Goal: Task Accomplishment & Management: Complete application form

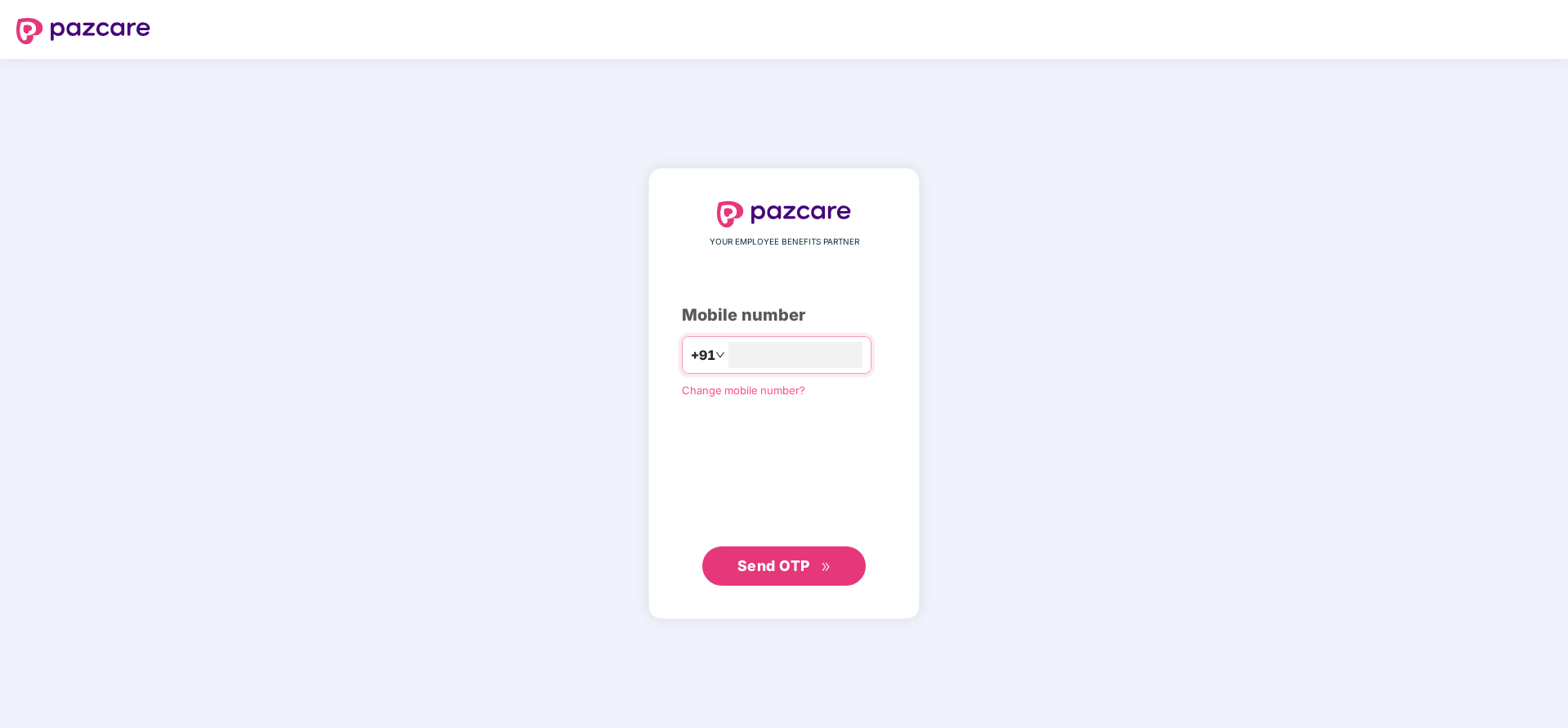
type input "**********"
click at [762, 556] on span "Send OTP" at bounding box center [773, 564] width 73 height 17
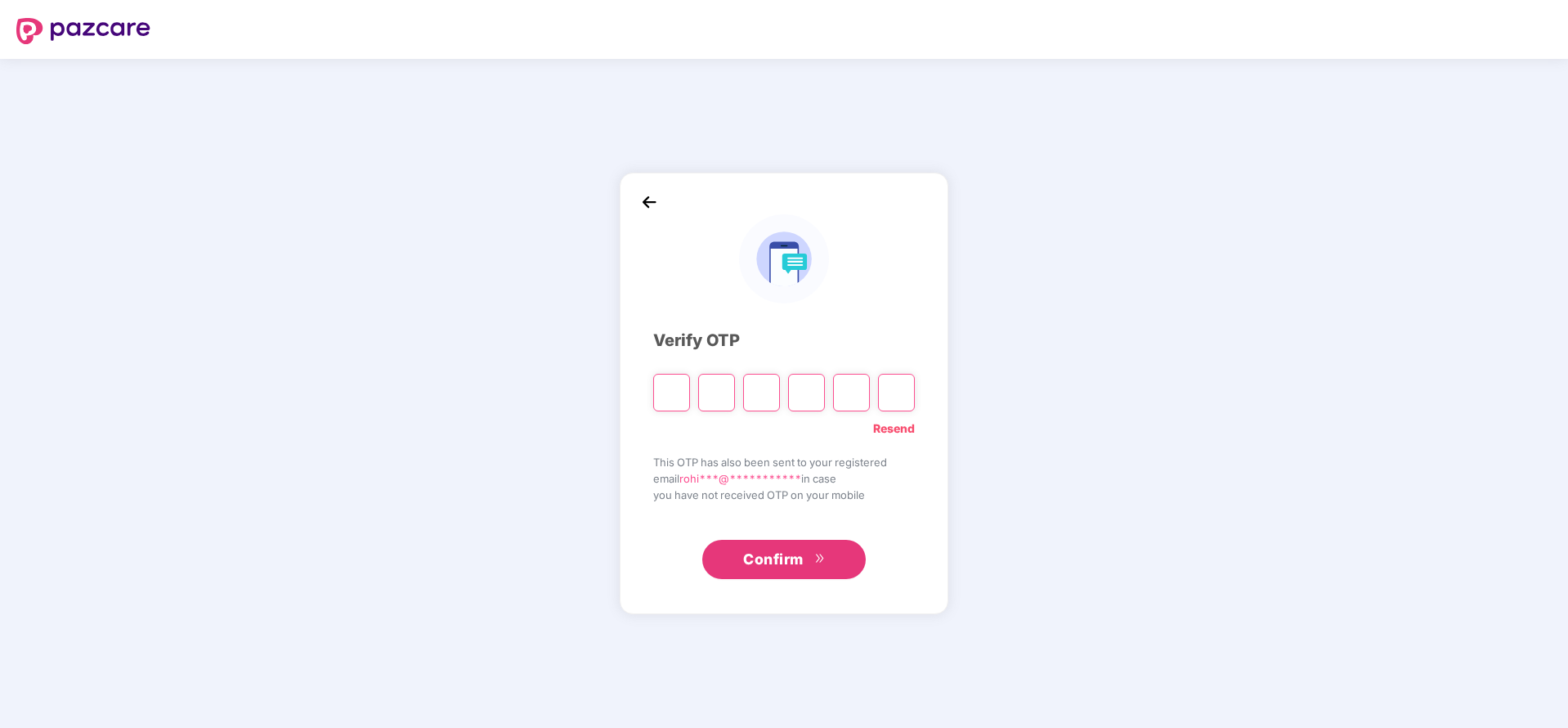
paste input "*"
type input "*"
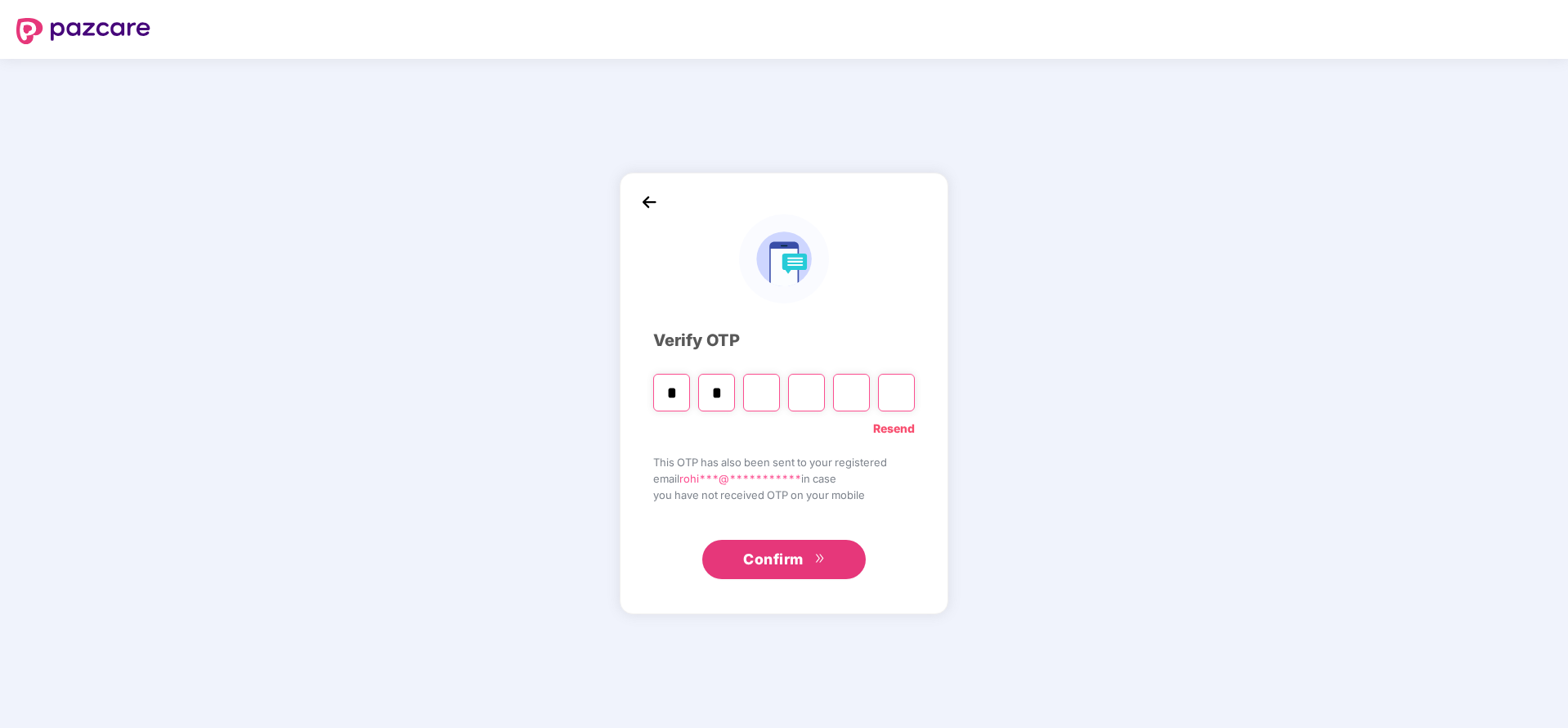
type input "*"
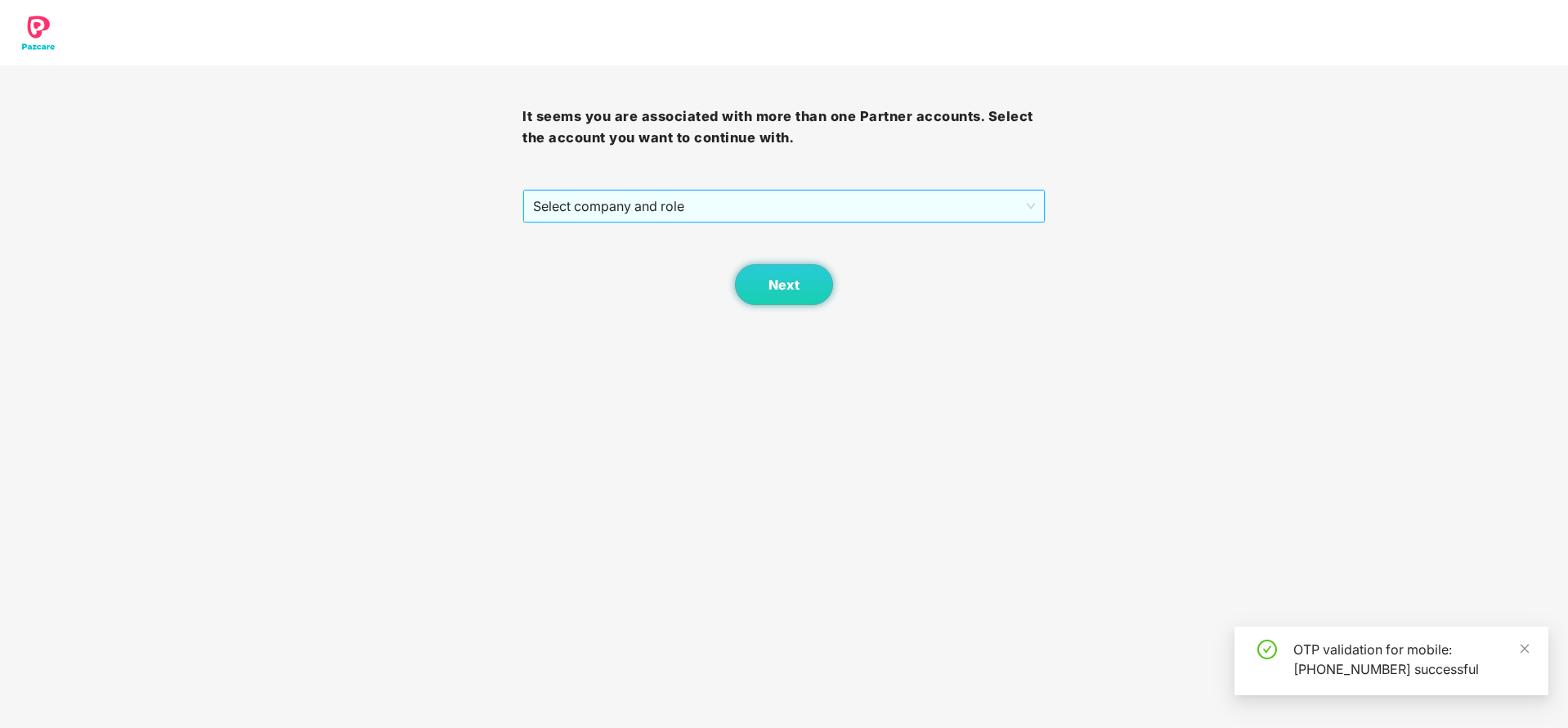
click at [742, 199] on span "Select company and role" at bounding box center [783, 205] width 501 height 31
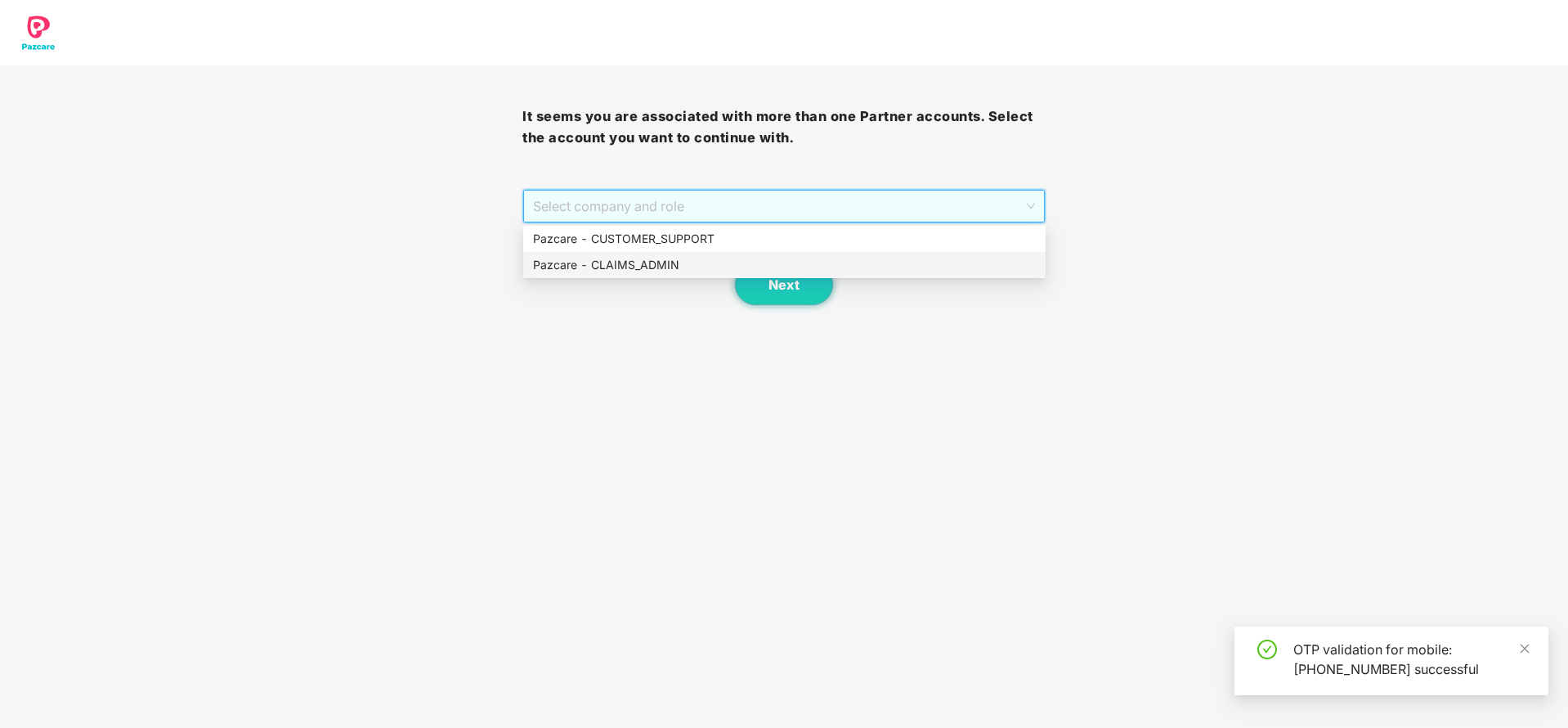
click at [639, 257] on div "Pazcare - CLAIMS_ADMIN" at bounding box center [784, 264] width 503 height 18
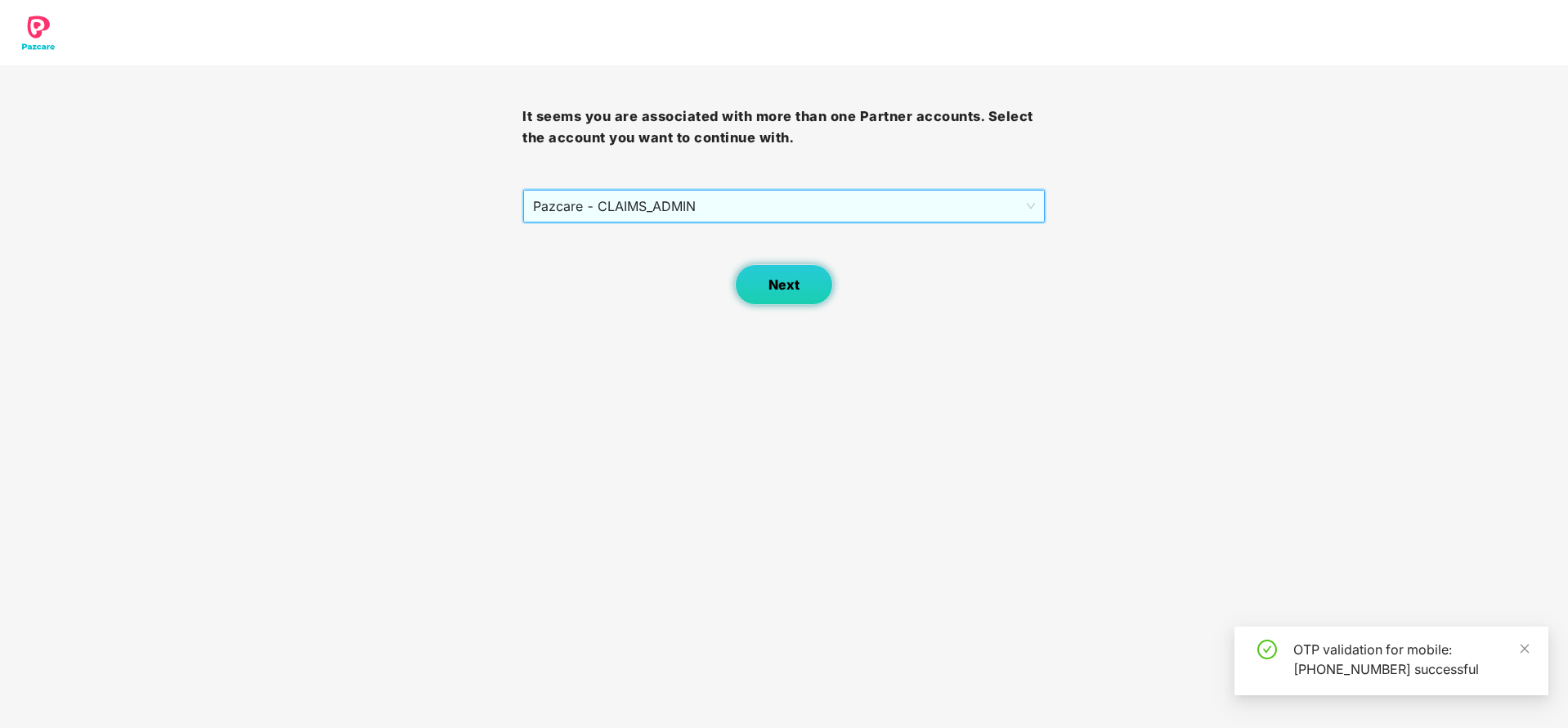
click at [776, 280] on span "Next" at bounding box center [783, 286] width 31 height 16
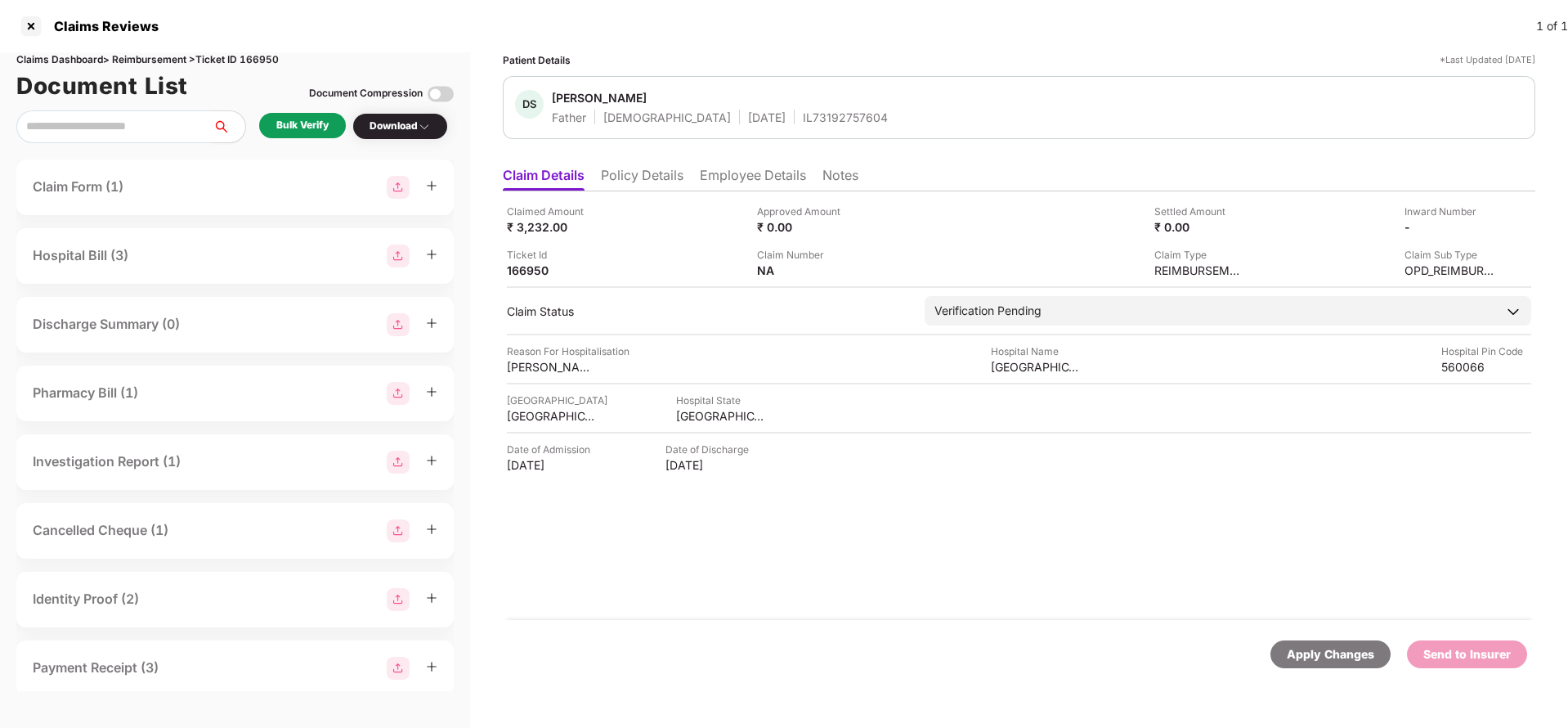
click at [642, 175] on li "Policy Details" at bounding box center [642, 178] width 83 height 24
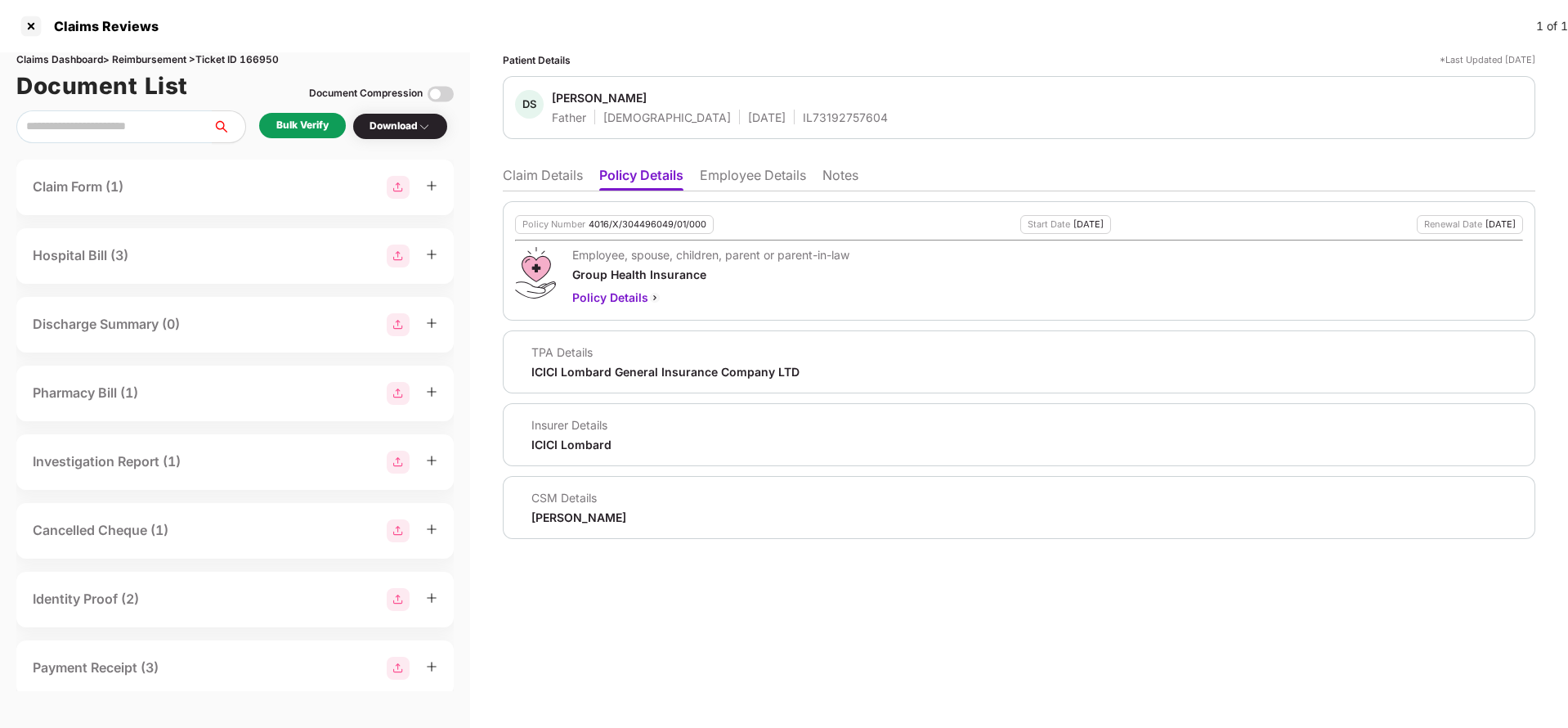
click at [631, 221] on div "4016/X/304496049/01/000" at bounding box center [647, 225] width 118 height 11
copy div "4016/X/304496049/01/000"
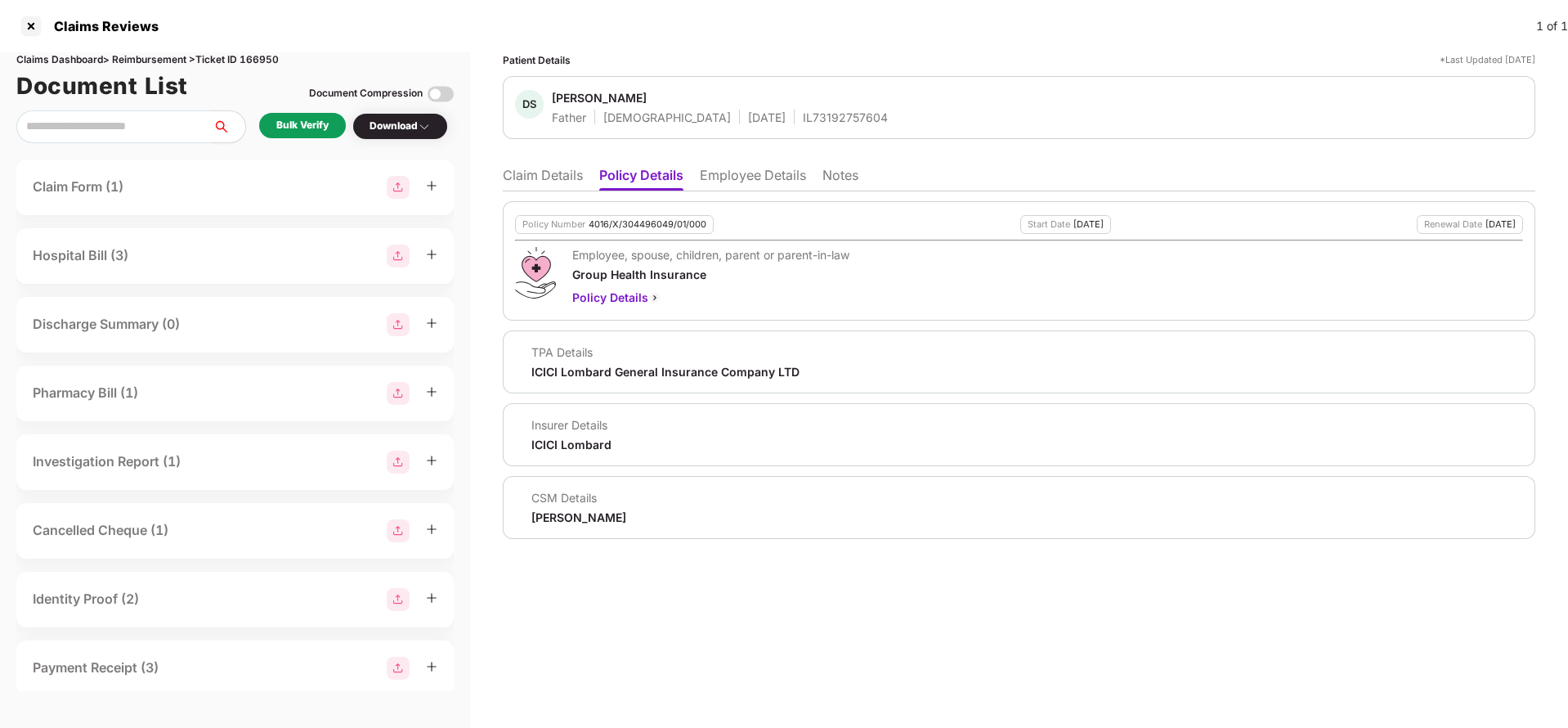
click at [802, 109] on div "IL73192757604" at bounding box center [845, 117] width 85 height 16
copy div "IL73192757604"
click at [785, 196] on div "Policy Number 4016/X/304496049/01/000 Start Date 22 Aug 2024 Renewal Date 21 Au…" at bounding box center [1019, 365] width 1032 height 347
click at [779, 181] on li "Employee Details" at bounding box center [752, 178] width 107 height 24
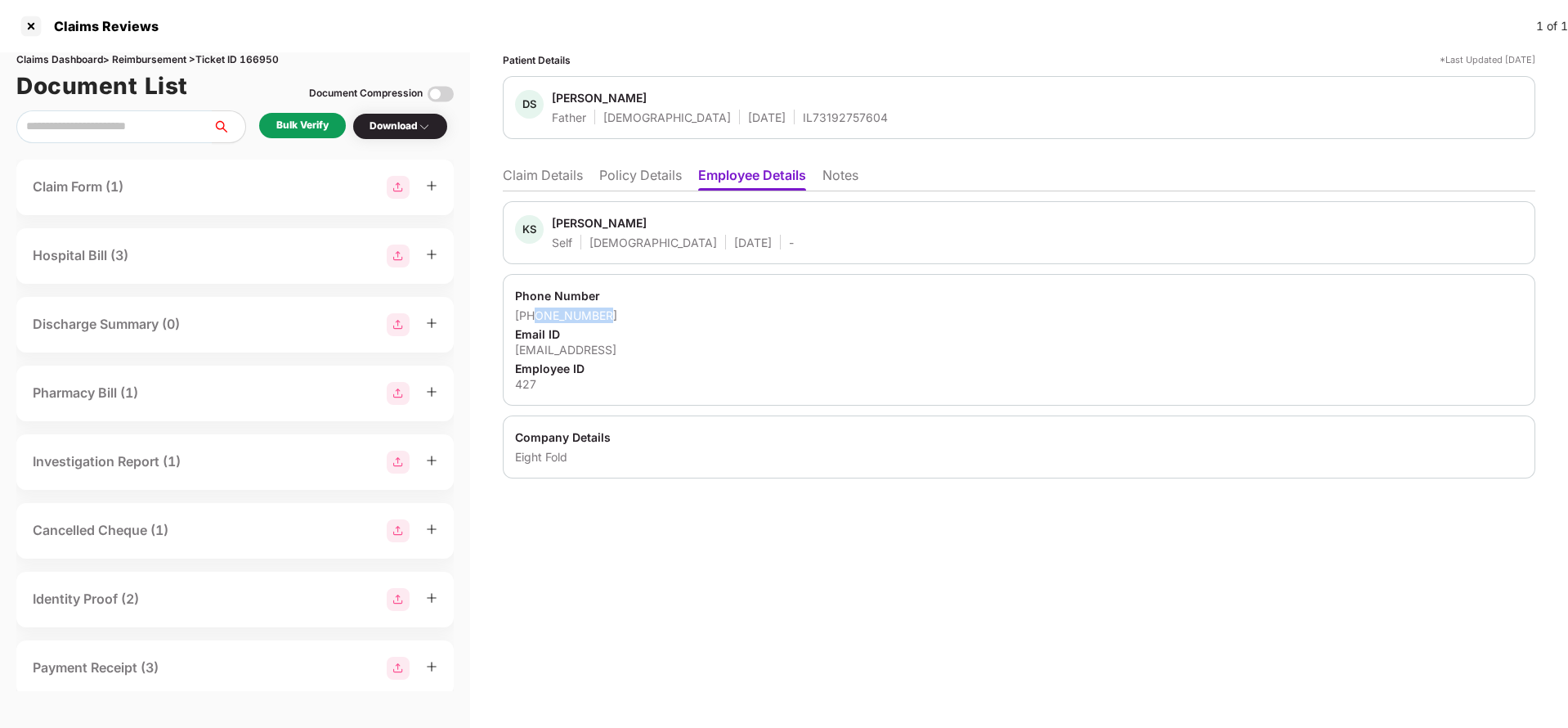
drag, startPoint x: 536, startPoint y: 314, endPoint x: 622, endPoint y: 311, distance: 86.1
click at [622, 311] on div "+919891830722" at bounding box center [1019, 316] width 1008 height 16
copy div "9891830722"
click at [581, 358] on div "Phone Number +919891830722 Email ID ksahni@eightfold.ai Employee ID 427" at bounding box center [1019, 339] width 1032 height 131
click at [580, 351] on div "ksahni@eightfold.ai" at bounding box center [1019, 350] width 1008 height 16
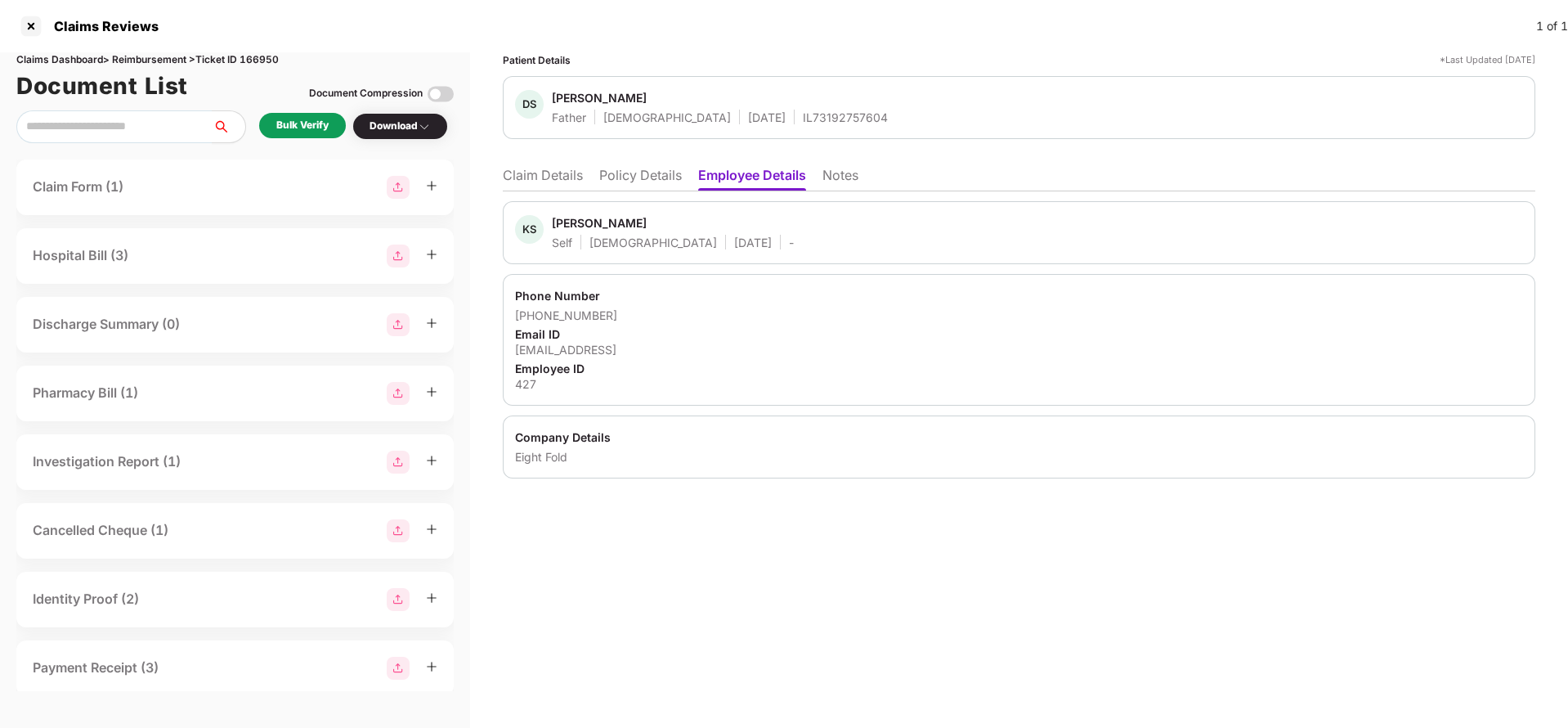
click at [580, 351] on div "ksahni@eightfold.ai" at bounding box center [1019, 350] width 1008 height 16
copy div "ksahni@eightfold.ai"
click at [554, 182] on li "Claim Details" at bounding box center [543, 178] width 80 height 24
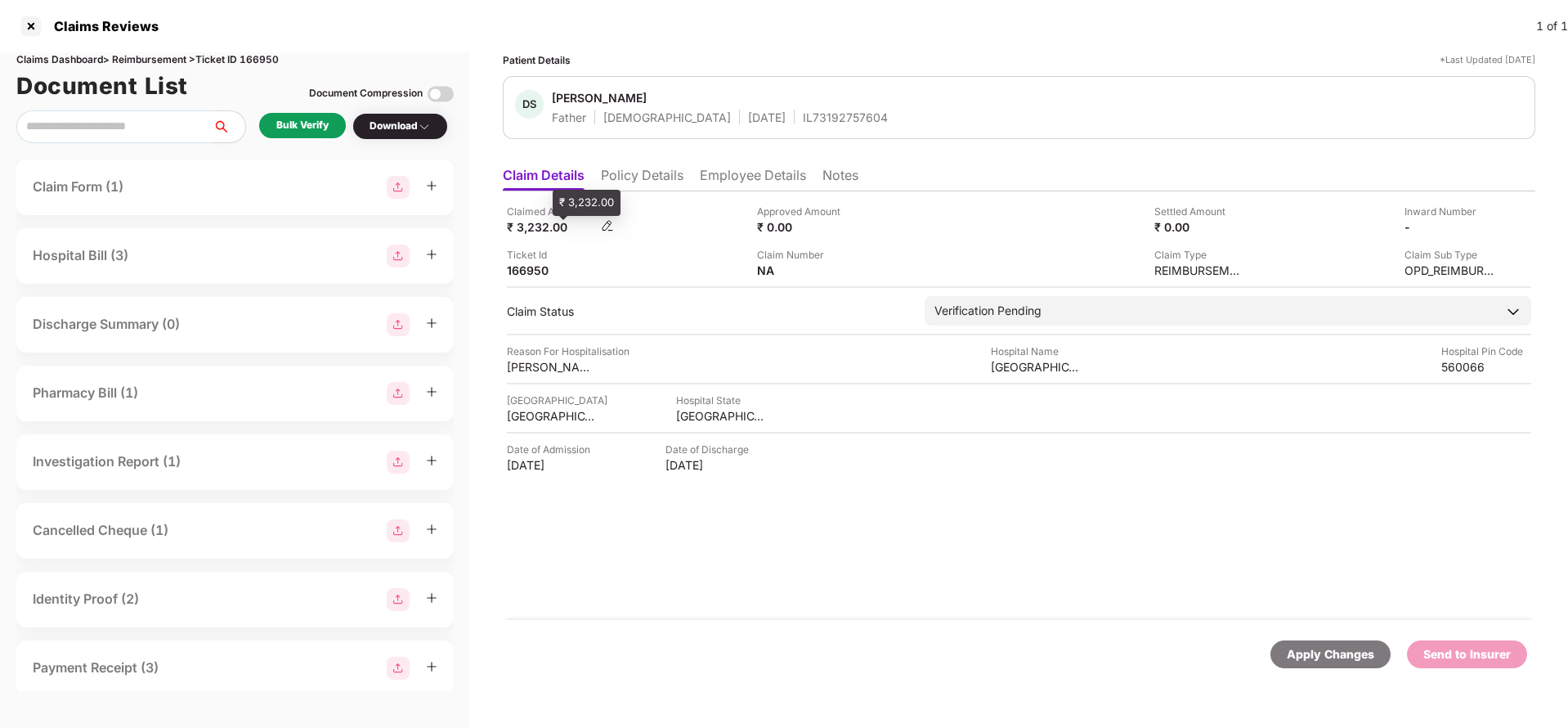
click at [551, 224] on div "₹ 3,232.00" at bounding box center [551, 227] width 90 height 16
copy div "3,232"
click at [1029, 365] on div "Manipal Hospital Varthur Road" at bounding box center [1036, 367] width 90 height 16
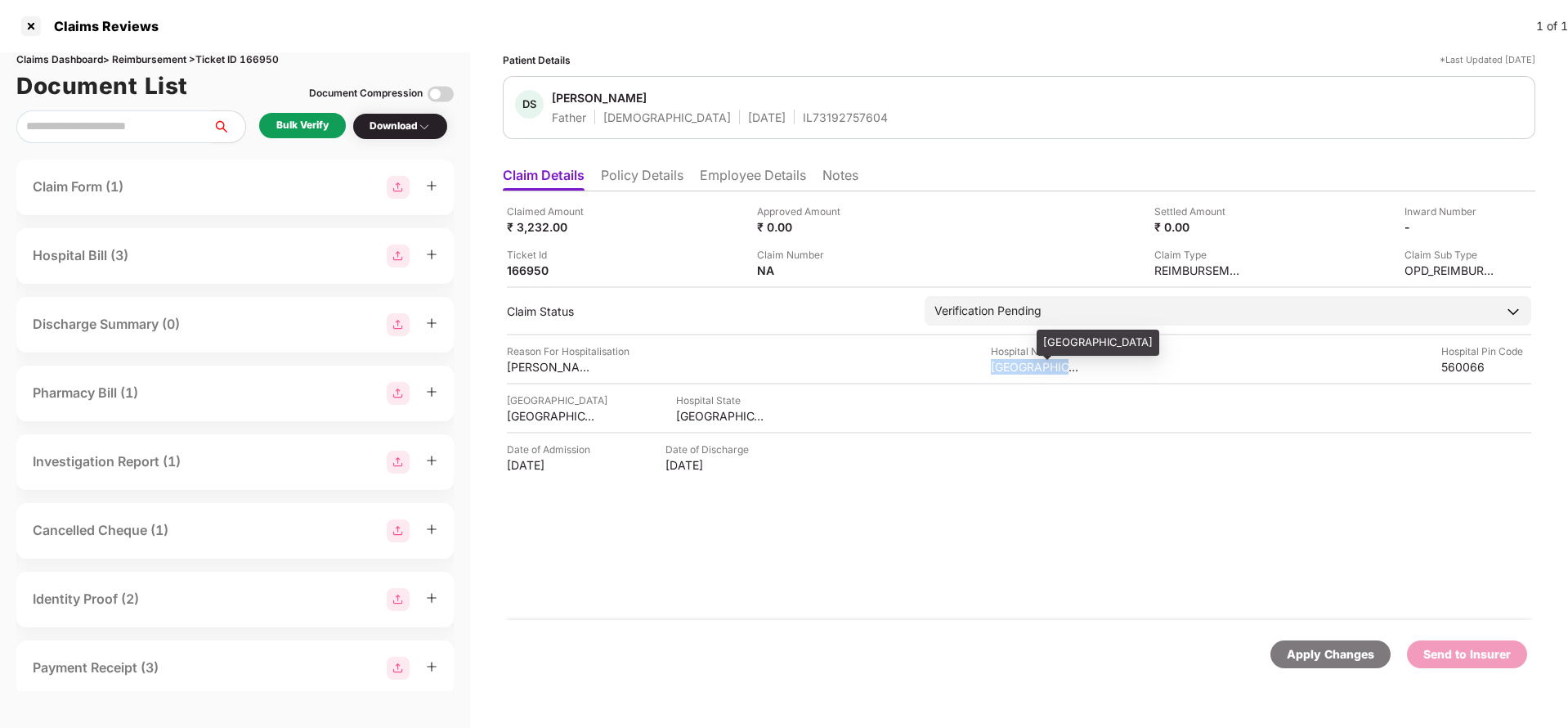
click at [1029, 365] on div "Manipal Hospital Varthur Road" at bounding box center [1036, 367] width 90 height 16
copy div "Manipal Hospital Varthur Road"
click at [267, 136] on div "Bulk Verify" at bounding box center [302, 125] width 86 height 26
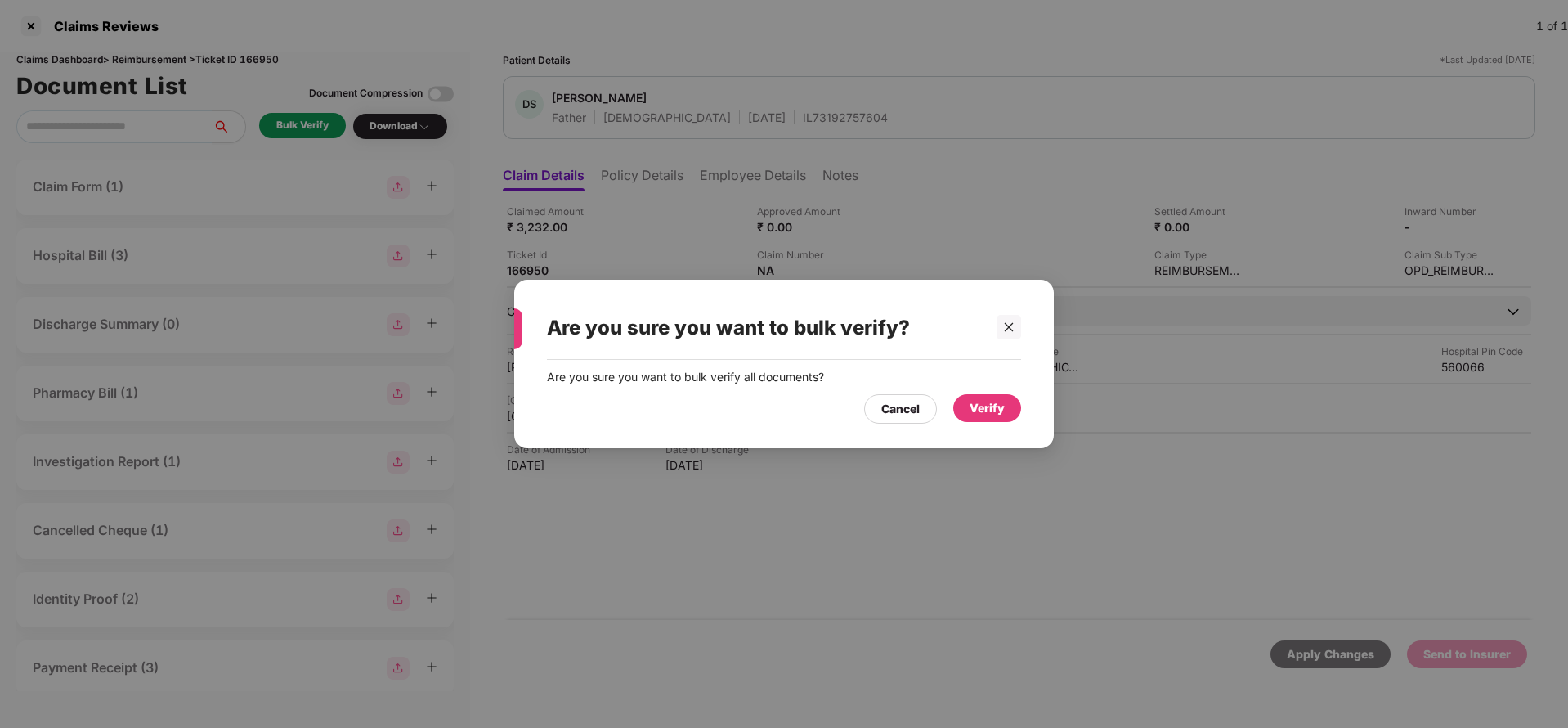
click at [993, 412] on div "Verify" at bounding box center [987, 408] width 35 height 18
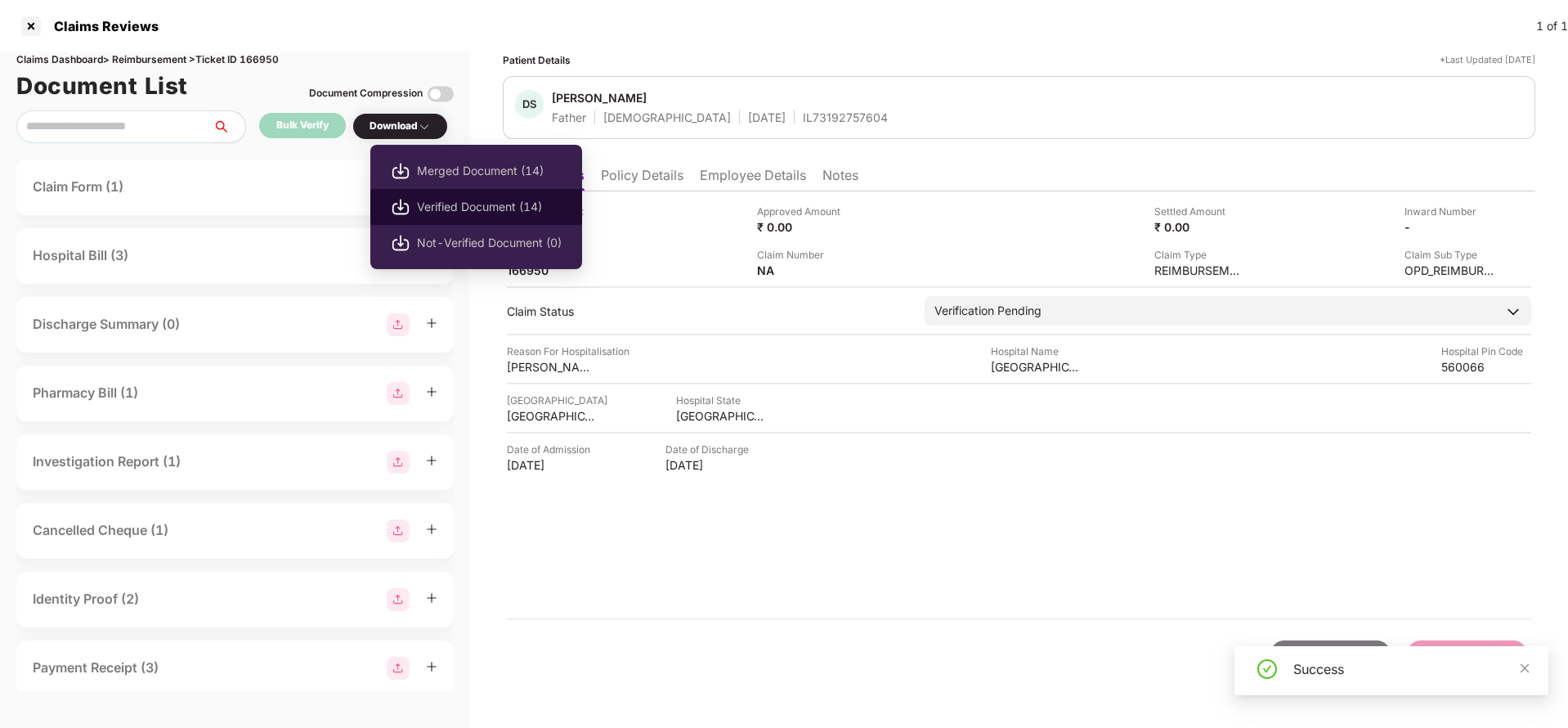
click at [451, 216] on li "Verified Document (14)" at bounding box center [476, 206] width 211 height 36
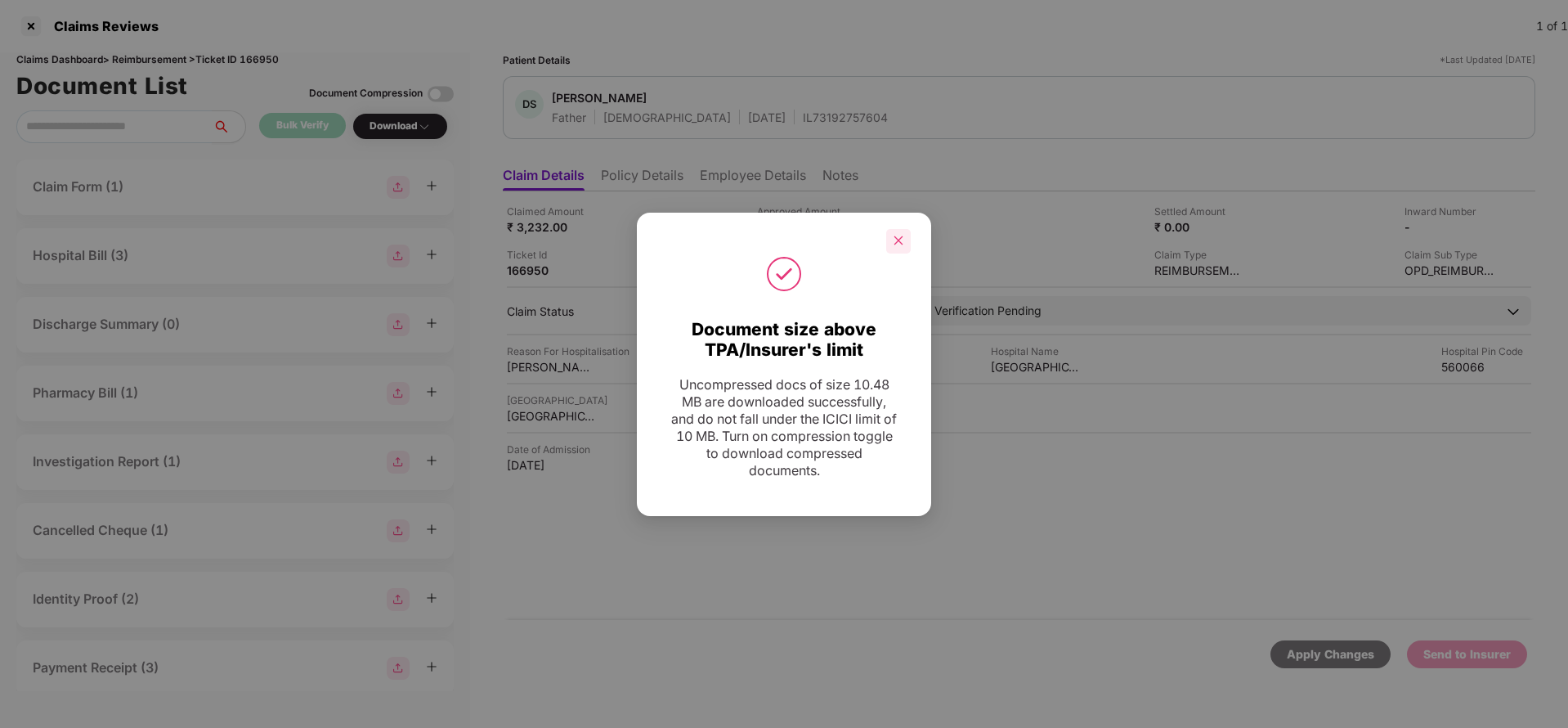
click at [887, 241] on div at bounding box center [899, 241] width 25 height 25
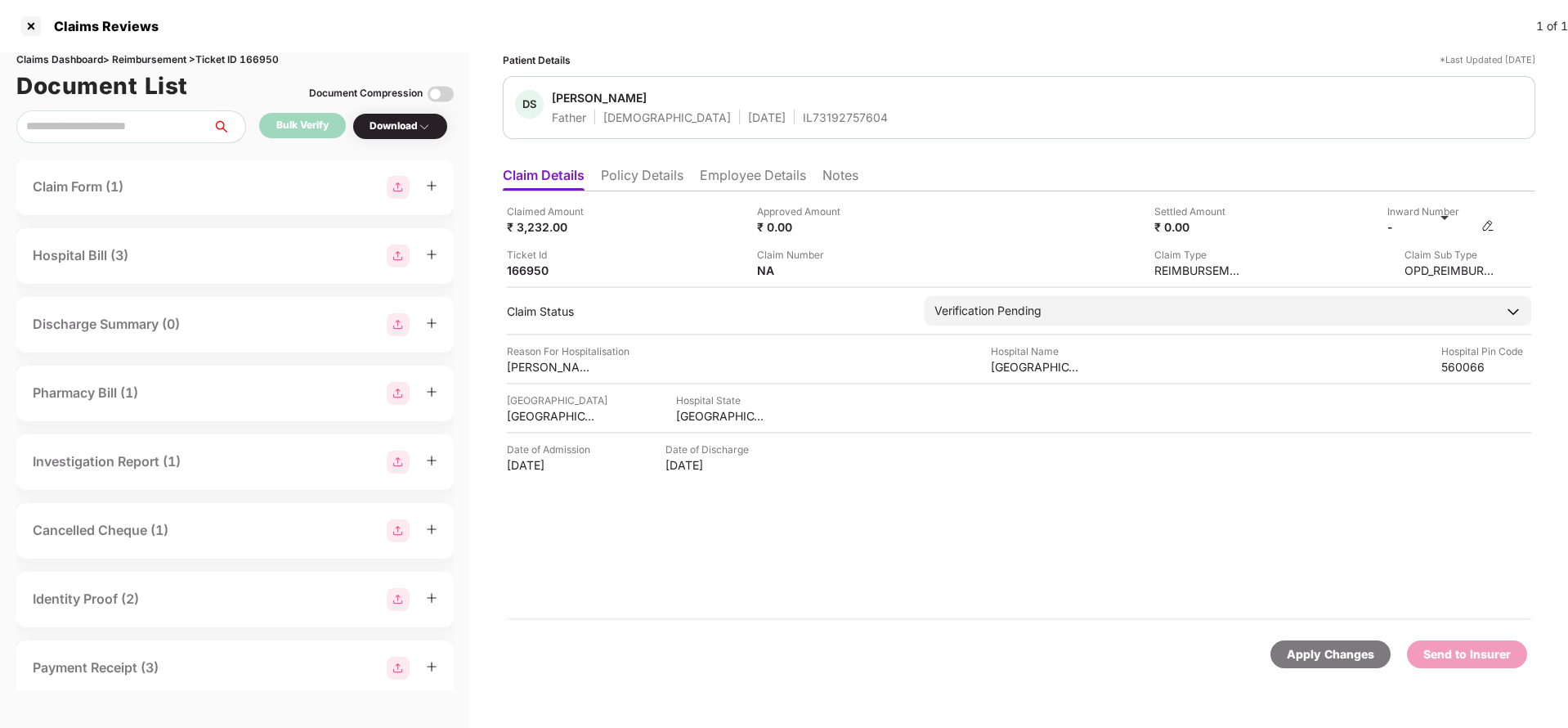
click at [1493, 222] on img at bounding box center [1488, 226] width 13 height 13
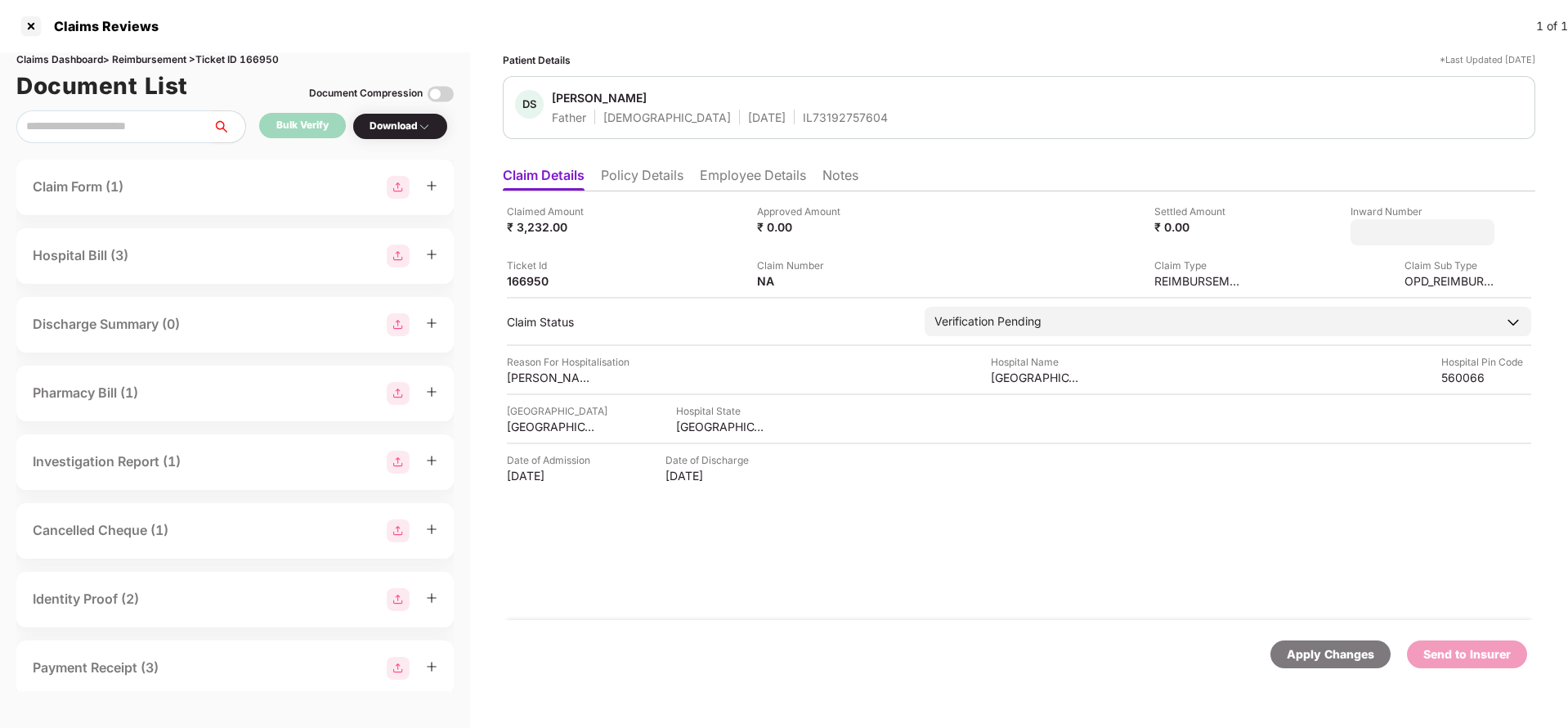
type input "**********"
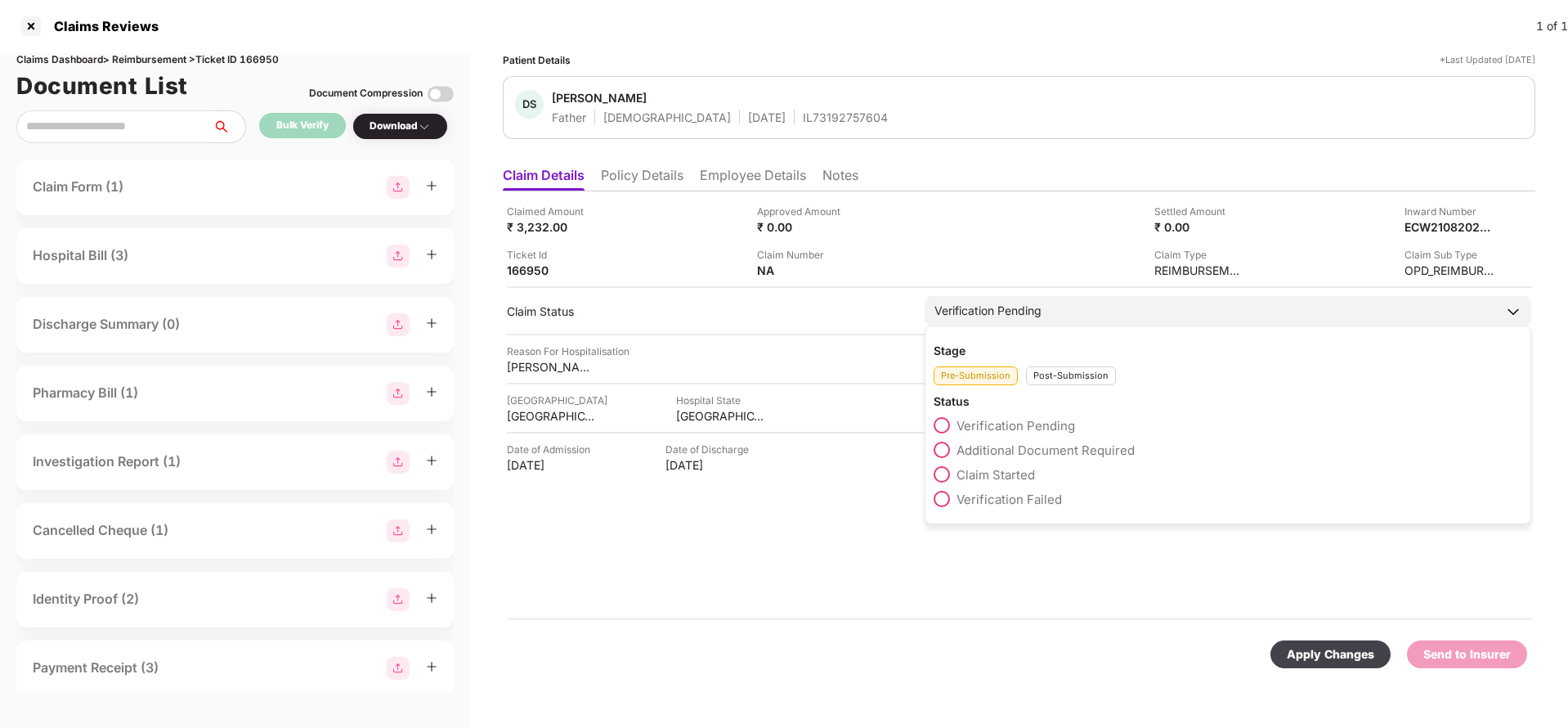
click at [1091, 310] on div "Verification Pending" at bounding box center [1228, 310] width 607 height 29
click at [1059, 375] on div "Post-Submission" at bounding box center [1071, 375] width 90 height 19
click at [1045, 453] on span "Claim Under Process" at bounding box center [1018, 450] width 123 height 16
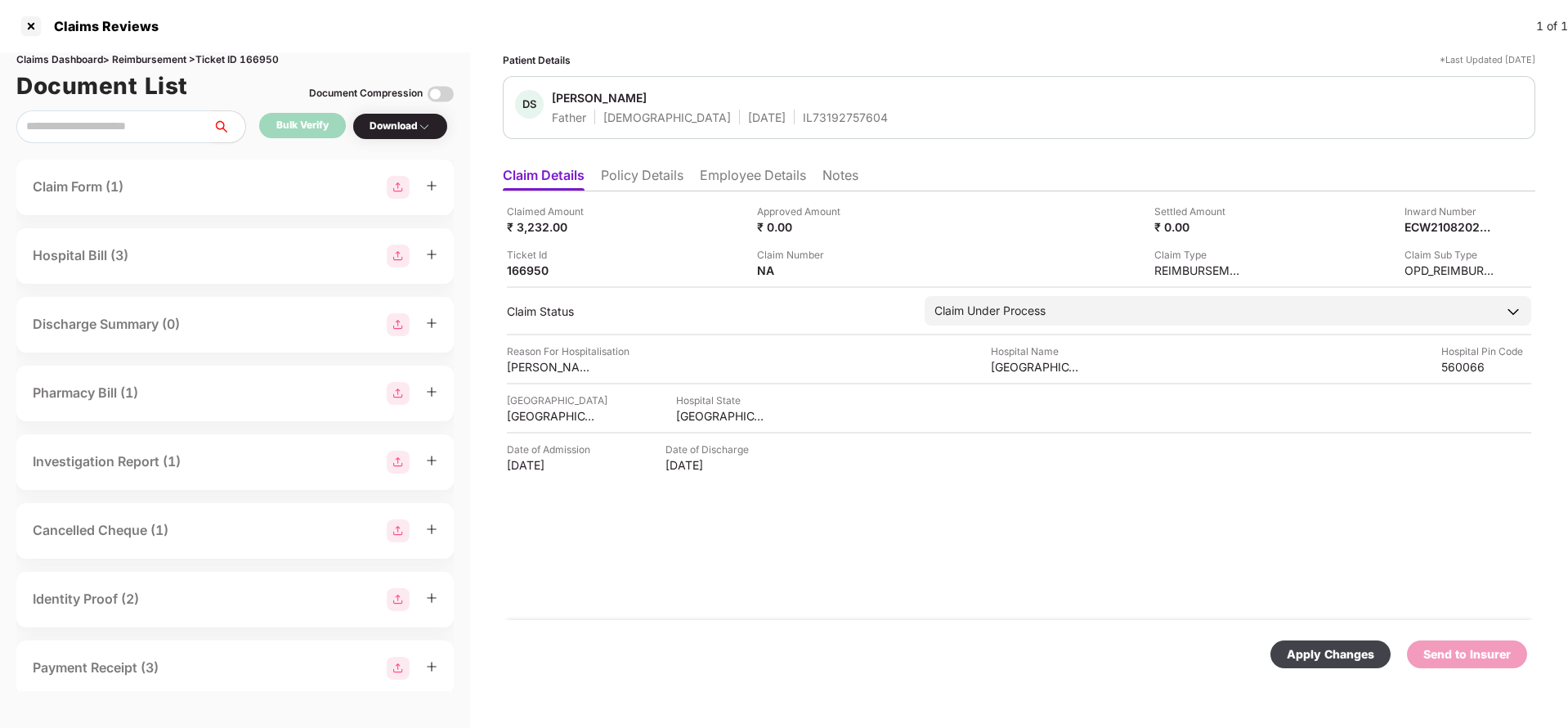
click at [1374, 656] on div "Apply Changes" at bounding box center [1330, 654] width 87 height 18
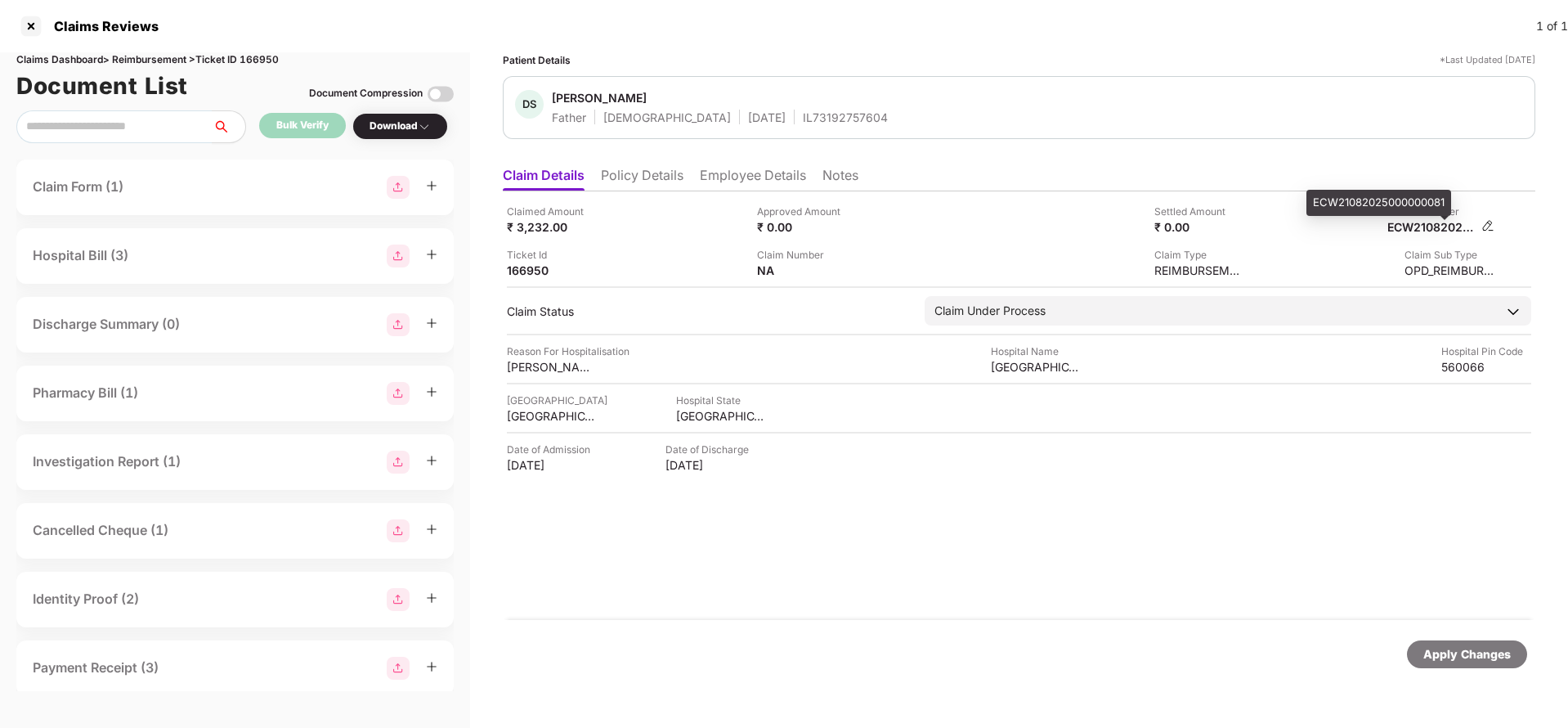
click at [1425, 228] on div "ECW21082025000000081" at bounding box center [1432, 227] width 90 height 16
copy div "ECW21082025000000081"
click at [766, 127] on div "DS Deepak Sahni Father Male 17 Sept 1972 IL73192757604" at bounding box center [1019, 107] width 1032 height 63
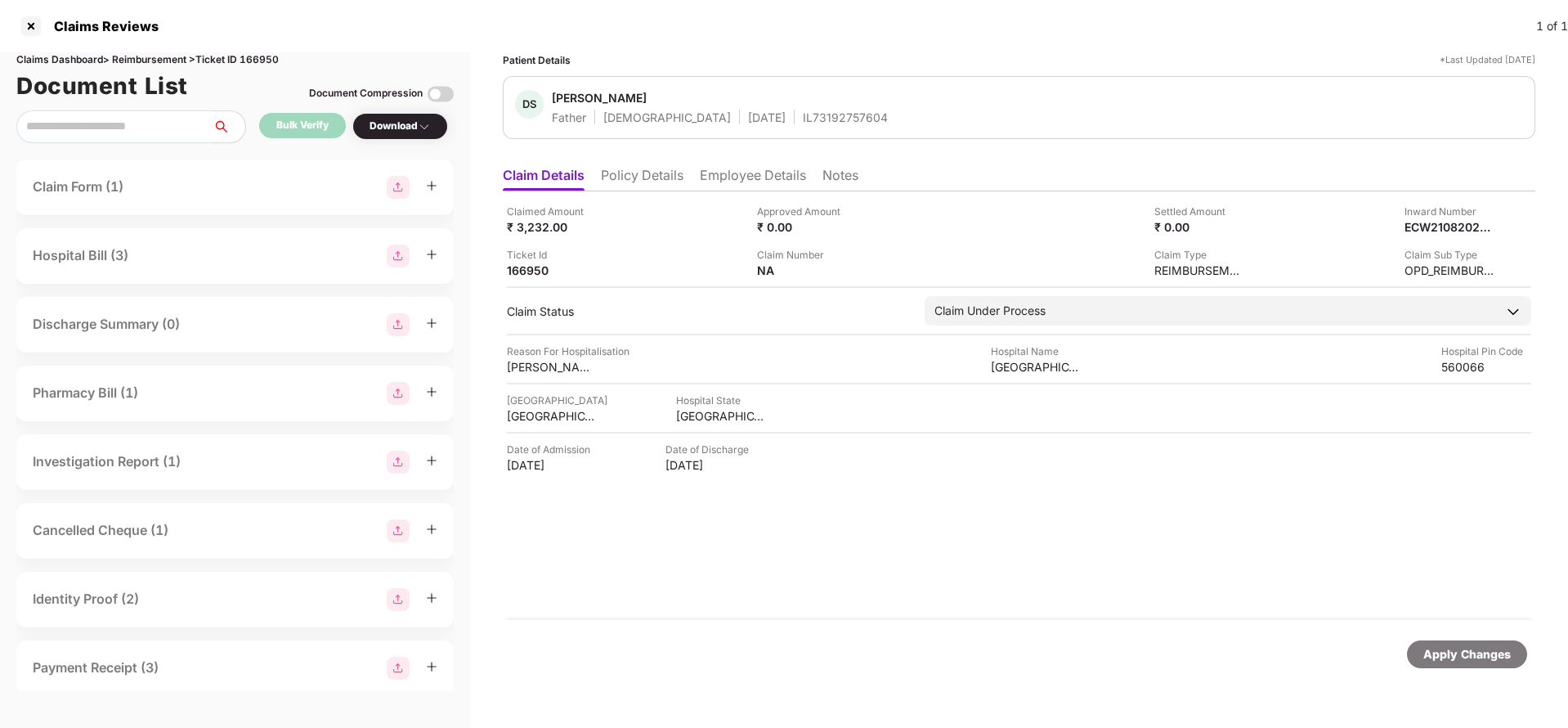
click at [802, 121] on div "IL73192757604" at bounding box center [845, 117] width 85 height 16
copy div "IL73192757604"
click at [1470, 636] on div "Apply Changes" at bounding box center [1019, 654] width 1032 height 69
click at [280, 63] on div "Claims Dashboard > Reimbursement > Ticket ID 166950" at bounding box center [235, 60] width 437 height 16
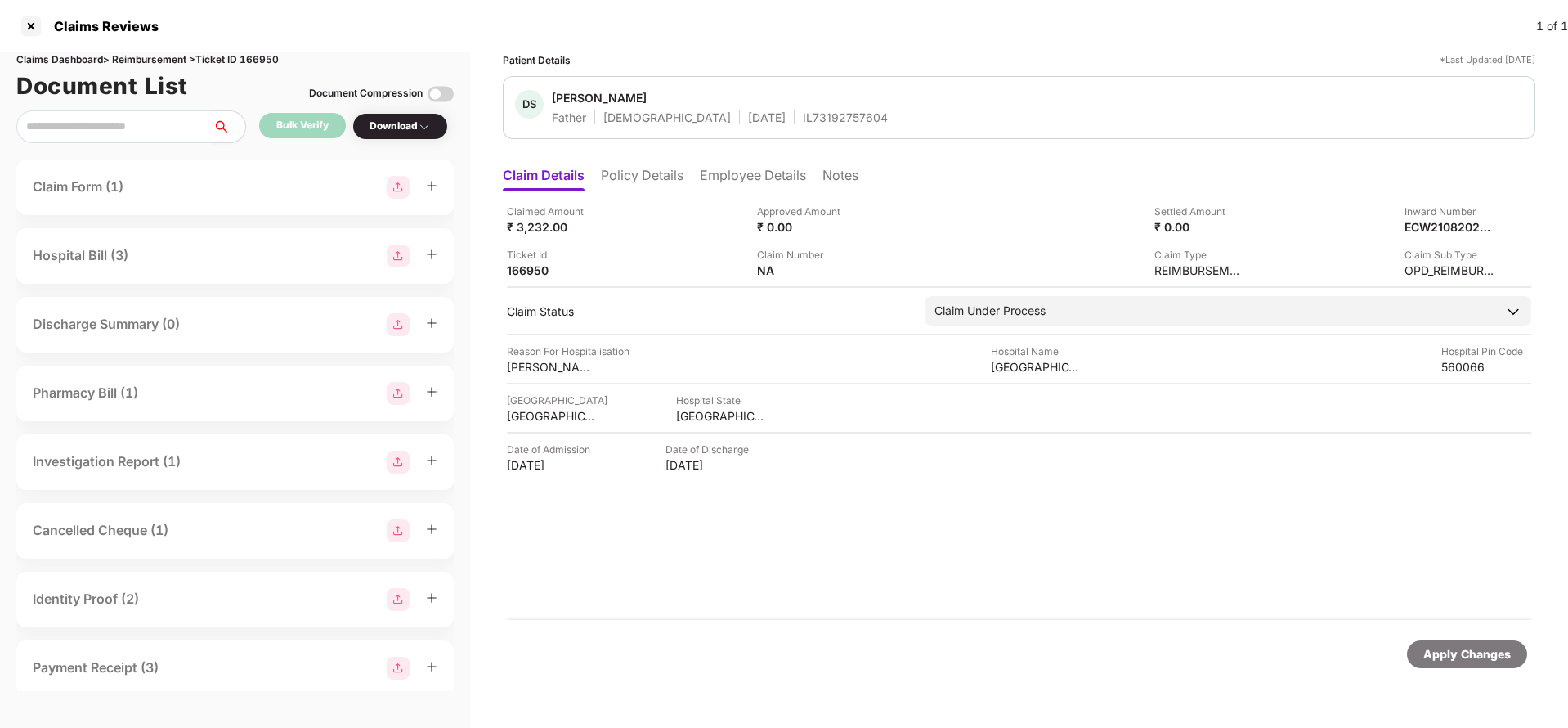
click at [280, 63] on div "Claims Dashboard > Reimbursement > Ticket ID 166950" at bounding box center [235, 60] width 437 height 16
click at [265, 62] on div "Claims Dashboard > Reimbursement > Ticket ID 166950" at bounding box center [235, 60] width 437 height 16
click at [1463, 646] on div "Apply Changes" at bounding box center [1467, 654] width 87 height 18
click at [750, 182] on li "Employee Details" at bounding box center [752, 178] width 107 height 24
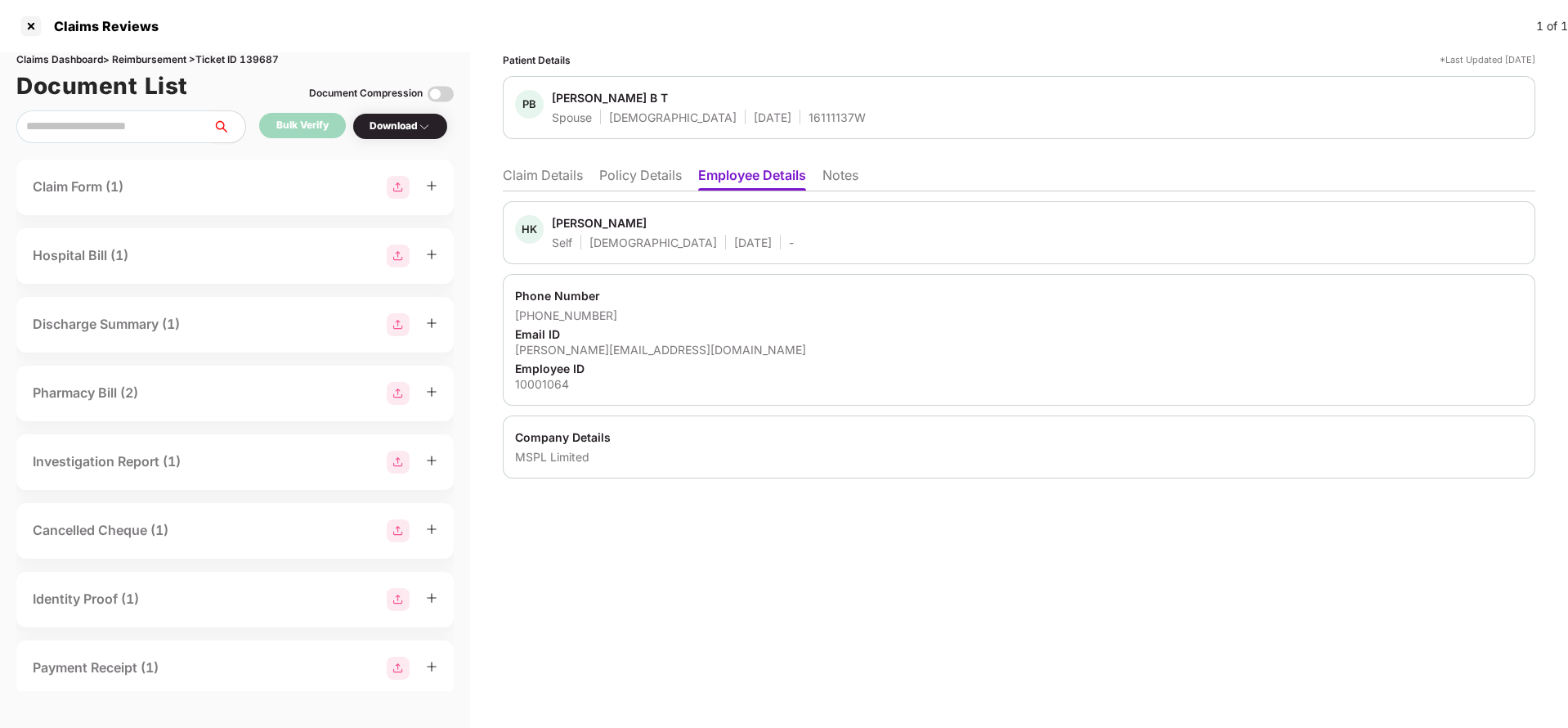
click at [523, 170] on li "Claim Details" at bounding box center [543, 178] width 80 height 24
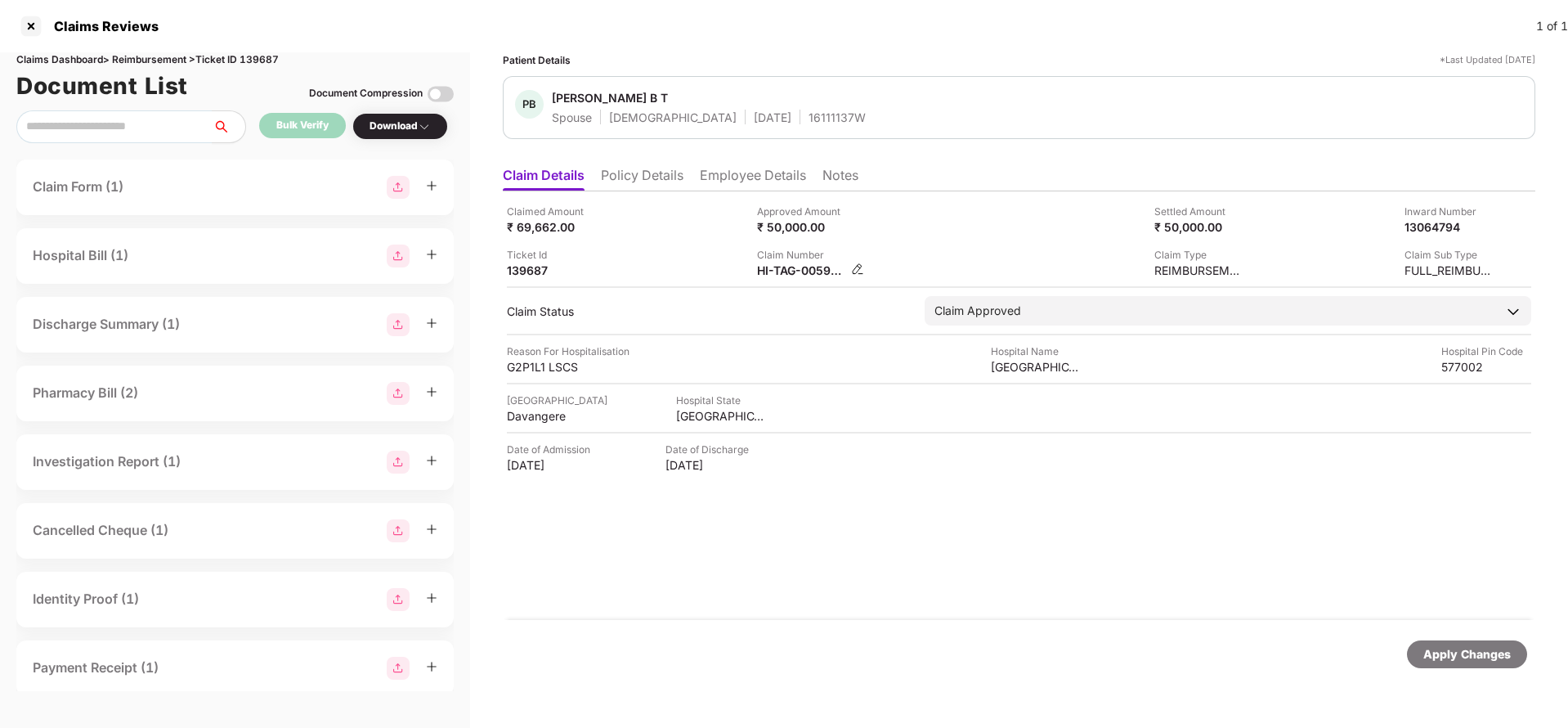
click at [775, 266] on div "HI-TAG-005964560(0)" at bounding box center [802, 271] width 90 height 16
copy div
click at [1458, 657] on div "Apply Changes" at bounding box center [1467, 654] width 87 height 18
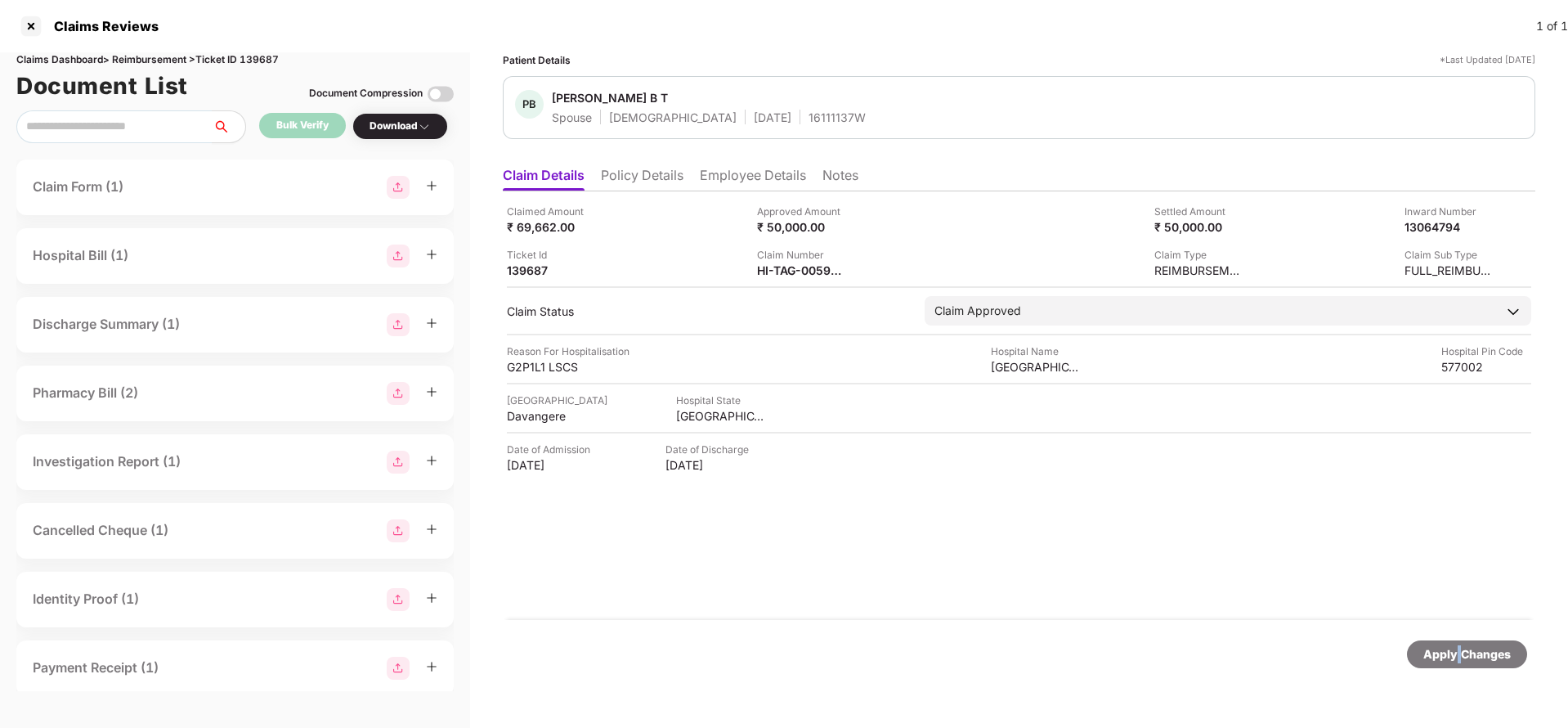
click at [1458, 657] on div "Apply Changes" at bounding box center [1467, 654] width 87 height 18
click at [263, 63] on div "Claims Dashboard > Reimbursement > Ticket ID 139687" at bounding box center [235, 60] width 437 height 16
copy div "139687"
click at [1465, 658] on div "Apply Changes" at bounding box center [1467, 654] width 87 height 18
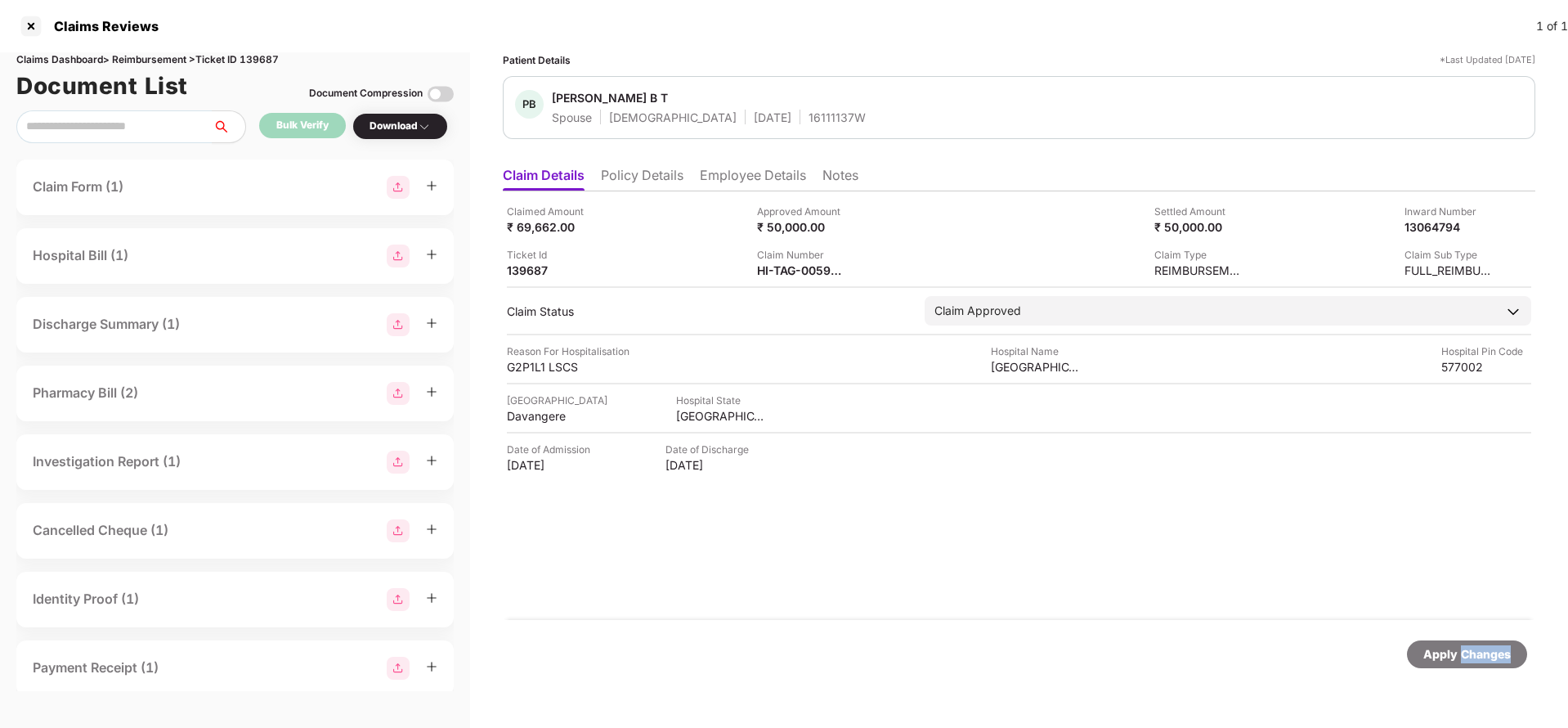
click at [1465, 658] on div "Apply Changes" at bounding box center [1467, 654] width 87 height 18
click at [778, 271] on div "HI-TAG-006404189(0)" at bounding box center [802, 271] width 90 height 16
copy div
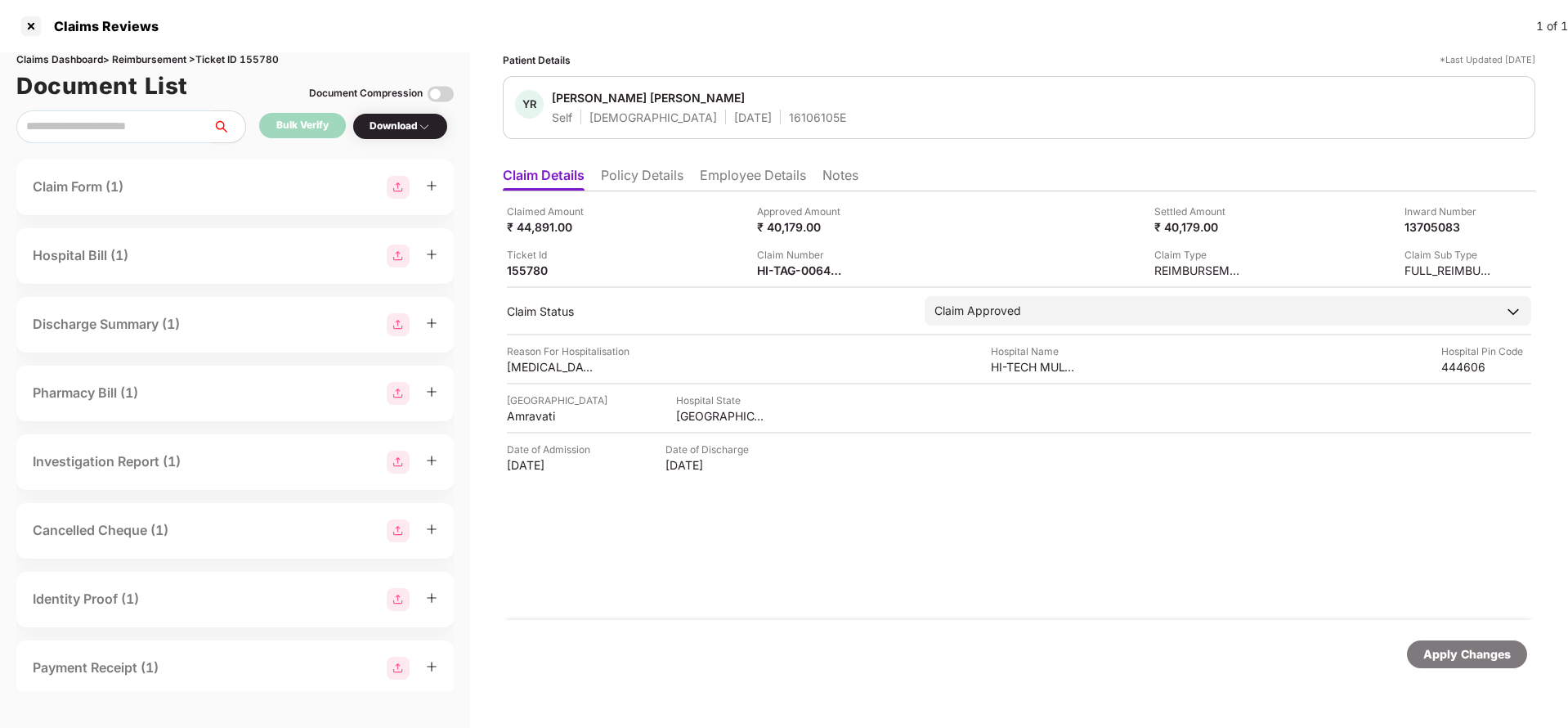
click at [1496, 665] on div "Apply Changes" at bounding box center [1467, 655] width 120 height 28
click at [258, 55] on div "Claims Dashboard > Reimbursement > Ticket ID 155780" at bounding box center [235, 60] width 437 height 16
copy div "155780"
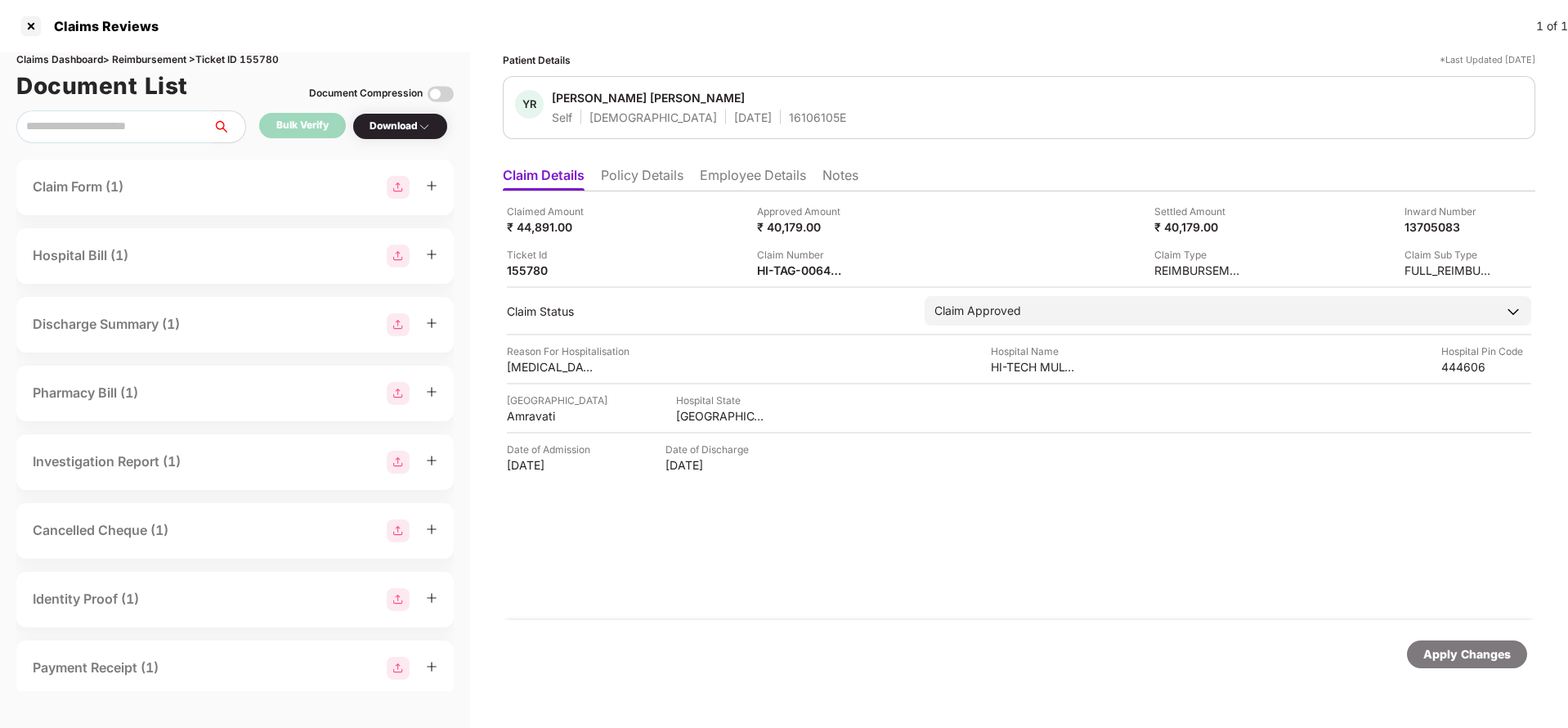
click at [1439, 641] on div "Apply Changes" at bounding box center [1467, 655] width 120 height 28
click at [1471, 665] on div "Apply Changes" at bounding box center [1467, 655] width 120 height 28
click at [793, 277] on div "HI-OIC-006495636(0)" at bounding box center [802, 271] width 90 height 16
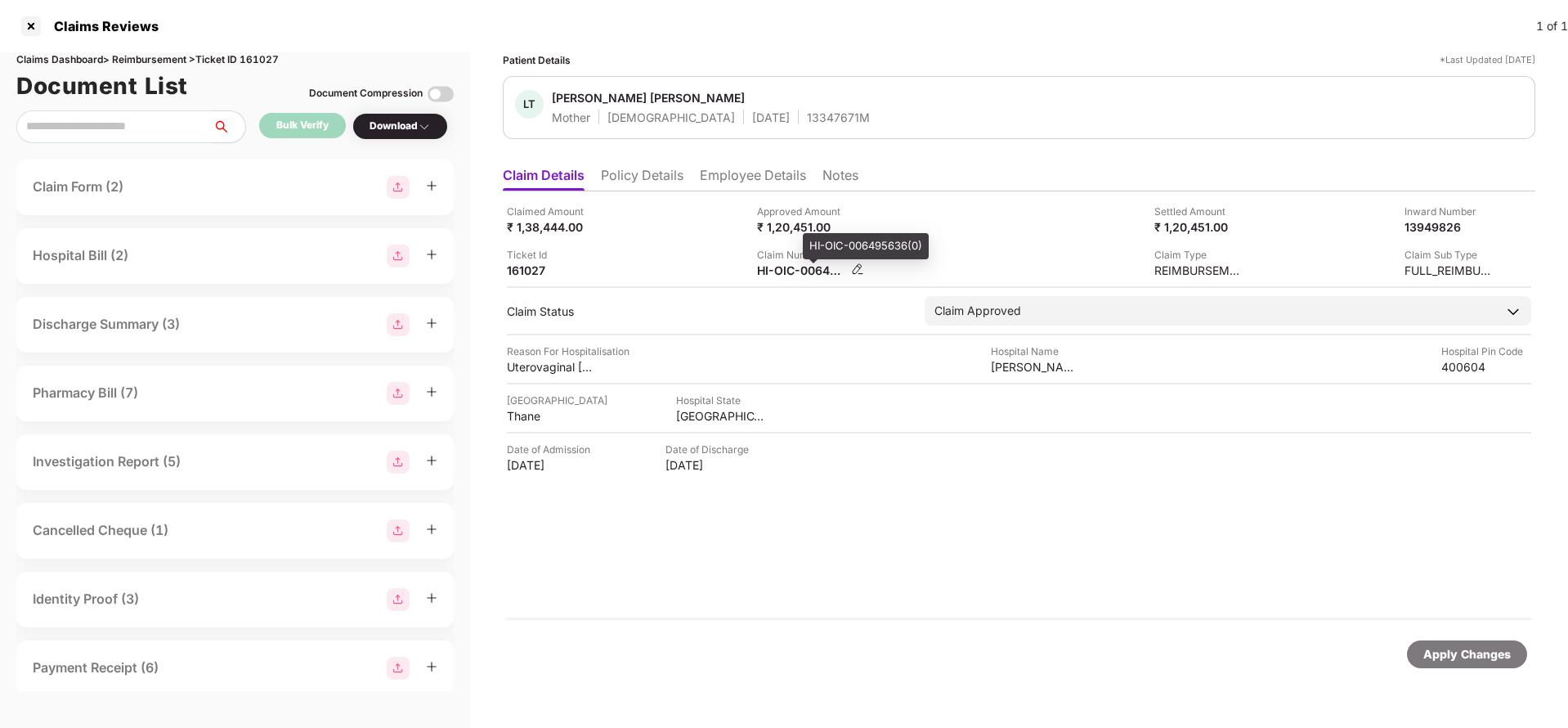
click at [793, 277] on div "HI-OIC-006495636(0)" at bounding box center [802, 271] width 90 height 16
copy div
click at [1457, 655] on div "Apply Changes" at bounding box center [1467, 654] width 87 height 18
click at [264, 57] on div "Claims Dashboard > Reimbursement > Ticket ID 161027" at bounding box center [235, 60] width 437 height 16
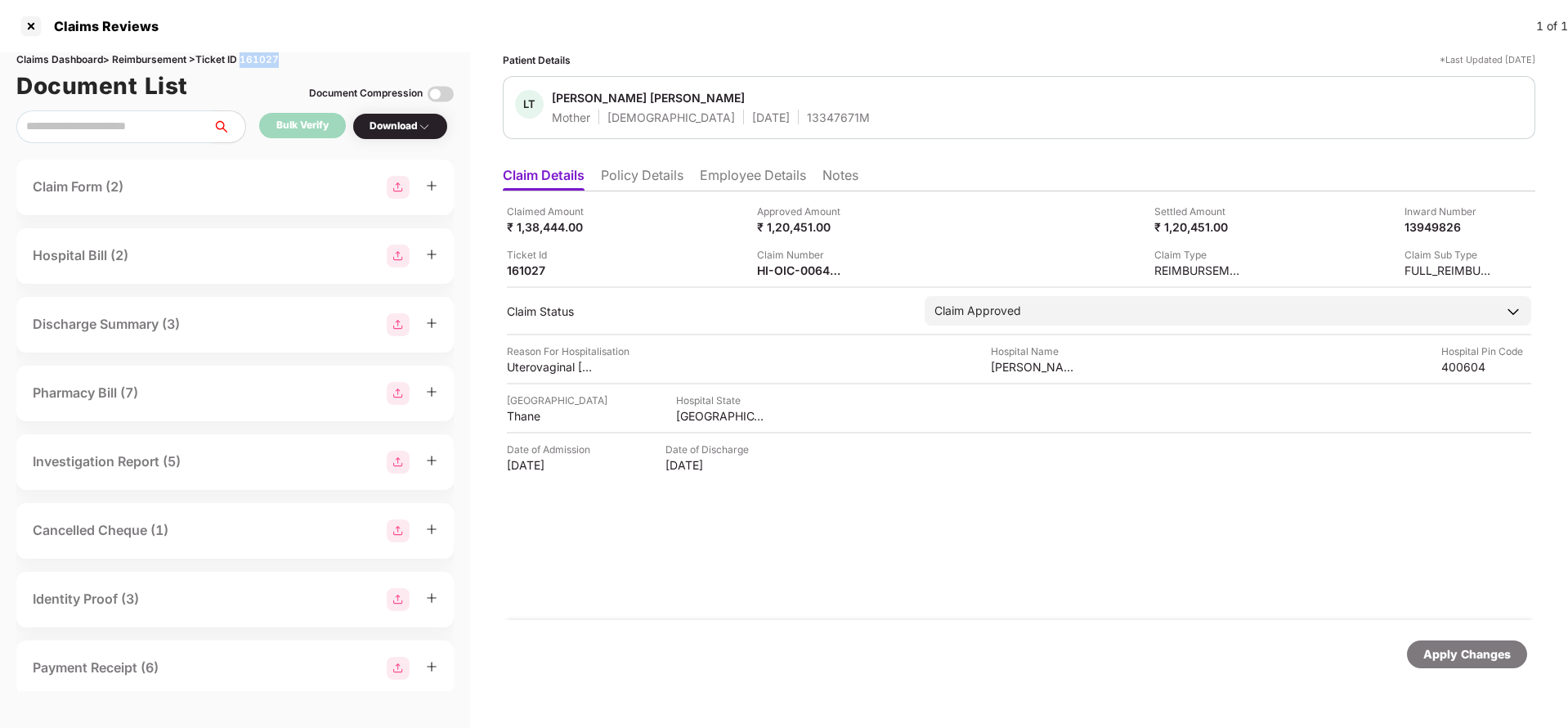
click at [264, 57] on div "Claims Dashboard > Reimbursement > Ticket ID 161027" at bounding box center [235, 60] width 437 height 16
copy div "161027"
click at [1431, 645] on div "Apply Changes" at bounding box center [1467, 654] width 87 height 18
click at [785, 268] on div "HI-MAG-006550562(0)" at bounding box center [802, 271] width 90 height 16
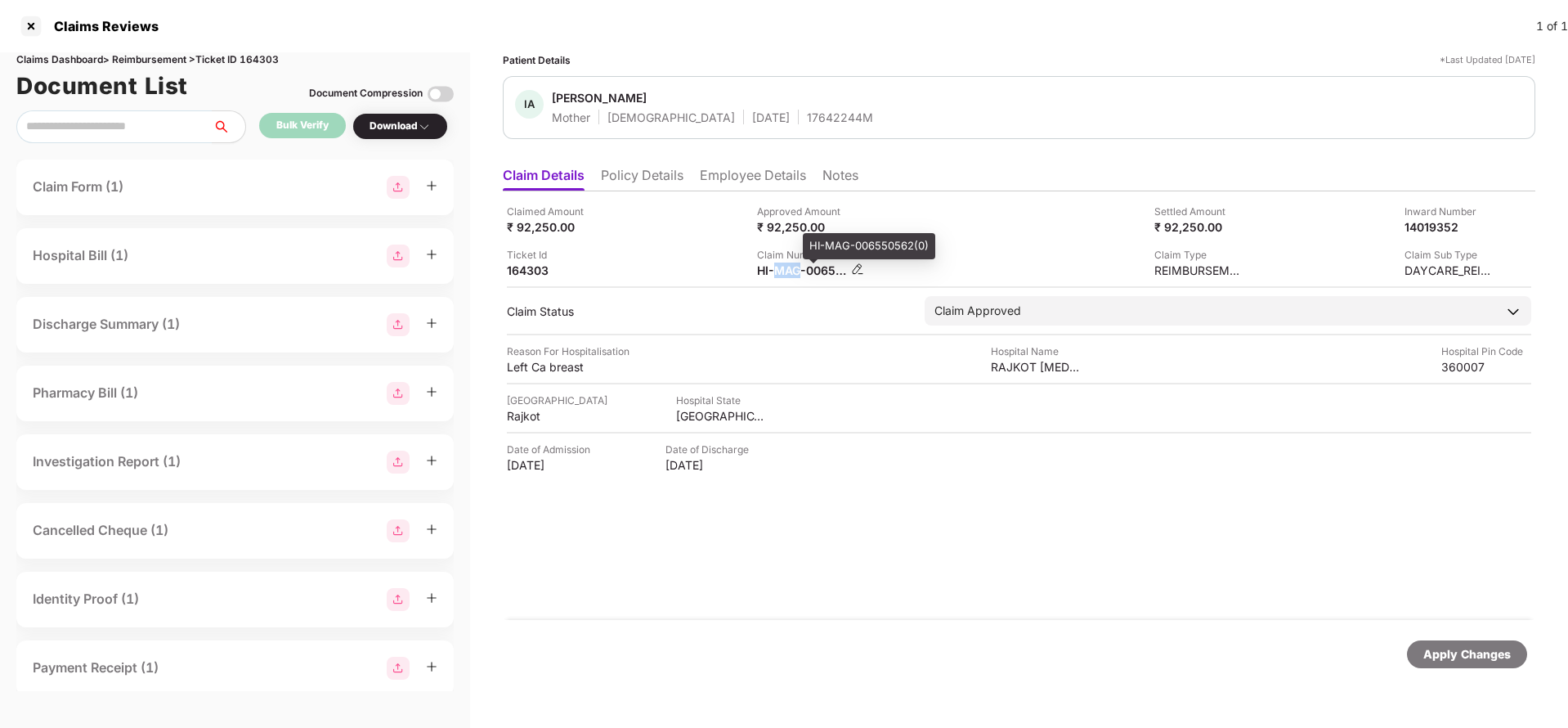
click at [785, 268] on div "HI-MAG-006550562(0)" at bounding box center [802, 271] width 90 height 16
copy div
click at [1467, 653] on div "Apply Changes" at bounding box center [1467, 654] width 87 height 18
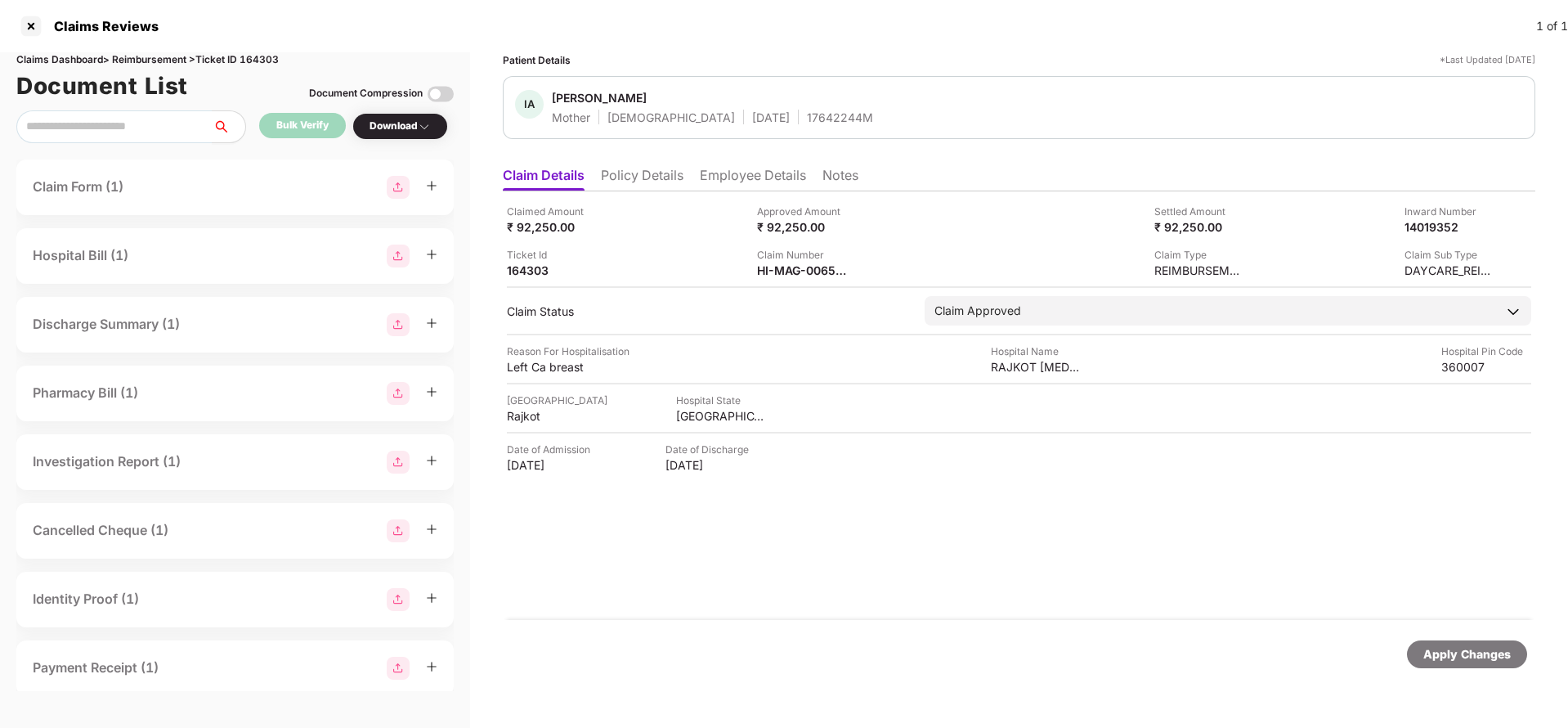
click at [258, 55] on div "Claims Dashboard > Reimbursement > Ticket ID 164303" at bounding box center [235, 60] width 437 height 16
copy div "164303"
click at [1431, 663] on div "Apply Changes" at bounding box center [1467, 654] width 87 height 18
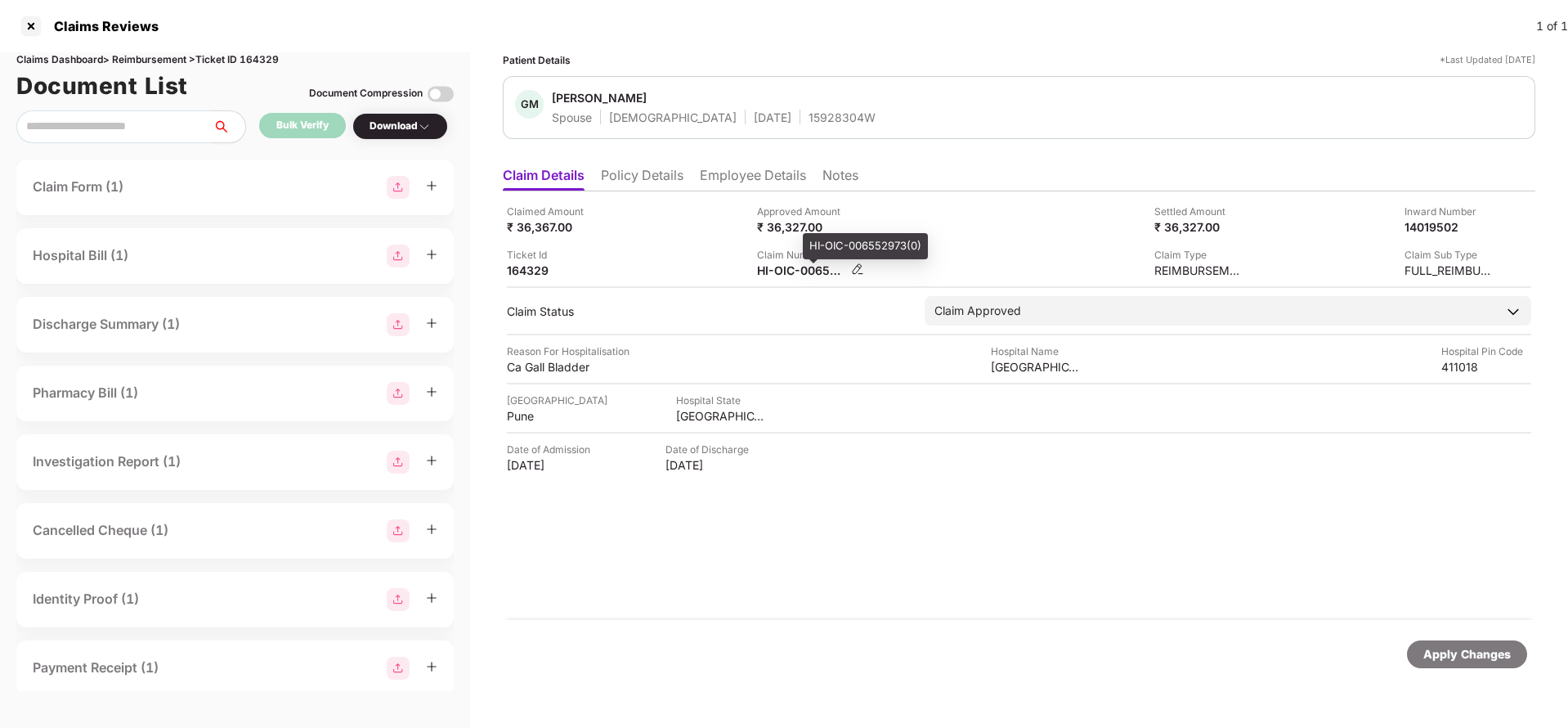
click at [794, 267] on div "HI-OIC-006552973(0)" at bounding box center [802, 271] width 90 height 16
copy div
click at [1461, 645] on div "Apply Changes" at bounding box center [1467, 654] width 87 height 18
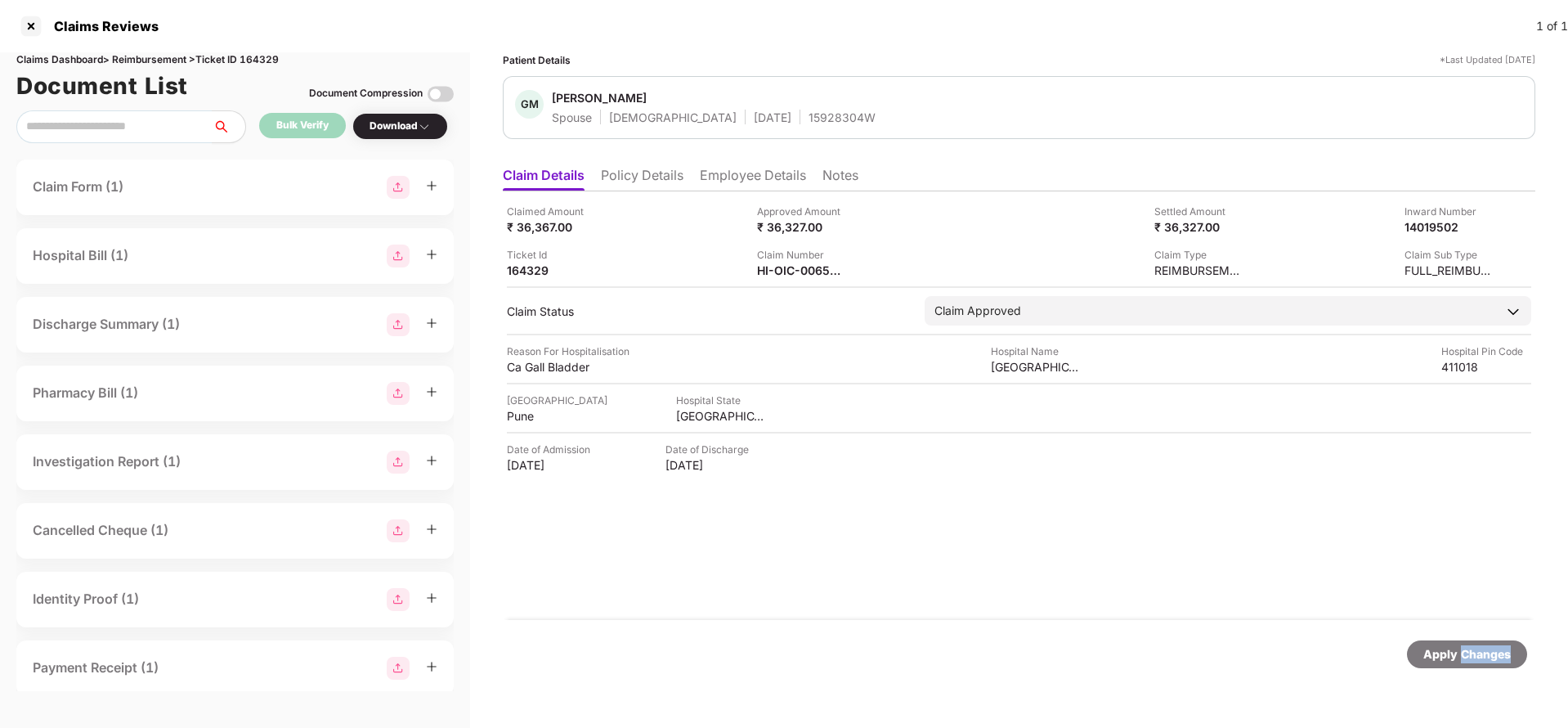
click at [1461, 645] on div "Apply Changes" at bounding box center [1467, 654] width 87 height 18
click at [269, 56] on div "Claims Dashboard > Reimbursement > Ticket ID 164329" at bounding box center [235, 60] width 437 height 16
copy div "164329"
click at [1439, 653] on div "Apply Changes" at bounding box center [1467, 654] width 87 height 18
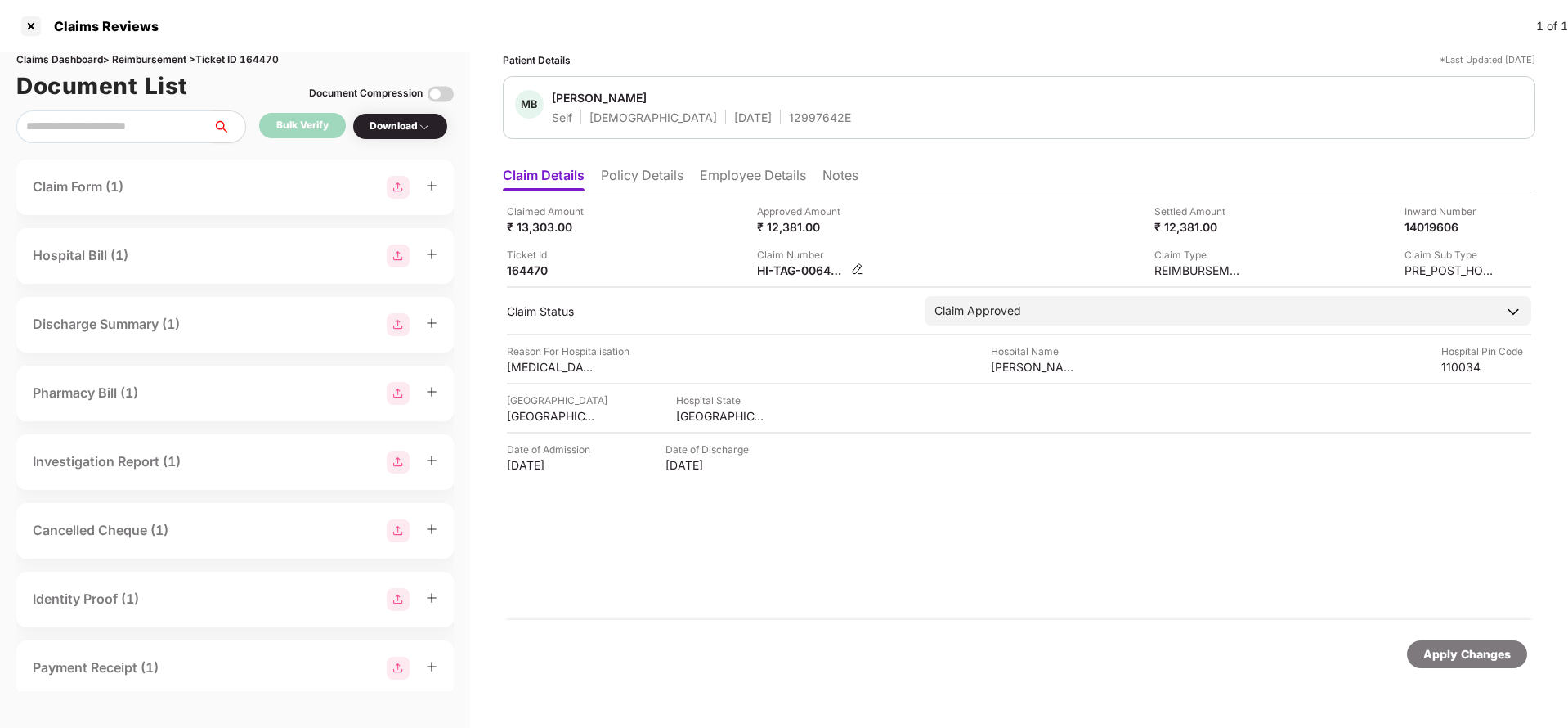
click at [784, 271] on div "HI-TAG-006469491(1)" at bounding box center [802, 271] width 90 height 16
copy div
click at [1497, 653] on div "Apply Changes" at bounding box center [1467, 654] width 87 height 18
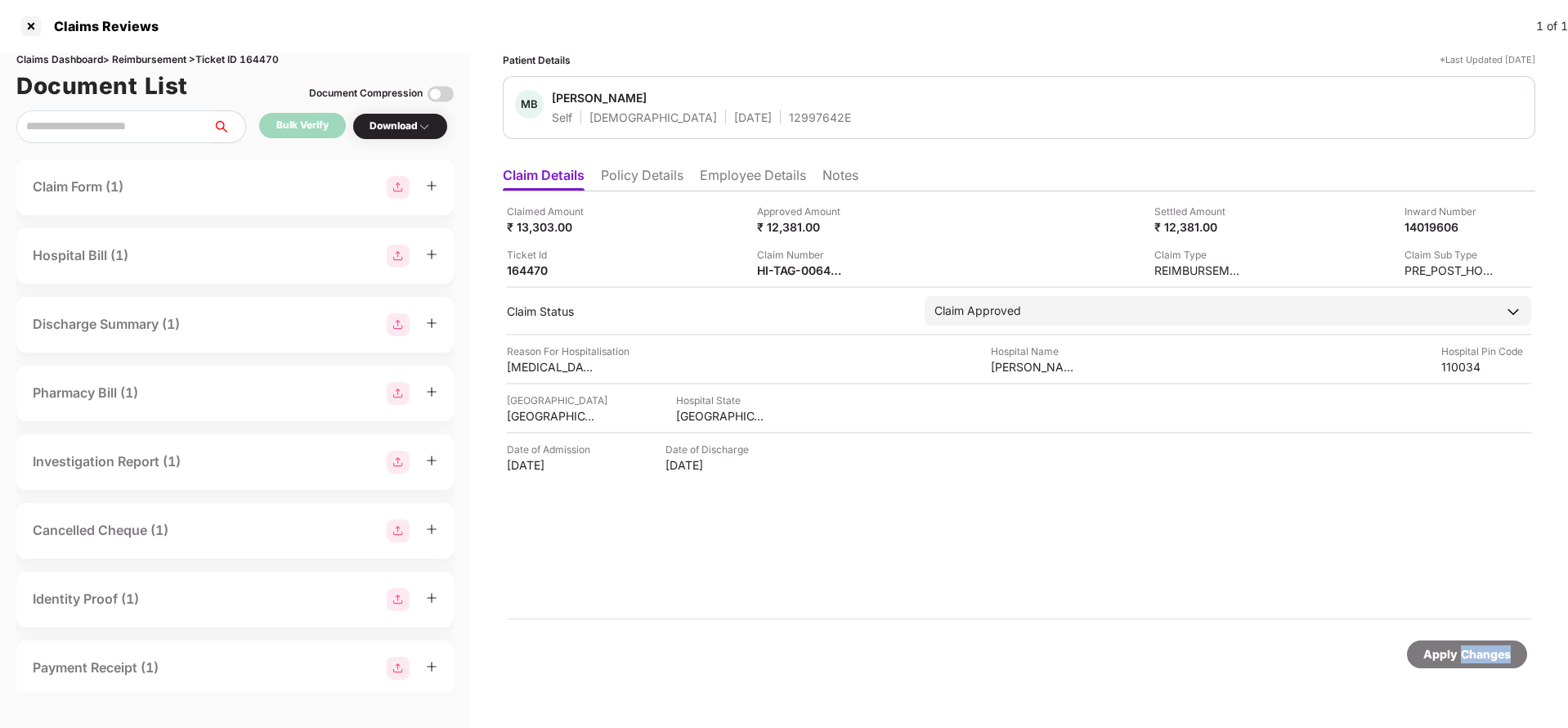
click at [1497, 653] on div "Apply Changes" at bounding box center [1467, 654] width 87 height 18
click at [274, 60] on div "Claims Dashboard > Reimbursement > Ticket ID 164470" at bounding box center [235, 60] width 437 height 16
copy div "164470"
click at [1428, 652] on div "Apply Changes" at bounding box center [1467, 654] width 87 height 18
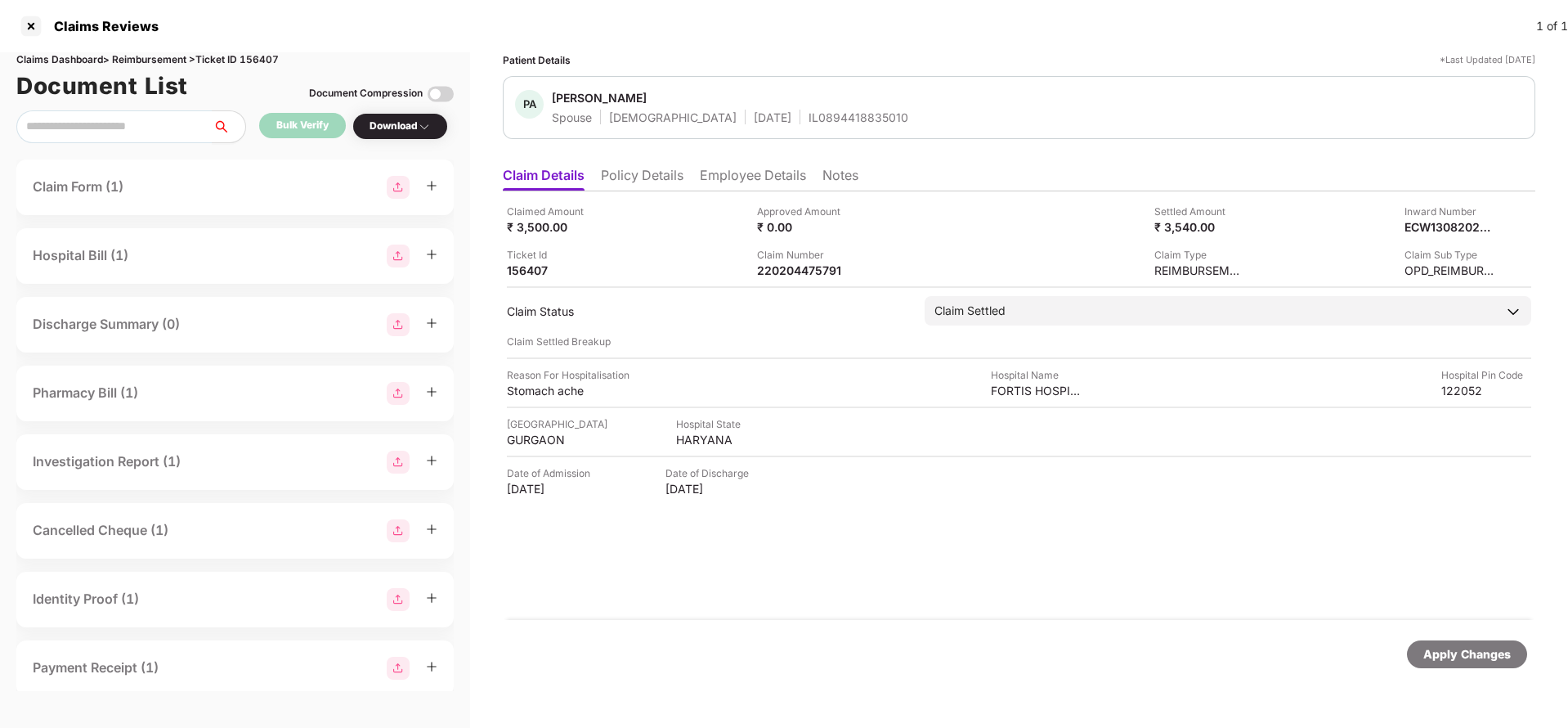
click at [721, 181] on li "Employee Details" at bounding box center [752, 178] width 107 height 24
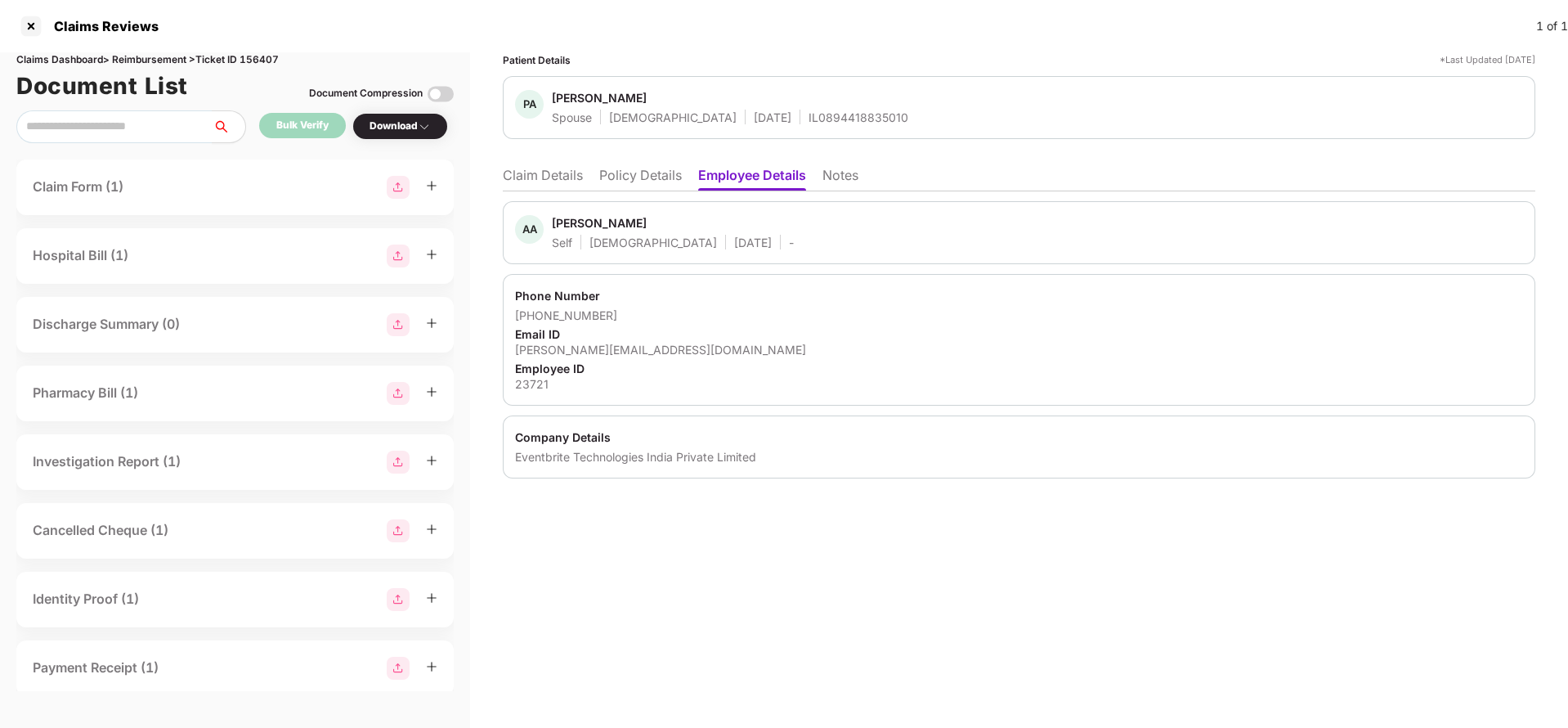
click at [536, 181] on li "Claim Details" at bounding box center [543, 178] width 80 height 24
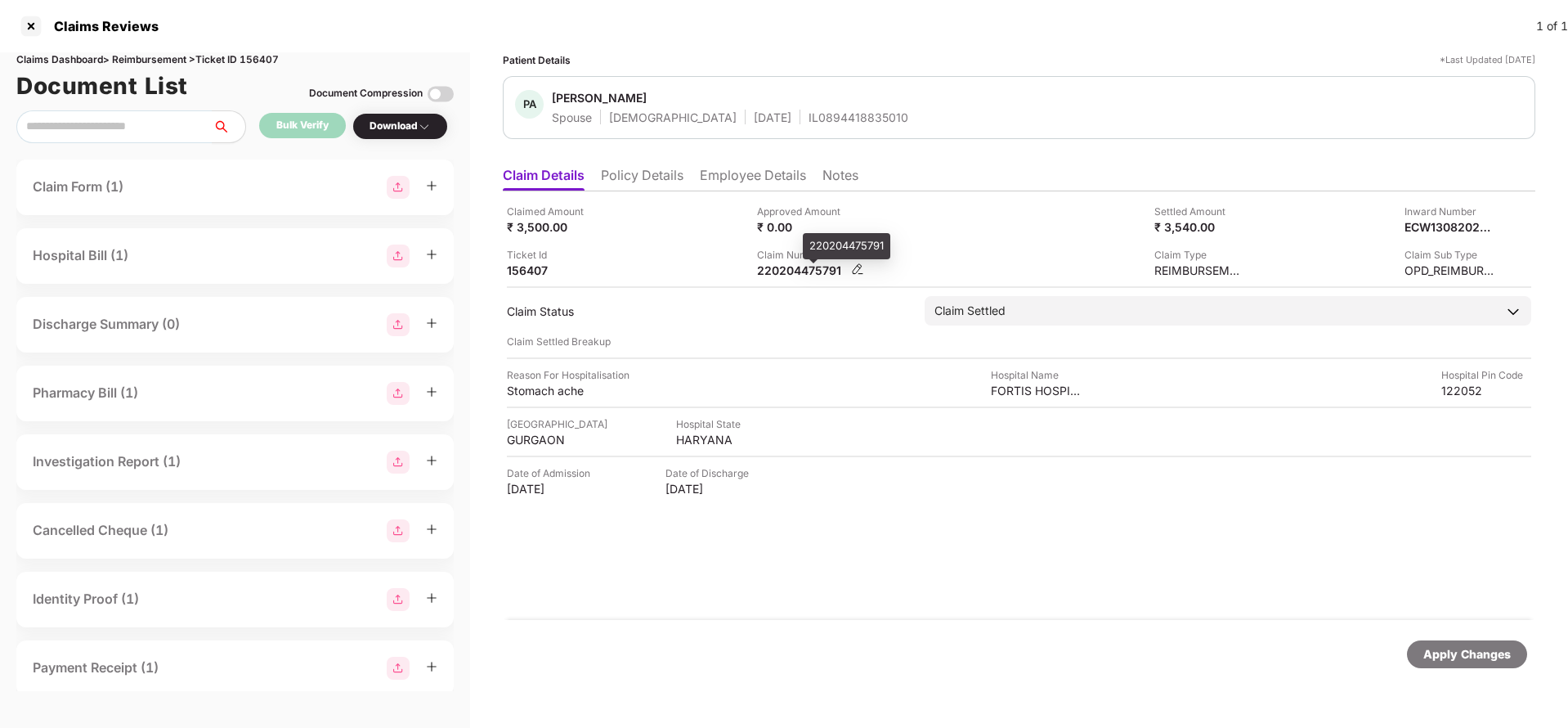
click at [777, 271] on div "220204475791" at bounding box center [802, 271] width 90 height 16
copy div "220204475791"
click at [809, 115] on div "IL0894418835010" at bounding box center [858, 117] width 100 height 16
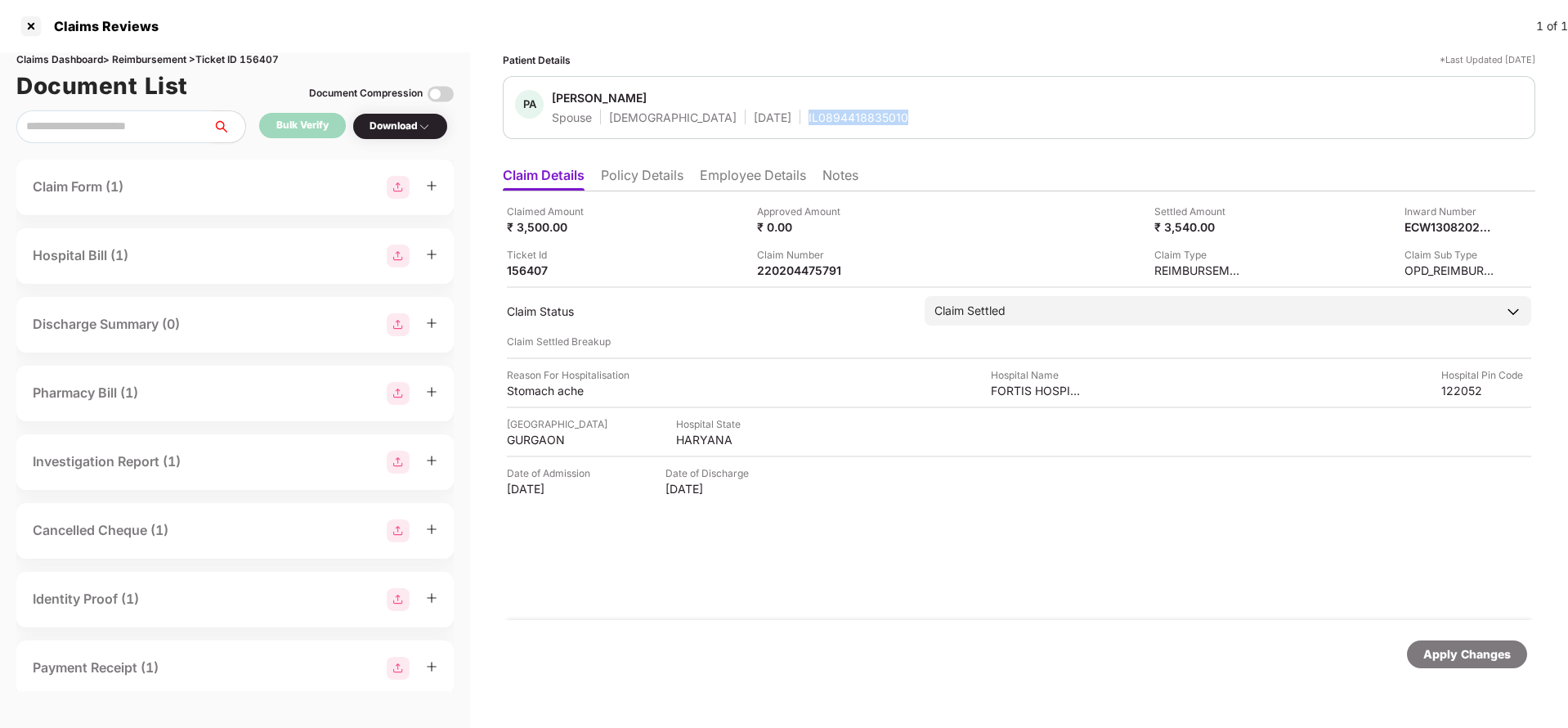
copy div "IL0894418835010"
click at [1473, 671] on div "Apply Changes" at bounding box center [1019, 654] width 1032 height 69
click at [1473, 660] on div "Apply Changes" at bounding box center [1467, 654] width 87 height 18
click at [266, 63] on div "Claims Dashboard > Reimbursement > Ticket ID 156407" at bounding box center [235, 60] width 437 height 16
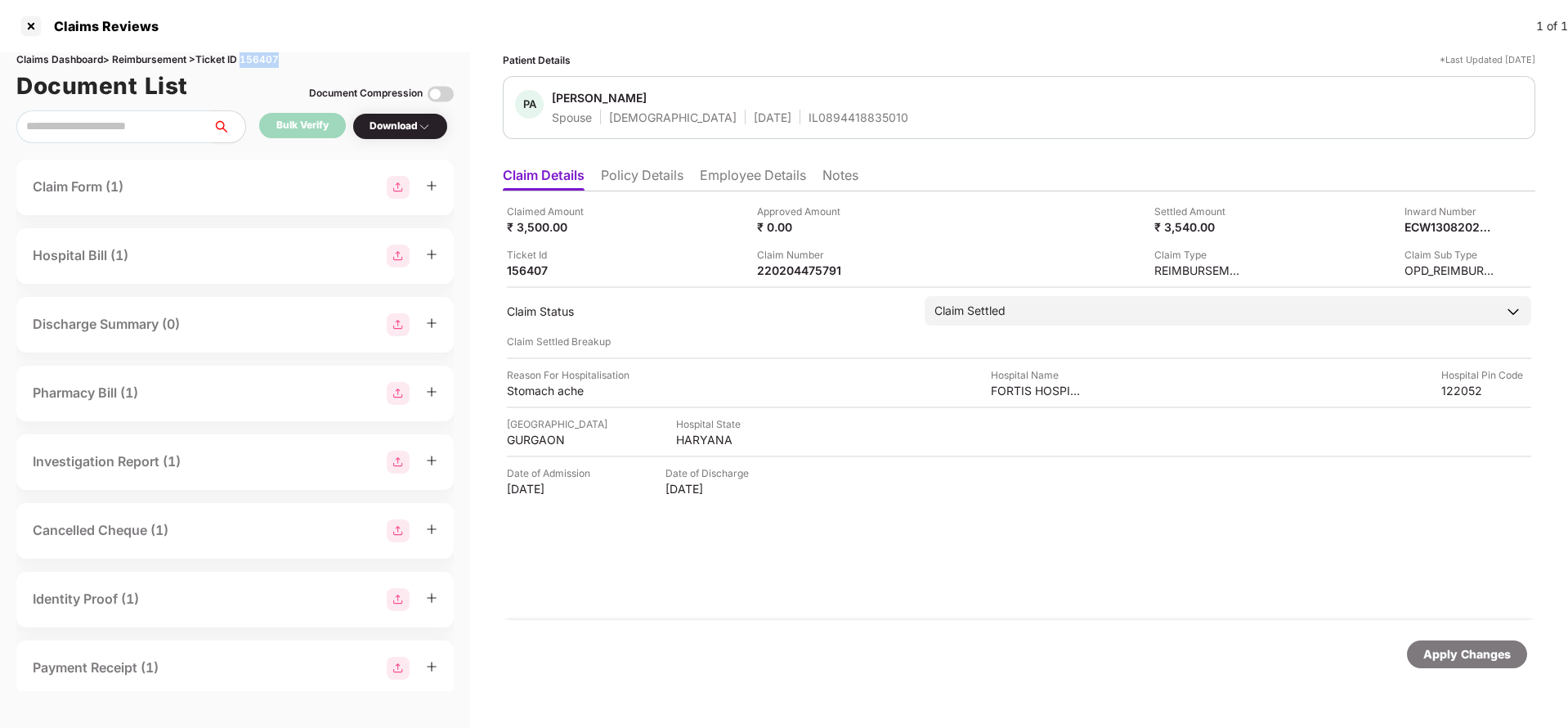
click at [266, 63] on div "Claims Dashboard > Reimbursement > Ticket ID 156407" at bounding box center [235, 60] width 437 height 16
copy div "156407"
click at [1484, 655] on div "Apply Changes" at bounding box center [1467, 654] width 87 height 18
click at [746, 174] on li "Employee Details" at bounding box center [752, 178] width 107 height 24
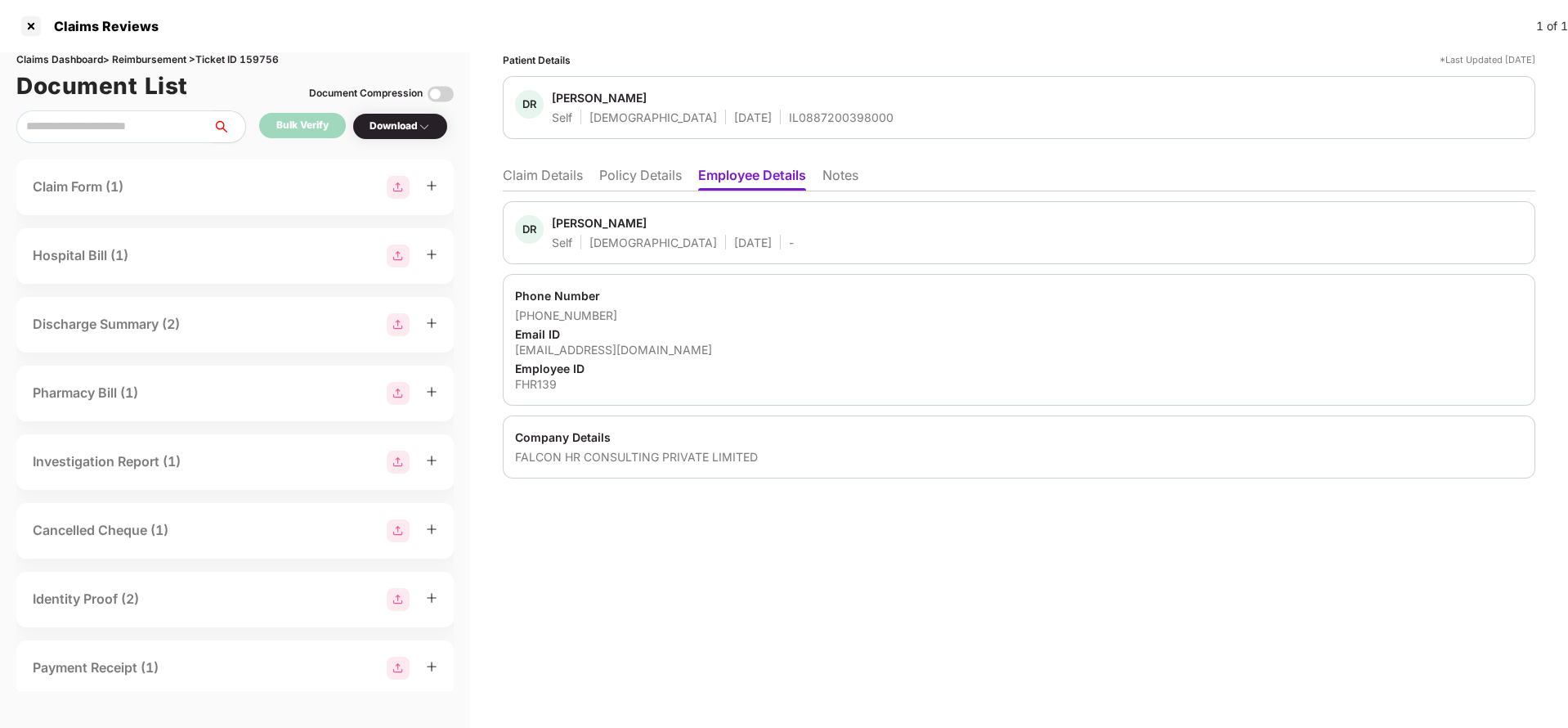
click at [542, 170] on li "Claim Details" at bounding box center [543, 178] width 80 height 24
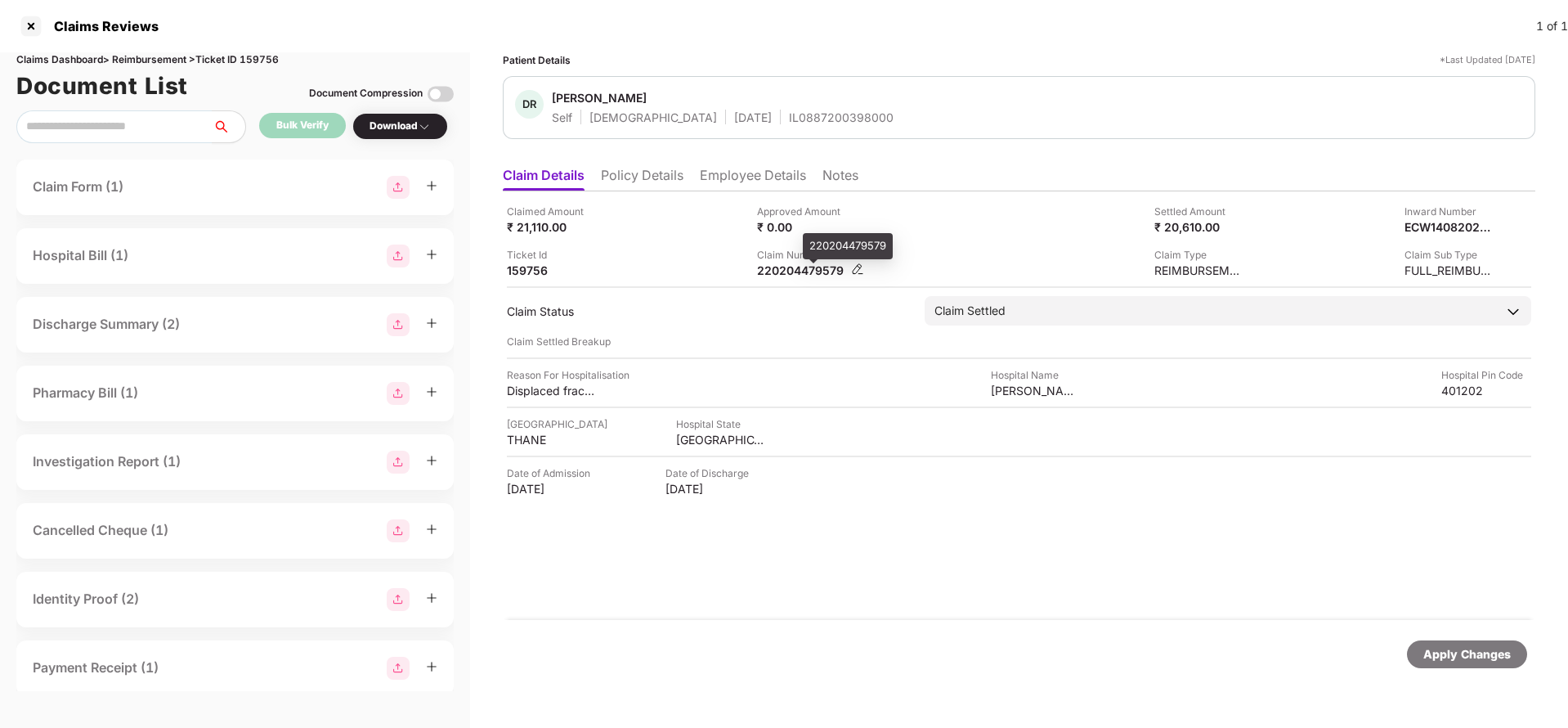
click at [775, 264] on div "220204479579" at bounding box center [802, 271] width 90 height 16
copy div "220204479579"
click at [744, 126] on div "[PERSON_NAME] Self [DEMOGRAPHIC_DATA] [DATE] IL0887200398000" at bounding box center [1019, 107] width 1032 height 63
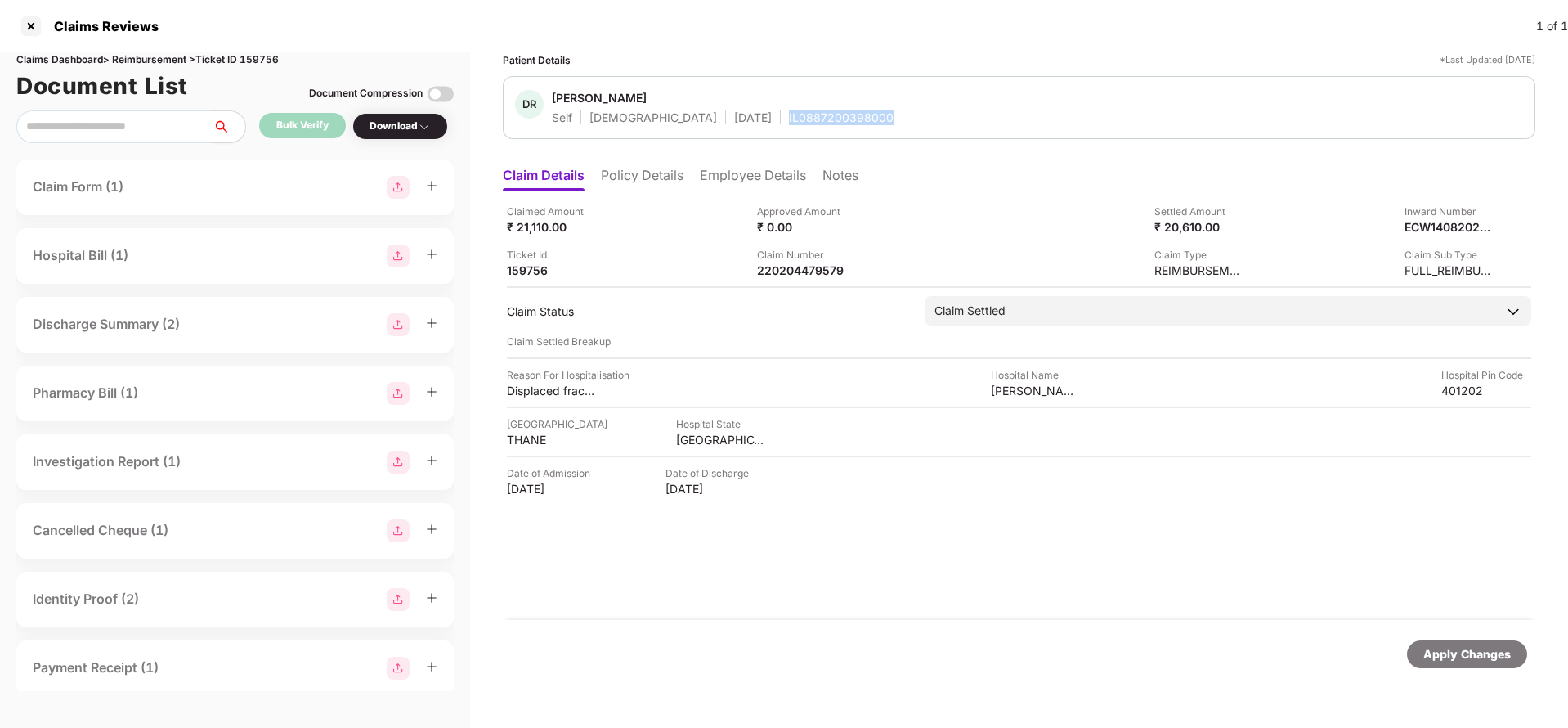
copy div "IL0887200398000"
click at [1458, 650] on div "Apply Changes" at bounding box center [1467, 654] width 87 height 18
click at [266, 71] on div "Document List Document Compression" at bounding box center [235, 85] width 437 height 36
click at [266, 63] on div "Claims Dashboard > Reimbursement > Ticket ID 159756" at bounding box center [235, 60] width 437 height 16
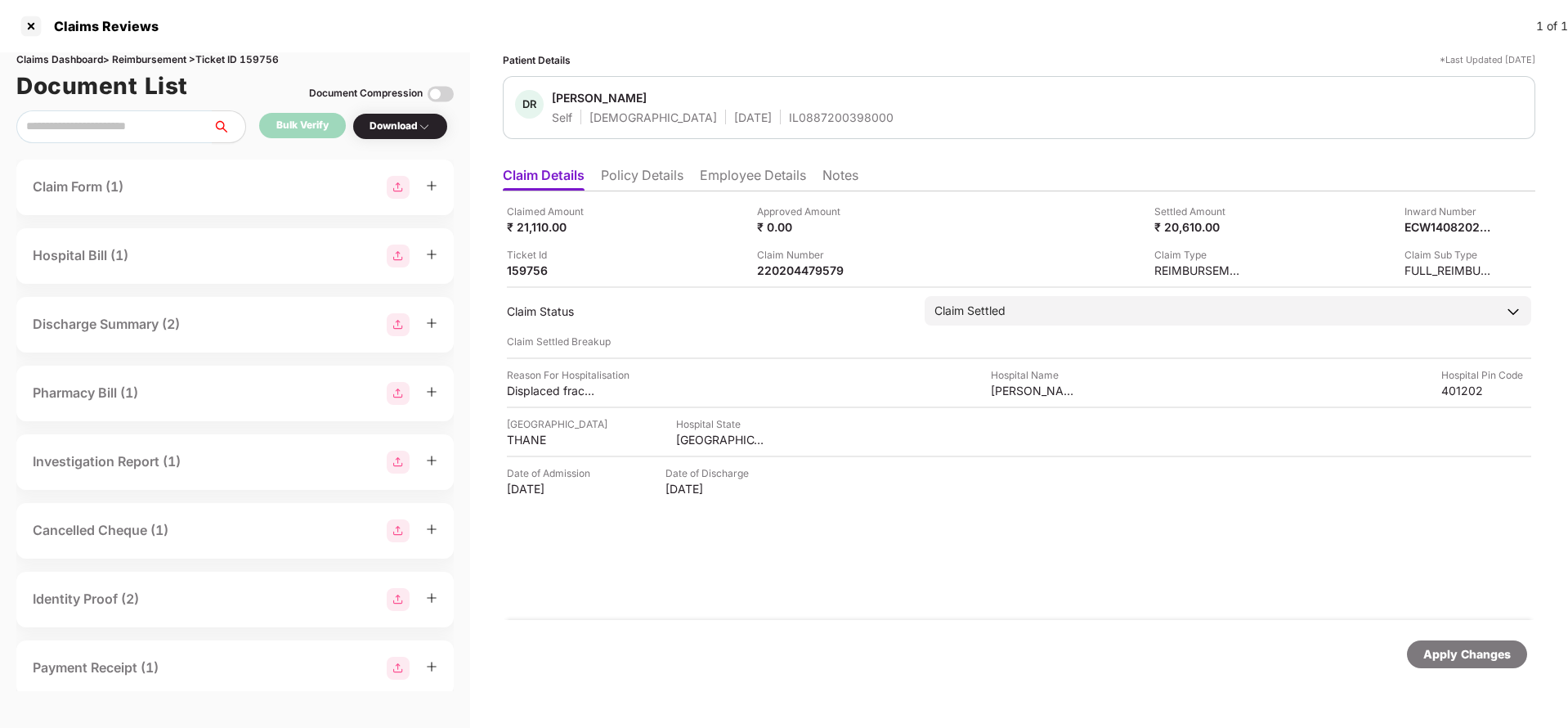
click at [266, 63] on div "Claims Dashboard > Reimbursement > Ticket ID 159756" at bounding box center [235, 60] width 437 height 16
copy div "159756"
click at [1453, 654] on div "Apply Changes" at bounding box center [1467, 654] width 87 height 18
click at [797, 269] on div "220204462255" at bounding box center [802, 271] width 90 height 16
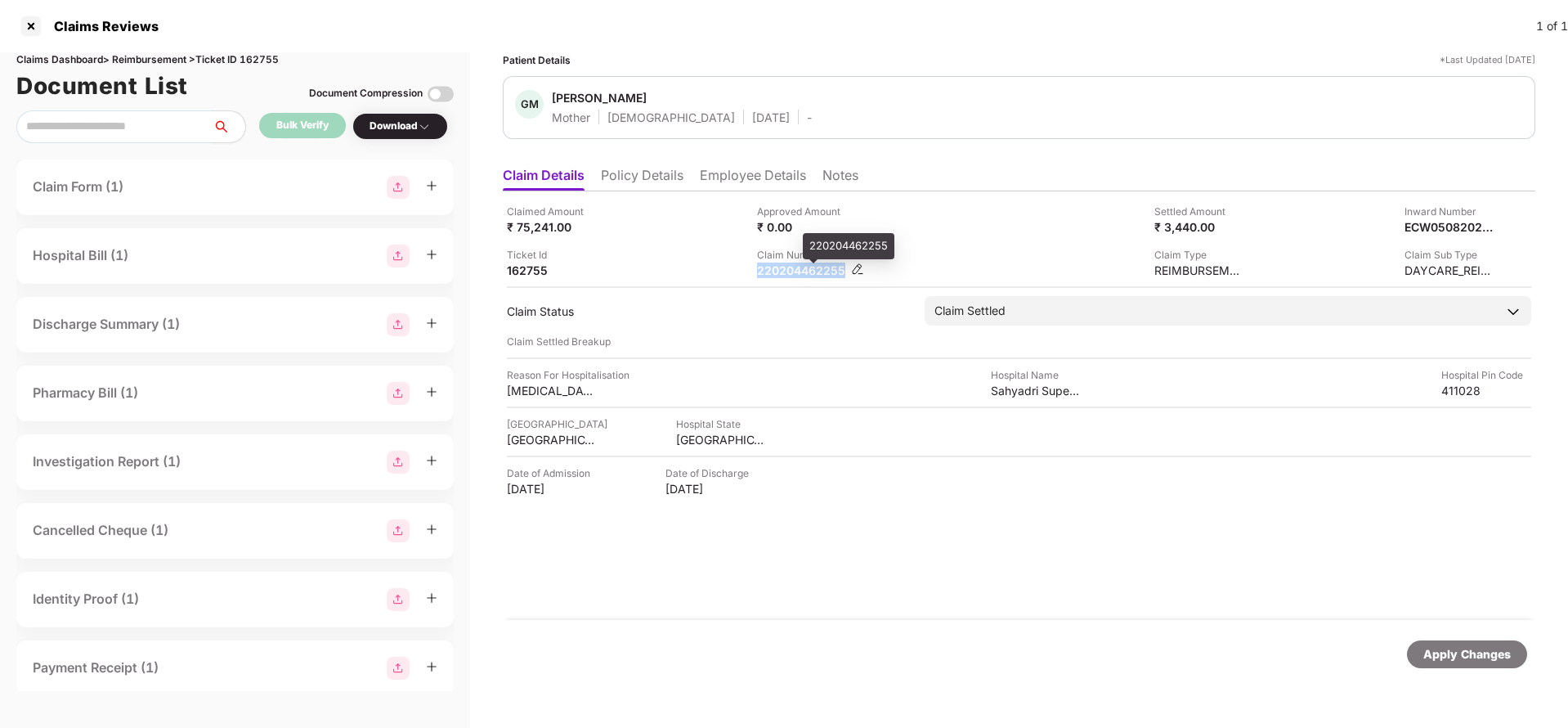
copy div "220204462255"
click at [1439, 664] on div "Apply Changes" at bounding box center [1467, 655] width 120 height 28
click at [267, 63] on div "Claims Dashboard > Reimbursement > Ticket ID 162755" at bounding box center [235, 60] width 437 height 16
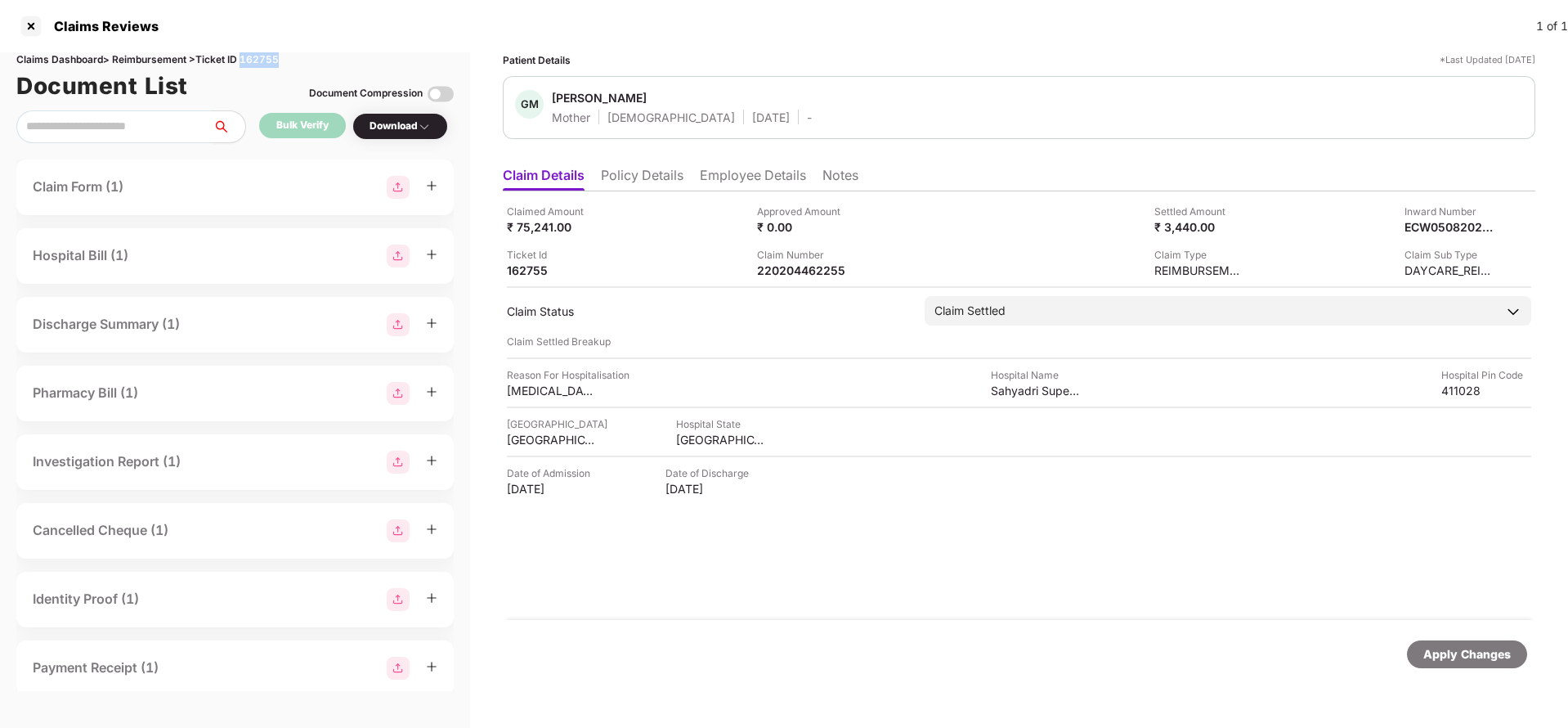
copy div "162755"
click at [1476, 643] on div "Apply Changes" at bounding box center [1467, 655] width 120 height 28
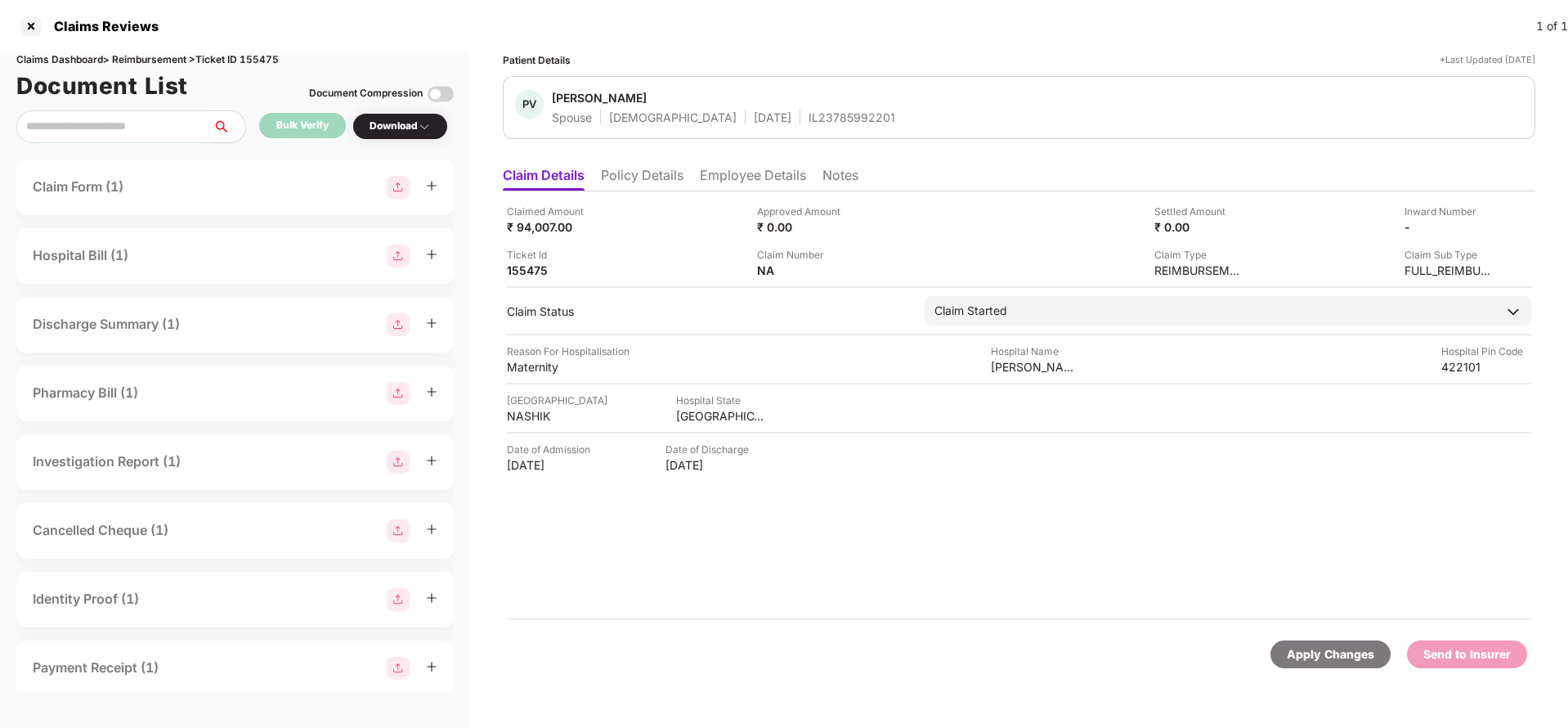
click at [650, 186] on li "Policy Details" at bounding box center [642, 178] width 83 height 24
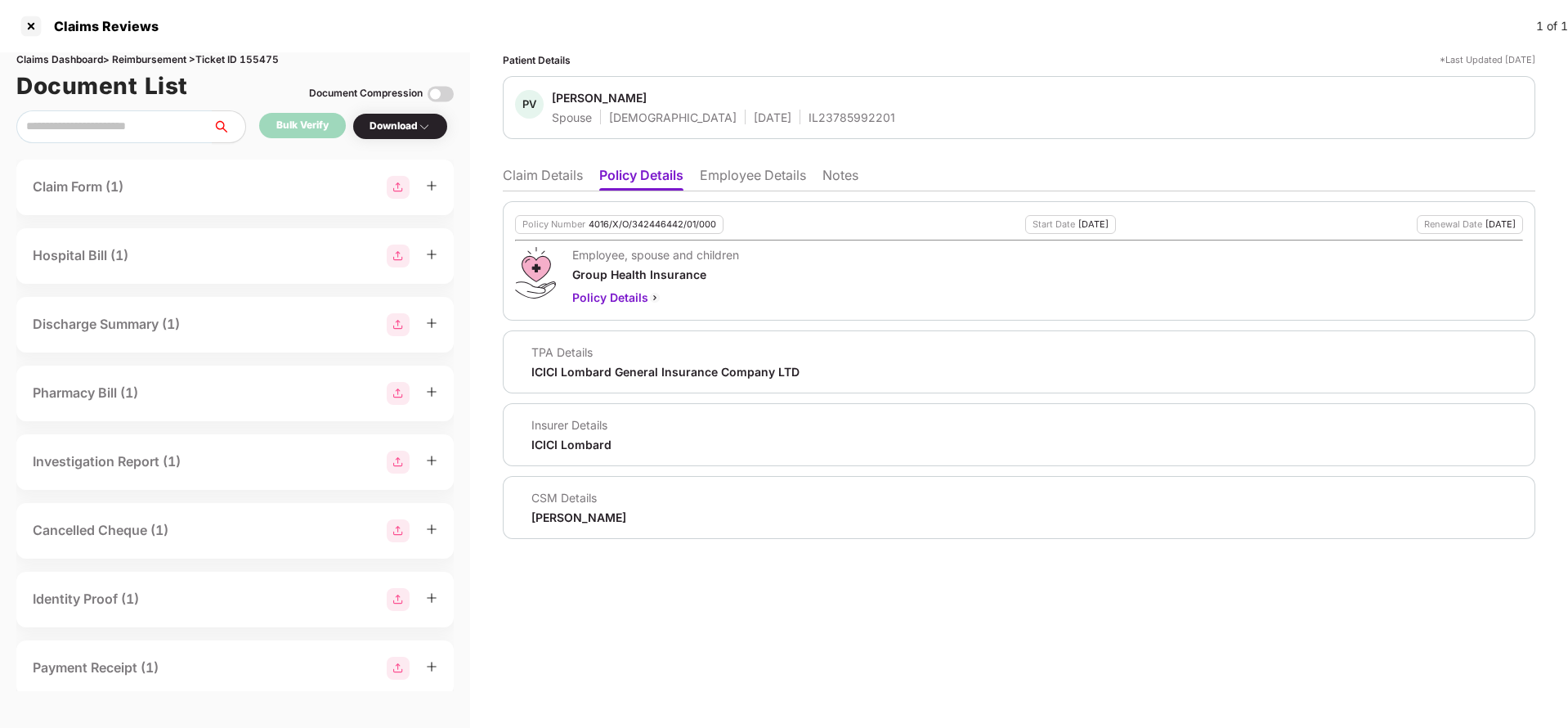
click at [647, 228] on div "4016/X/O/342446442/01/000" at bounding box center [652, 225] width 128 height 11
copy div "4016/X/O/342446442/01/000"
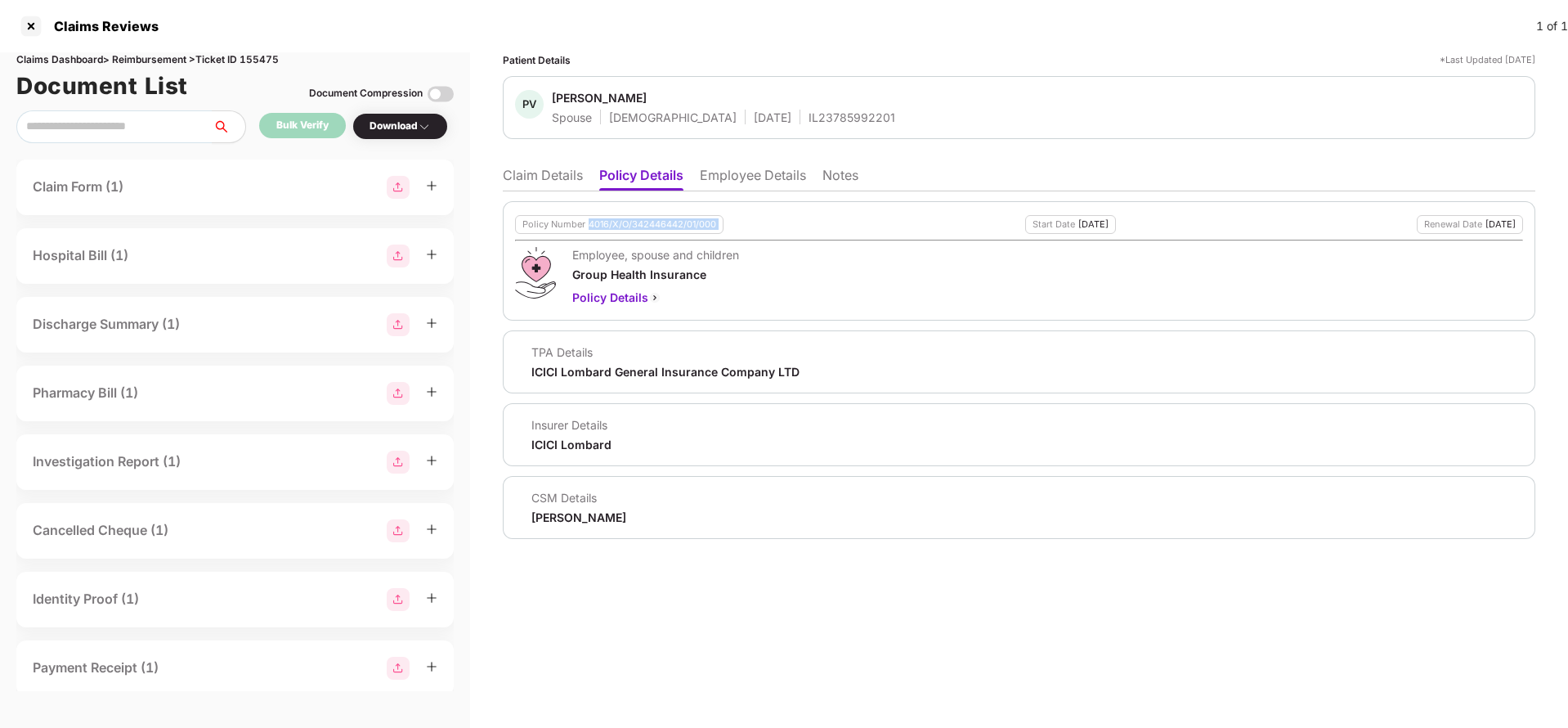
copy div "4016/X/O/342446442/01/000"
click at [562, 175] on li "Claim Details" at bounding box center [543, 178] width 80 height 24
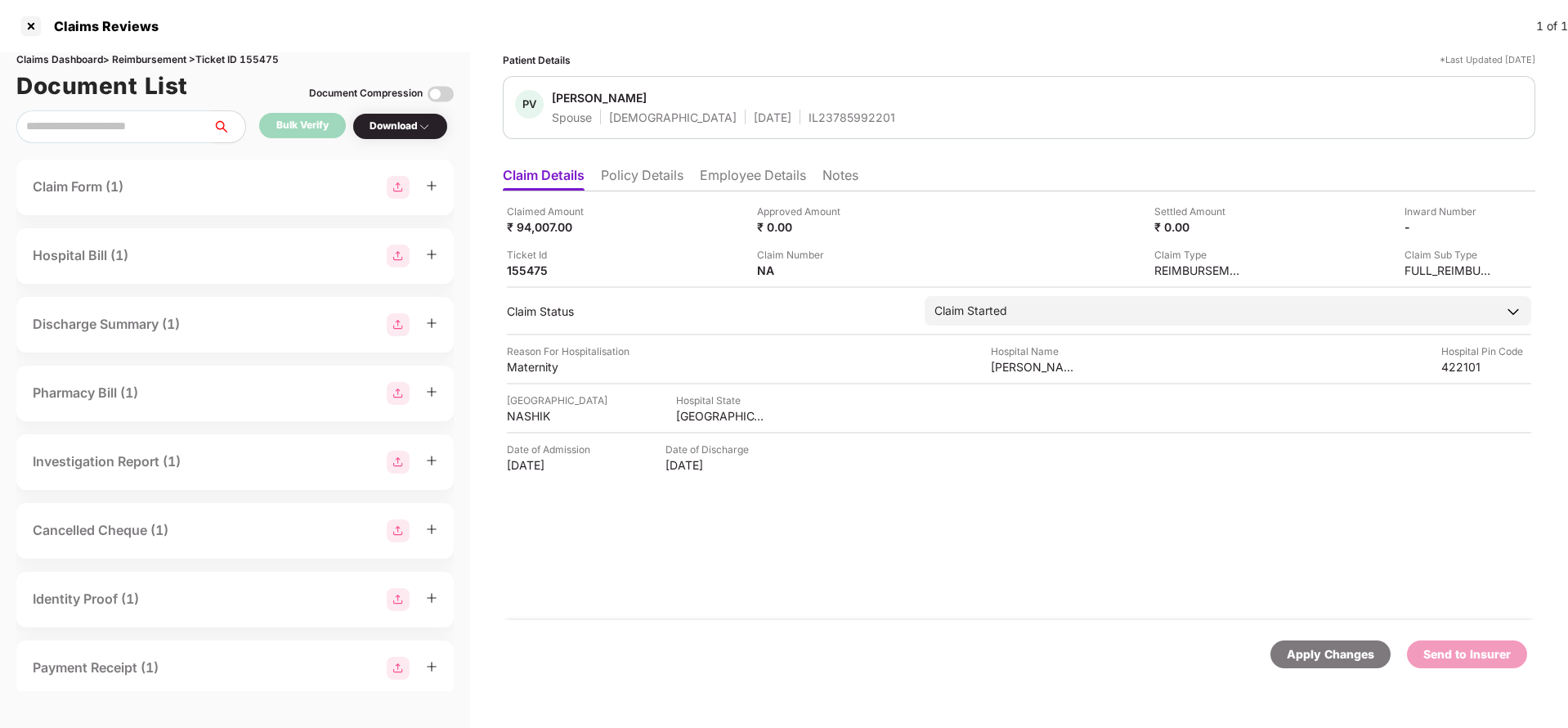
click at [1335, 653] on div "Apply Changes" at bounding box center [1330, 654] width 87 height 18
click at [268, 50] on div "Claims Reviews 1 of 1" at bounding box center [784, 26] width 1568 height 52
click at [267, 63] on div "Claims Dashboard > Reimbursement > Ticket ID 155475" at bounding box center [235, 60] width 437 height 16
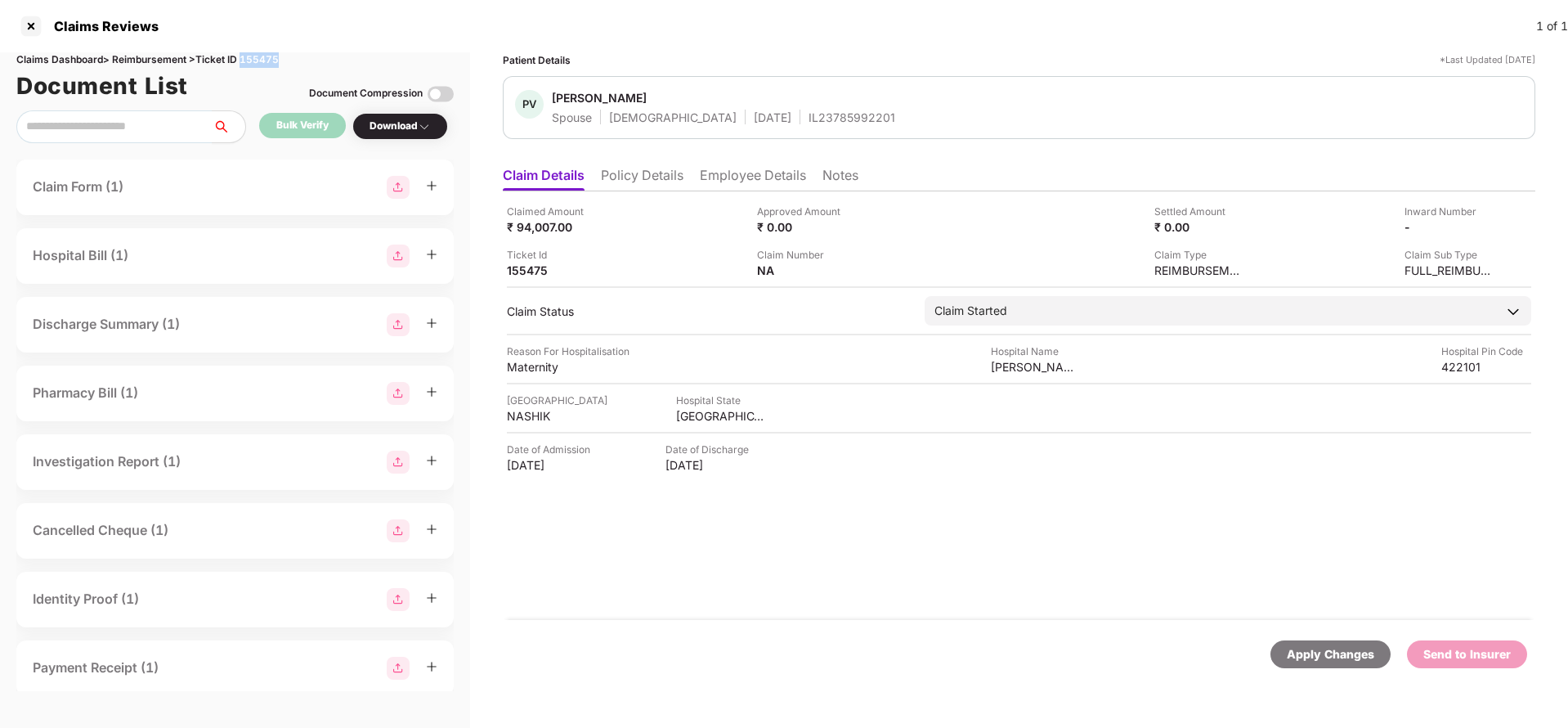
copy div "155475"
click at [1314, 650] on div "Apply Changes" at bounding box center [1330, 654] width 87 height 18
click at [659, 175] on li "Policy Details" at bounding box center [642, 178] width 83 height 24
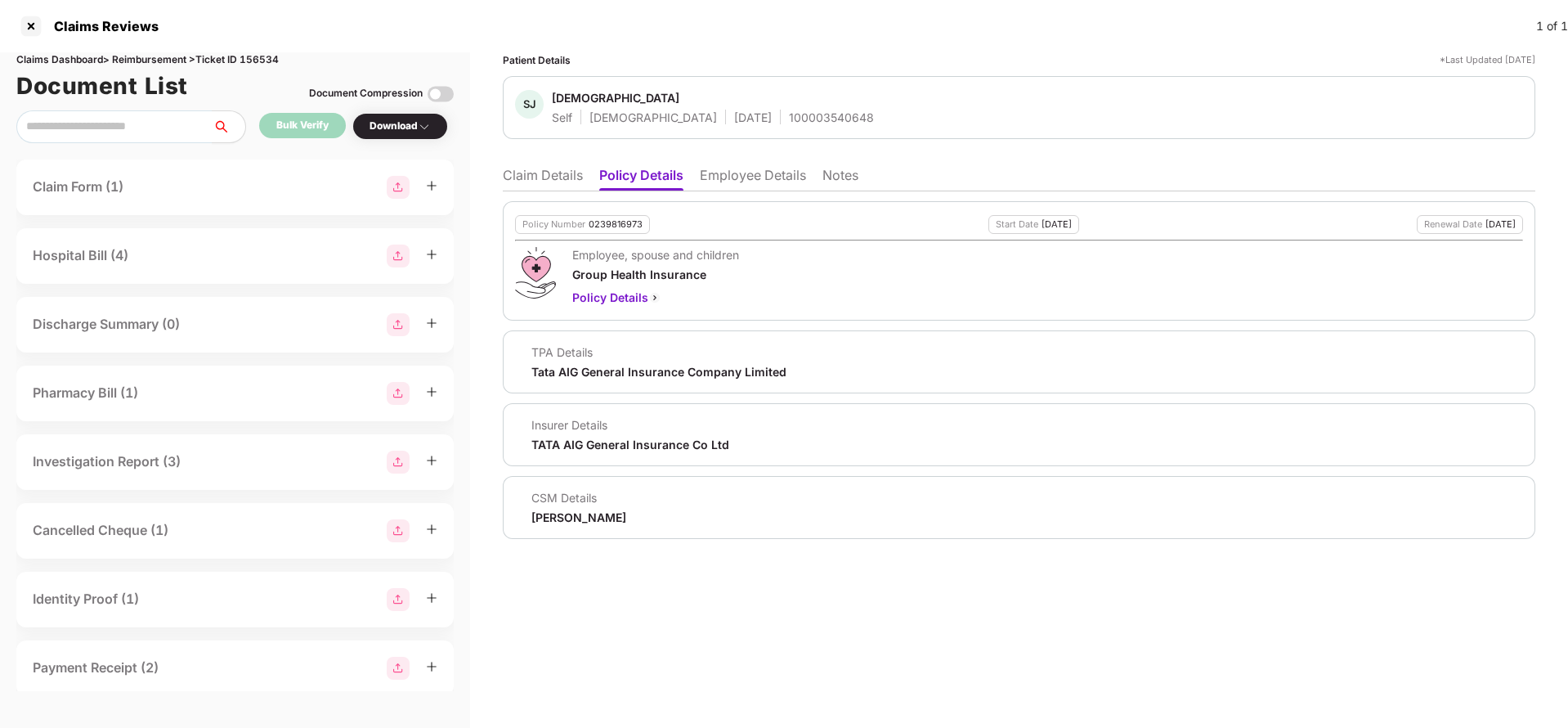
click at [554, 160] on ul "Claim Details Policy Details Employee Details Notes" at bounding box center [1019, 175] width 1032 height 33
click at [554, 173] on li "Claim Details" at bounding box center [543, 178] width 80 height 24
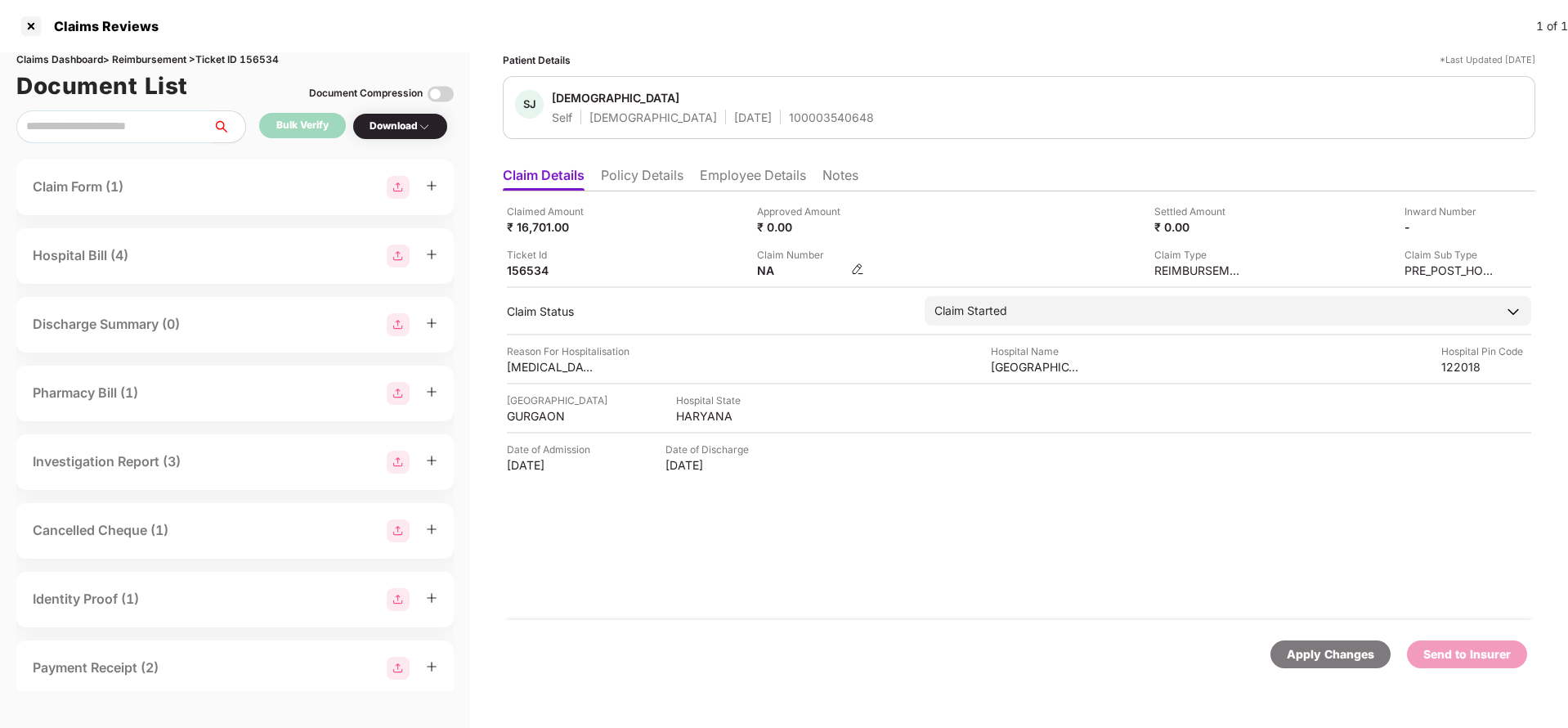
click at [856, 270] on img at bounding box center [857, 269] width 13 height 13
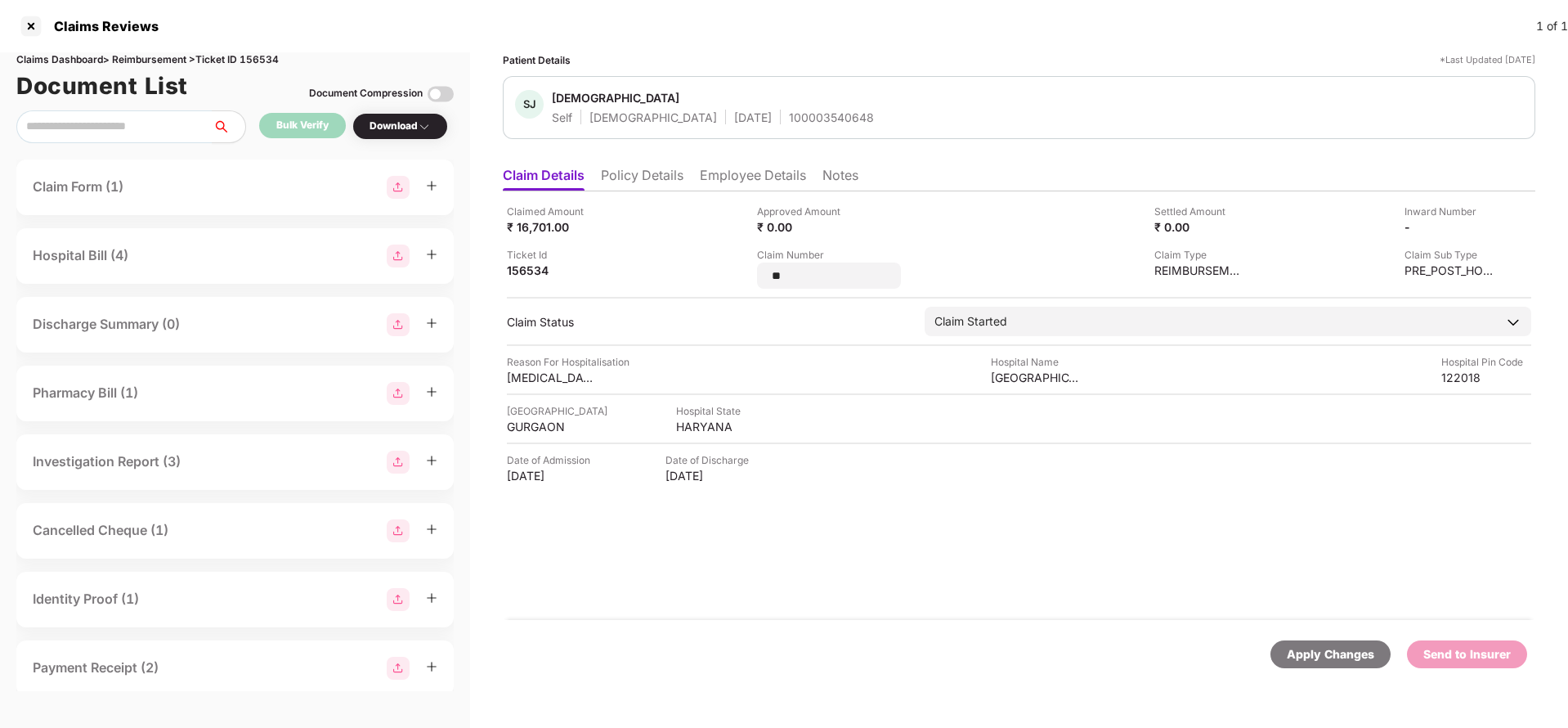
type input "*"
type input "**********"
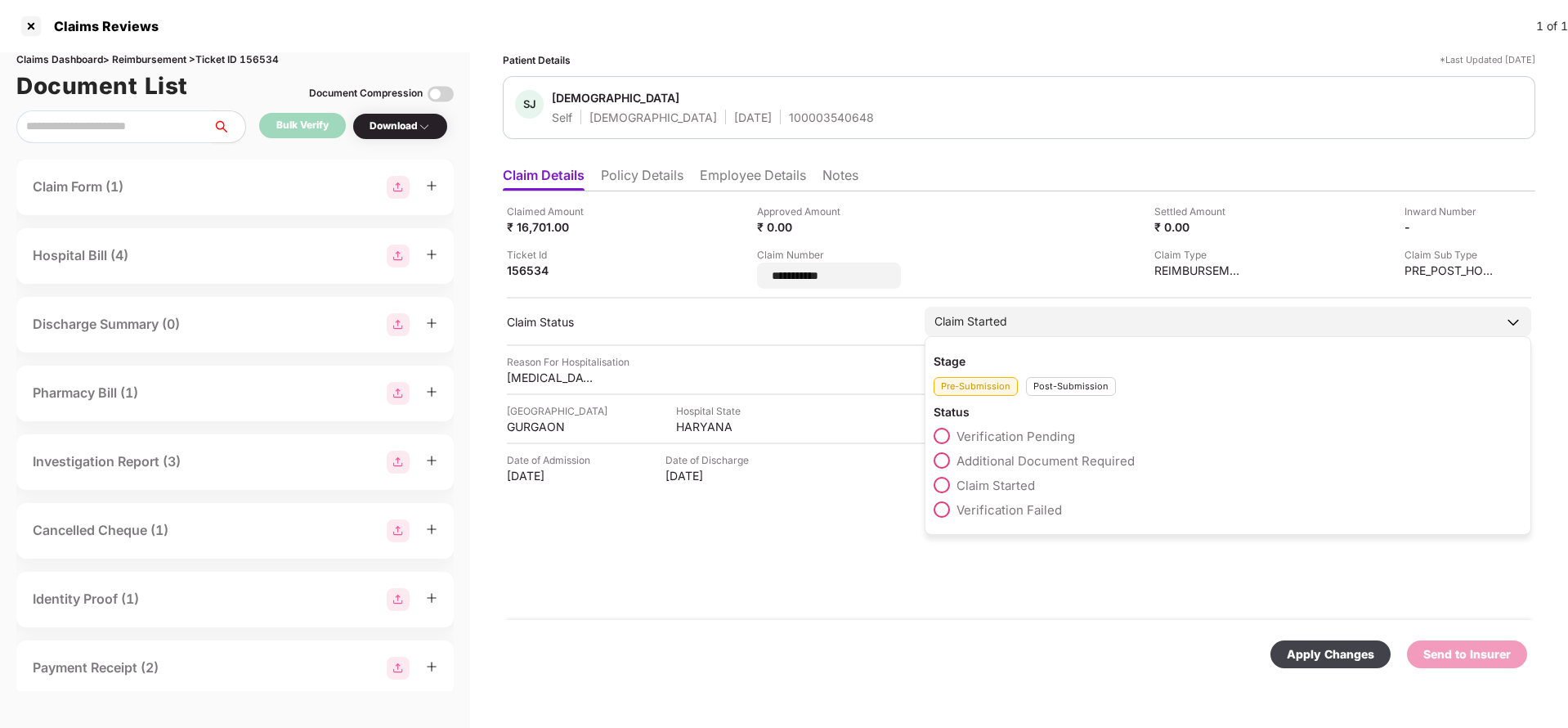
click at [1083, 323] on div "Claim Started" at bounding box center [1228, 321] width 607 height 29
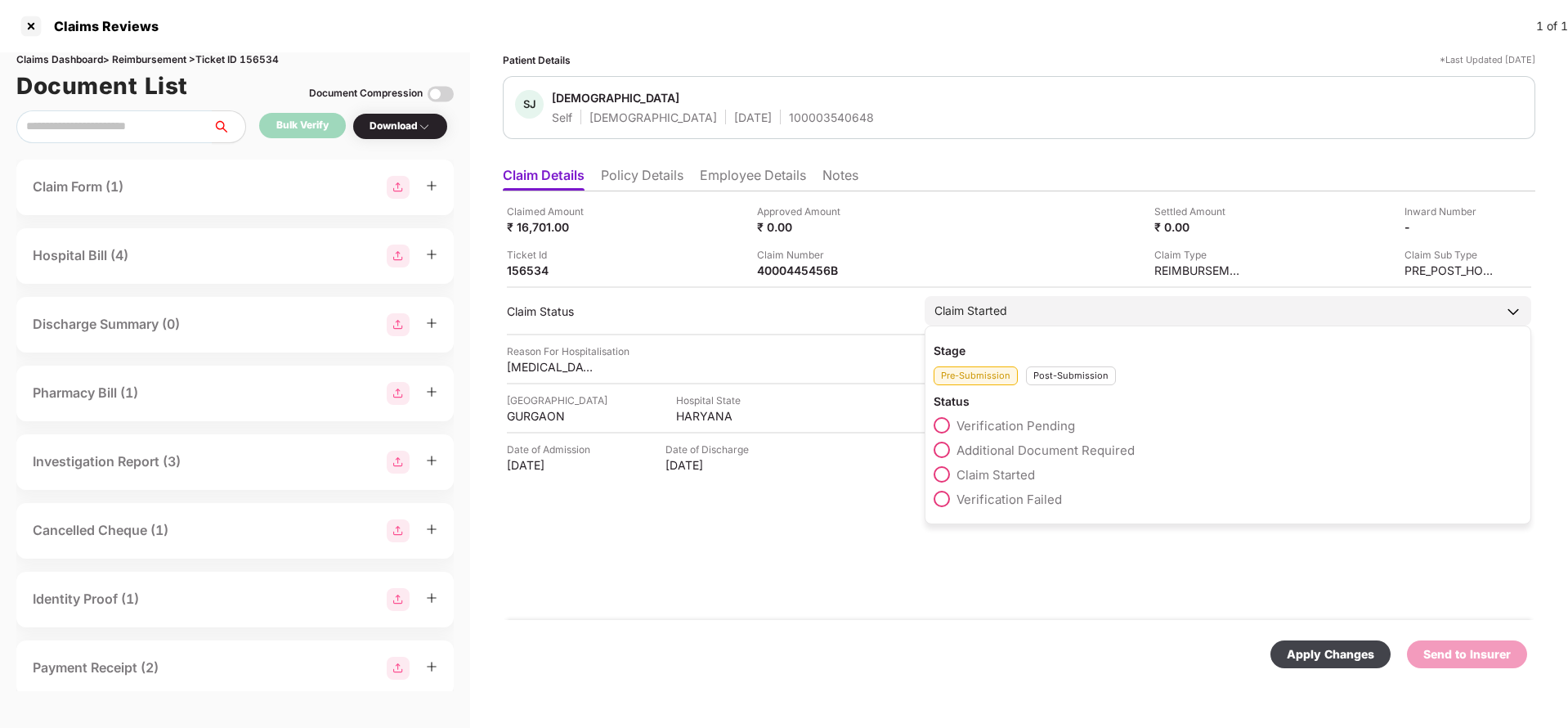
click at [1055, 368] on div "Post-Submission" at bounding box center [1071, 375] width 90 height 19
click at [1008, 457] on label "Claim Under Process" at bounding box center [1007, 449] width 146 height 17
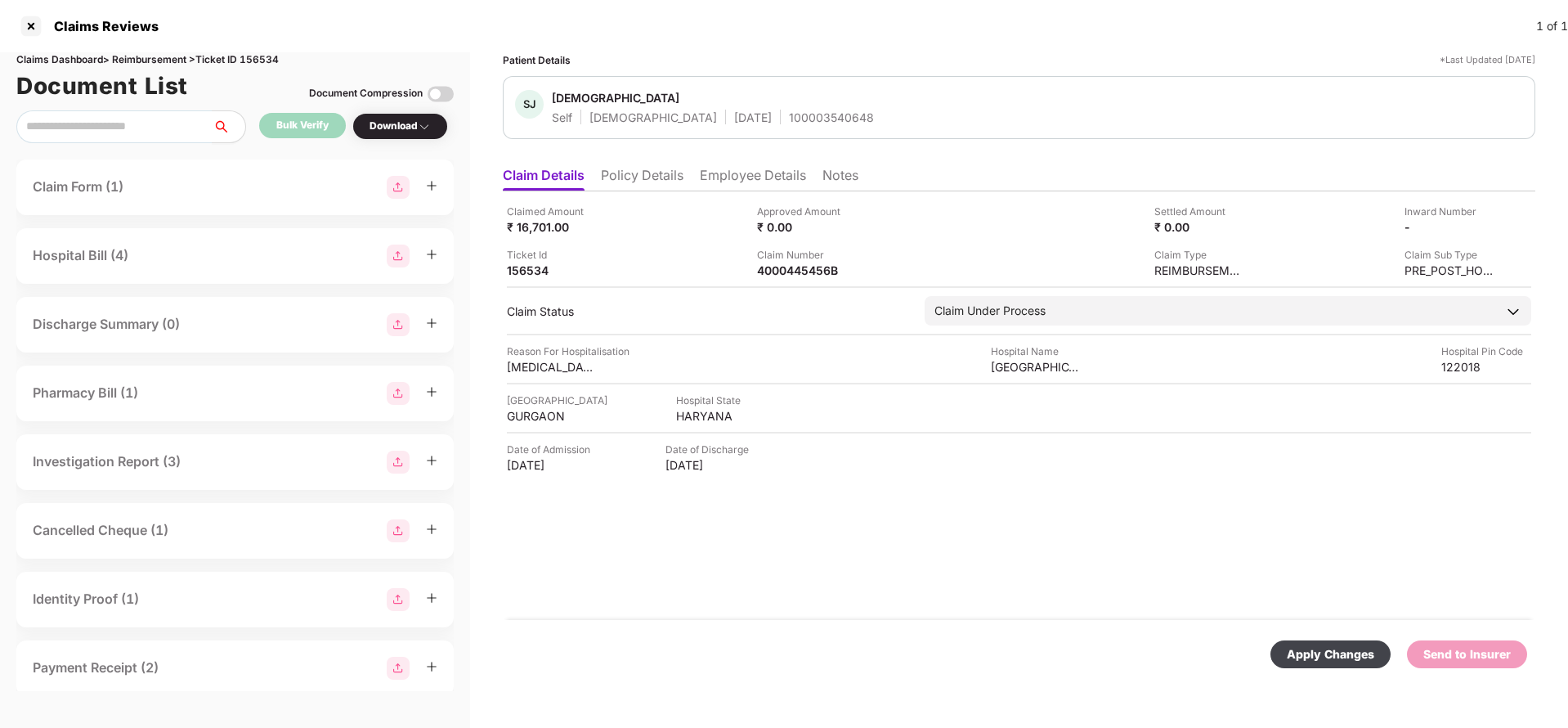
click at [1308, 643] on div "Apply Changes" at bounding box center [1330, 655] width 120 height 28
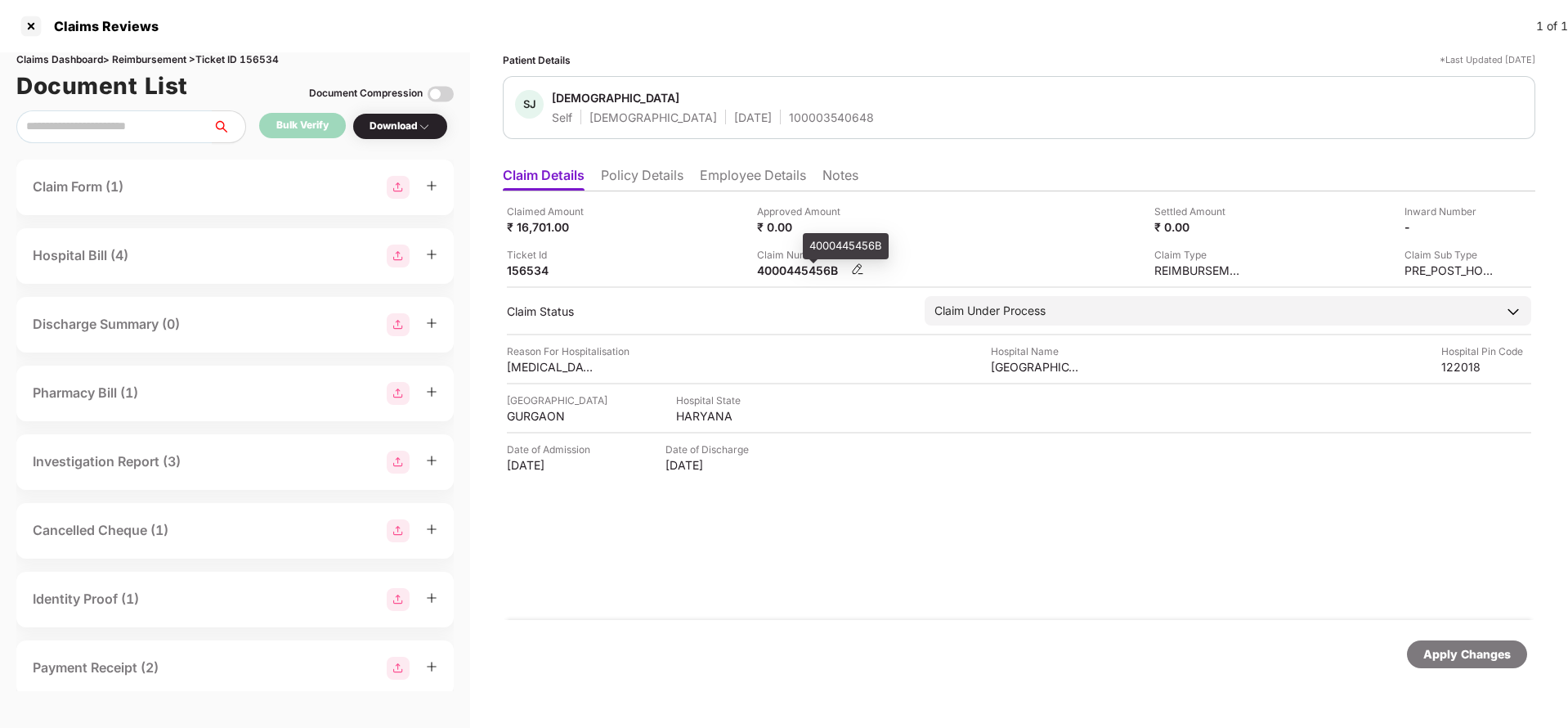
click at [801, 274] on div "4000445456B" at bounding box center [802, 271] width 90 height 16
copy div "4000445456B"
click at [794, 130] on div "SJ [PERSON_NAME] Self [DEMOGRAPHIC_DATA] [DATE] 100003540648" at bounding box center [1019, 107] width 1032 height 63
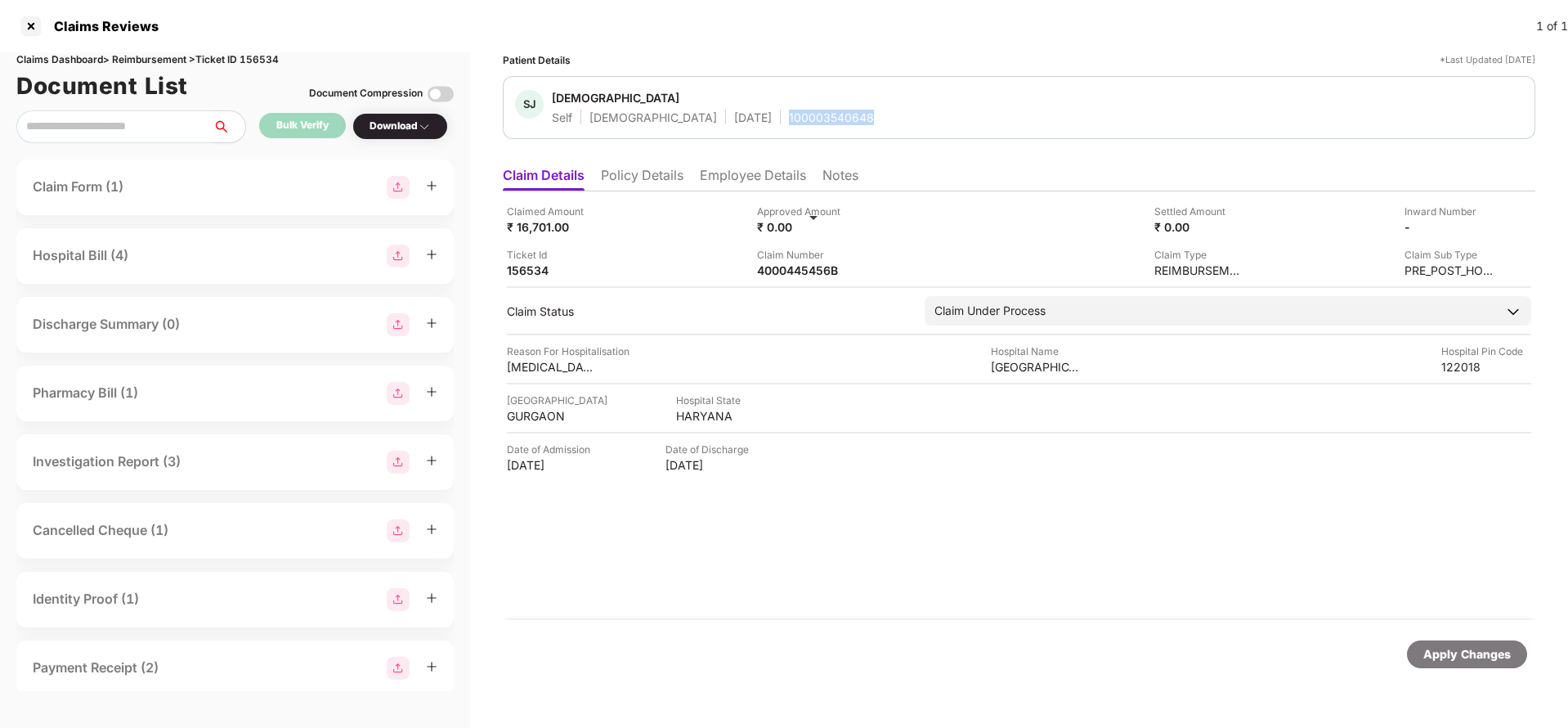
copy div "100003540648"
click at [802, 269] on div "4000445456B" at bounding box center [802, 271] width 90 height 16
copy div "4000445456B"
click at [789, 110] on div "100003540648" at bounding box center [832, 117] width 85 height 16
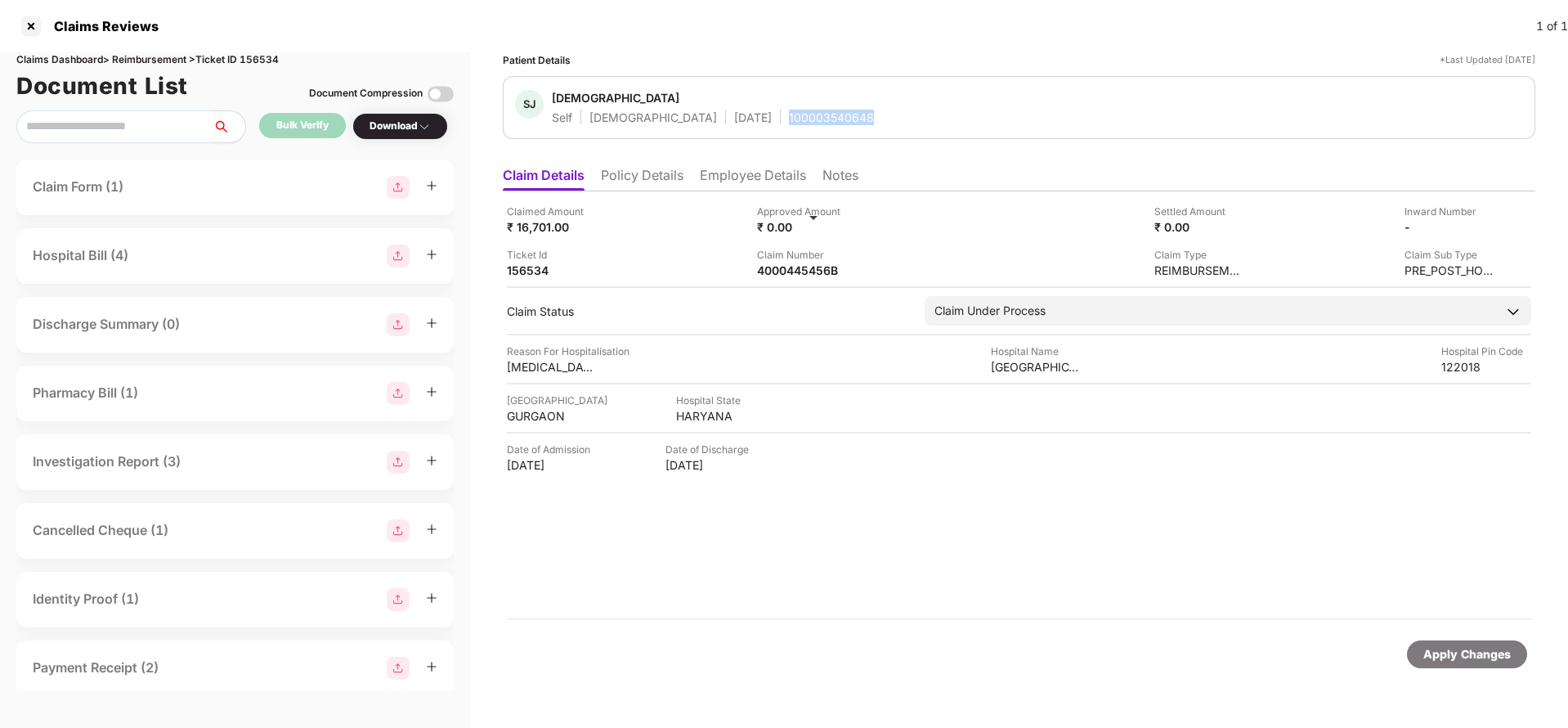
click at [789, 110] on div "100003540648" at bounding box center [832, 117] width 85 height 16
copy div "100003540648"
click at [1466, 657] on div "Apply Changes" at bounding box center [1467, 654] width 87 height 18
click at [270, 56] on div "Claims Dashboard > Reimbursement > Ticket ID 156534" at bounding box center [235, 60] width 437 height 16
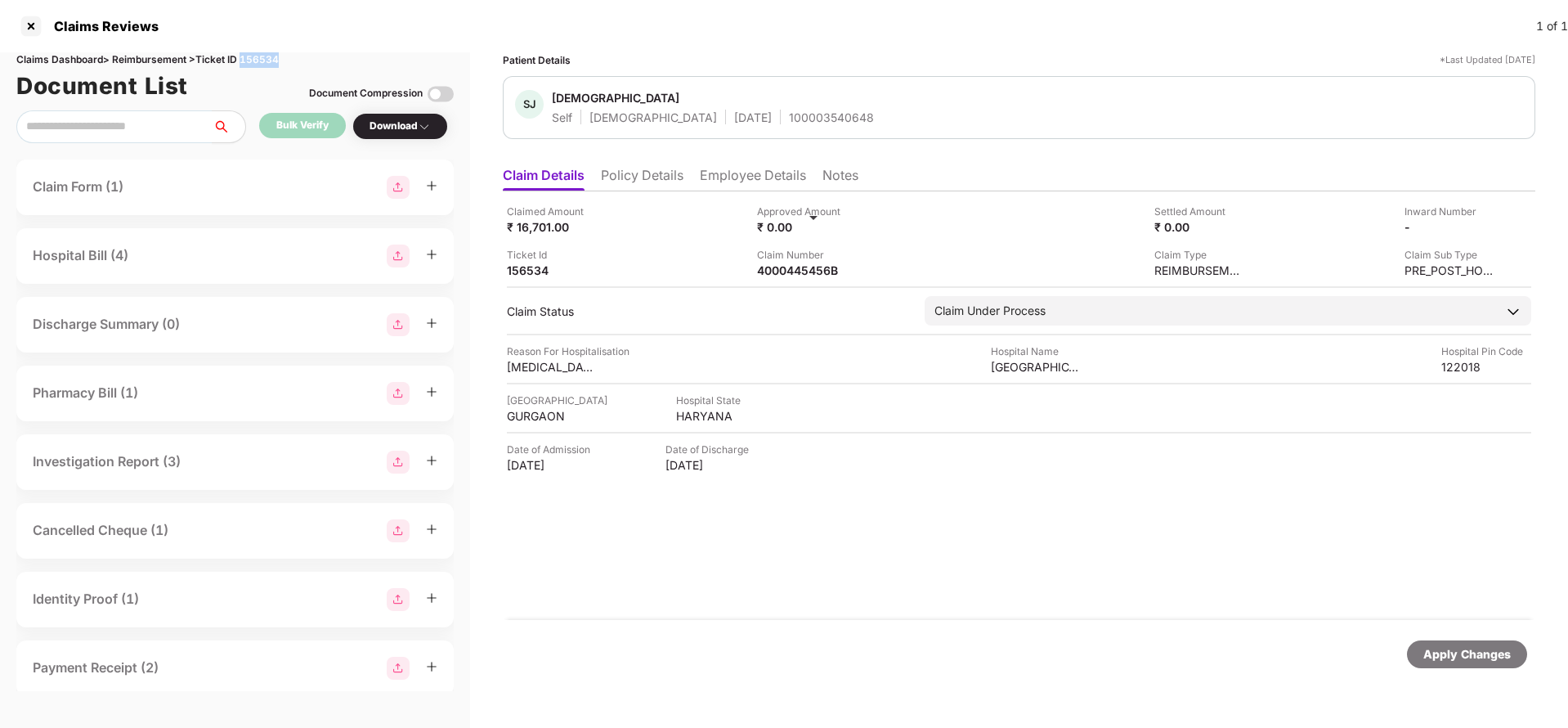
click at [270, 56] on div "Claims Dashboard > Reimbursement > Ticket ID 156534" at bounding box center [235, 60] width 437 height 16
copy div "156534"
click at [1418, 651] on div "Apply Changes" at bounding box center [1467, 655] width 120 height 28
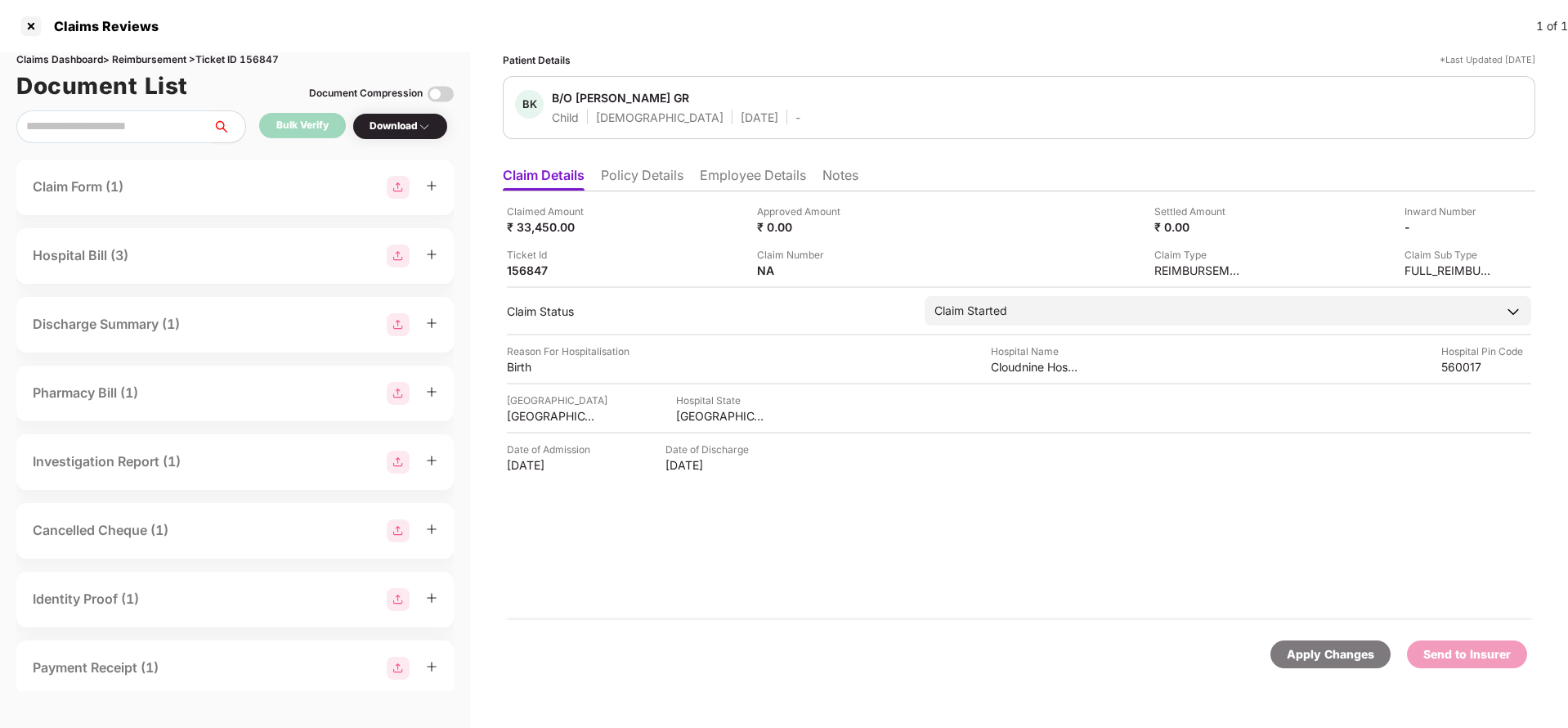
click at [1335, 665] on div "Apply Changes" at bounding box center [1330, 655] width 120 height 28
click at [277, 58] on div "Claims Dashboard > Reimbursement > Ticket ID 156847" at bounding box center [235, 60] width 437 height 16
copy div "156847"
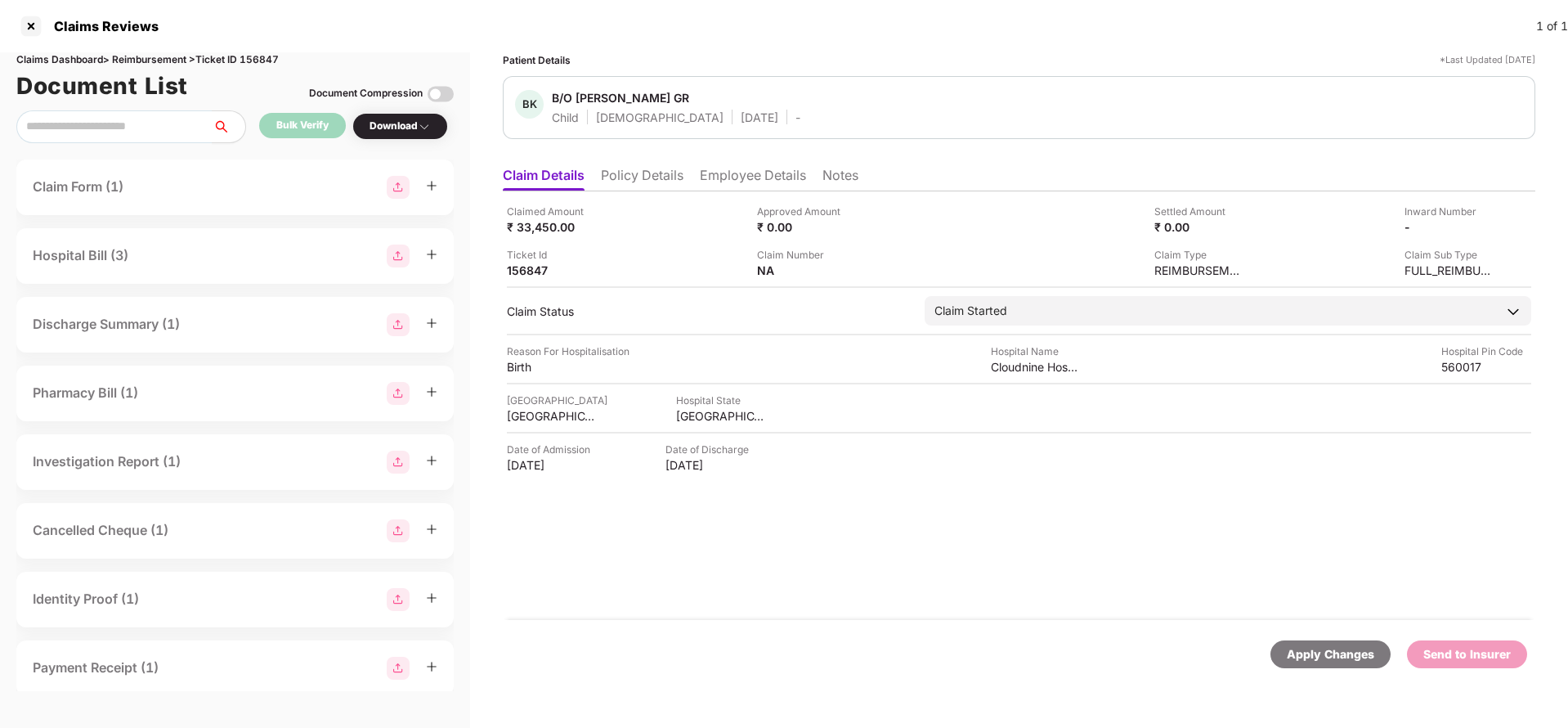
click at [1301, 648] on div "Apply Changes" at bounding box center [1330, 654] width 87 height 18
click at [1325, 660] on div "Apply Changes" at bounding box center [1330, 654] width 87 height 18
drag, startPoint x: 1325, startPoint y: 660, endPoint x: 1171, endPoint y: 574, distance: 176.4
click at [1325, 659] on div "Apply Changes" at bounding box center [1330, 654] width 87 height 18
click at [272, 63] on div "Claims Dashboard > Reimbursement > Ticket ID 157380" at bounding box center [235, 60] width 437 height 16
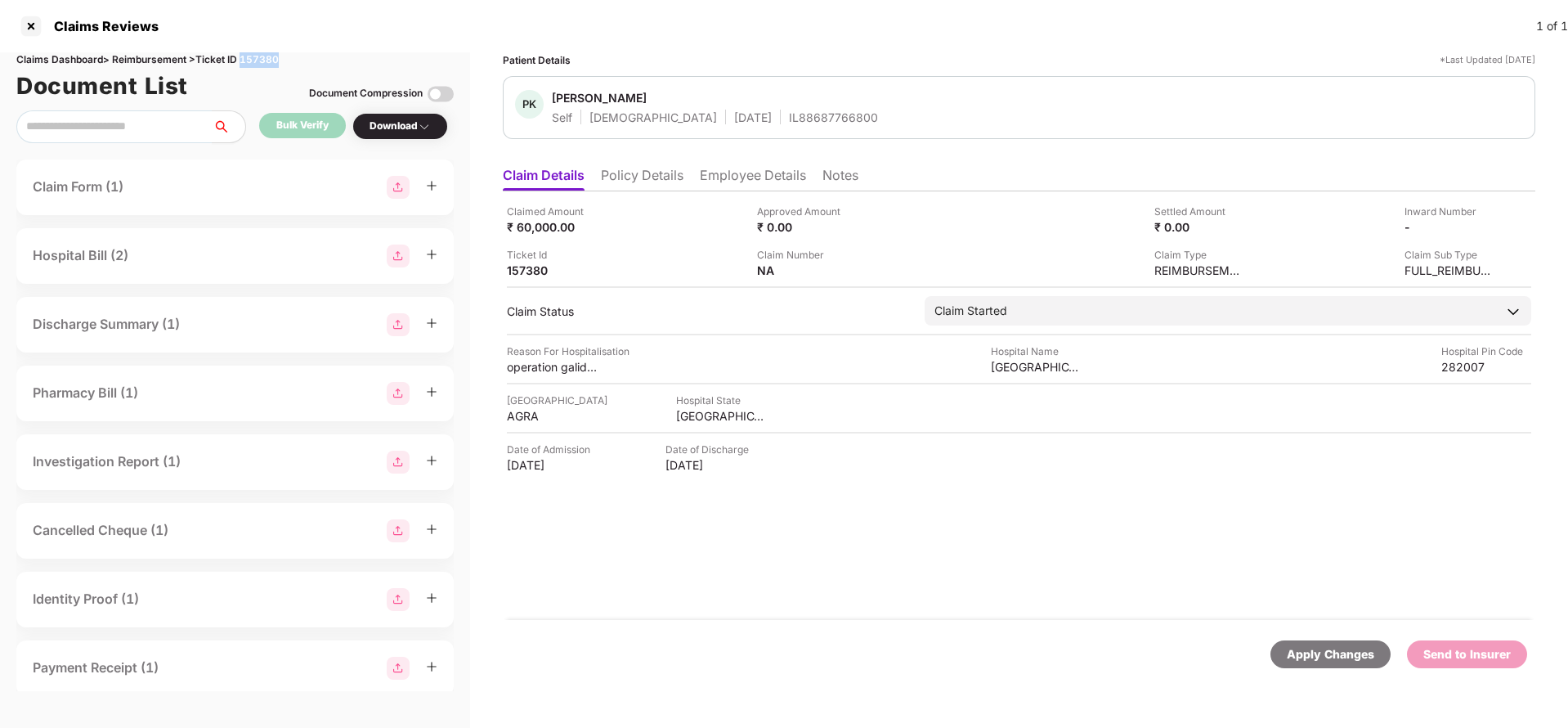
click at [272, 63] on div "Claims Dashboard > Reimbursement > Ticket ID 157380" at bounding box center [235, 60] width 437 height 16
copy div "157380"
click at [1313, 659] on div "Apply Changes" at bounding box center [1330, 654] width 87 height 18
click at [848, 270] on div "NA" at bounding box center [810, 271] width 107 height 16
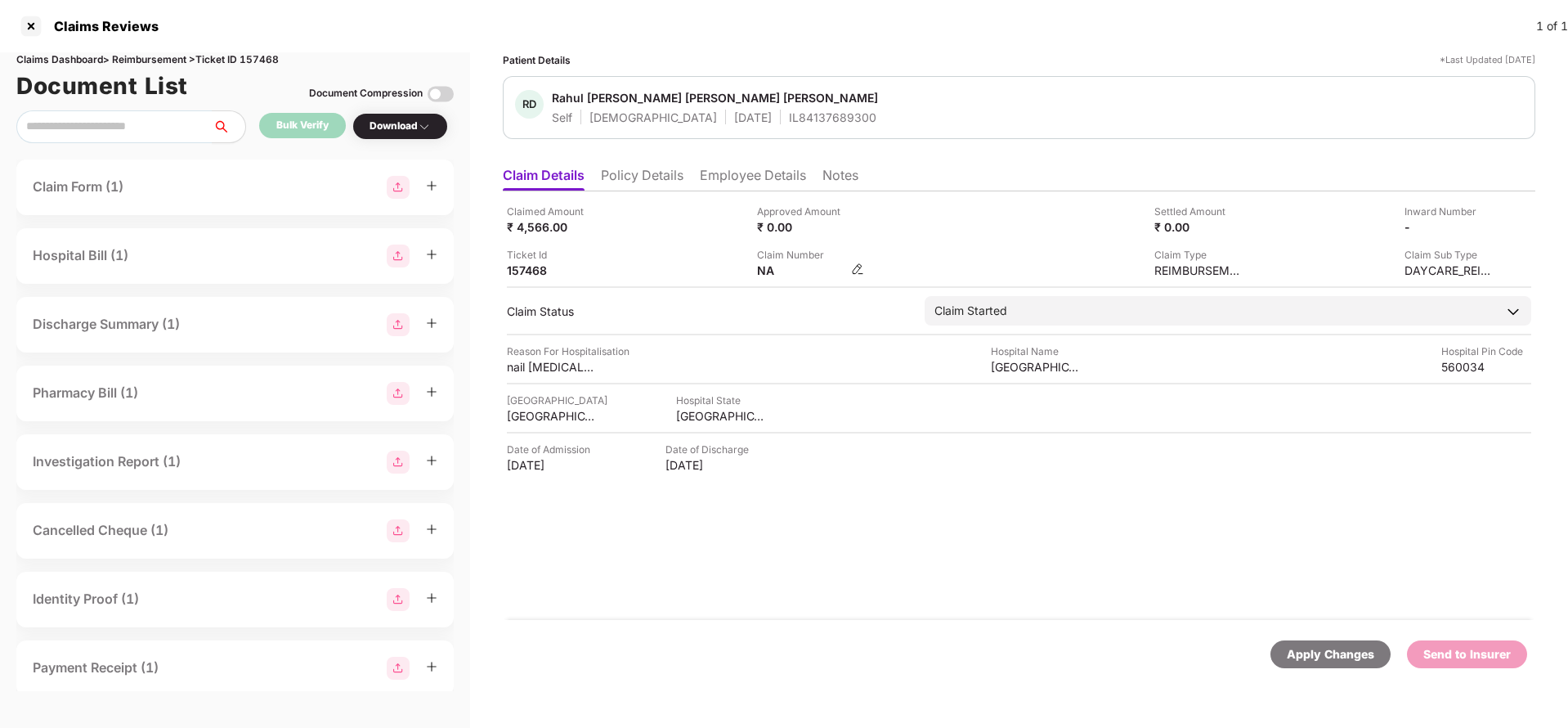
click at [857, 267] on img at bounding box center [857, 269] width 13 height 13
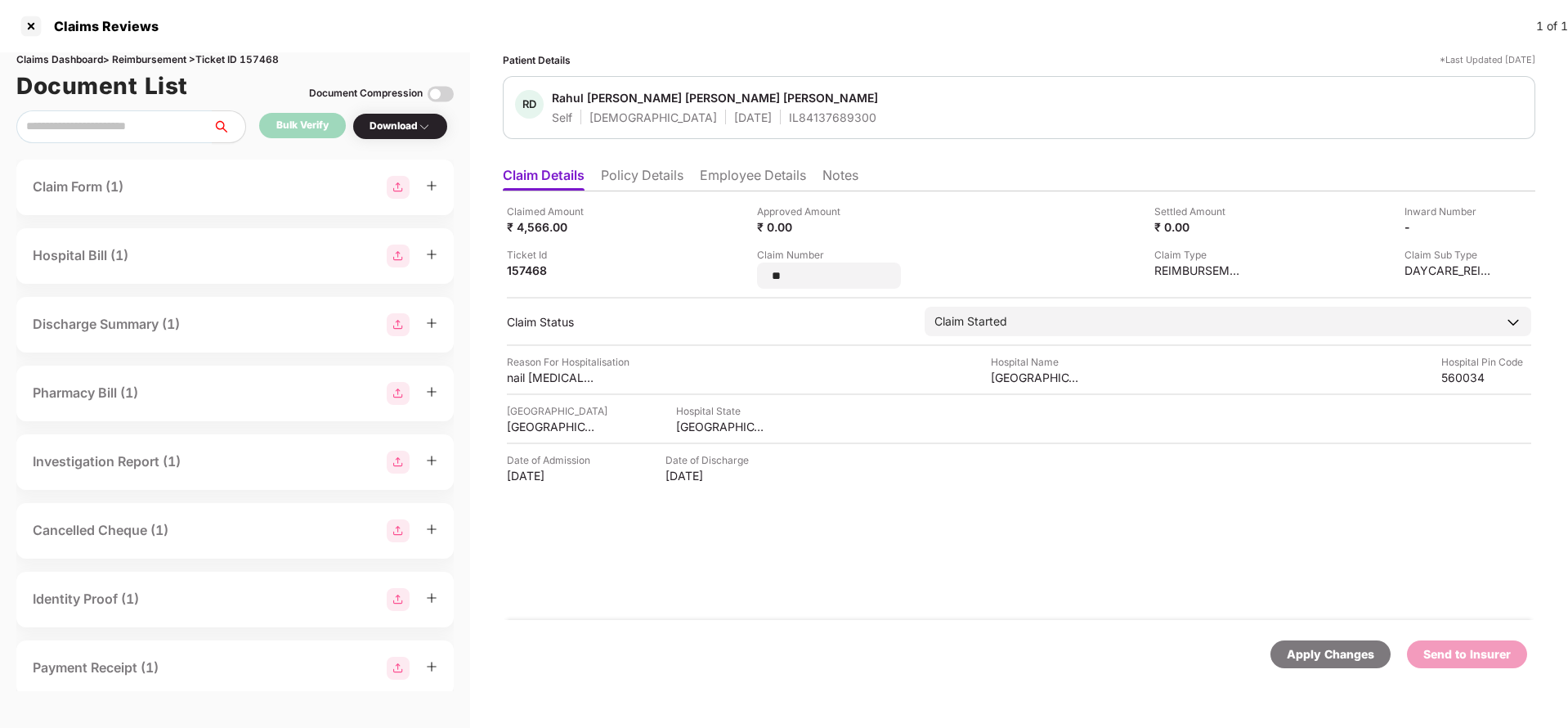
type input "*"
type input "**********"
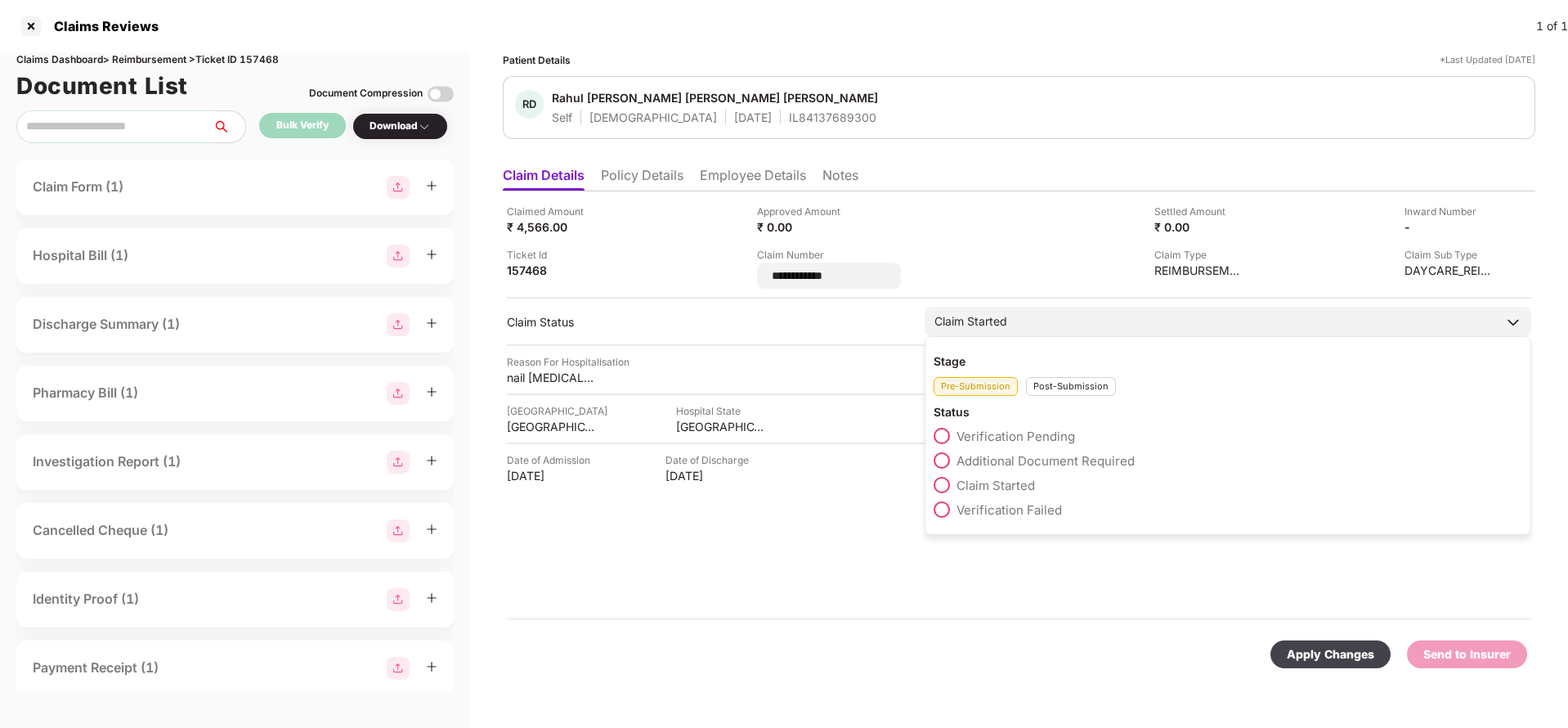
click at [1039, 323] on div "Claim Started" at bounding box center [1228, 321] width 607 height 29
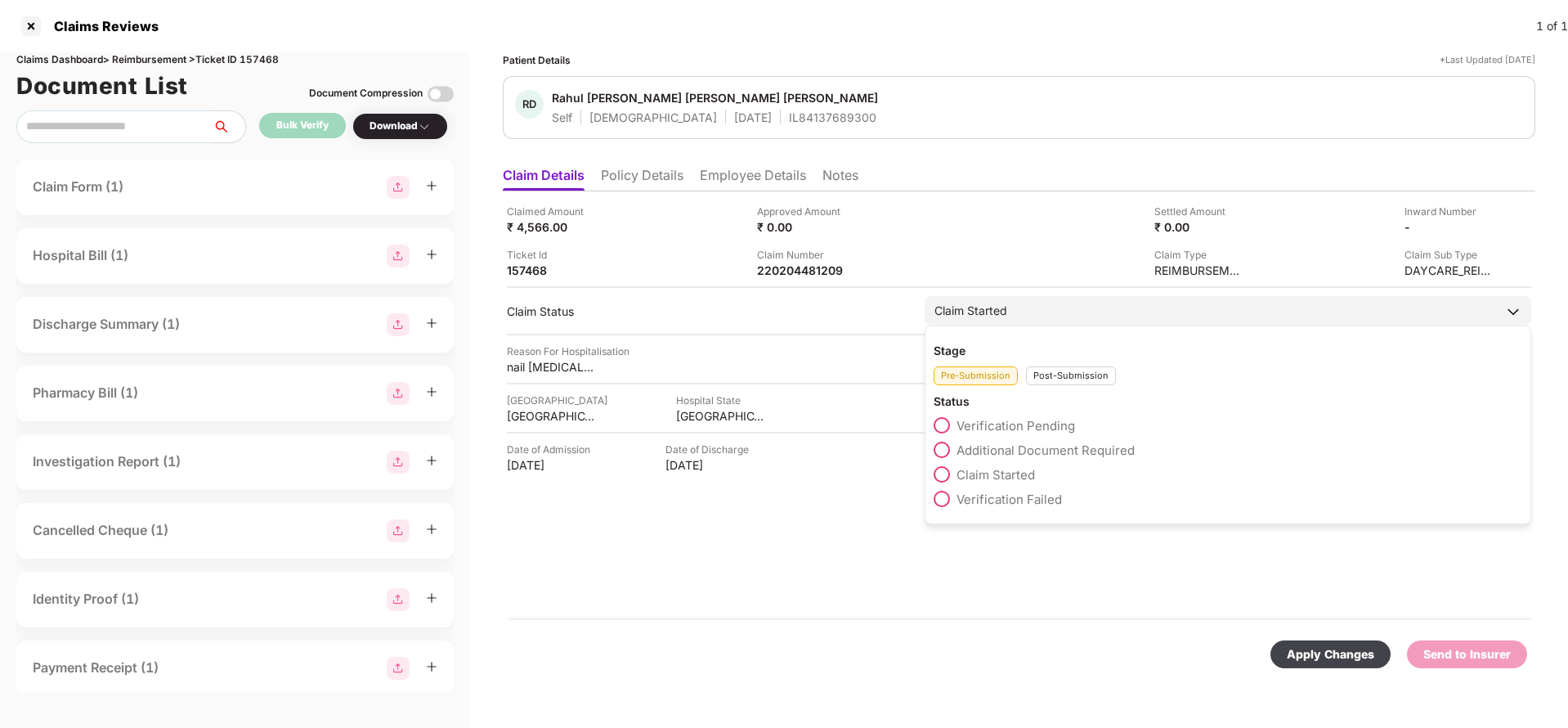
click at [1063, 373] on div "Post-Submission" at bounding box center [1071, 375] width 90 height 19
click at [1022, 449] on span "Claim Under Process" at bounding box center [1018, 450] width 123 height 16
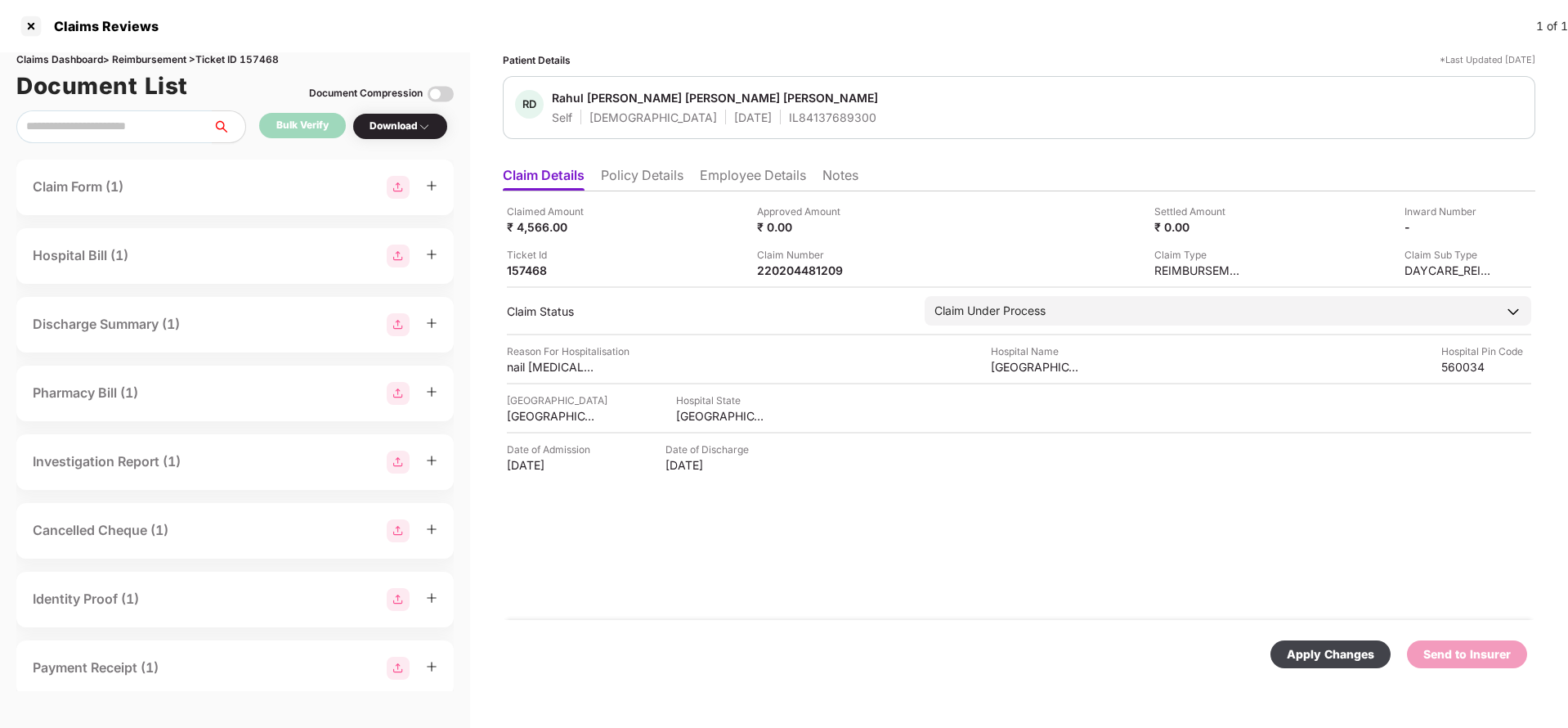
click at [1346, 654] on div "Apply Changes" at bounding box center [1330, 654] width 87 height 18
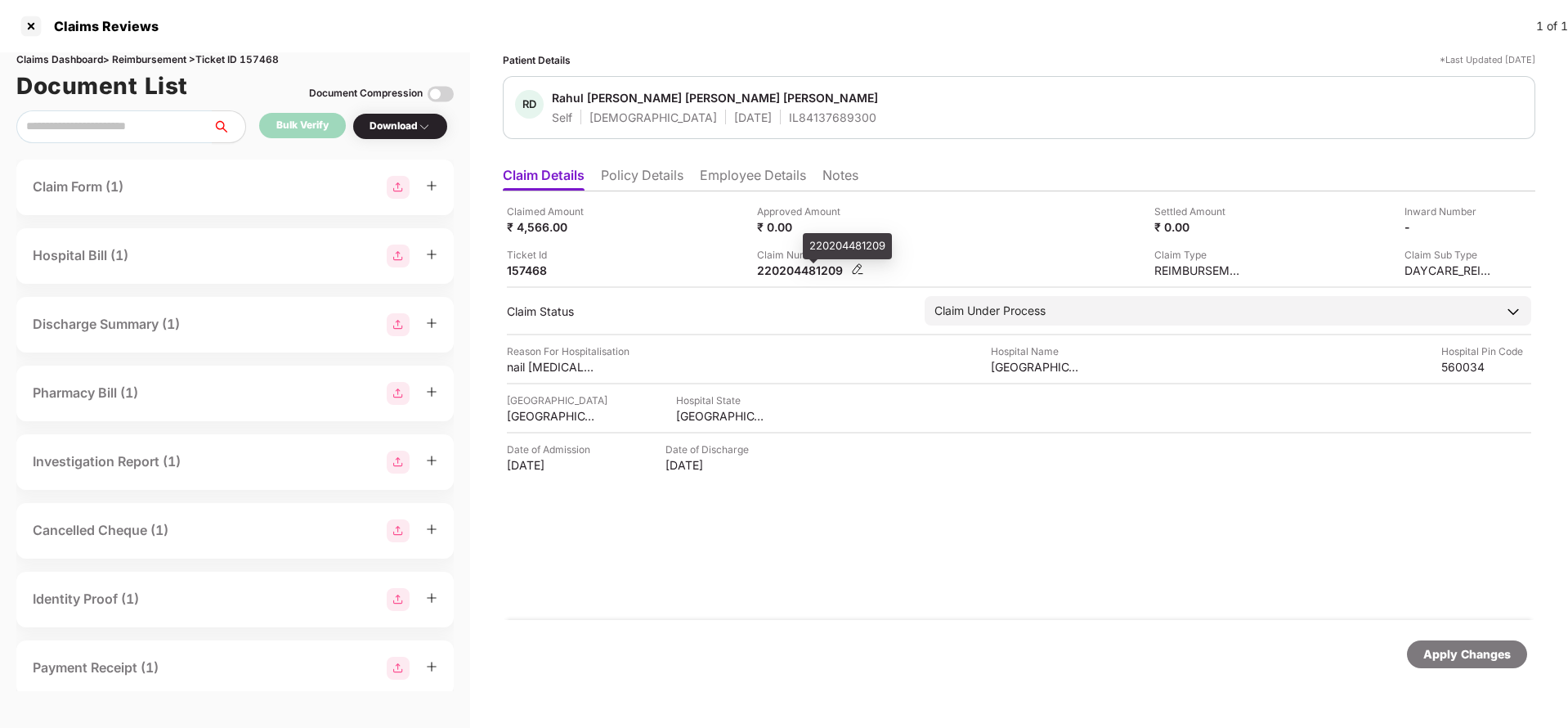
click at [802, 276] on div "220204481209" at bounding box center [802, 271] width 90 height 16
copy div "220204481209"
click at [789, 117] on div "IL84137689300" at bounding box center [832, 117] width 87 height 16
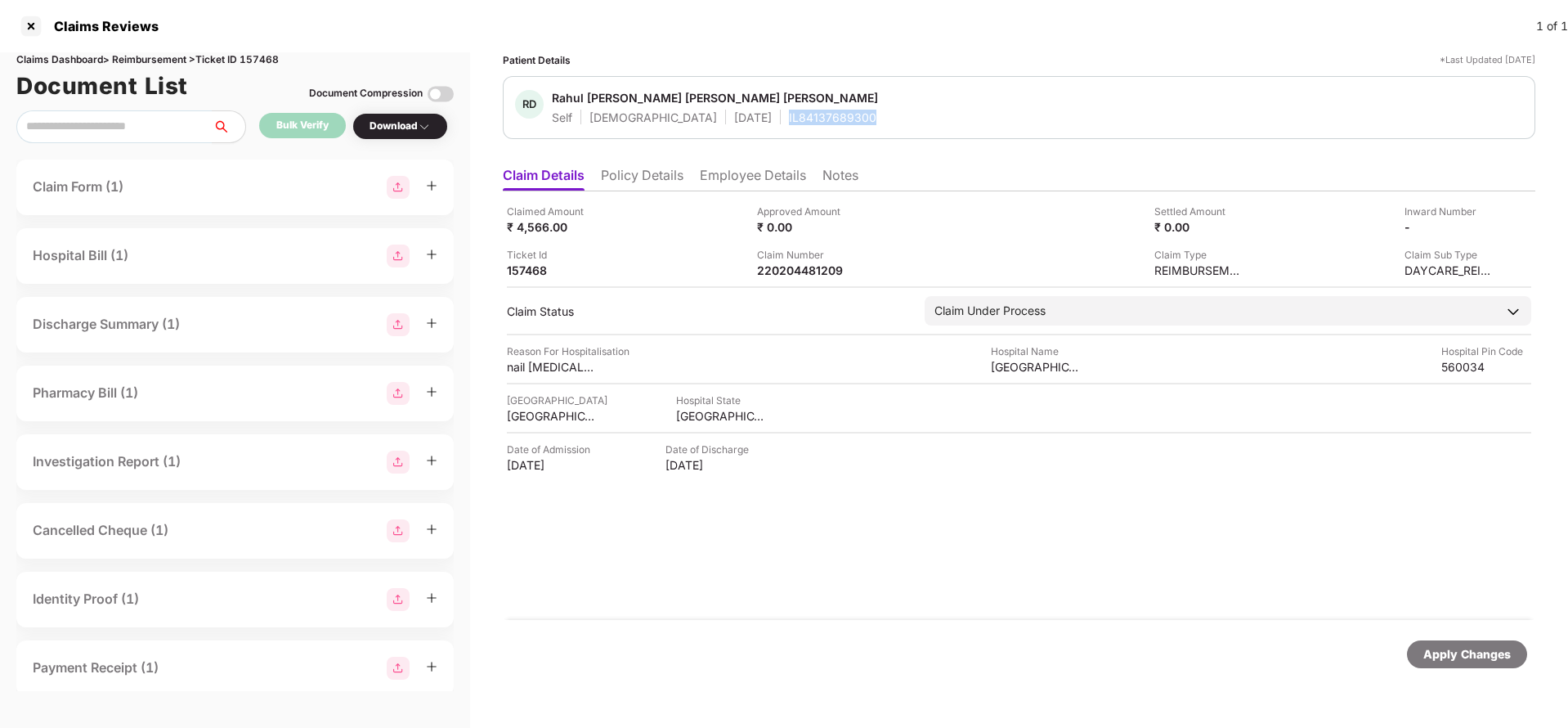
copy div "IL84137689300"
click at [799, 265] on div "220204481209" at bounding box center [802, 271] width 90 height 16
copy div "220204481209"
click at [789, 123] on div "IL84137689300" at bounding box center [832, 117] width 87 height 16
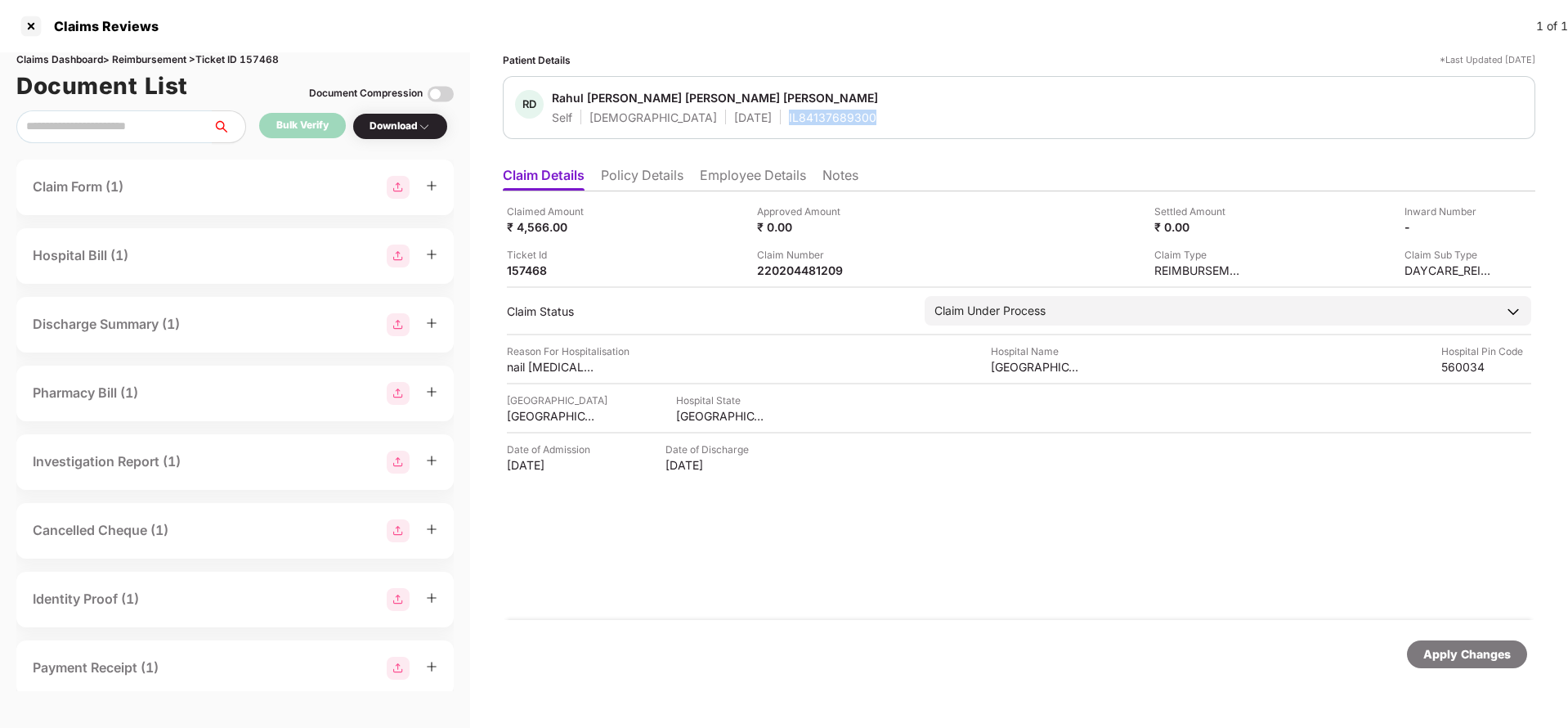
click at [789, 123] on div "IL84137689300" at bounding box center [832, 117] width 87 height 16
copy div "IL84137689300"
click at [1472, 659] on div "Apply Changes" at bounding box center [1467, 654] width 87 height 18
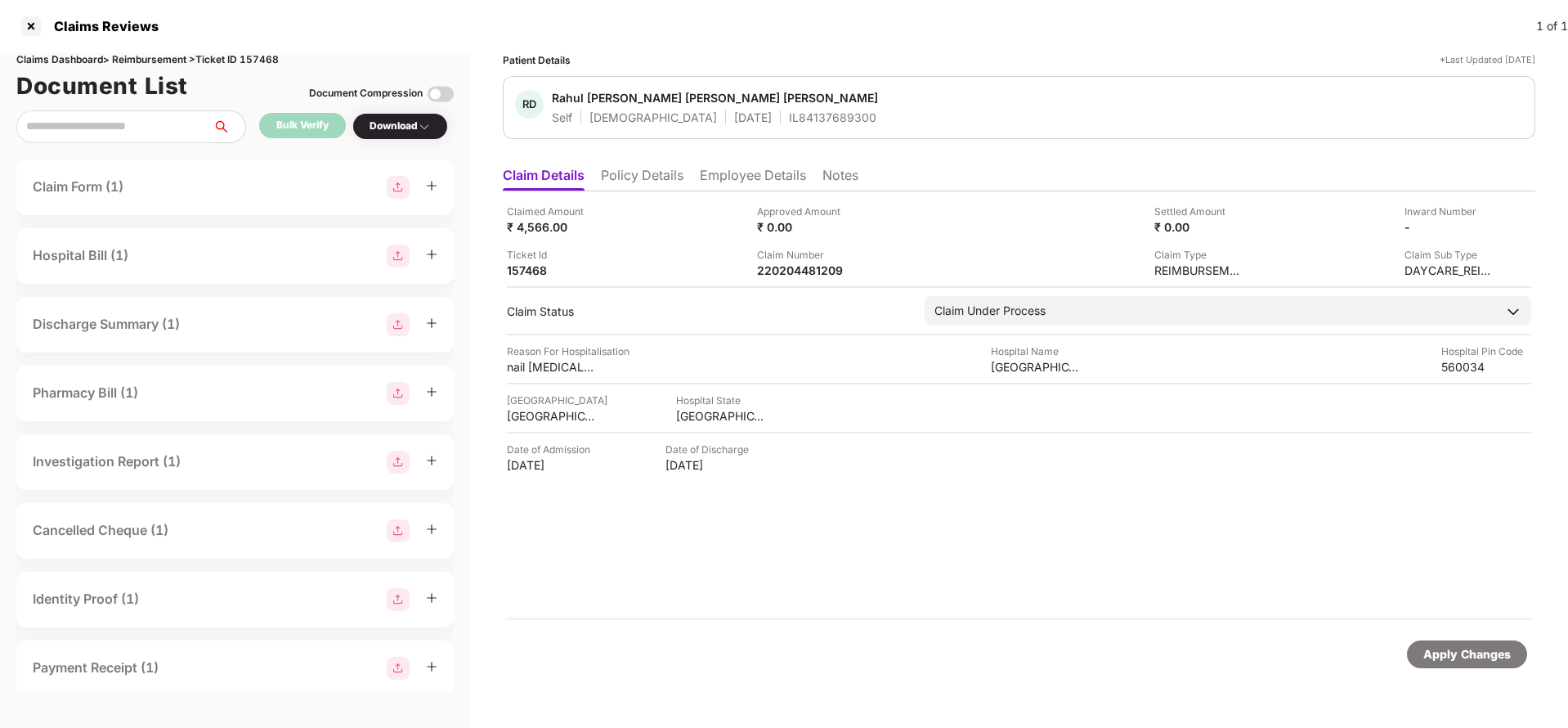
click at [270, 61] on div "Claims Dashboard > Reimbursement > Ticket ID 157468" at bounding box center [235, 60] width 437 height 16
click at [271, 60] on div "Claims Dashboard > Reimbursement > Ticket ID 157468" at bounding box center [235, 60] width 437 height 16
copy div "157468"
click at [1495, 653] on div "Apply Changes" at bounding box center [1467, 654] width 87 height 18
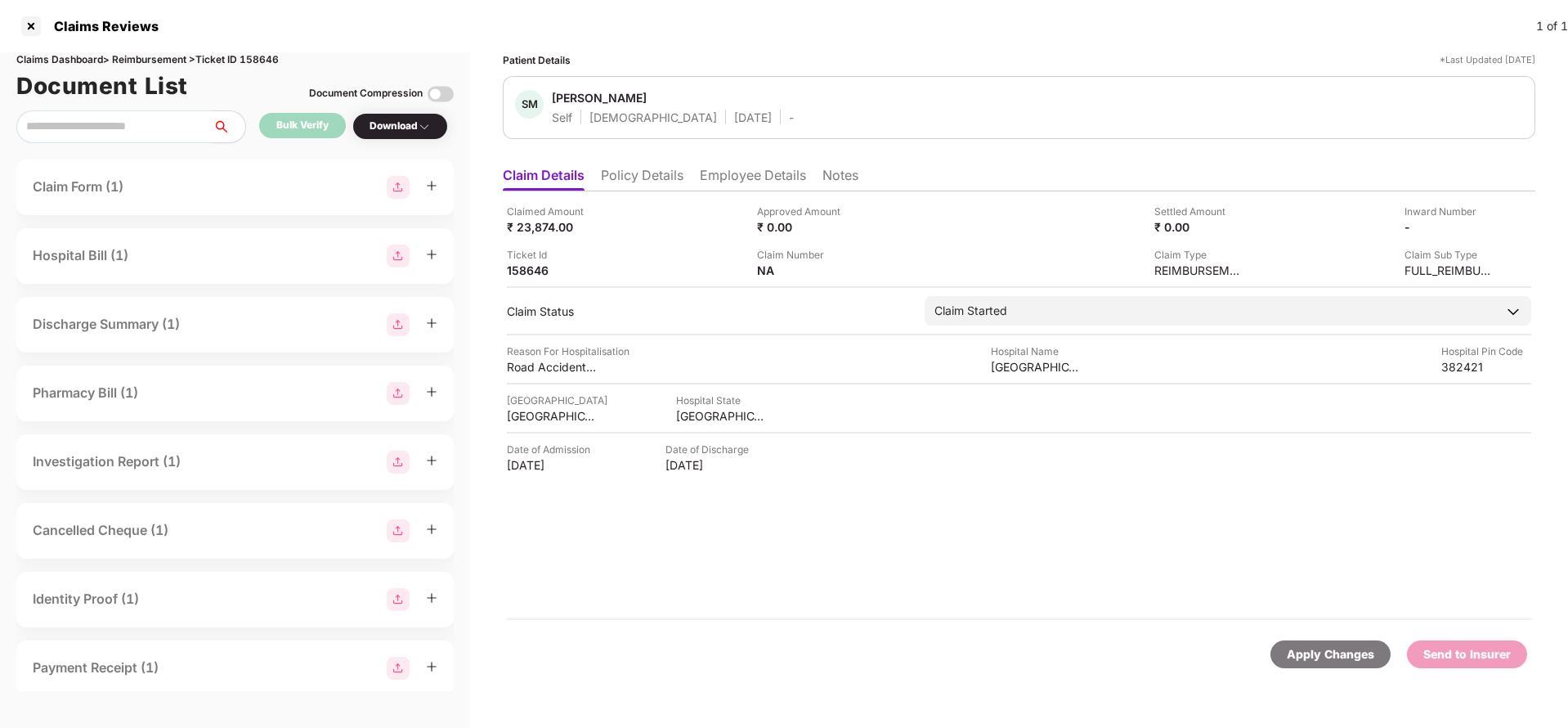
click at [641, 177] on li "Policy Details" at bounding box center [642, 178] width 83 height 24
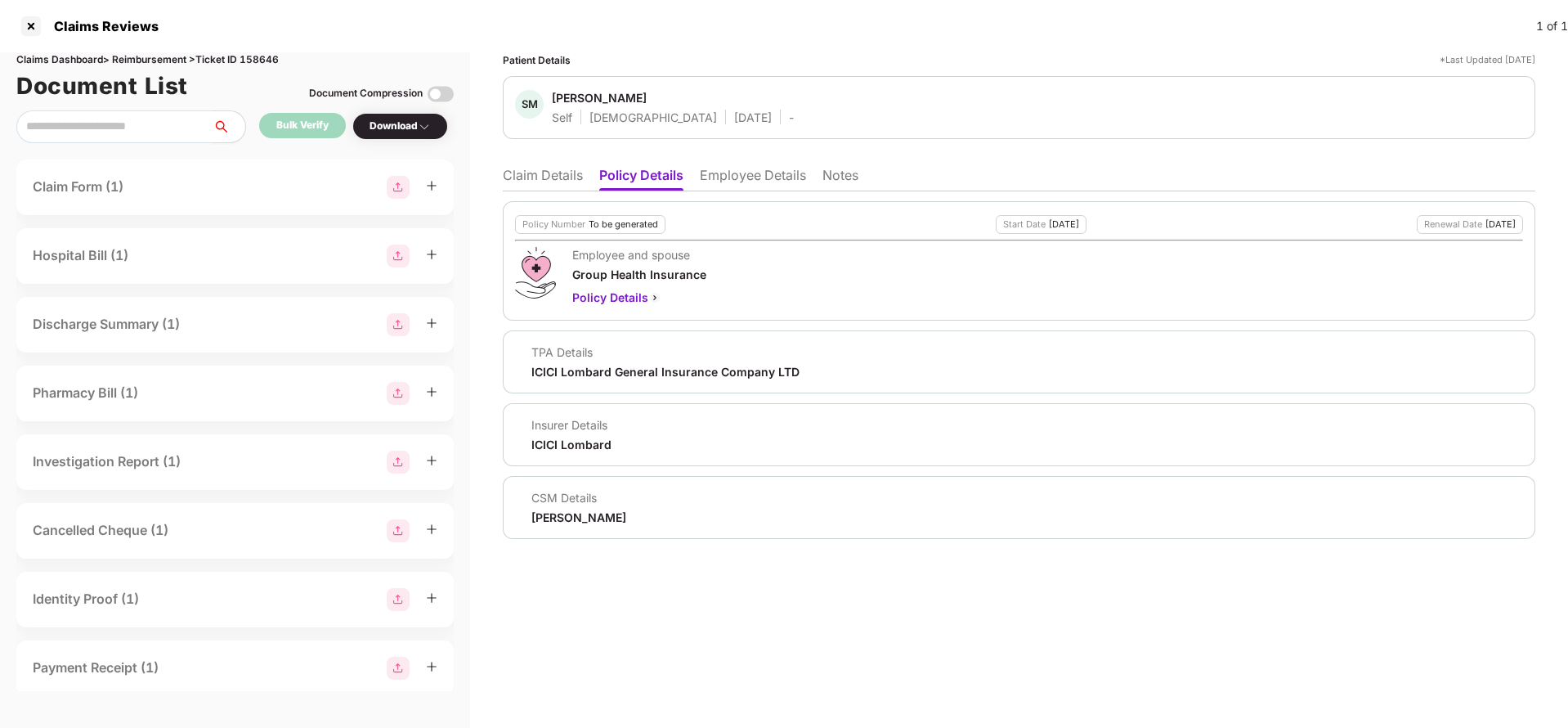
click at [752, 173] on li "Employee Details" at bounding box center [752, 178] width 107 height 24
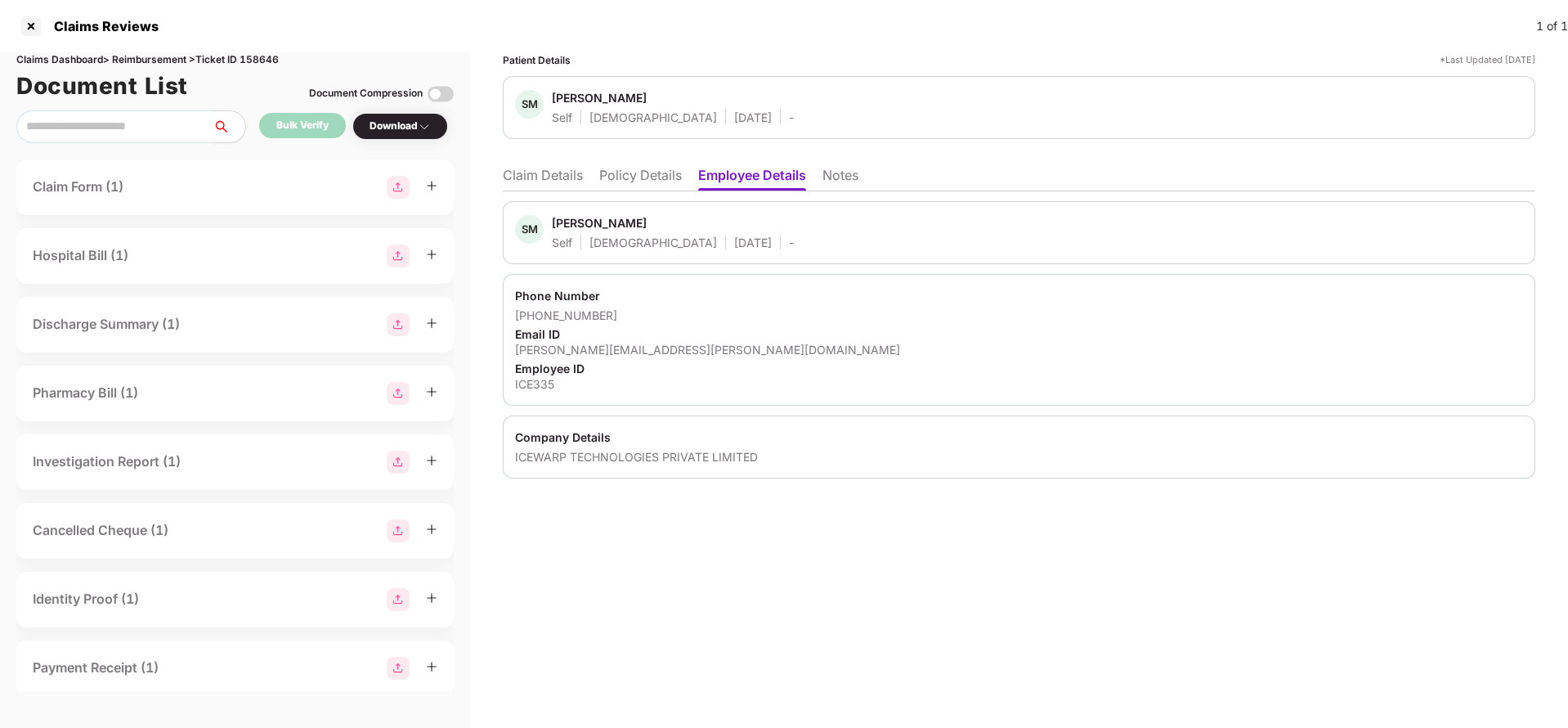
click at [625, 176] on li "Policy Details" at bounding box center [640, 178] width 83 height 24
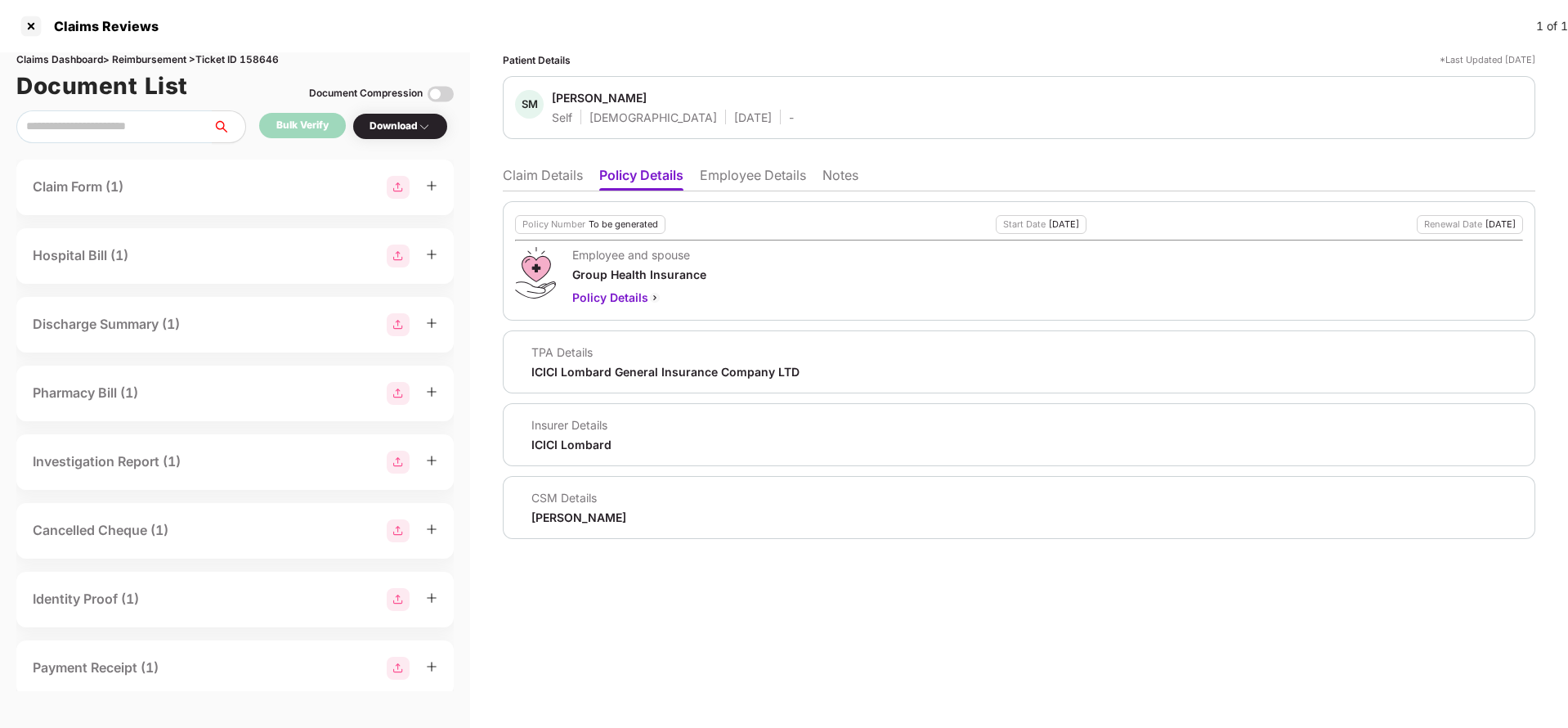
click at [582, 514] on div "[PERSON_NAME]" at bounding box center [579, 517] width 95 height 16
click at [517, 171] on li "Claim Details" at bounding box center [543, 178] width 80 height 24
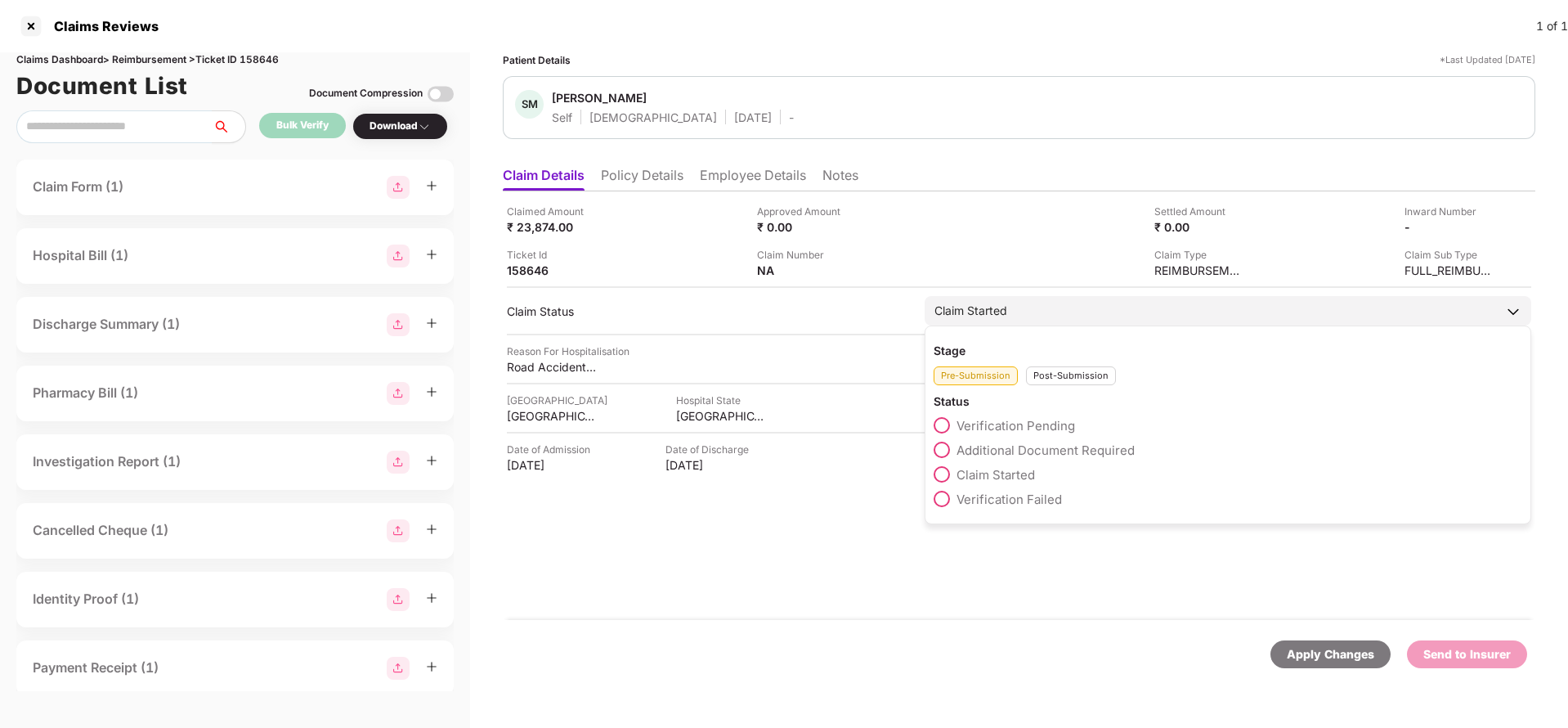
click at [1057, 380] on div "Post-Submission" at bounding box center [1071, 375] width 90 height 19
click at [994, 528] on span "Claim Closed" at bounding box center [995, 524] width 77 height 16
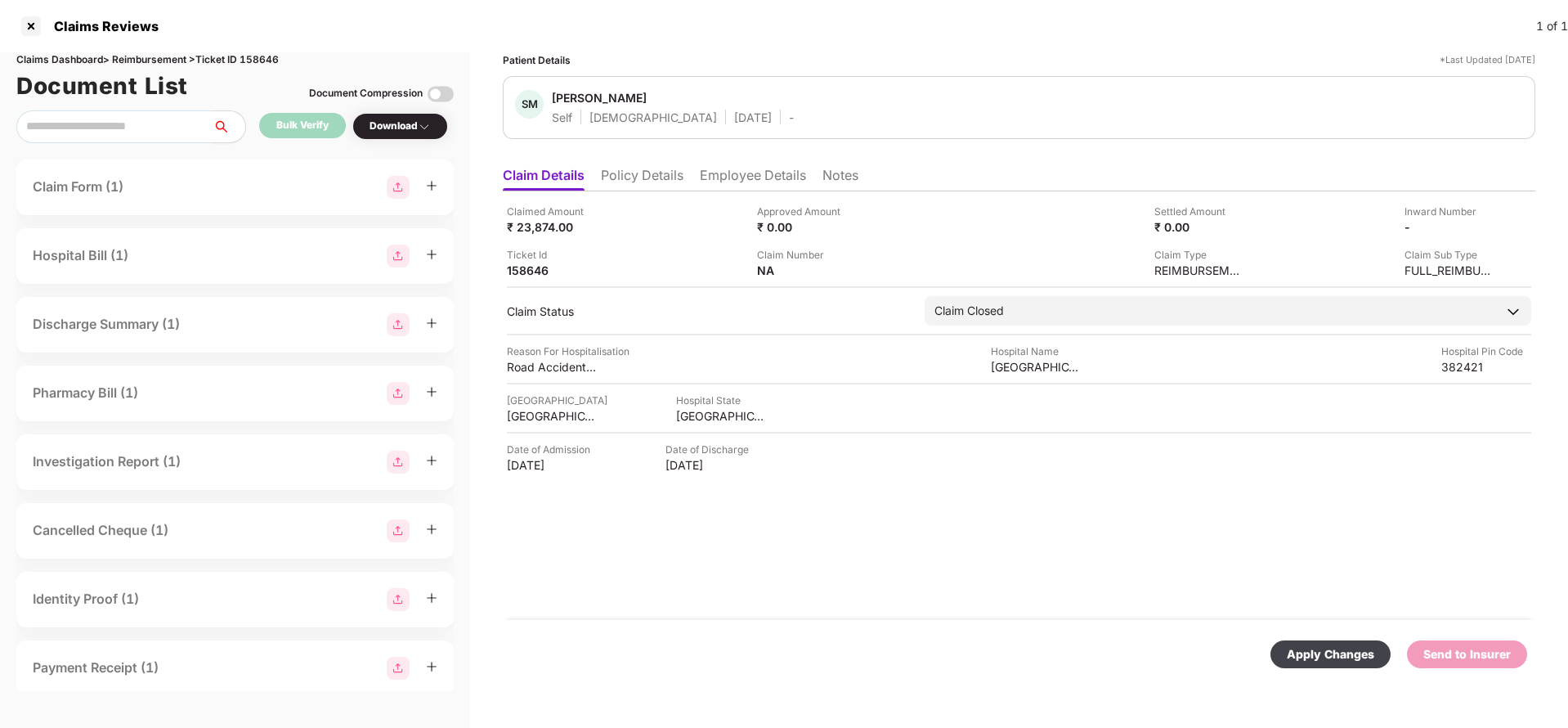
click at [1320, 656] on div "Apply Changes" at bounding box center [1330, 654] width 87 height 18
click at [1493, 666] on div "Apply Changes" at bounding box center [1467, 655] width 120 height 28
click at [263, 53] on div "Claims Dashboard > Reimbursement > Ticket ID 158646" at bounding box center [235, 60] width 437 height 16
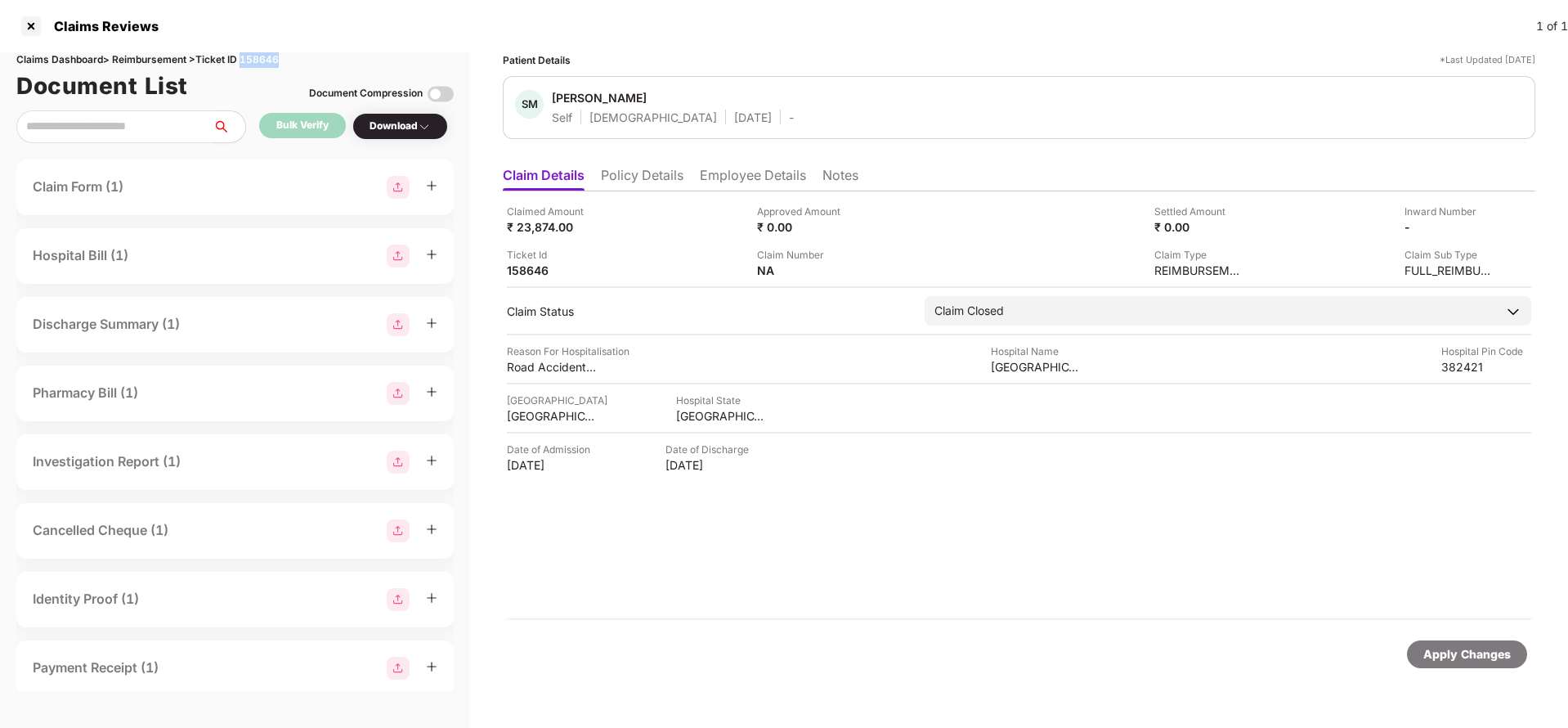
copy div "158646"
click at [1453, 655] on div "Apply Changes" at bounding box center [1467, 654] width 87 height 18
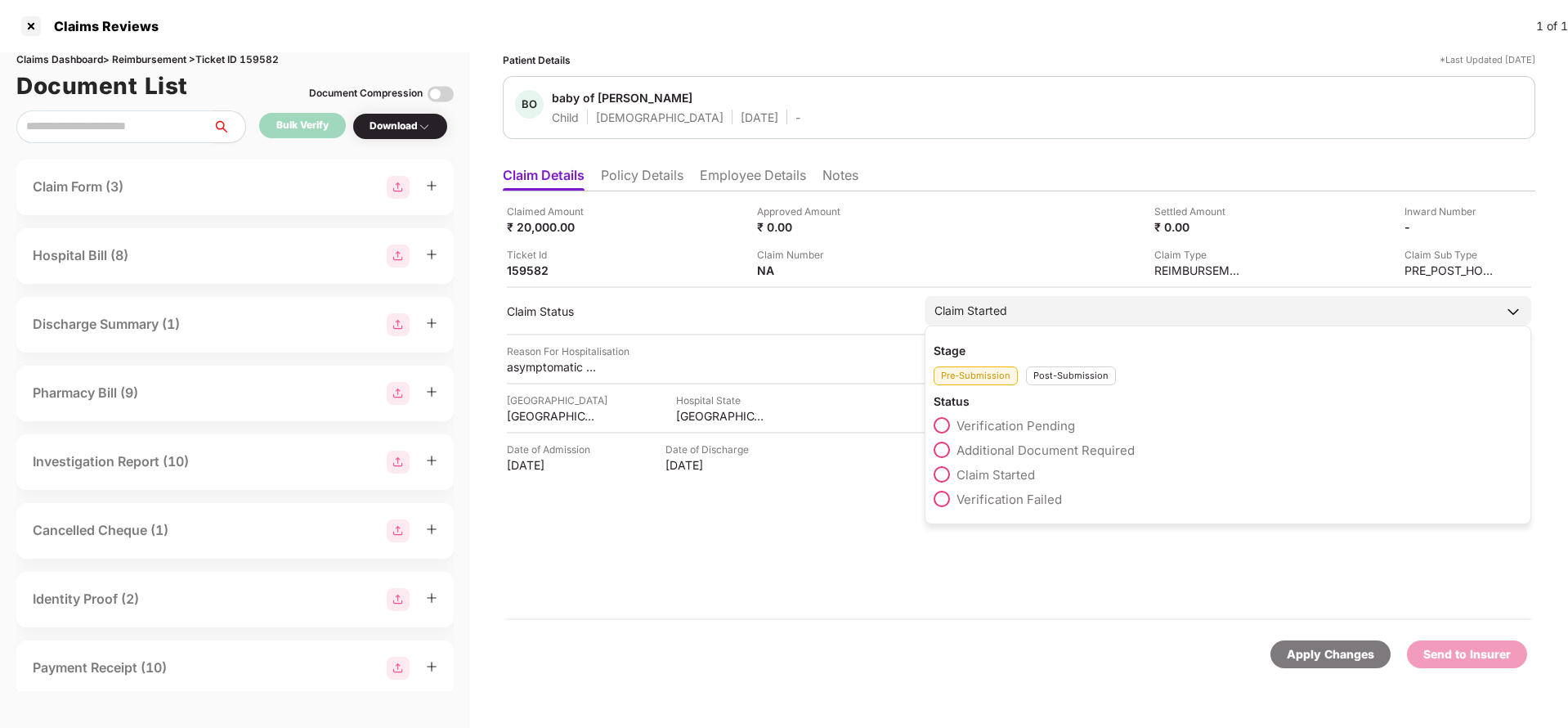
click at [1069, 370] on div "Post-Submission" at bounding box center [1071, 375] width 90 height 19
click at [1001, 522] on span "Claim Closed" at bounding box center [995, 524] width 77 height 16
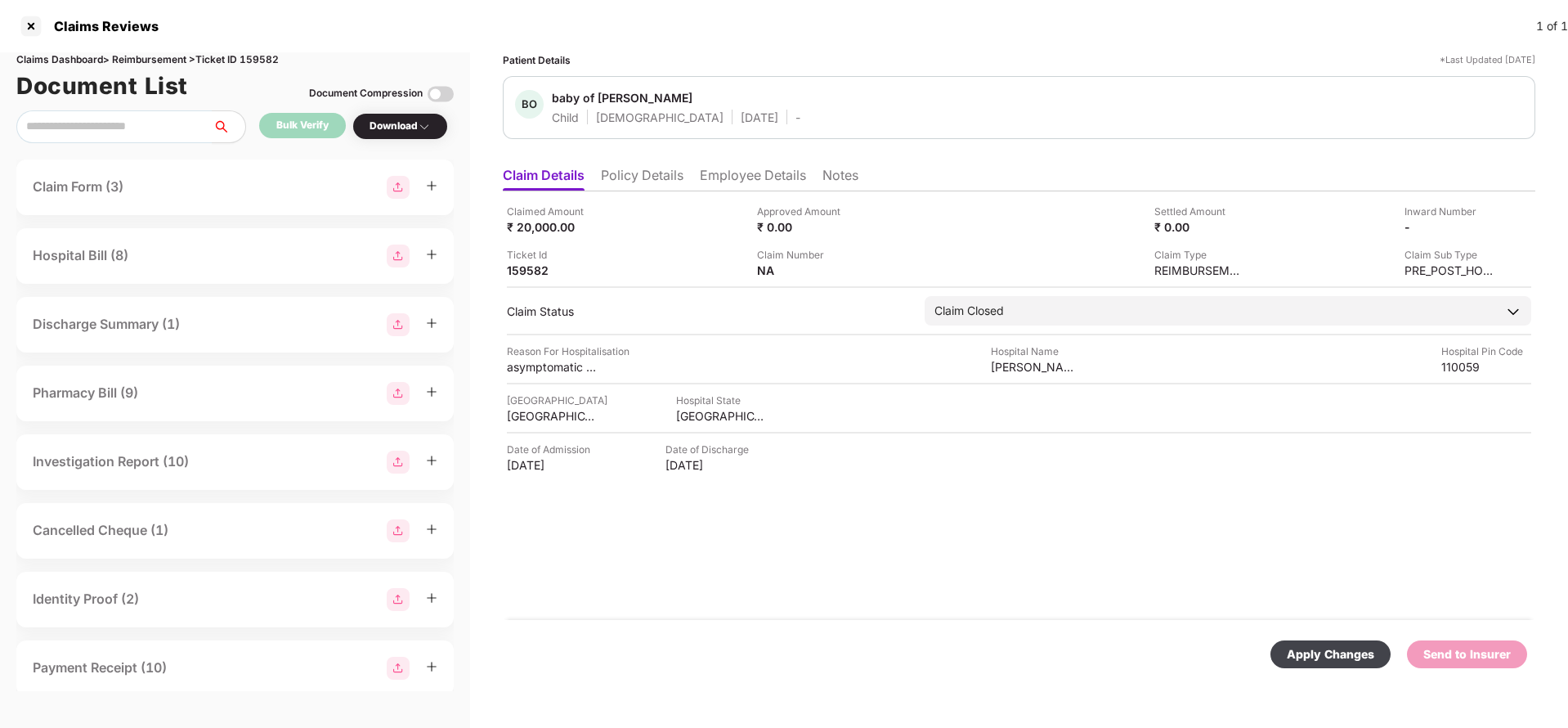
click at [1317, 642] on div "Apply Changes" at bounding box center [1330, 655] width 120 height 28
click at [1489, 661] on div "Apply Changes" at bounding box center [1467, 654] width 87 height 18
click at [264, 63] on div "Claims Dashboard > Reimbursement > Ticket ID 159582" at bounding box center [235, 60] width 437 height 16
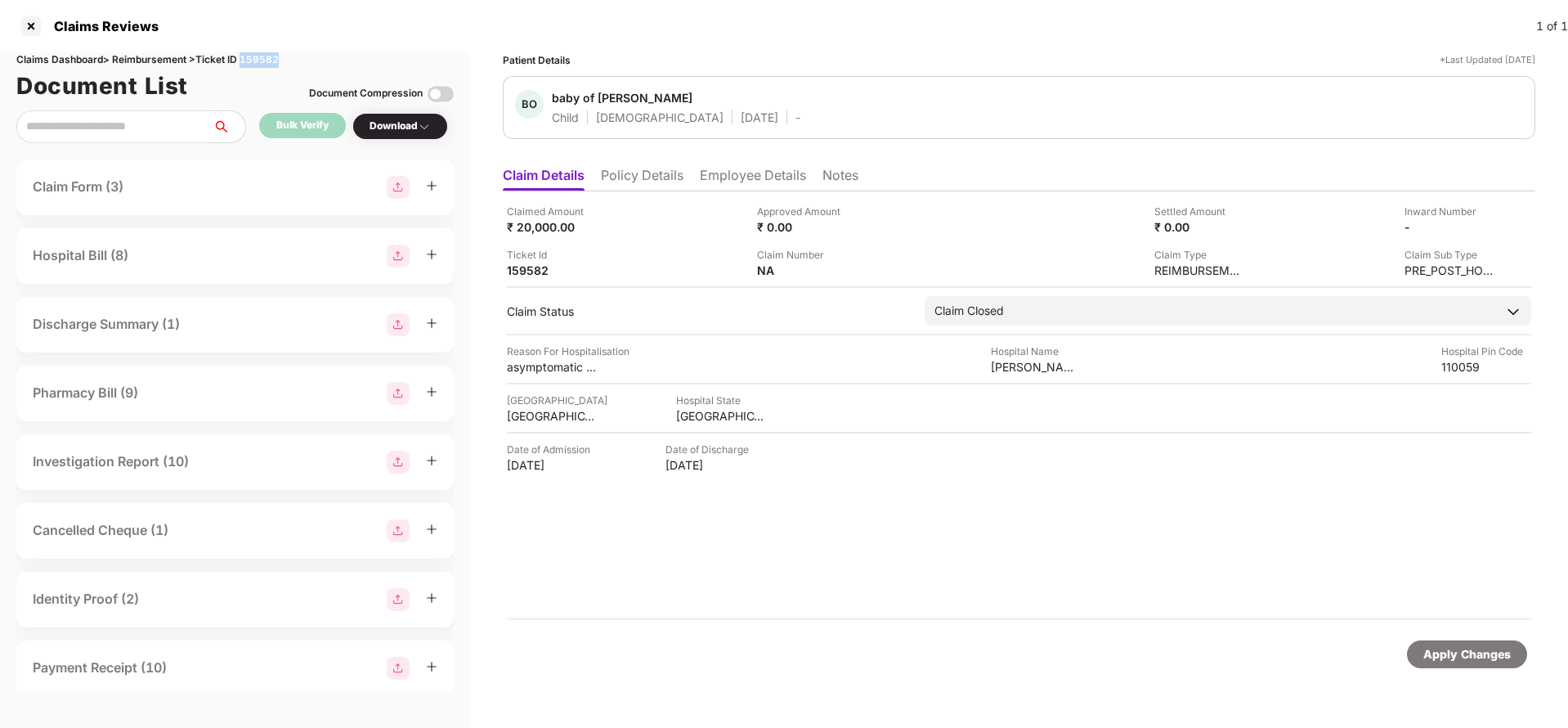
click at [264, 63] on div "Claims Dashboard > Reimbursement > Ticket ID 159582" at bounding box center [235, 60] width 437 height 16
copy div "159582"
click at [1471, 661] on div "Apply Changes" at bounding box center [1467, 654] width 87 height 18
drag, startPoint x: 1471, startPoint y: 662, endPoint x: 1172, endPoint y: 150, distance: 592.9
click at [1471, 660] on div "Apply Changes" at bounding box center [1467, 654] width 87 height 18
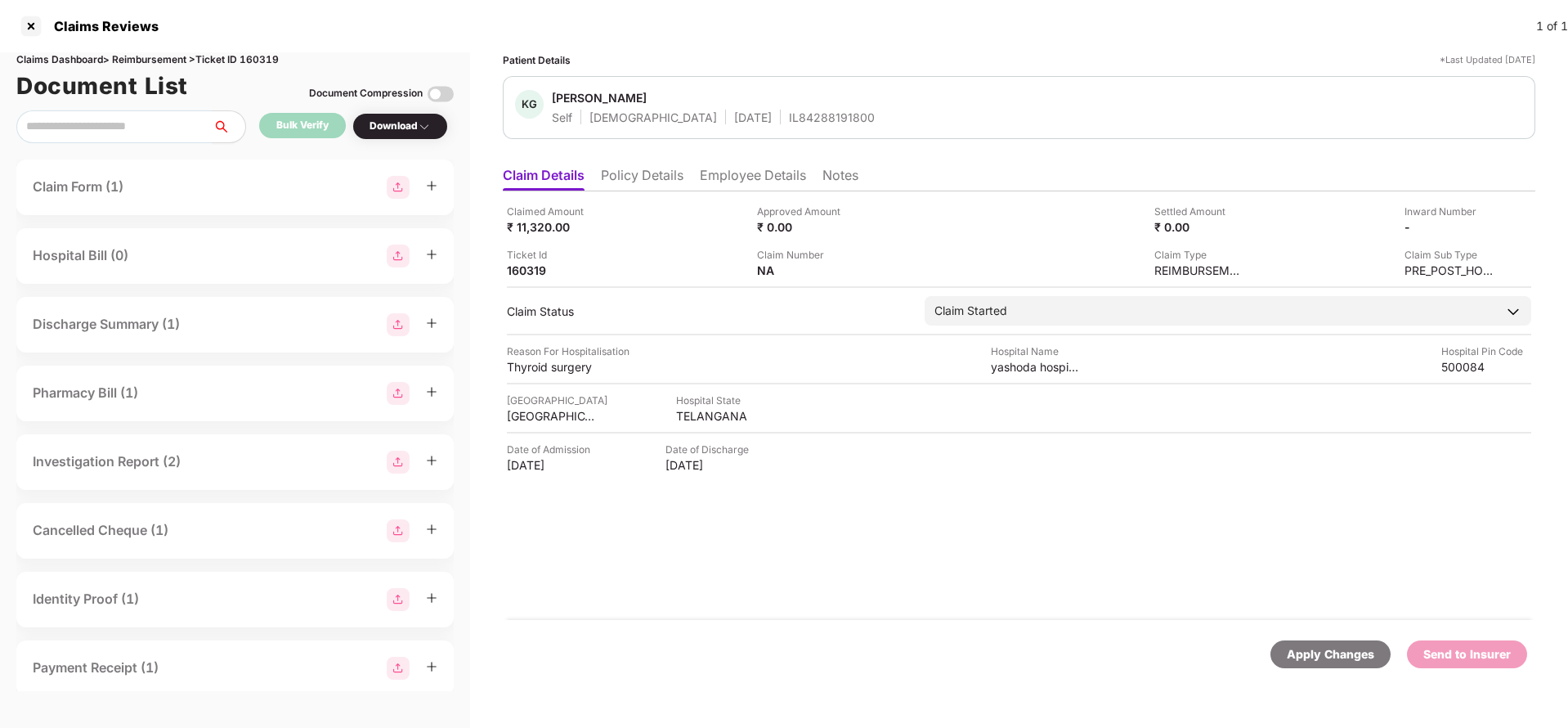
click at [630, 179] on li "Policy Details" at bounding box center [642, 178] width 83 height 24
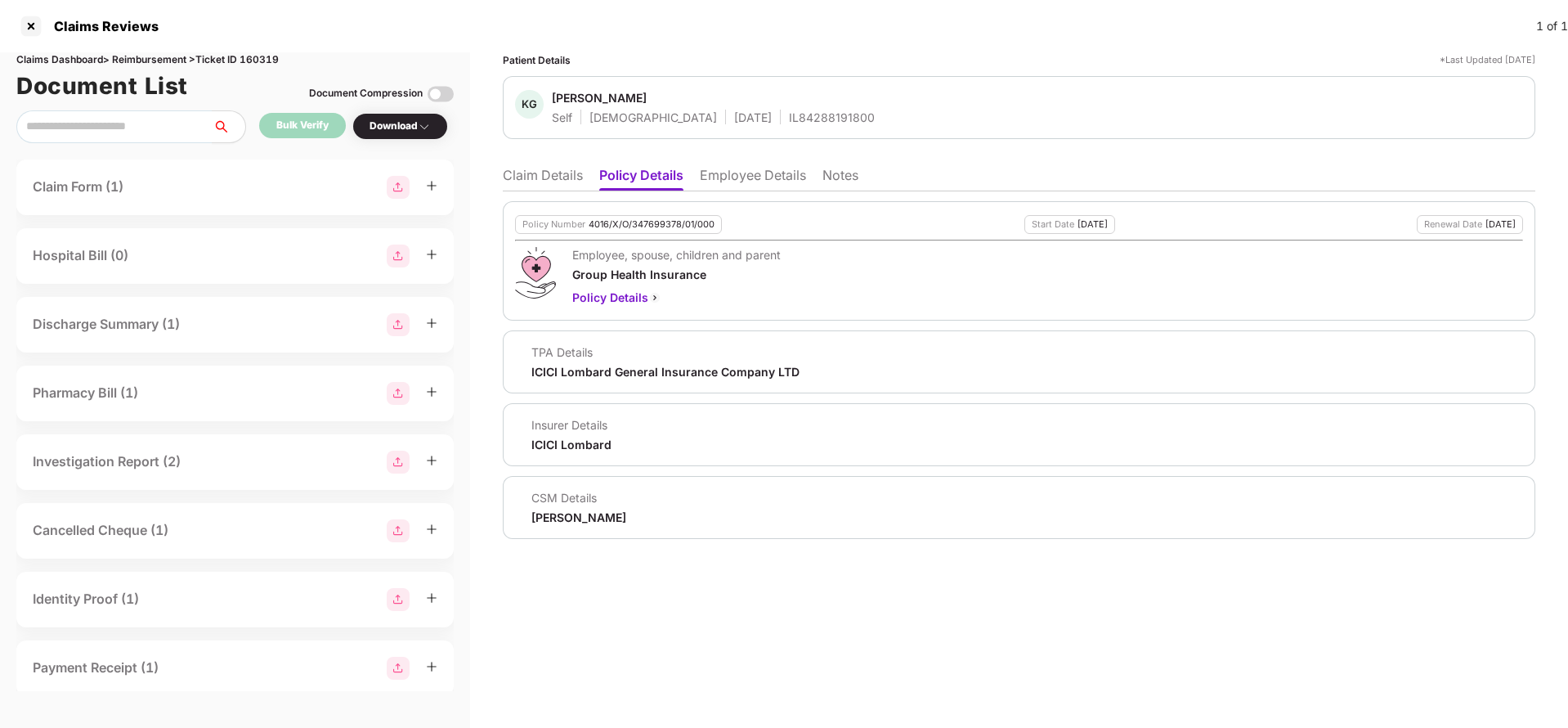
click at [635, 224] on div "4016/X/O/347699378/01/000" at bounding box center [651, 225] width 126 height 11
copy div "4016/X/O/347699378/01/000"
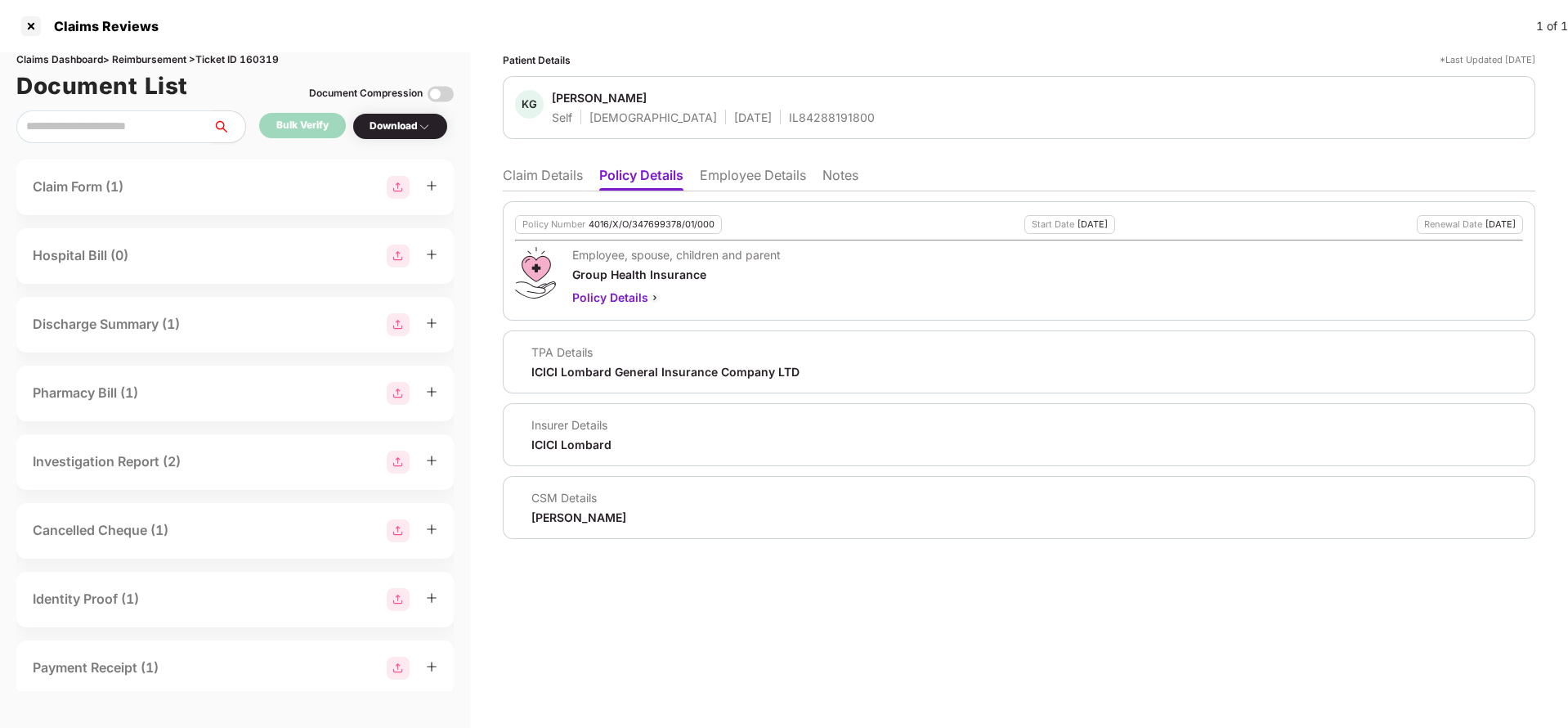
click at [529, 186] on li "Claim Details" at bounding box center [543, 178] width 80 height 24
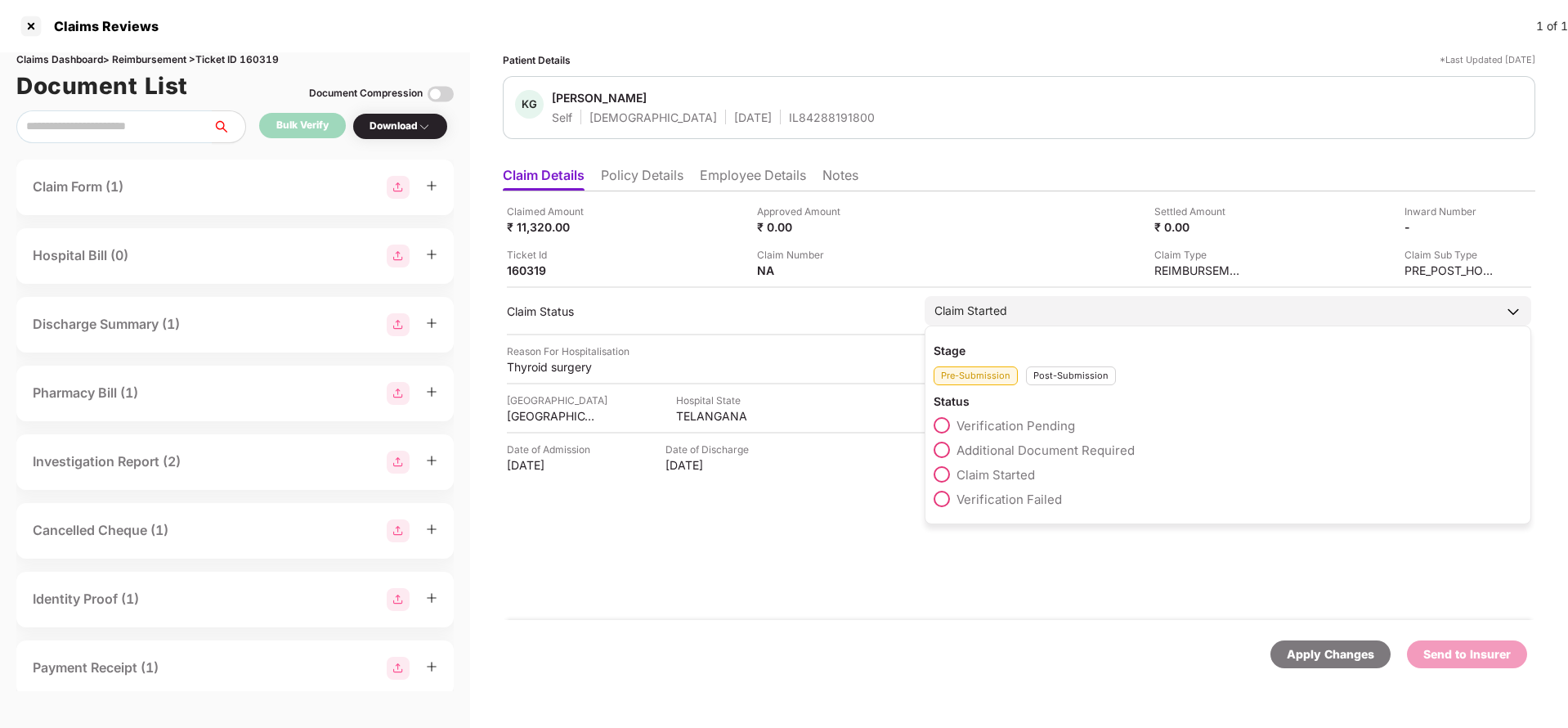
click at [1065, 378] on div "Post-Submission" at bounding box center [1071, 375] width 90 height 19
click at [993, 530] on span "Claim Closed" at bounding box center [995, 524] width 77 height 16
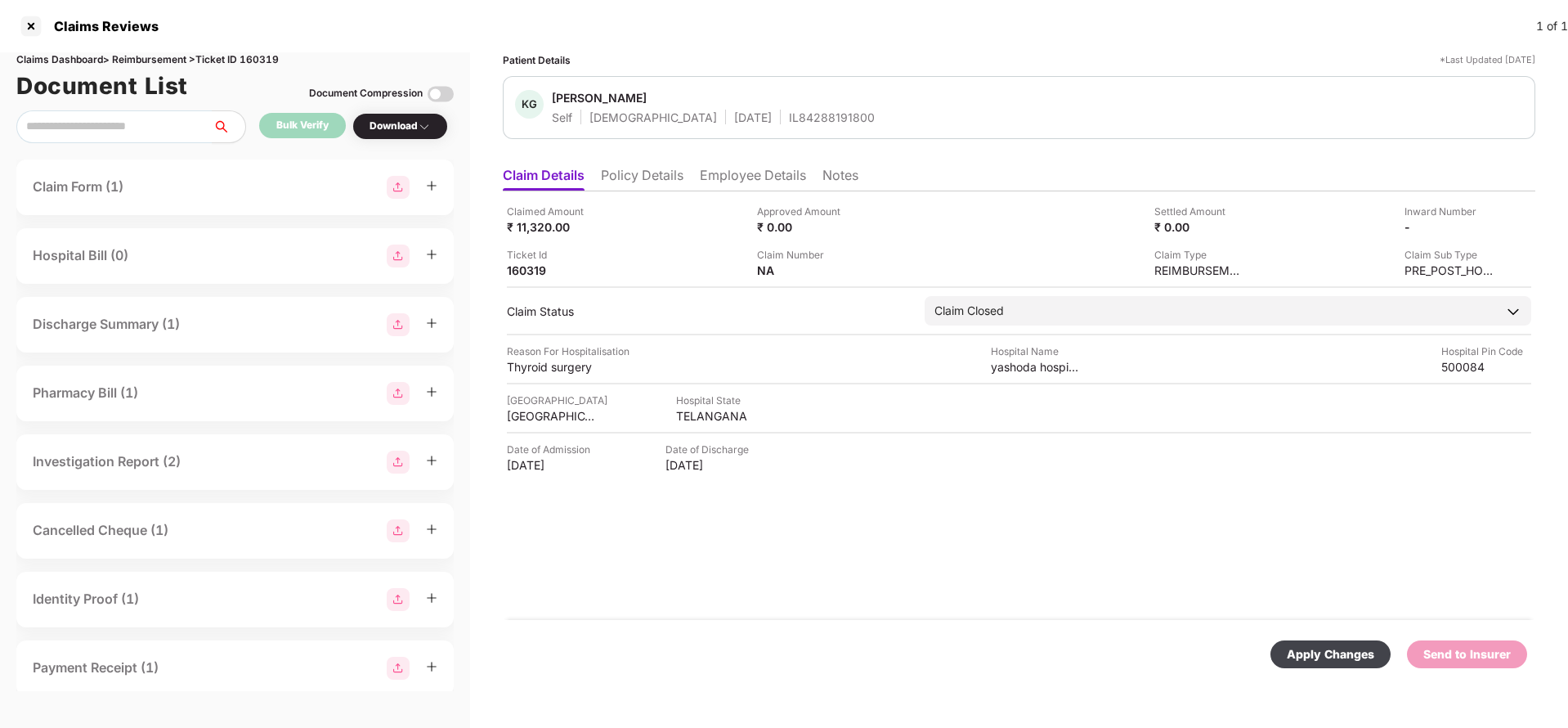
click at [1304, 648] on div "Apply Changes" at bounding box center [1330, 654] width 87 height 18
click at [1471, 663] on div "Apply Changes" at bounding box center [1467, 654] width 87 height 18
click at [1460, 657] on div "Apply Changes" at bounding box center [1467, 654] width 87 height 18
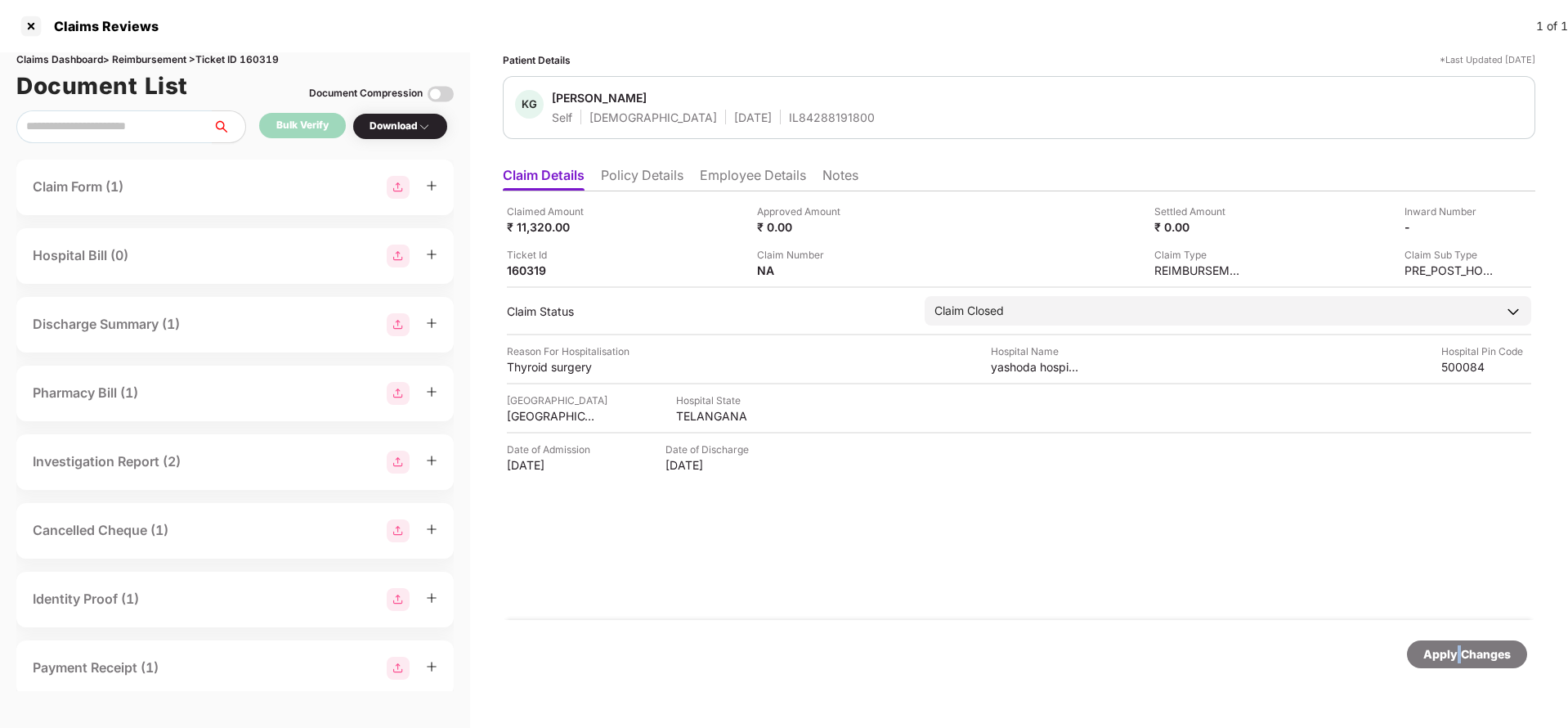
click at [1460, 657] on div "Apply Changes" at bounding box center [1467, 654] width 87 height 18
click at [250, 60] on div "Claims Dashboard > Reimbursement > Ticket ID 160319" at bounding box center [235, 60] width 437 height 16
copy div "160319"
click at [1449, 650] on div "Apply Changes" at bounding box center [1467, 654] width 87 height 18
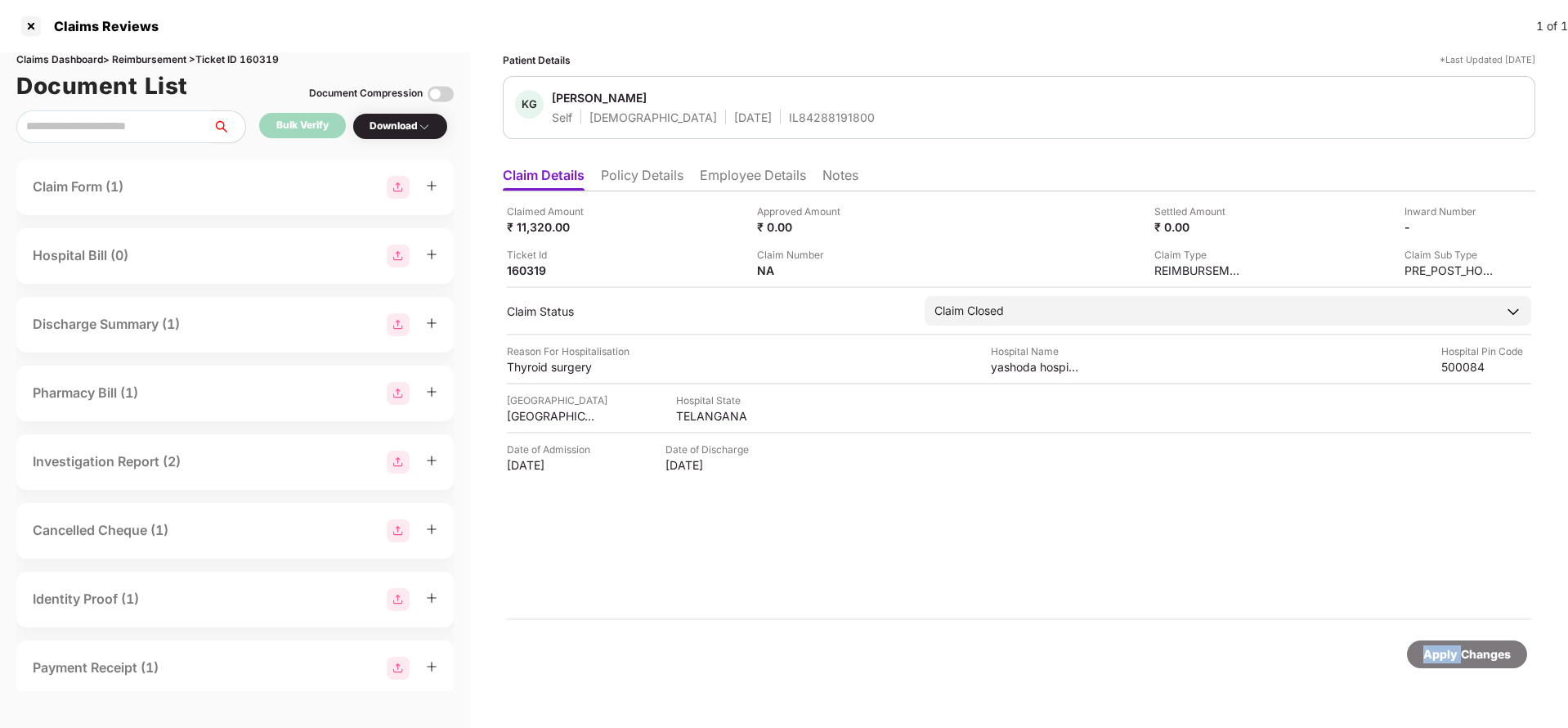
drag, startPoint x: 1449, startPoint y: 650, endPoint x: 1162, endPoint y: 262, distance: 482.6
click at [1448, 651] on div "Apply Changes" at bounding box center [1467, 654] width 87 height 18
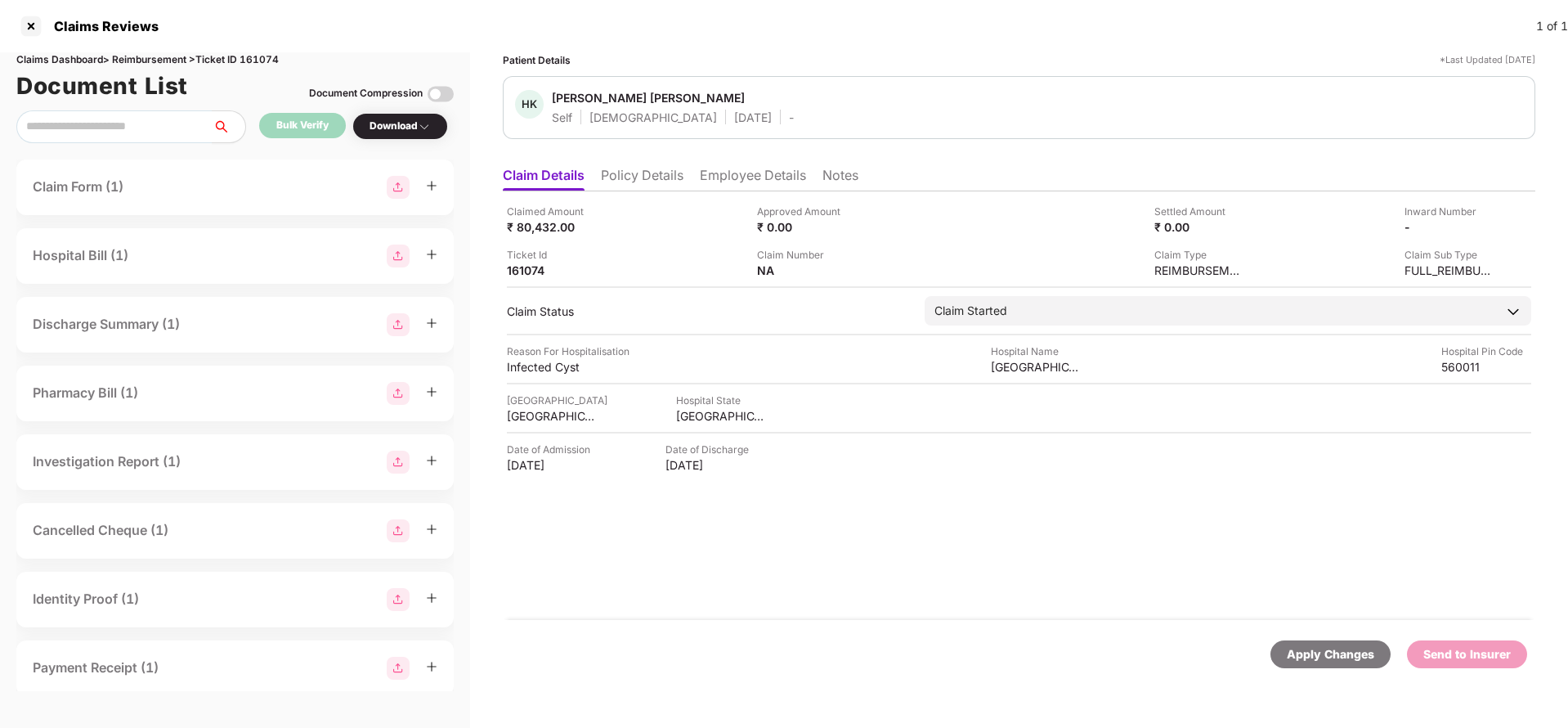
click at [1328, 666] on div "Apply Changes" at bounding box center [1330, 655] width 120 height 28
click at [260, 64] on div "Claims Dashboard > Reimbursement > Ticket ID 161074" at bounding box center [235, 60] width 437 height 16
copy div "161074"
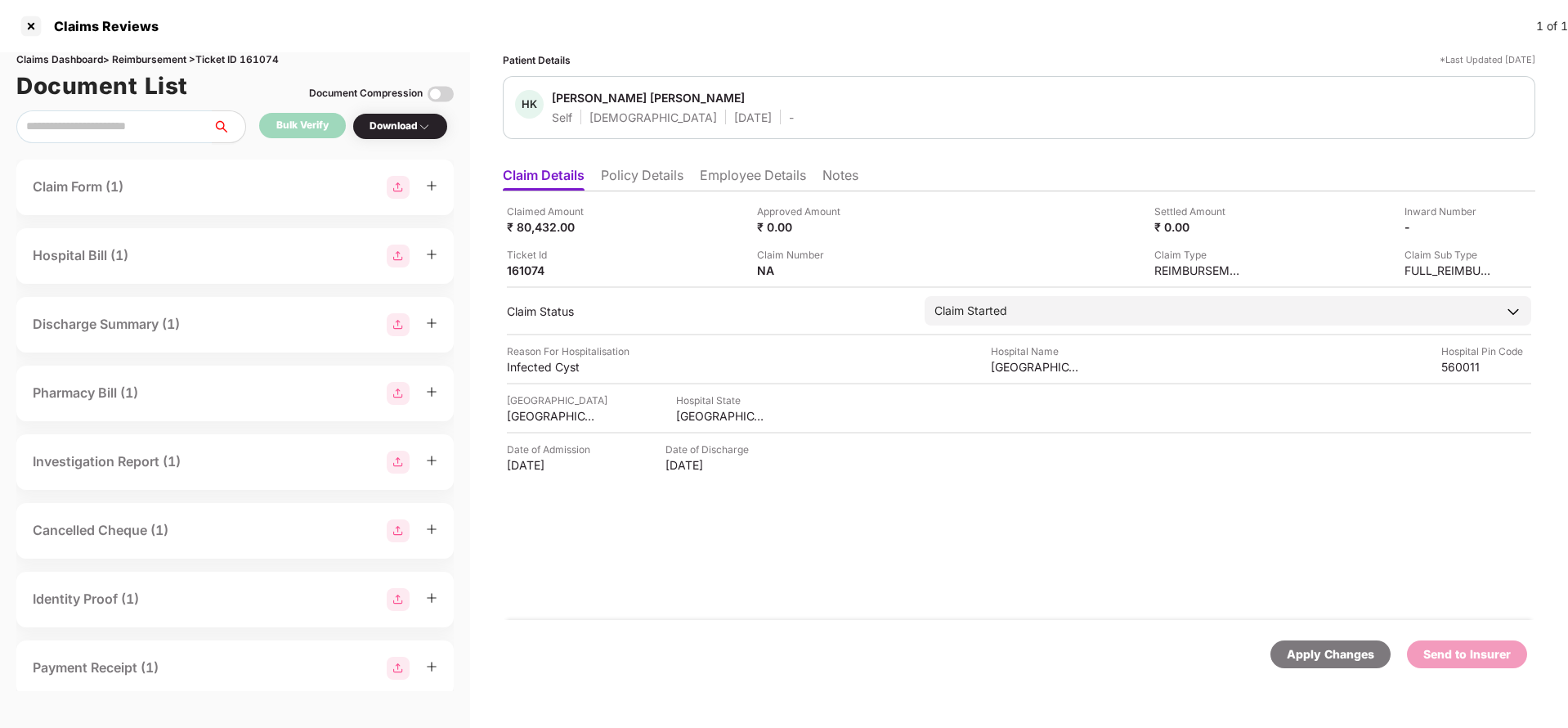
click at [1346, 648] on div "Apply Changes" at bounding box center [1330, 654] width 87 height 18
click at [640, 182] on li "Policy Details" at bounding box center [642, 178] width 83 height 24
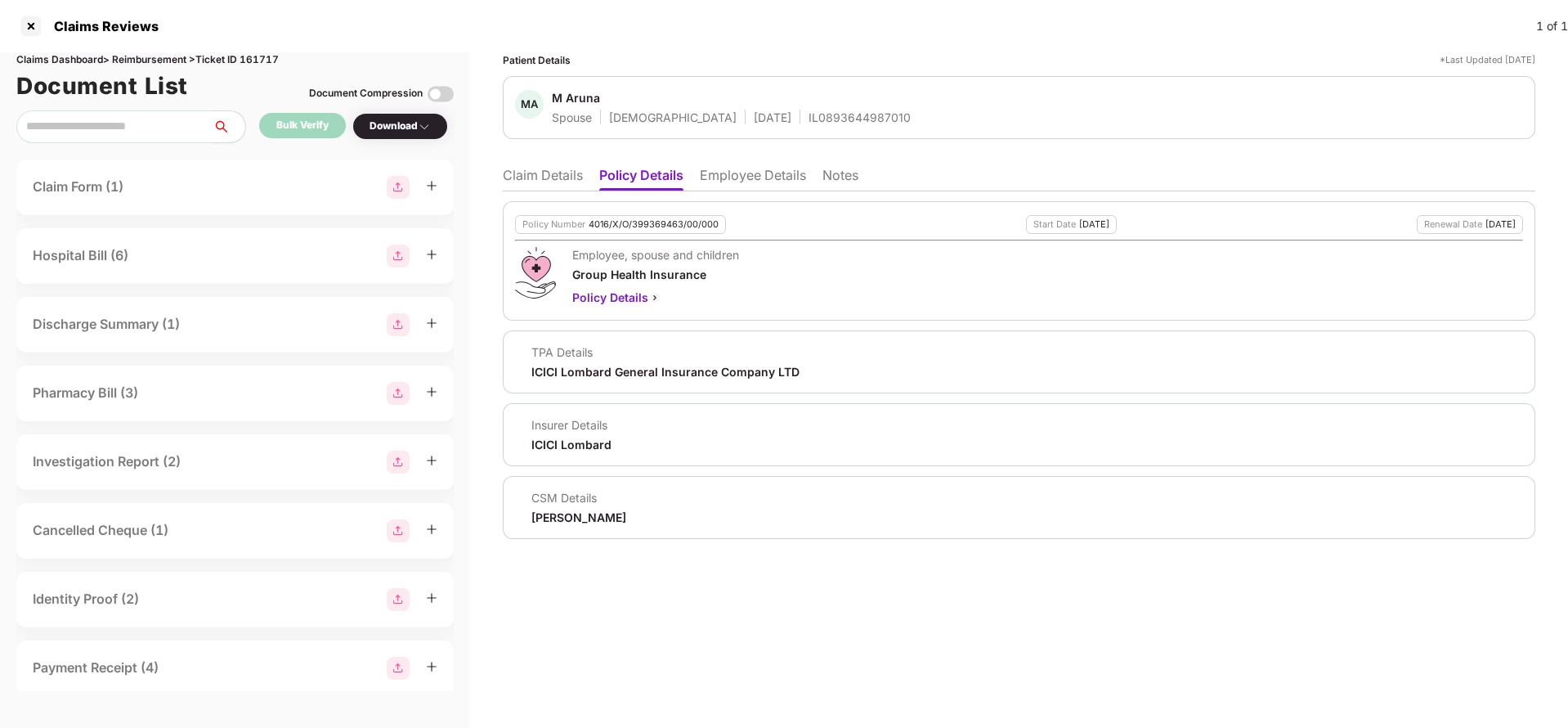
click at [642, 216] on div "Policy Number 4016/X/O/399369463/00/000" at bounding box center [620, 224] width 211 height 19
copy div "4016/X/O/399369463/00/000"
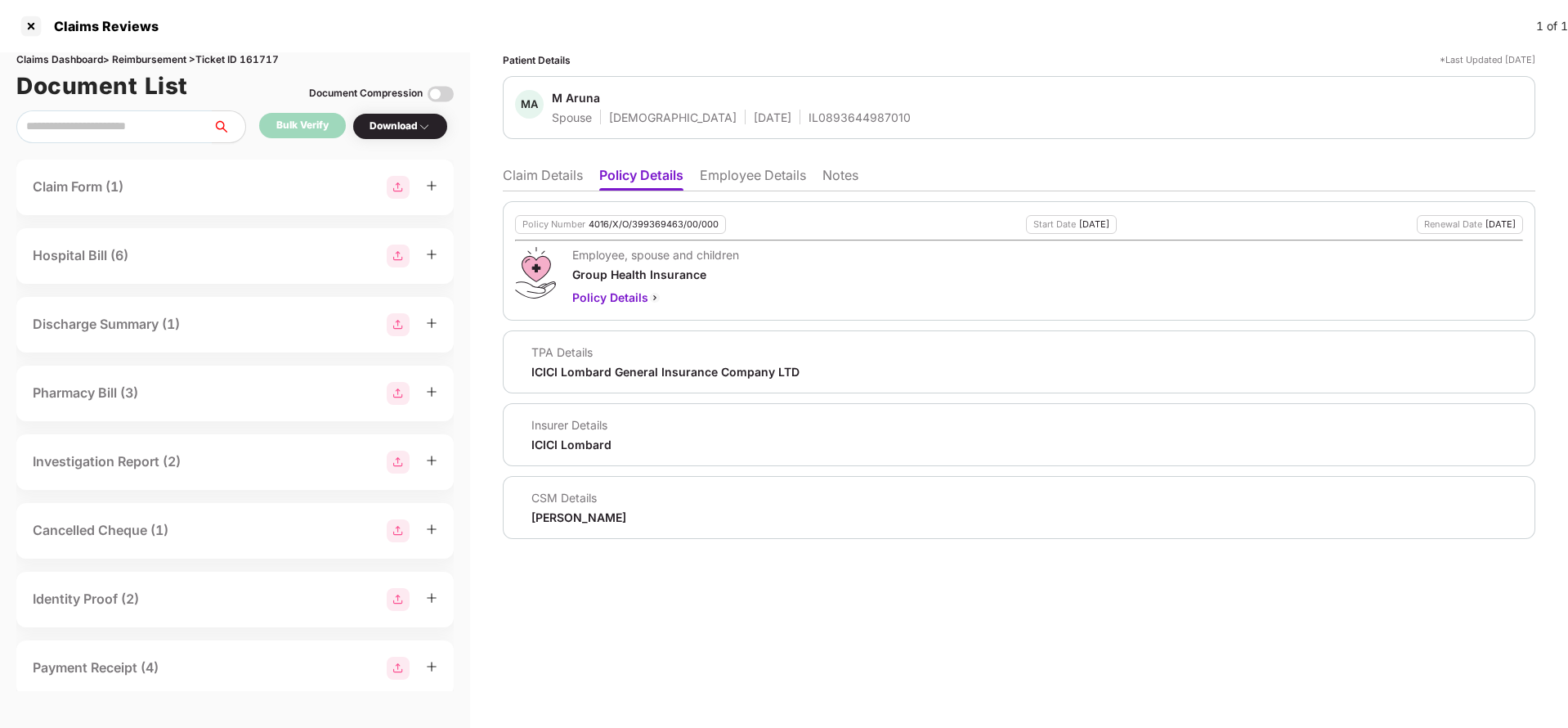
click at [545, 162] on ul "Claim Details Policy Details Employee Details Notes" at bounding box center [1019, 175] width 1032 height 33
click at [582, 188] on li "Claim Details" at bounding box center [543, 178] width 80 height 24
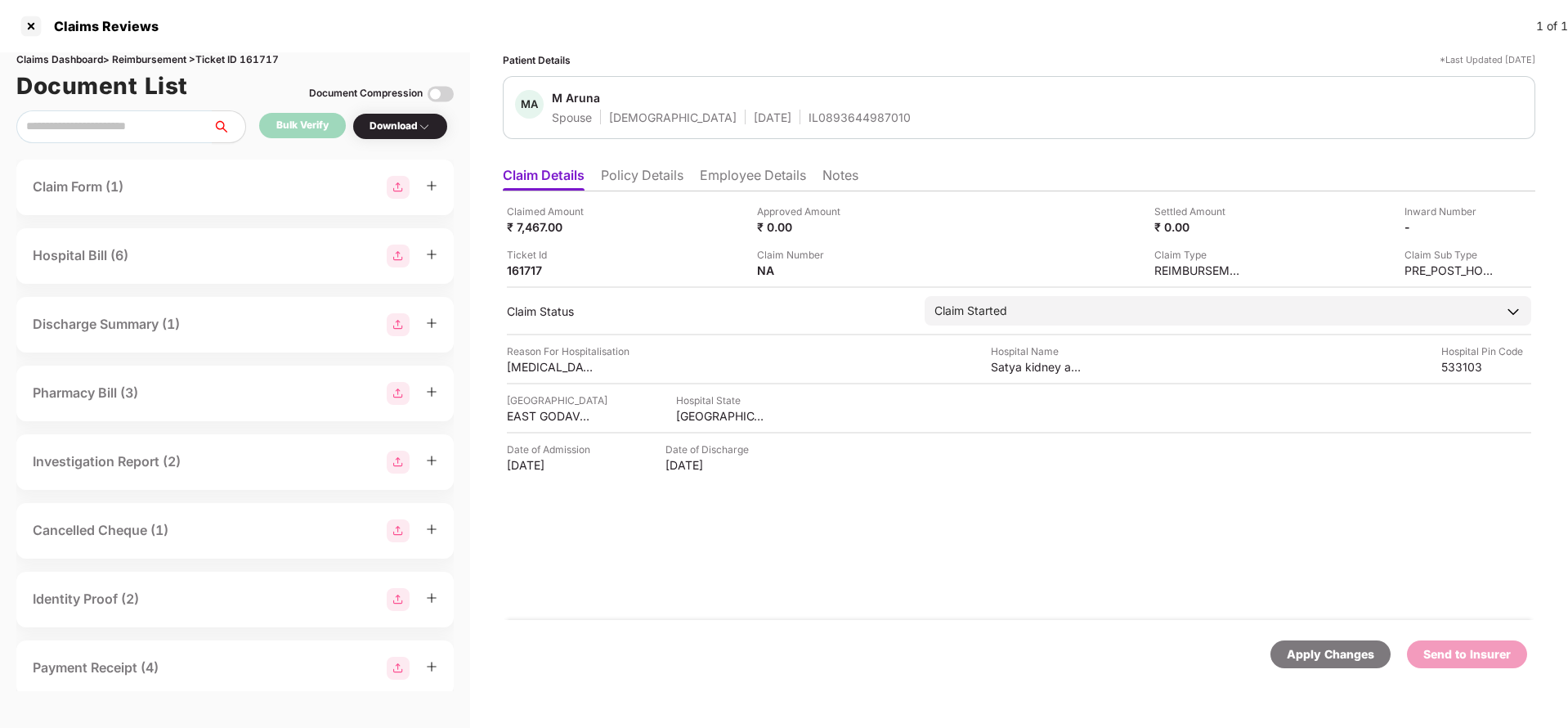
click at [562, 188] on li "Claim Details" at bounding box center [544, 178] width 82 height 24
click at [1335, 660] on div "Apply Changes" at bounding box center [1330, 654] width 87 height 18
drag, startPoint x: 1335, startPoint y: 660, endPoint x: 972, endPoint y: 483, distance: 403.9
click at [1335, 659] on div "Apply Changes" at bounding box center [1330, 654] width 87 height 18
click at [266, 60] on div "Claims Dashboard > Reimbursement > Ticket ID 161717" at bounding box center [235, 60] width 437 height 16
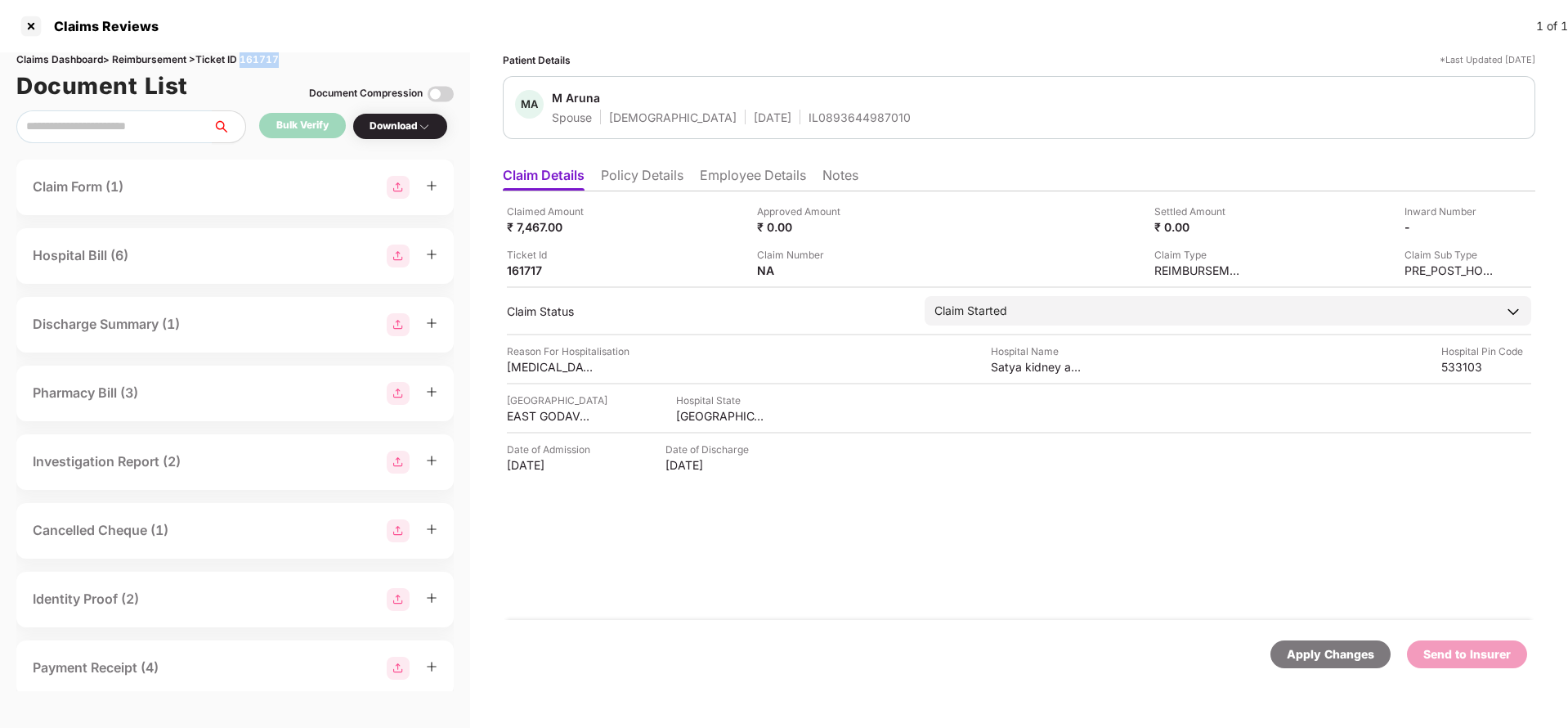
click at [266, 60] on div "Claims Dashboard > Reimbursement > Ticket ID 161717" at bounding box center [235, 60] width 437 height 16
copy div "161717"
click at [1345, 668] on div "Apply Changes Send to Insurer" at bounding box center [1019, 654] width 1032 height 69
click at [1351, 653] on div "Apply Changes" at bounding box center [1330, 654] width 87 height 18
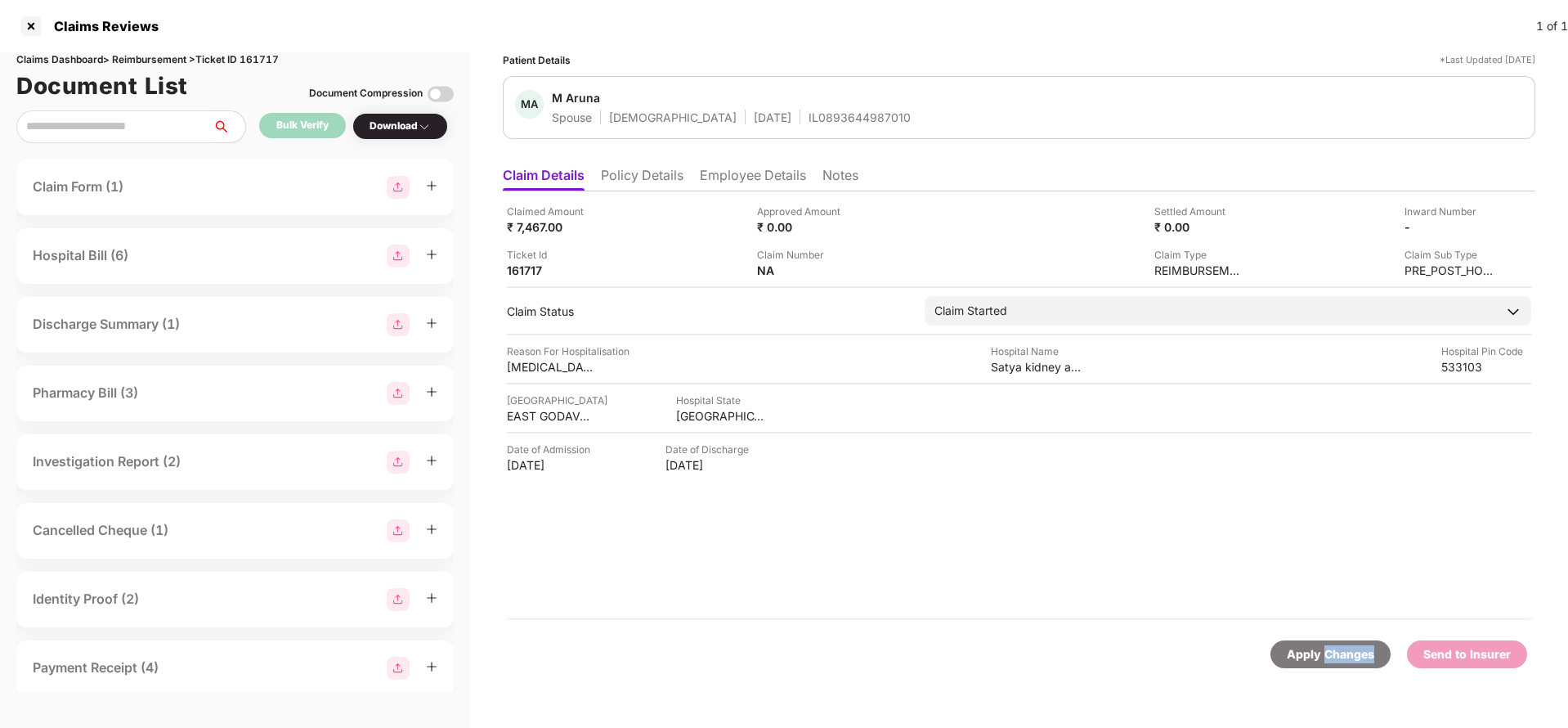
click at [1351, 653] on div "Apply Changes" at bounding box center [1330, 654] width 87 height 18
click at [670, 177] on li "Policy Details" at bounding box center [642, 178] width 83 height 24
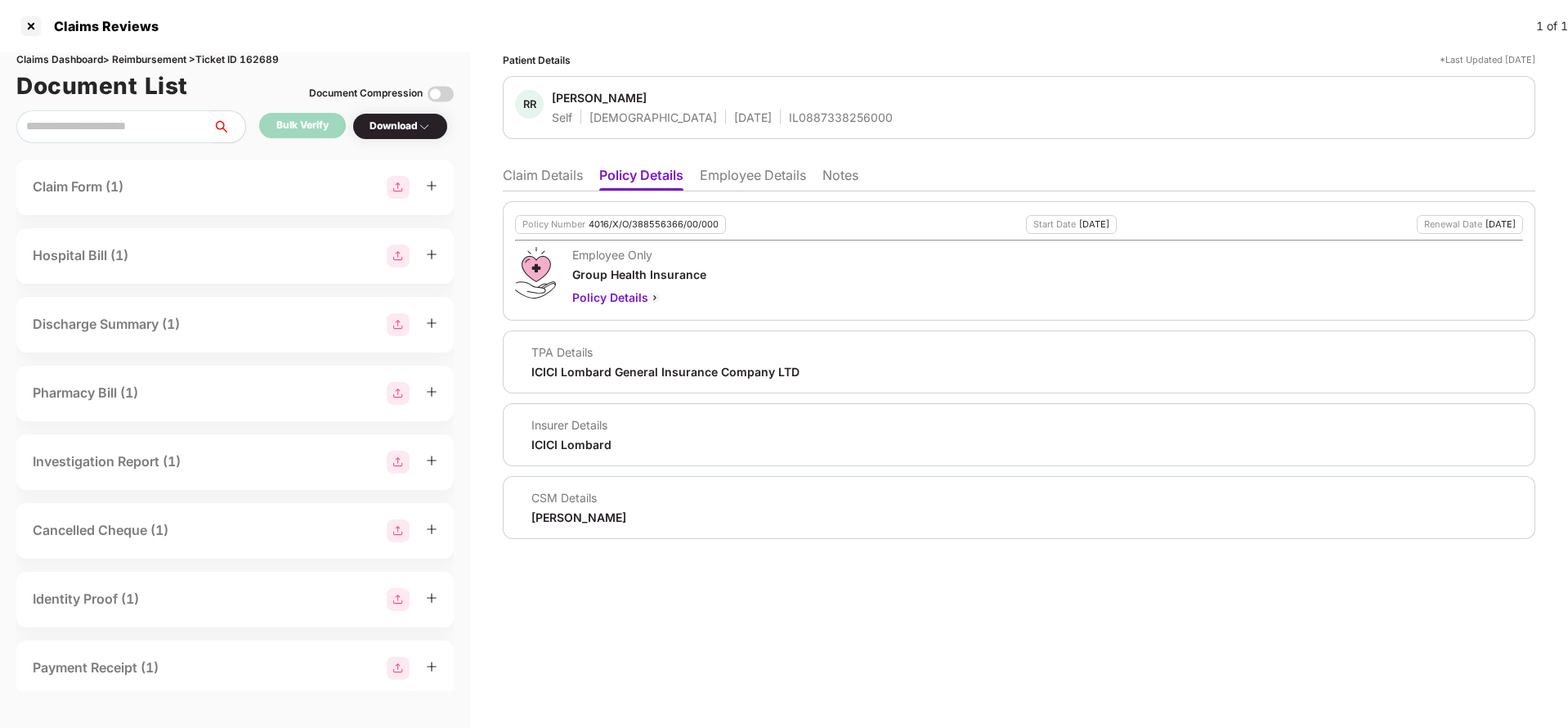
click at [742, 181] on li "Employee Details" at bounding box center [752, 178] width 107 height 24
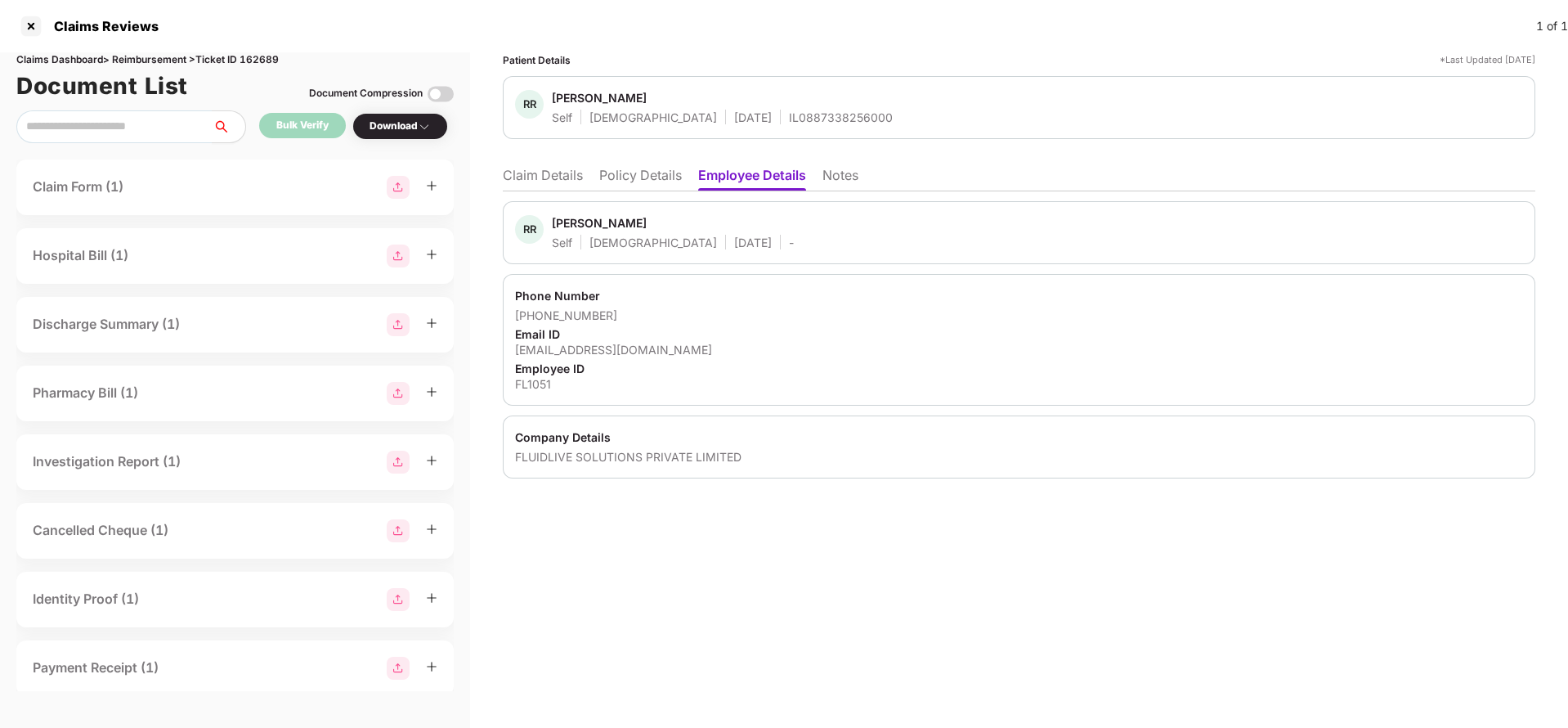
click at [551, 182] on li "Claim Details" at bounding box center [543, 178] width 80 height 24
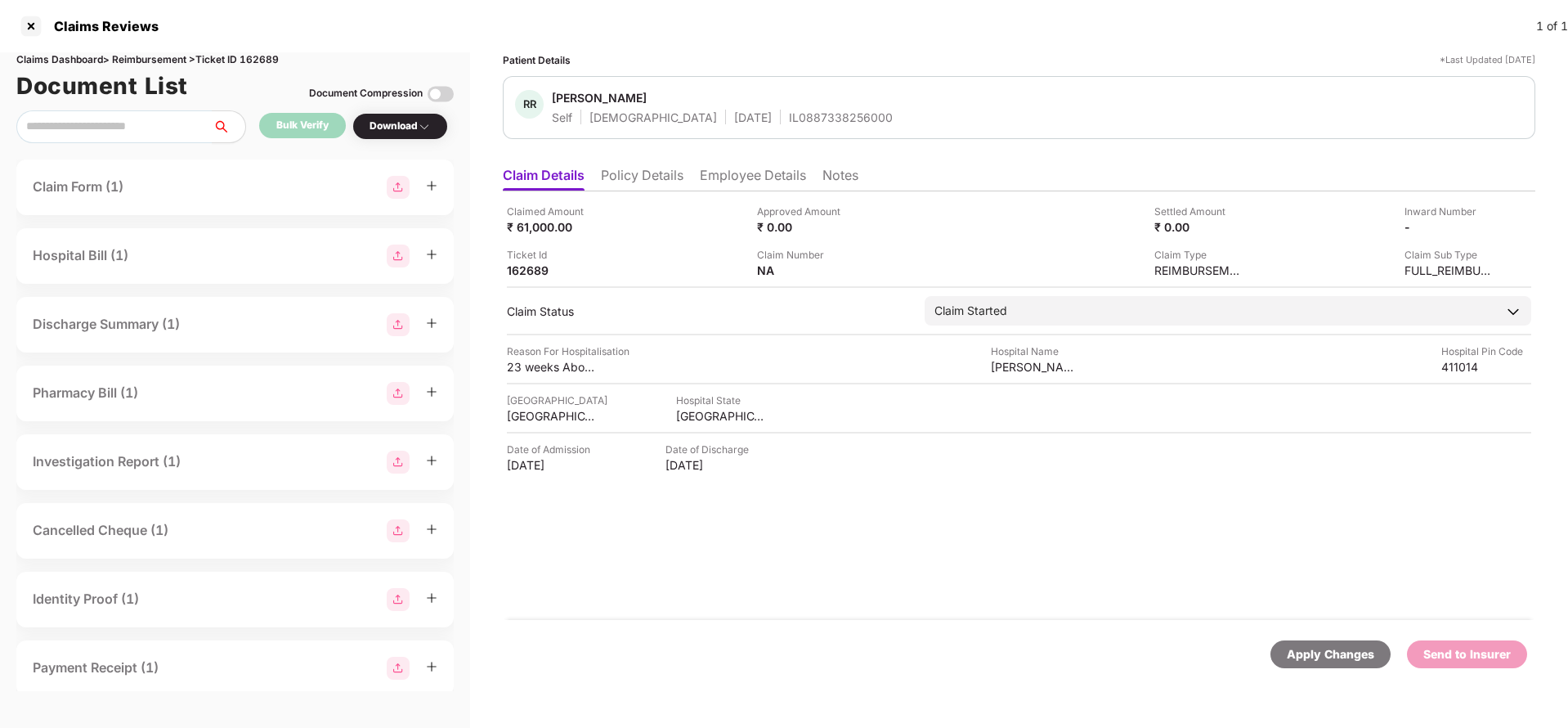
click at [1329, 665] on div "Apply Changes" at bounding box center [1330, 655] width 120 height 28
drag, startPoint x: 1329, startPoint y: 665, endPoint x: 1106, endPoint y: 539, distance: 256.1
click at [1329, 665] on div "Apply Changes" at bounding box center [1330, 655] width 120 height 28
click at [275, 58] on div "Claims Dashboard > Reimbursement > Ticket ID 162689" at bounding box center [235, 60] width 437 height 16
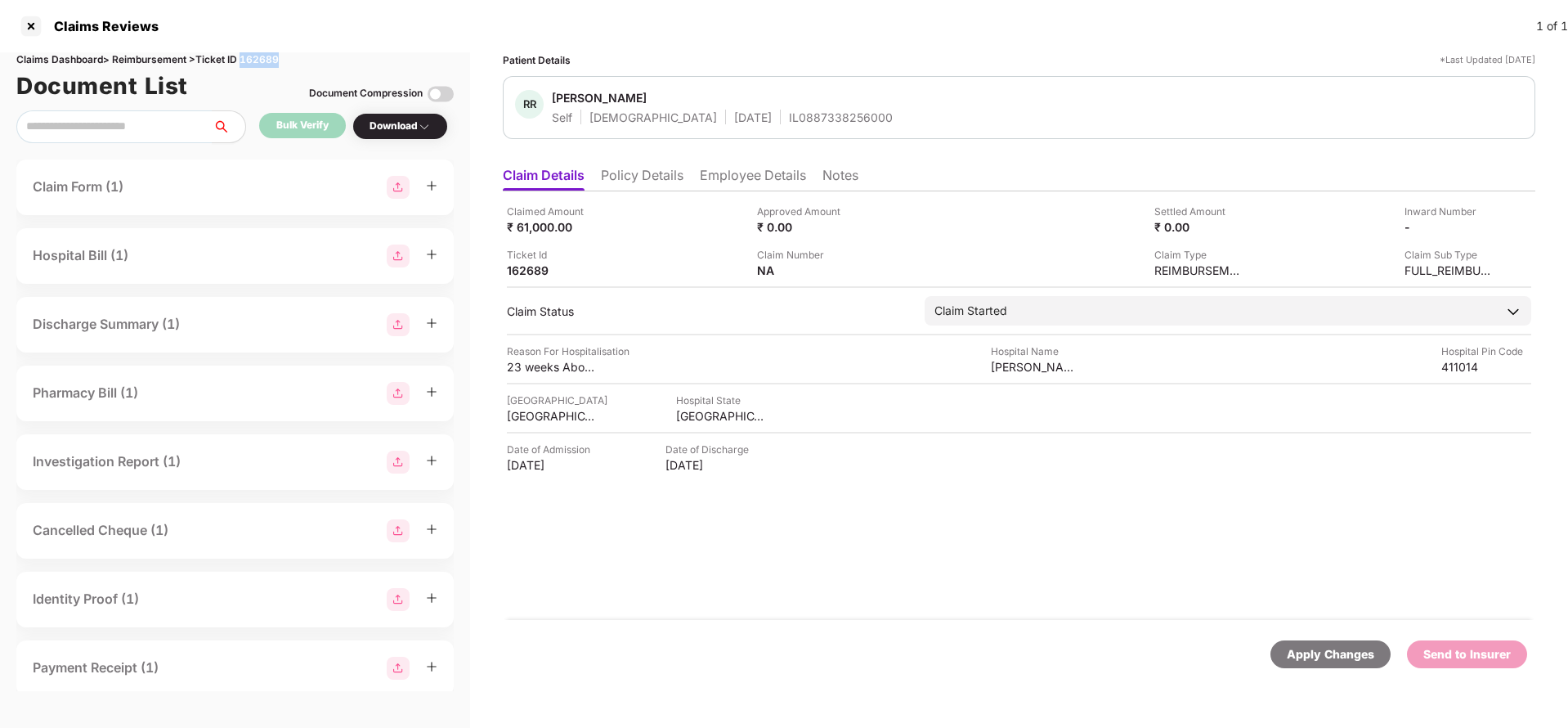
copy div "162689"
click at [1359, 657] on div "Apply Changes" at bounding box center [1330, 654] width 87 height 18
drag, startPoint x: 1359, startPoint y: 656, endPoint x: 1080, endPoint y: 210, distance: 526.1
click at [1358, 656] on div "Apply Changes" at bounding box center [1330, 654] width 87 height 18
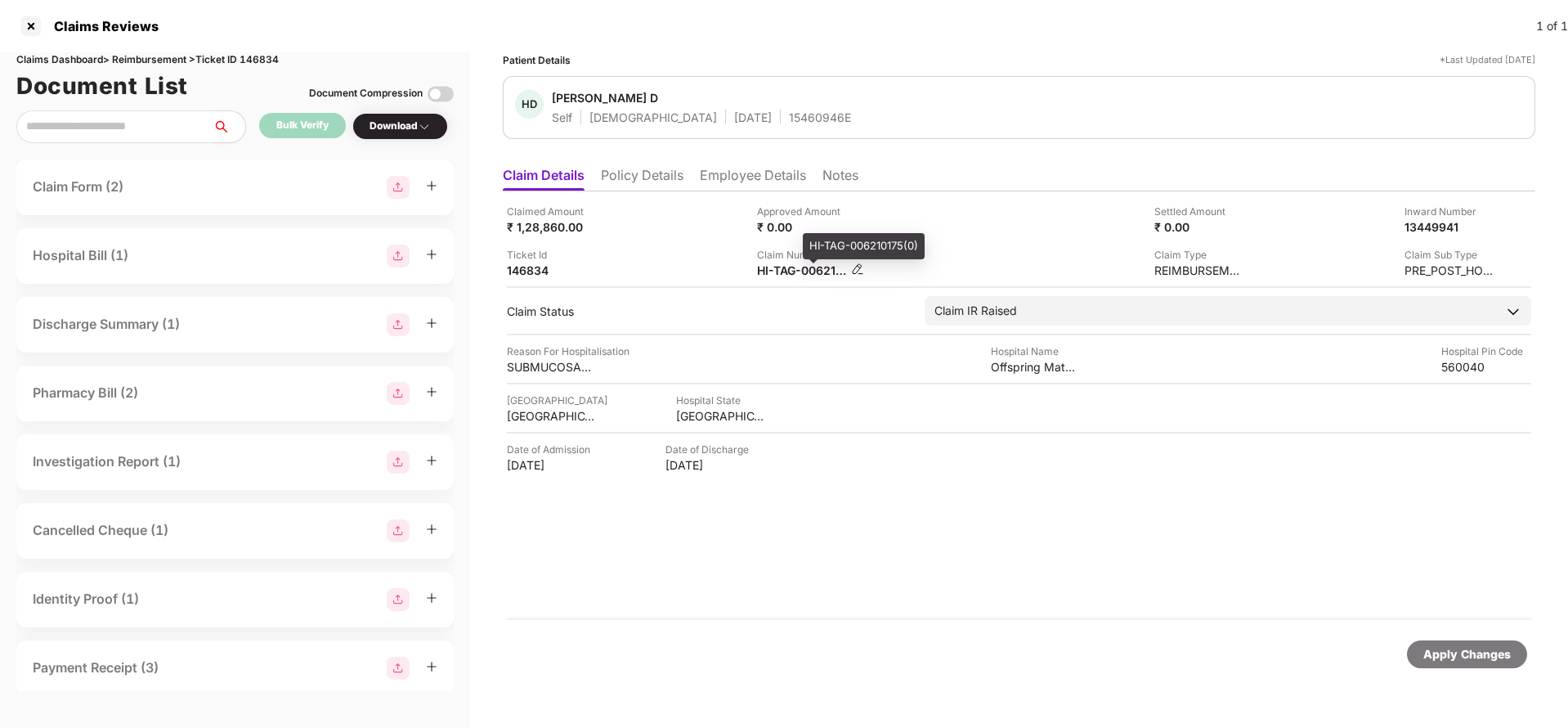
click at [790, 268] on div "HI-TAG-006210175(0)" at bounding box center [802, 271] width 90 height 16
copy div
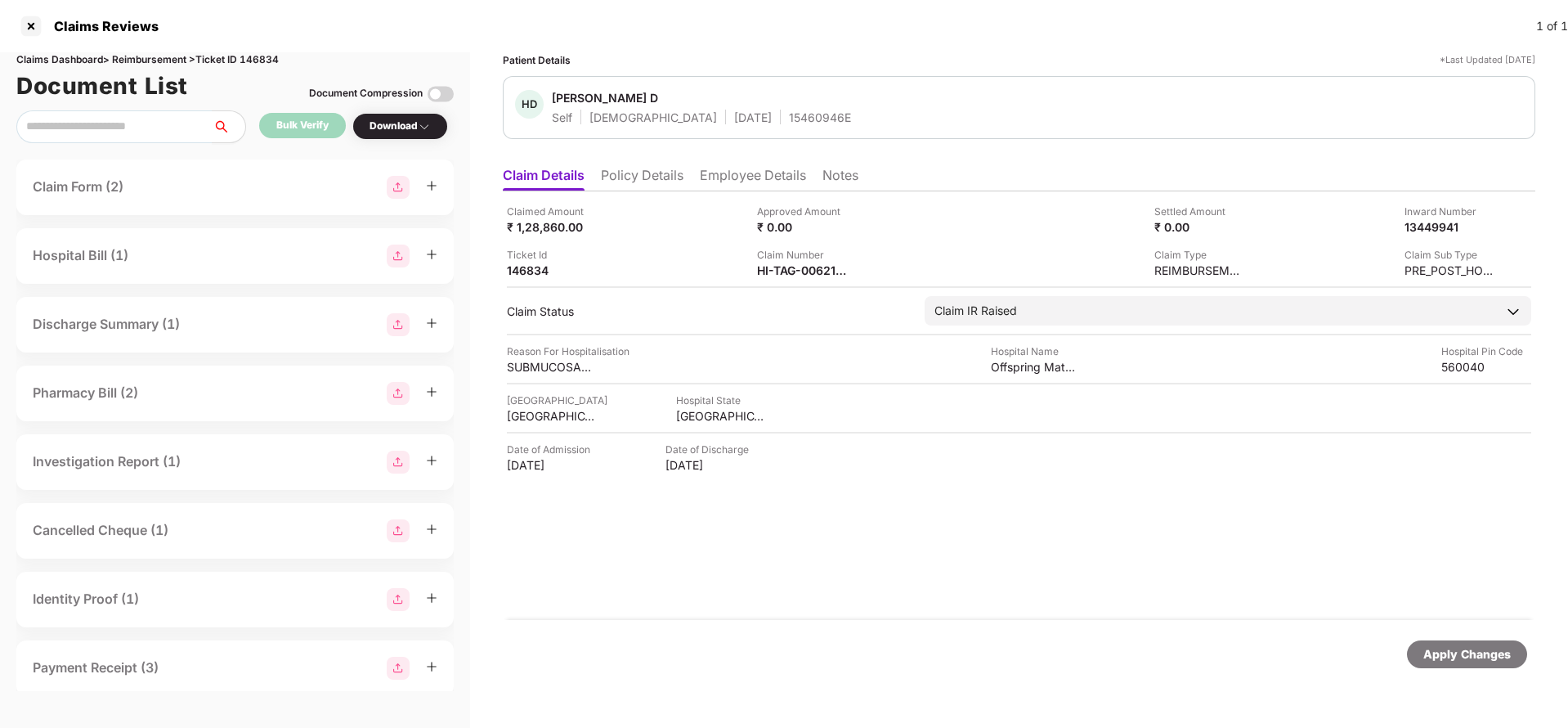
click at [789, 121] on div "15460946E" at bounding box center [820, 117] width 63 height 16
copy div "15460946E"
click at [751, 176] on li "Employee Details" at bounding box center [752, 178] width 107 height 24
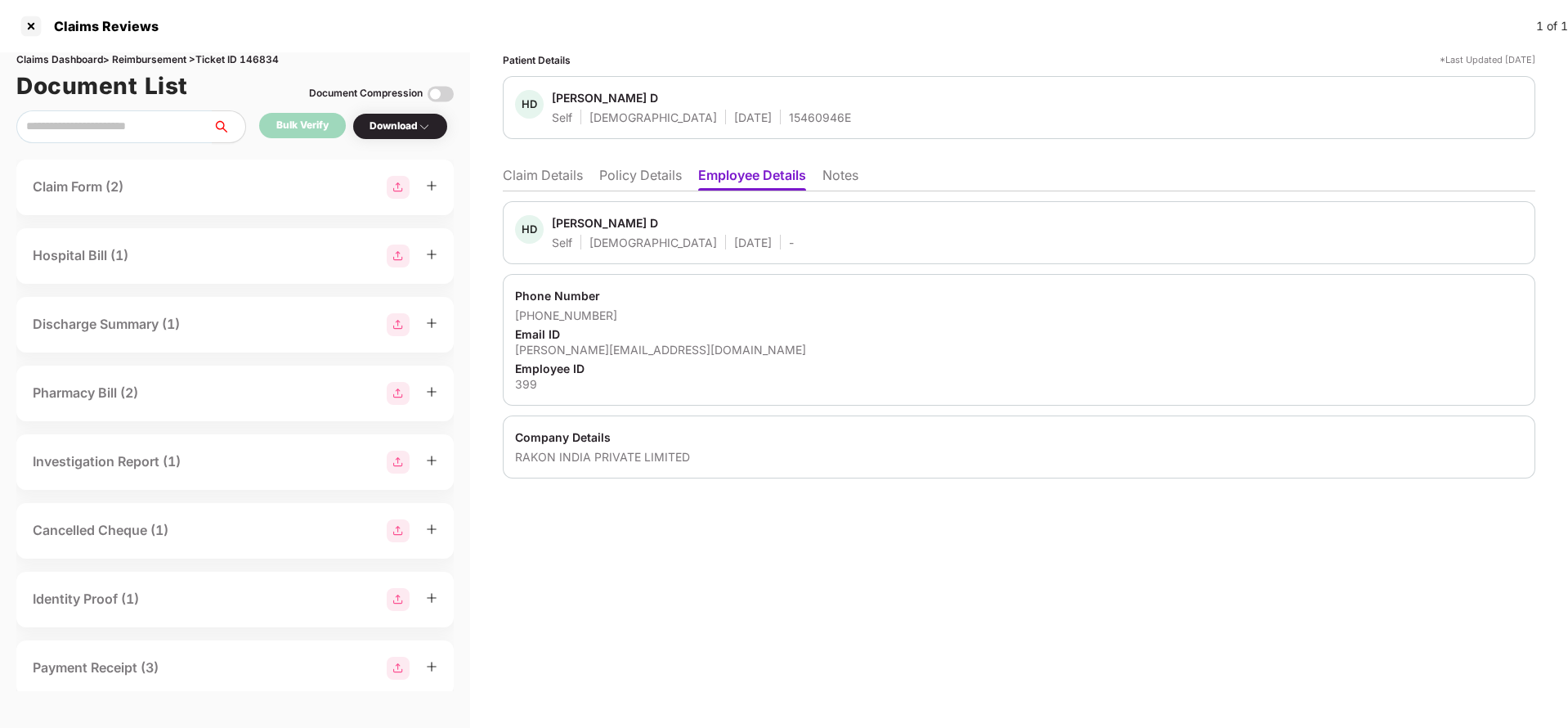
click at [561, 353] on div "[PERSON_NAME][EMAIL_ADDRESS][DOMAIN_NAME]" at bounding box center [1019, 350] width 1008 height 16
copy div "[PERSON_NAME][EMAIL_ADDRESS][DOMAIN_NAME]"
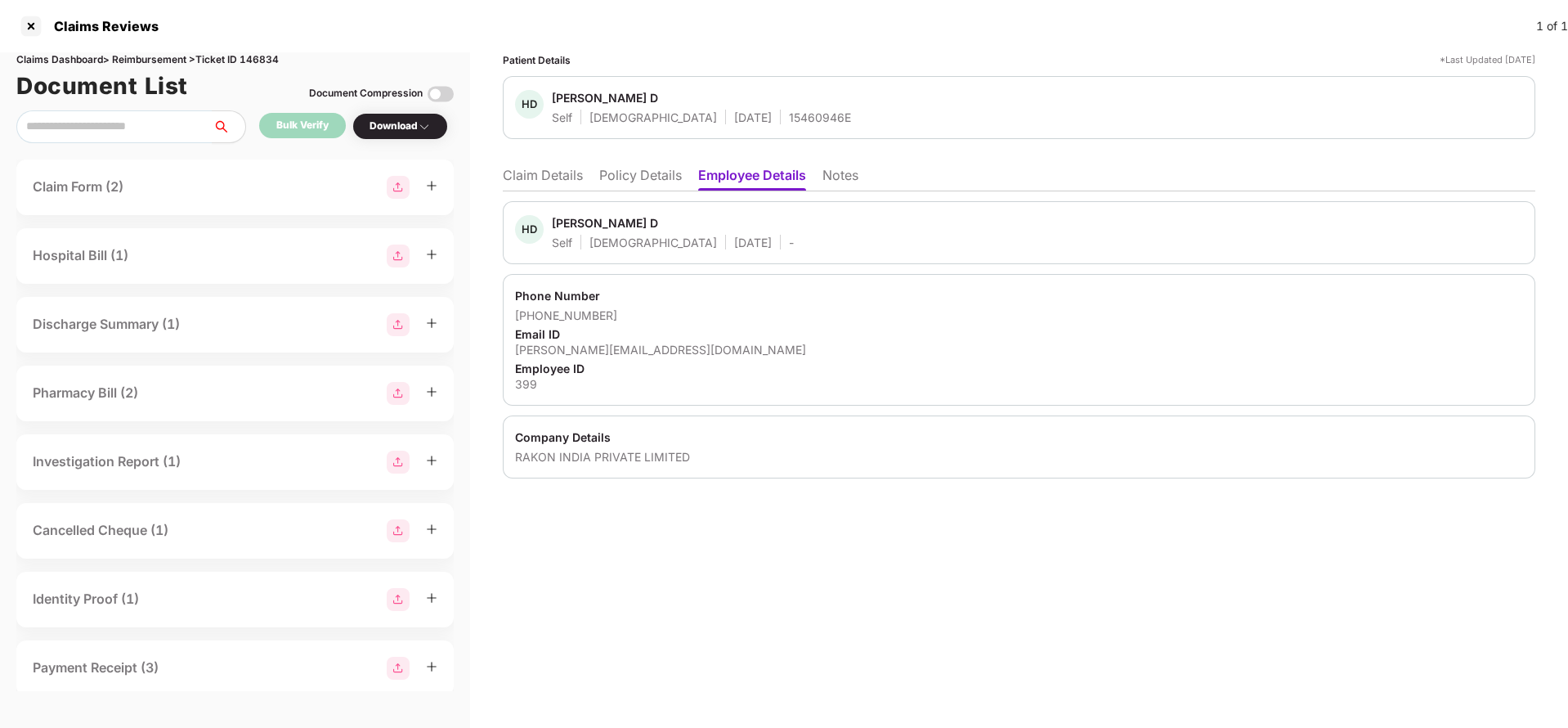
click at [564, 174] on li "Claim Details" at bounding box center [543, 178] width 80 height 24
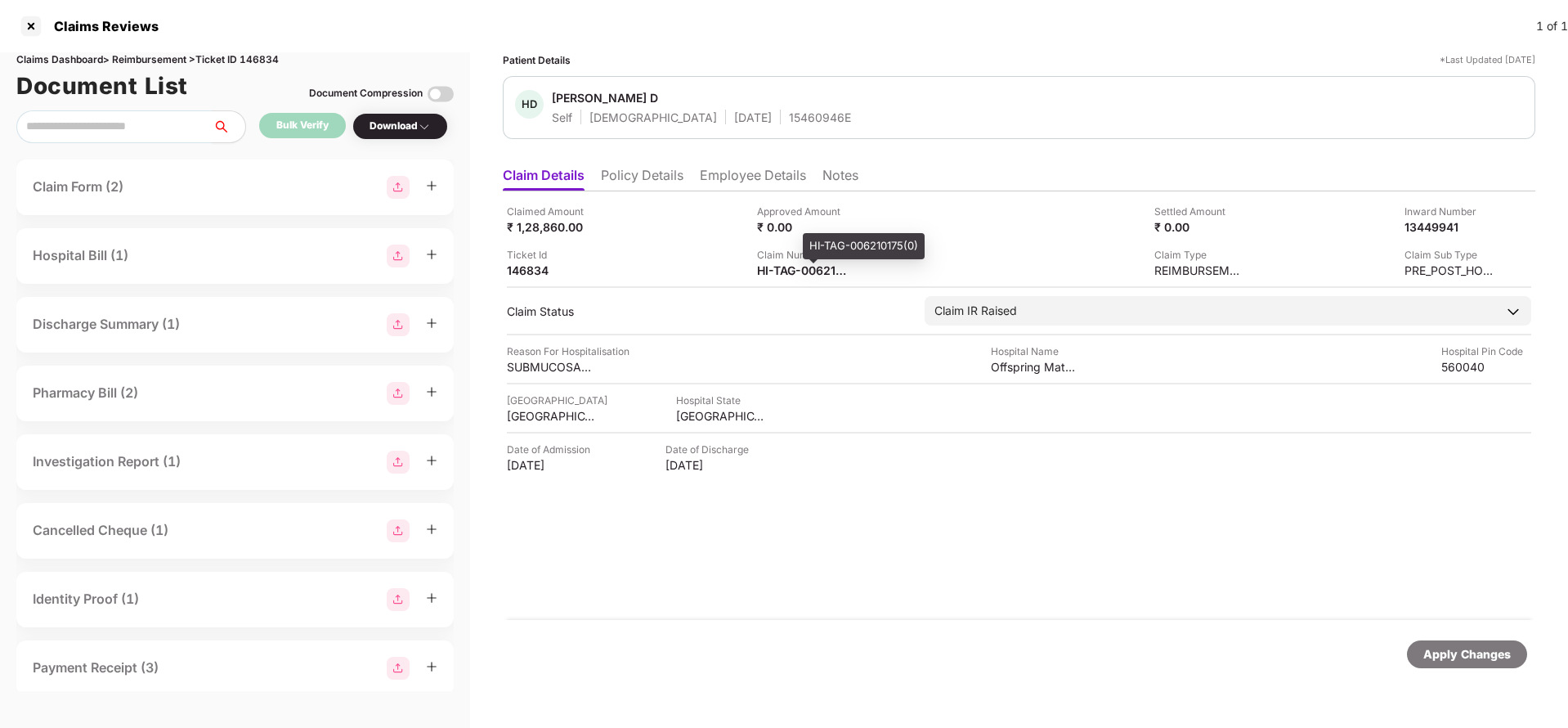
click at [787, 279] on div "Claimed Amount ₹ 1,28,860.00 Approved Amount ₹ 0.00 Settled Amount ₹ 0.00 Inwar…" at bounding box center [1019, 405] width 1032 height 428
click at [790, 276] on div "HI-TAG-006210175(0)" at bounding box center [802, 271] width 90 height 16
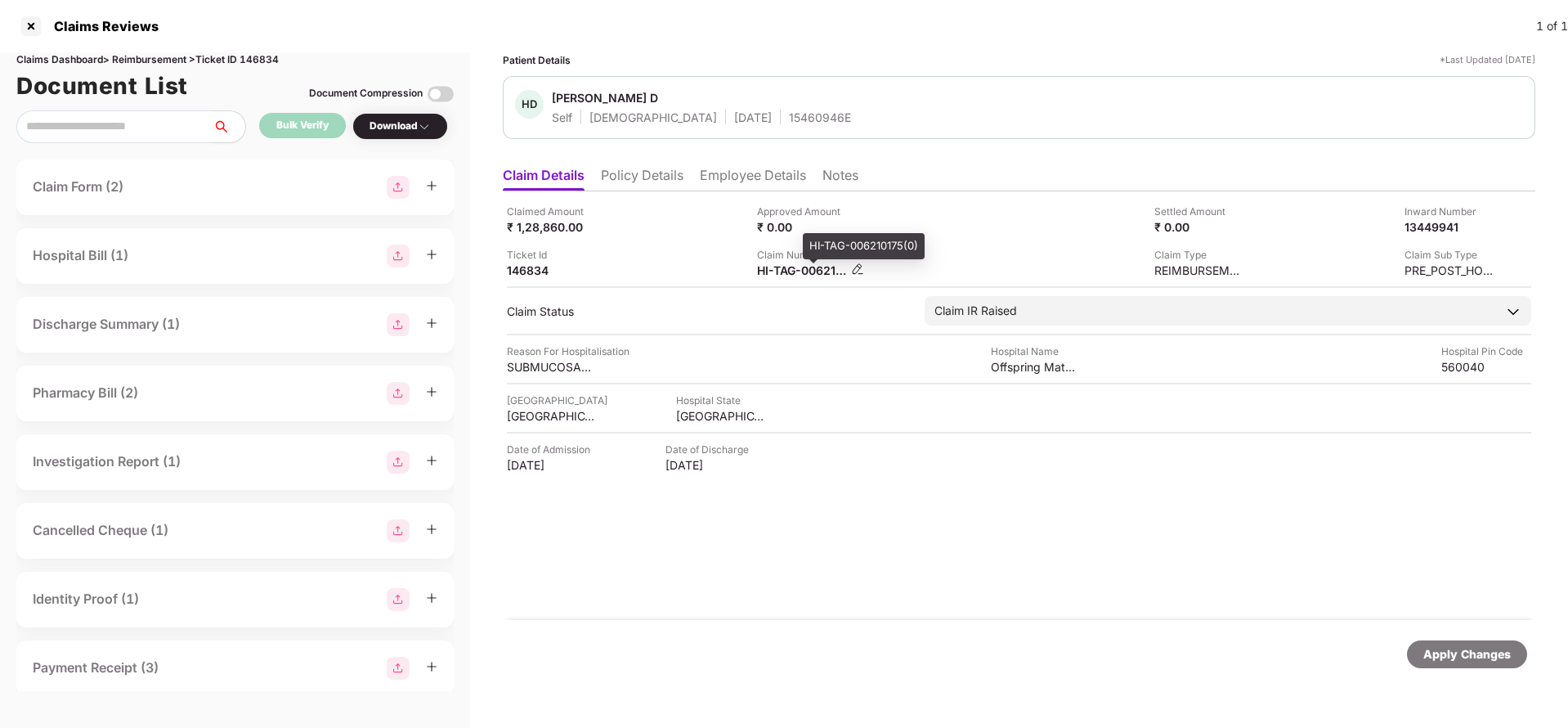
copy div
click at [789, 111] on div "15460946E" at bounding box center [820, 117] width 63 height 16
copy div "15460946E"
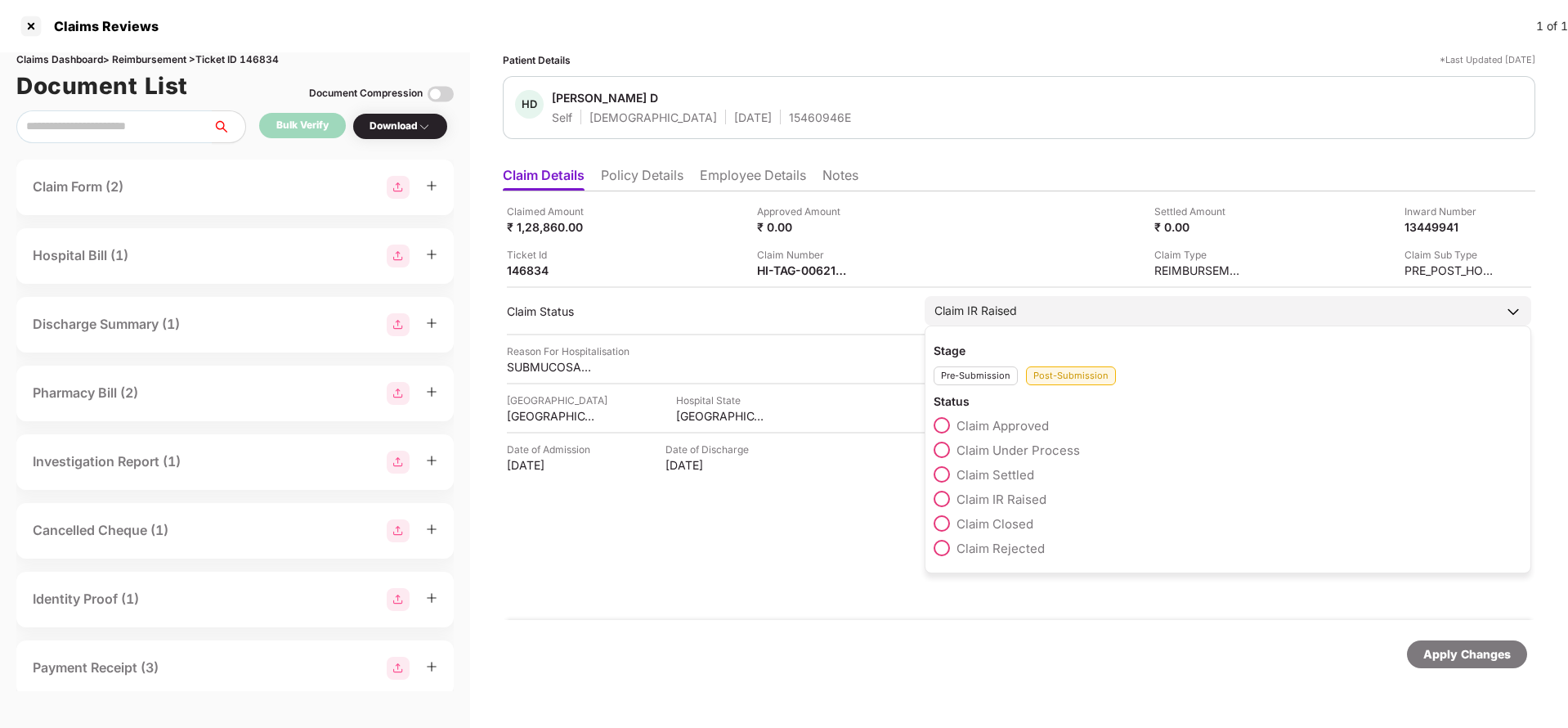
click at [1008, 453] on span "Claim Under Process" at bounding box center [1018, 450] width 123 height 16
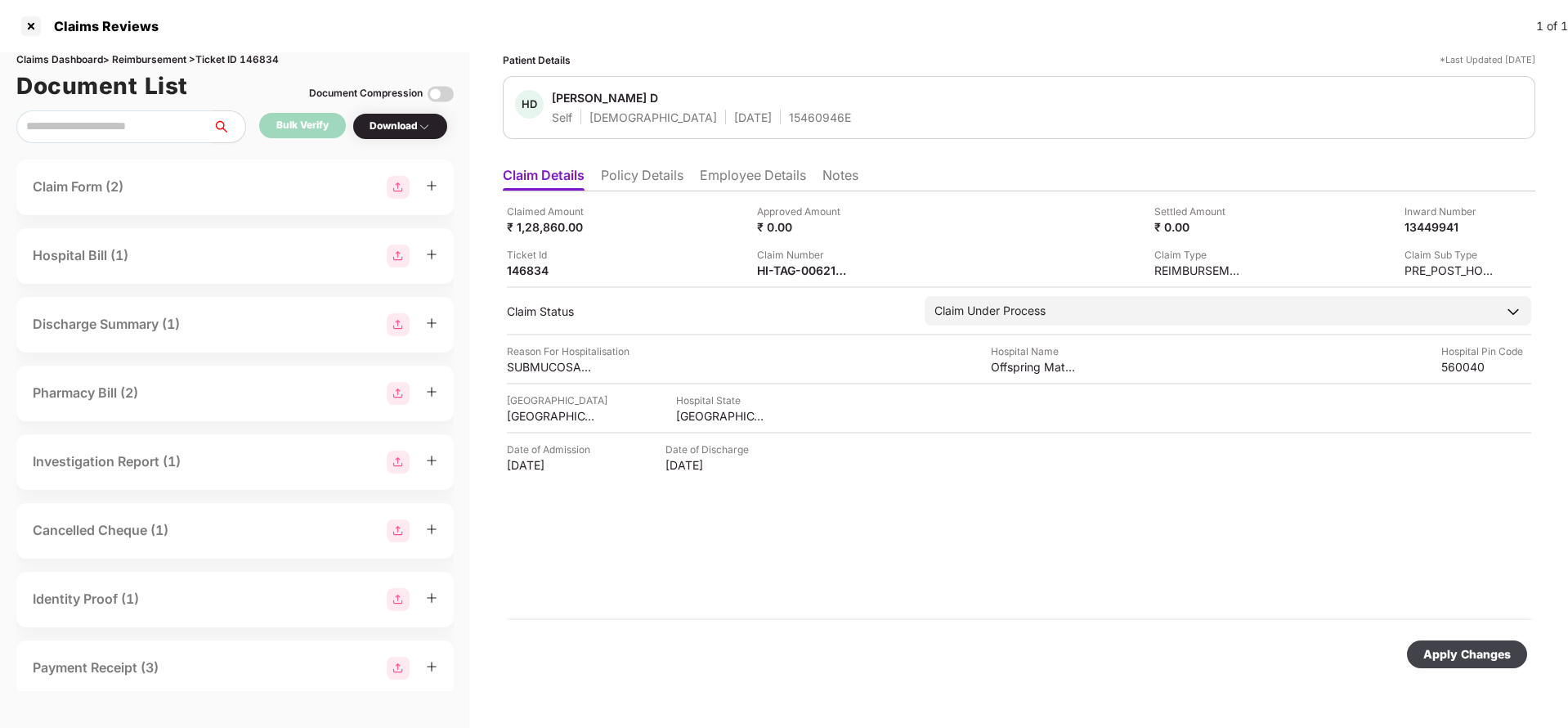
click at [1469, 651] on div "Apply Changes" at bounding box center [1467, 654] width 87 height 18
click at [1484, 665] on div "Apply Changes" at bounding box center [1467, 655] width 120 height 28
click at [258, 61] on div "Claims Dashboard > Reimbursement > Ticket ID 146834" at bounding box center [235, 60] width 437 height 16
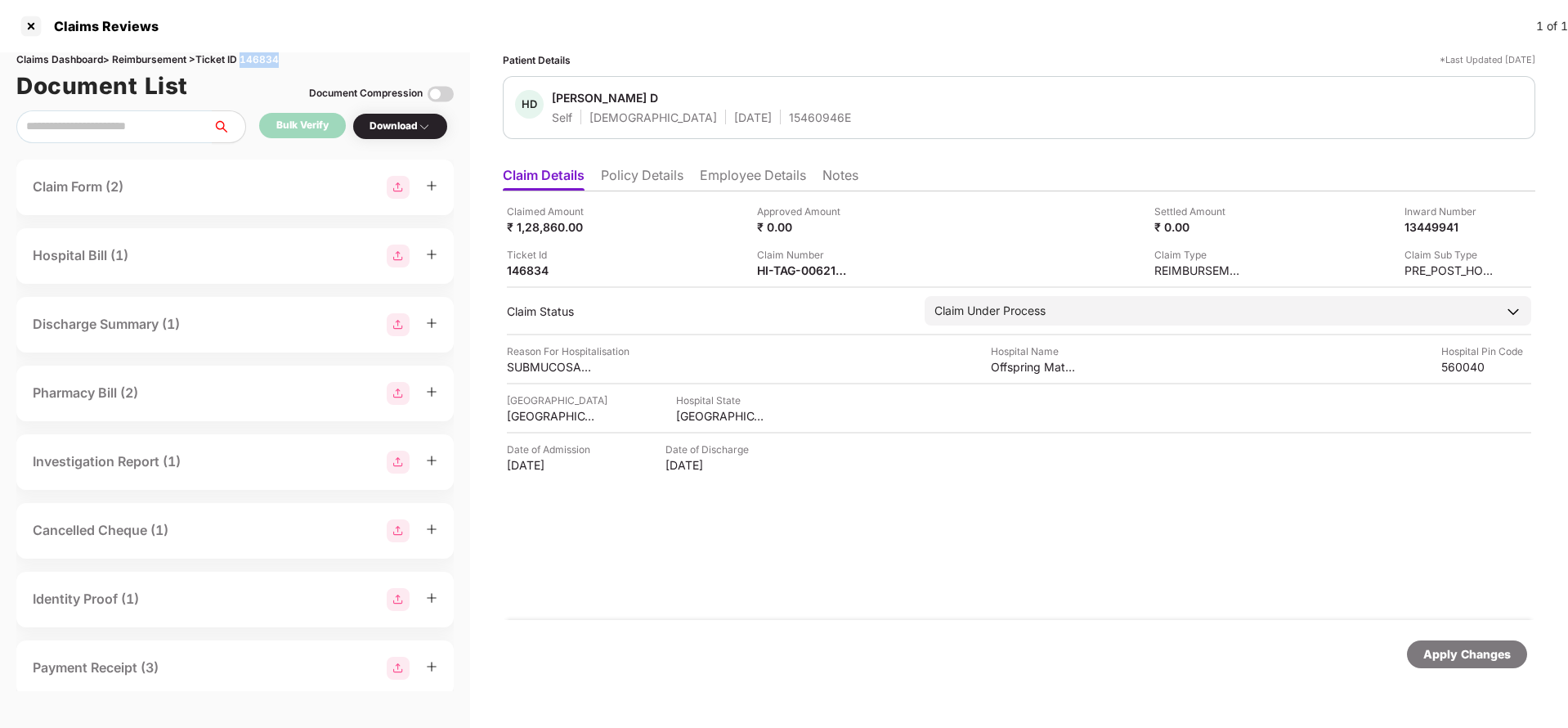
copy div "146834"
click at [1463, 657] on div "Apply Changes" at bounding box center [1467, 654] width 87 height 18
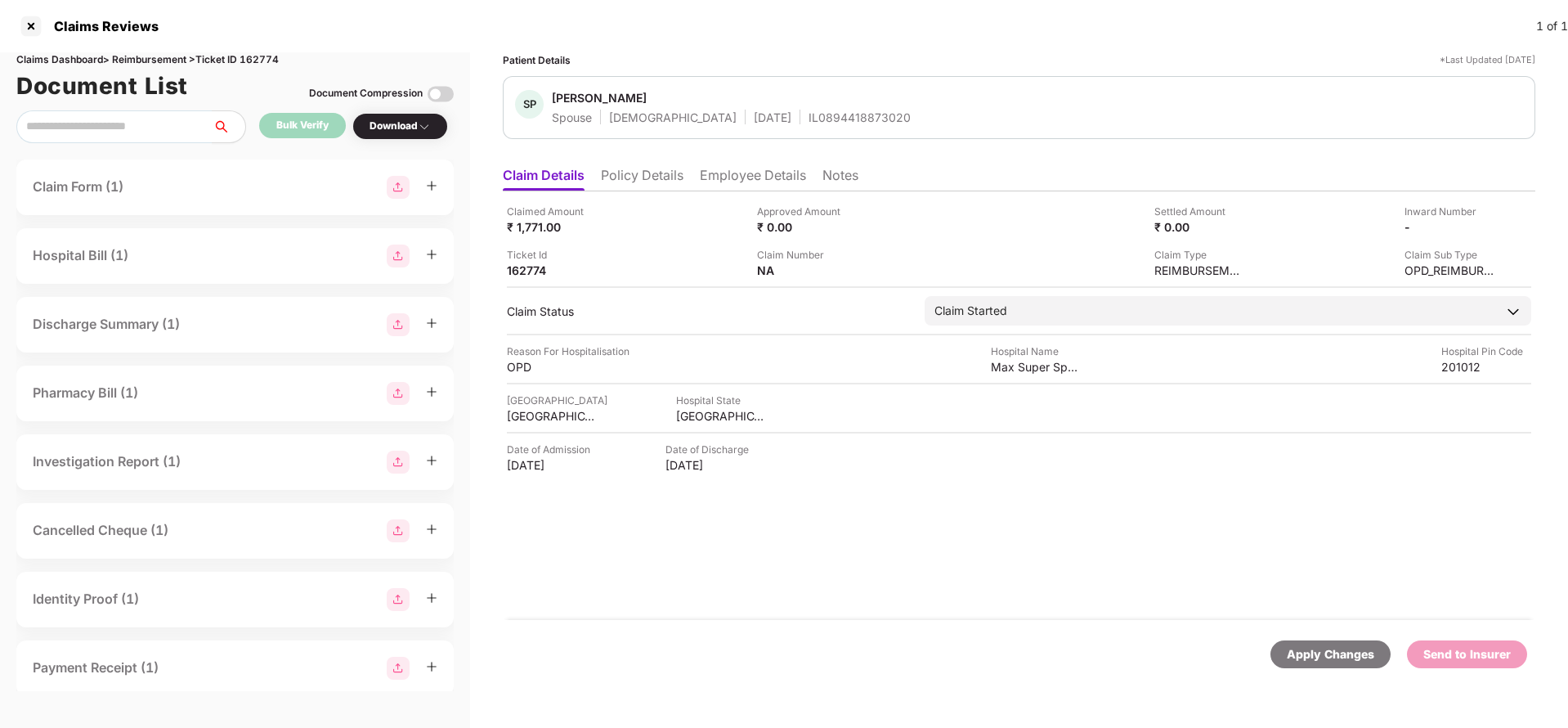
click at [618, 194] on div "Claimed Amount ₹ 1,771.00 Approved Amount ₹ 0.00 Settled Amount ₹ 0.00 Inward N…" at bounding box center [1019, 405] width 1032 height 428
click at [653, 180] on li "Policy Details" at bounding box center [642, 178] width 83 height 24
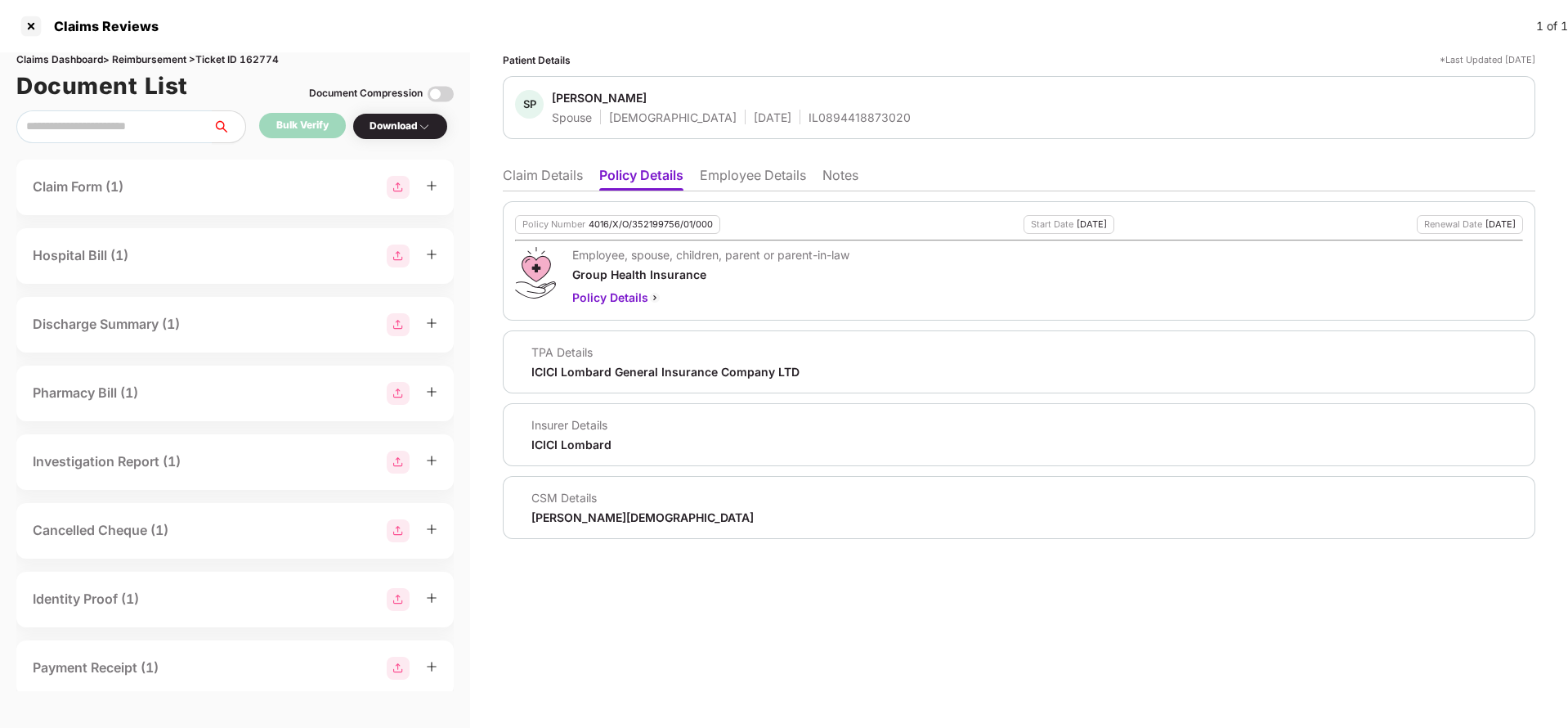
click at [744, 180] on li "Employee Details" at bounding box center [752, 178] width 107 height 24
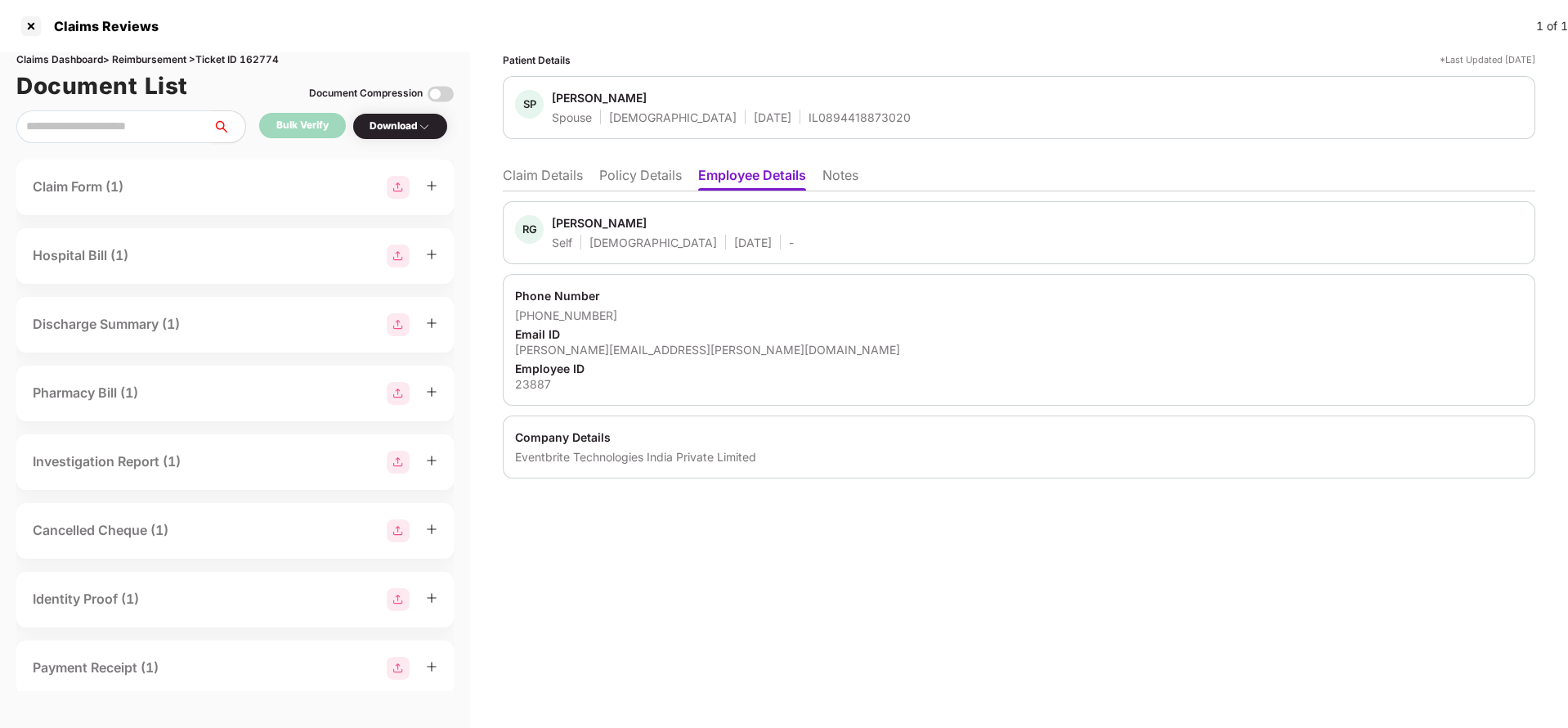
click at [655, 180] on li "Policy Details" at bounding box center [640, 178] width 83 height 24
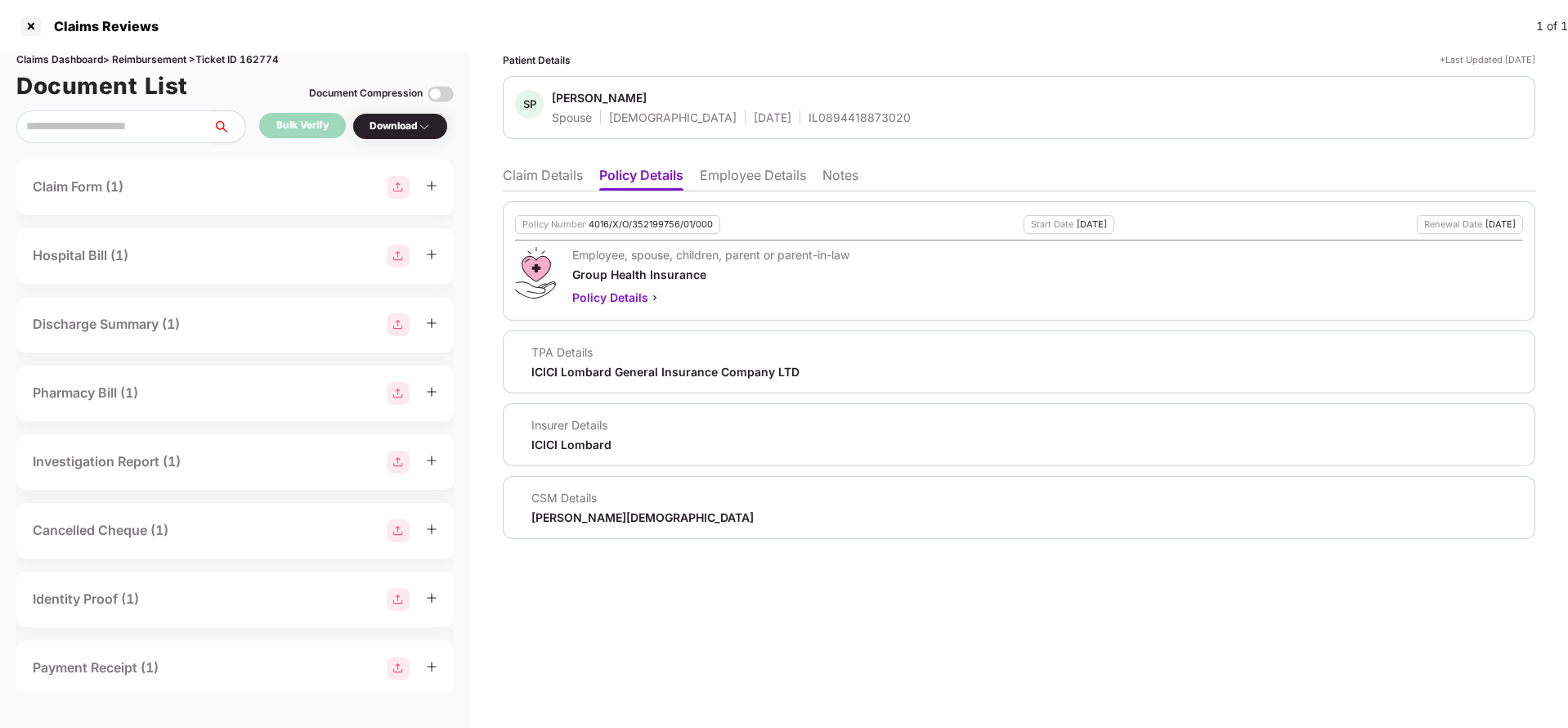
click at [637, 223] on div "4016/X/O/352199756/01/000" at bounding box center [650, 225] width 124 height 11
copy div "4016/X/O/352199756/01/000"
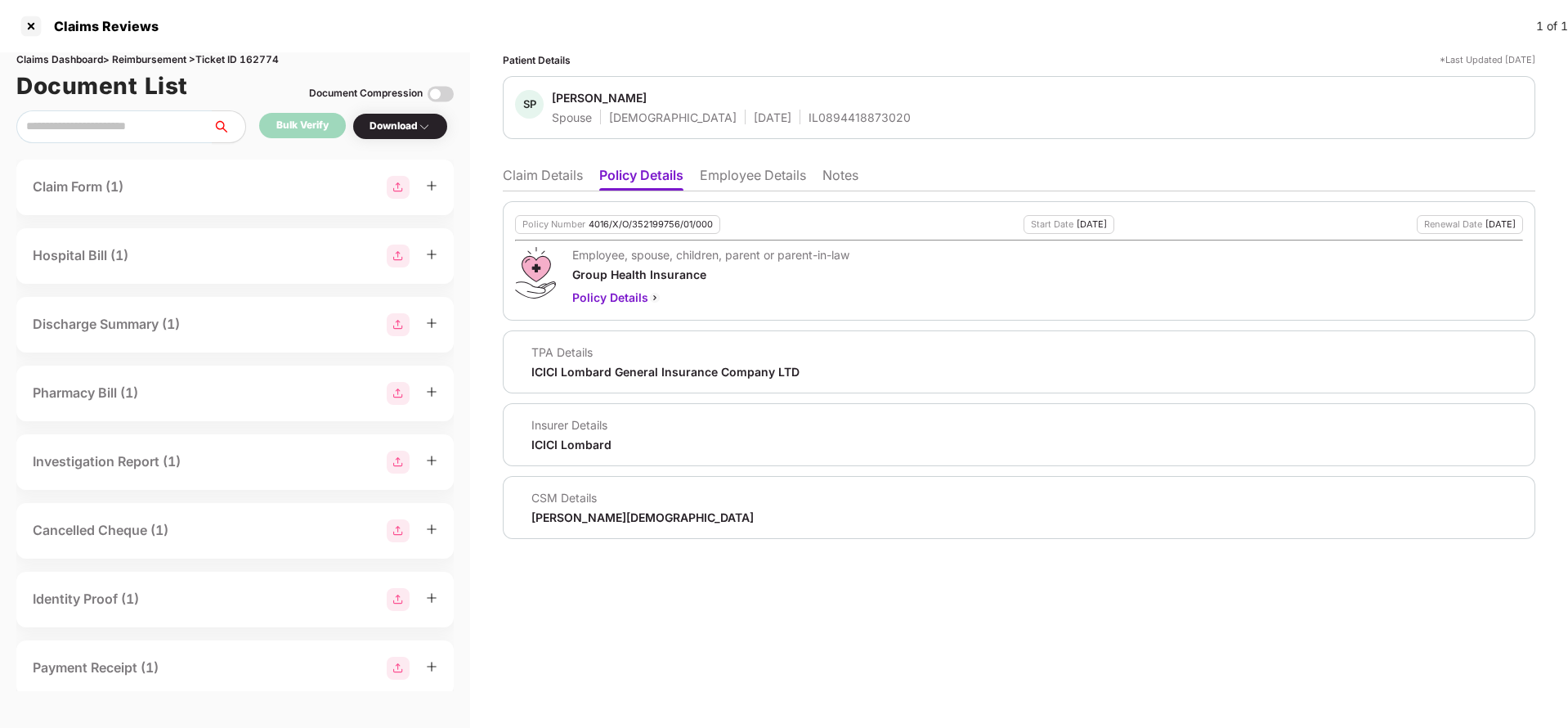
click at [809, 123] on div "IL0894418873020" at bounding box center [860, 117] width 102 height 16
copy div "IL0894418873020"
click at [750, 188] on li "Employee Details" at bounding box center [752, 178] width 107 height 24
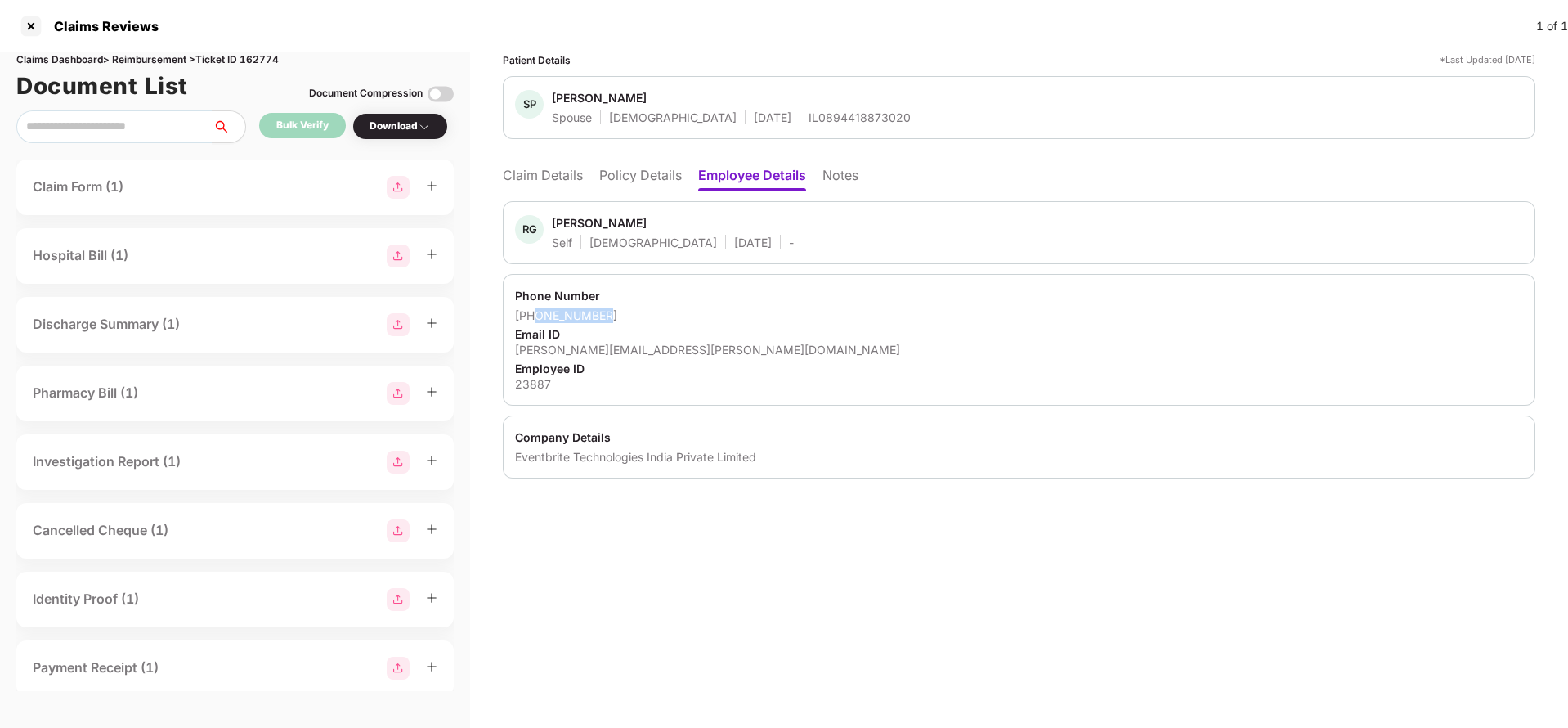
drag, startPoint x: 537, startPoint y: 314, endPoint x: 651, endPoint y: 314, distance: 114.0
click at [651, 314] on div "+919057251030" at bounding box center [1019, 316] width 1008 height 16
copy div "9057251030"
click at [587, 354] on div "riya.goyal@eventbrite.com" at bounding box center [1019, 350] width 1008 height 16
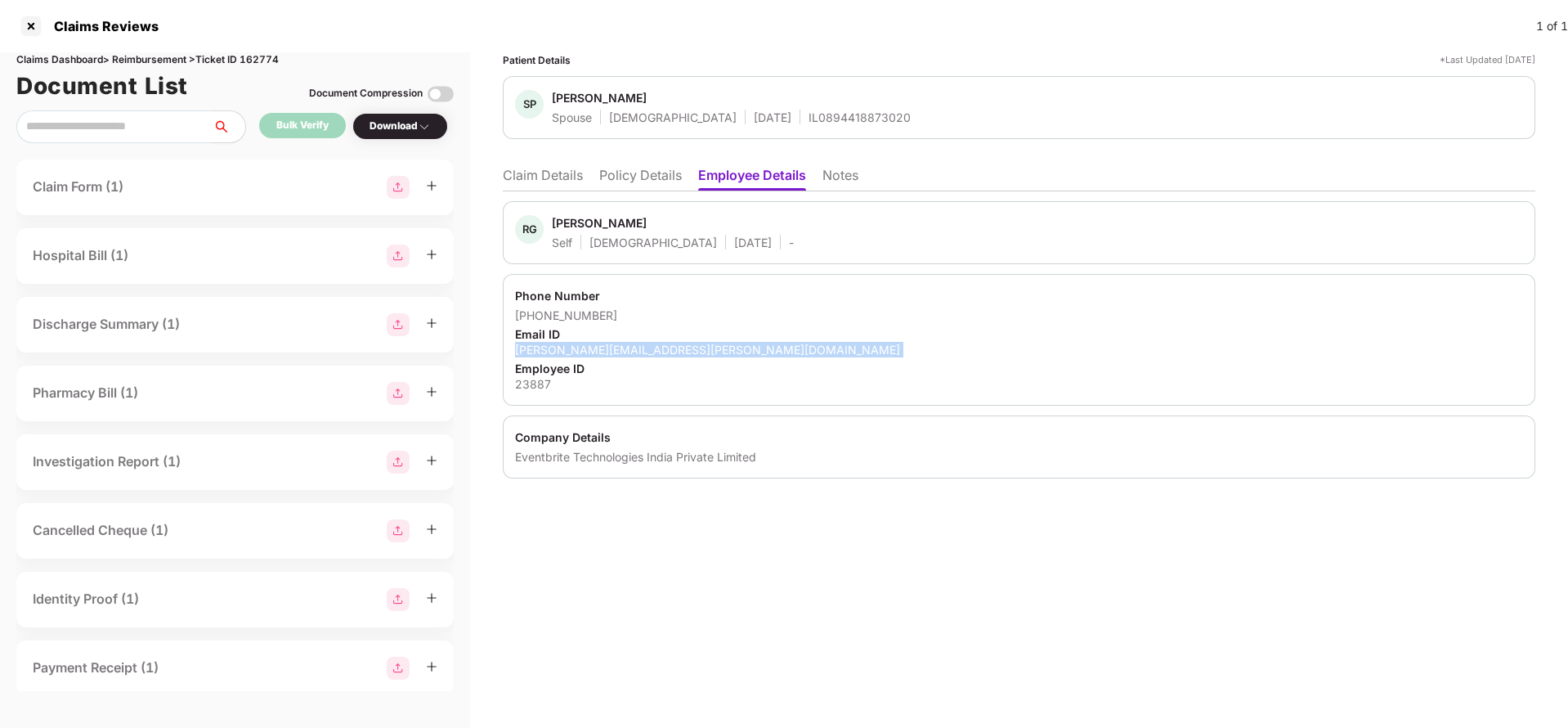
click at [587, 354] on div "riya.goyal@eventbrite.com" at bounding box center [1019, 350] width 1008 height 16
copy div "riya.goyal@eventbrite.com"
click at [548, 203] on div "RG Riya Goyal Self Female 23 May 1997 -" at bounding box center [1019, 232] width 1032 height 63
click at [551, 182] on li "Claim Details" at bounding box center [543, 178] width 80 height 24
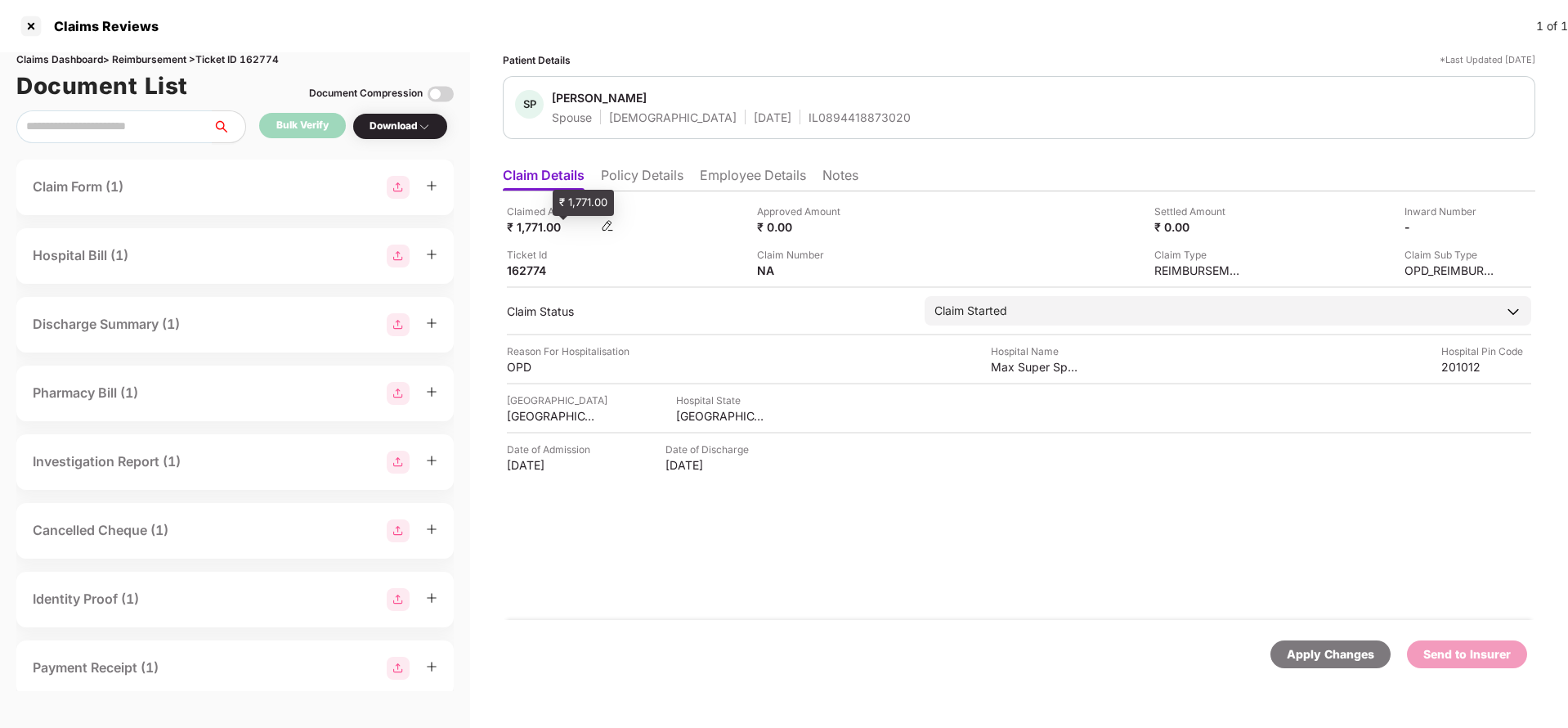
click at [534, 228] on div "₹ 1,771.00" at bounding box center [551, 227] width 90 height 16
copy div "1,771"
click at [1022, 368] on div "Max Super Speciality Hospital" at bounding box center [1036, 367] width 90 height 16
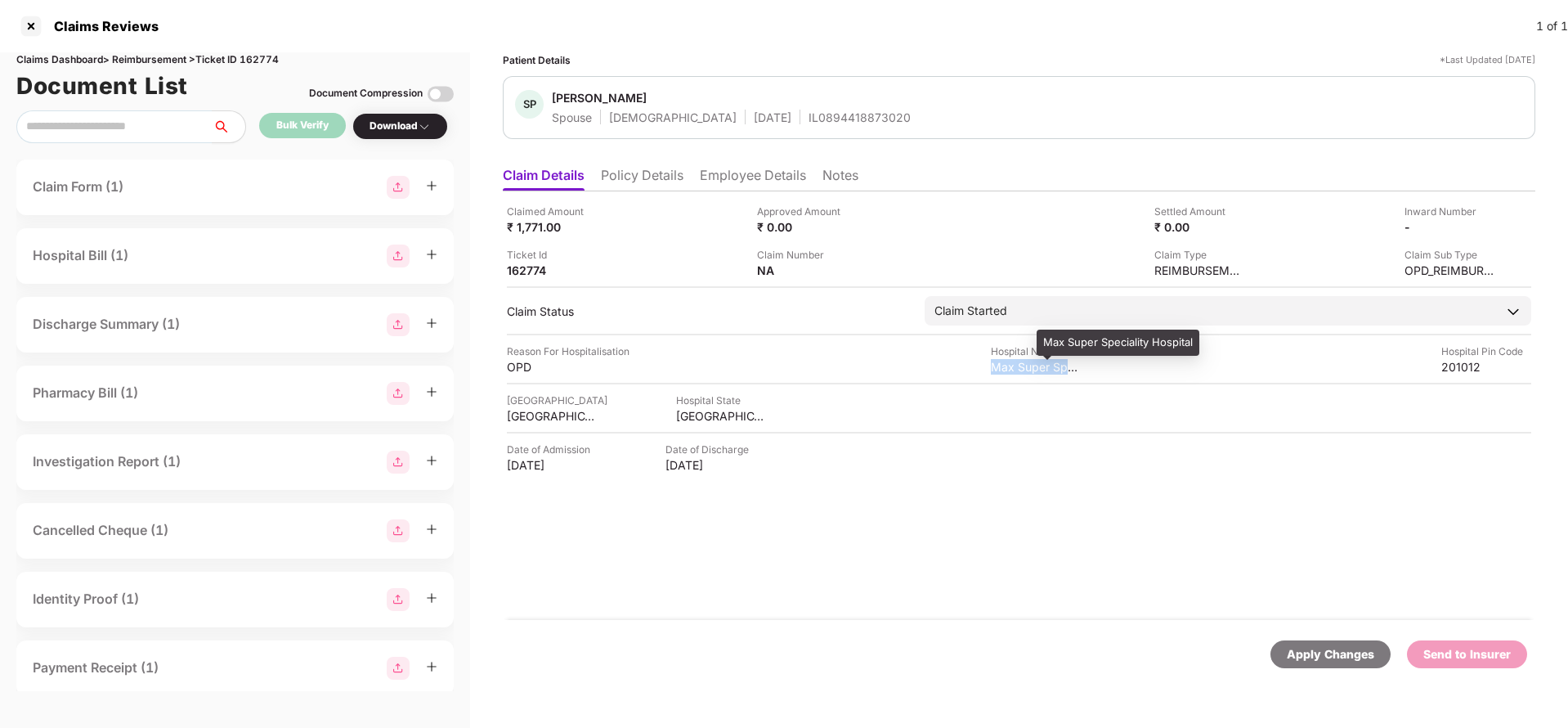
click at [1022, 368] on div "Max Super Speciality Hospital" at bounding box center [1036, 367] width 90 height 16
copy div "Max Super Speciality Hospital"
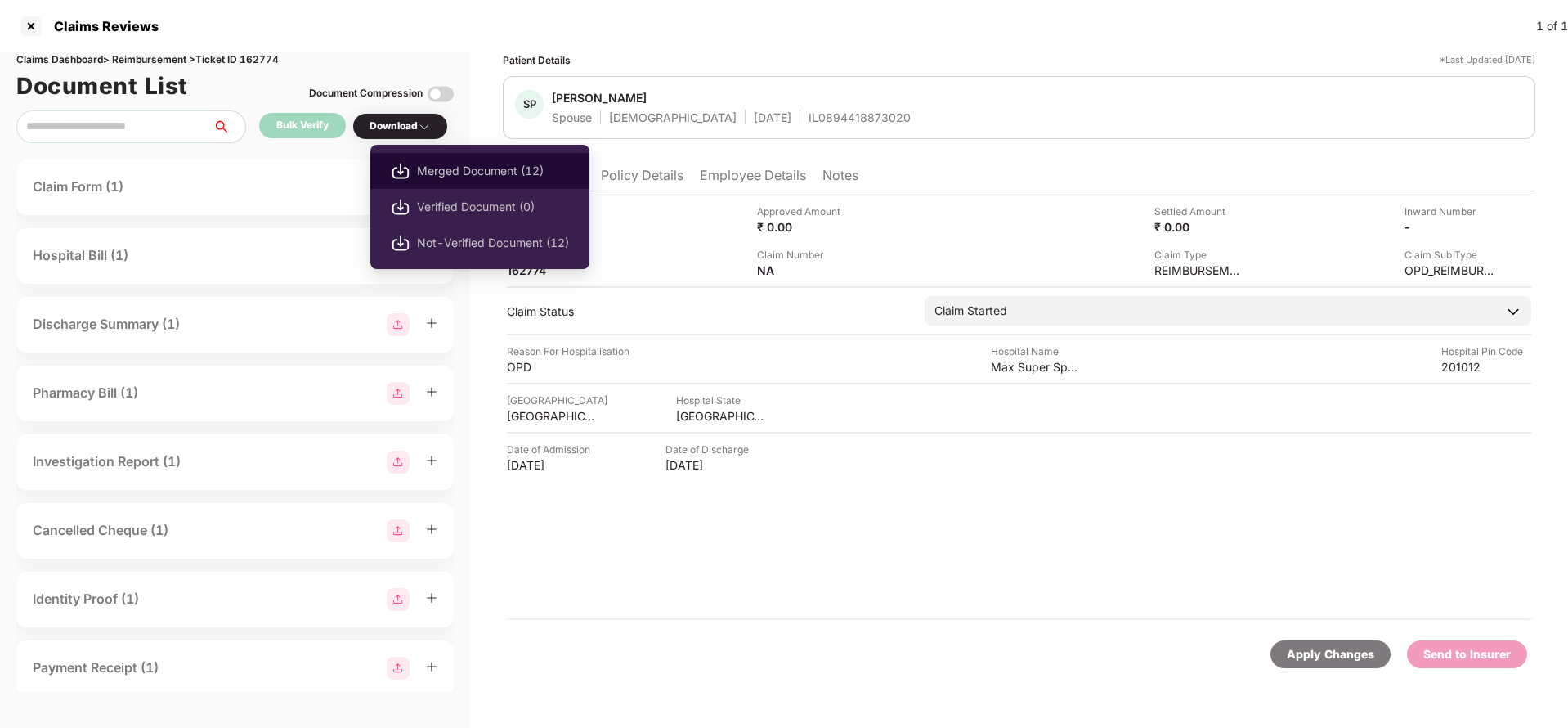
click at [461, 178] on span "Merged Document (12)" at bounding box center [492, 171] width 152 height 18
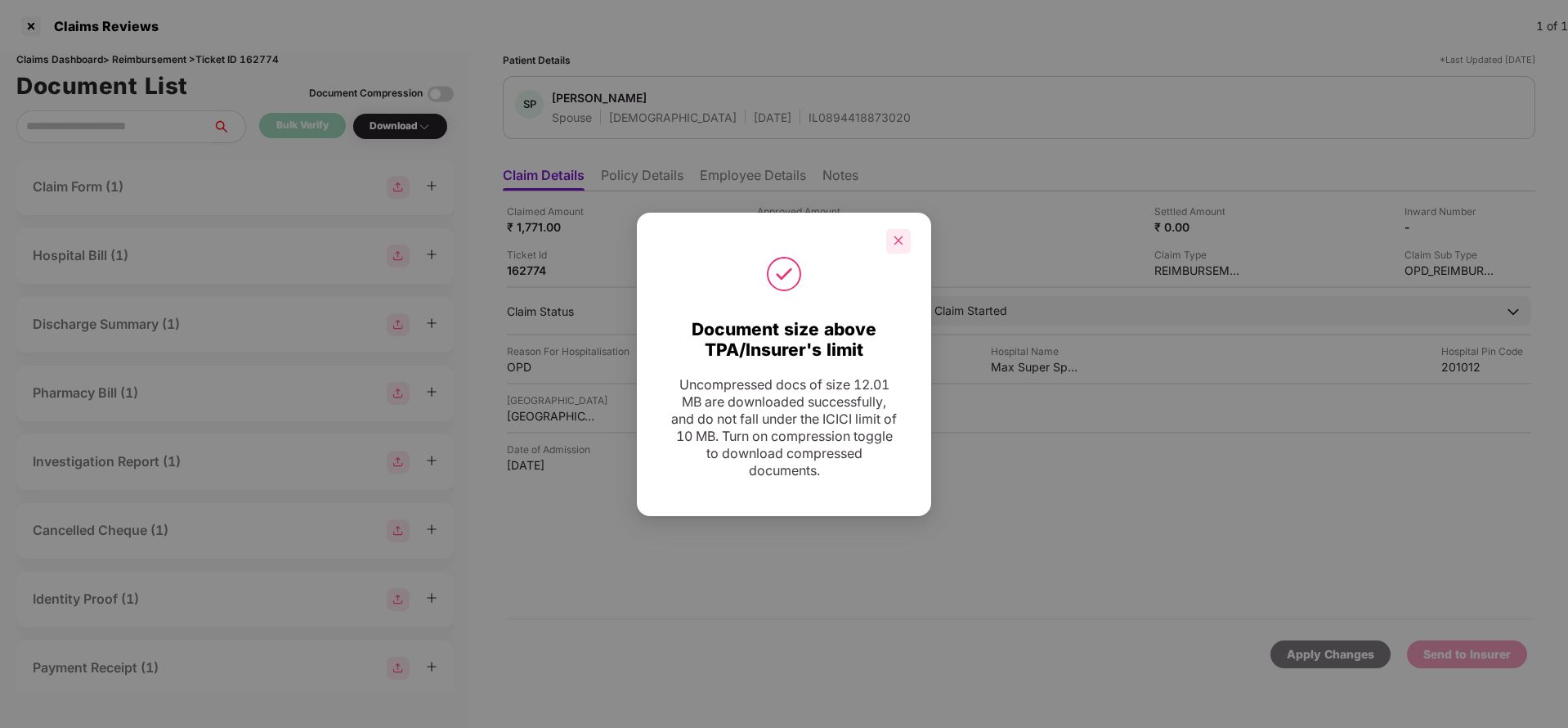
click at [896, 241] on icon "close" at bounding box center [898, 240] width 11 height 11
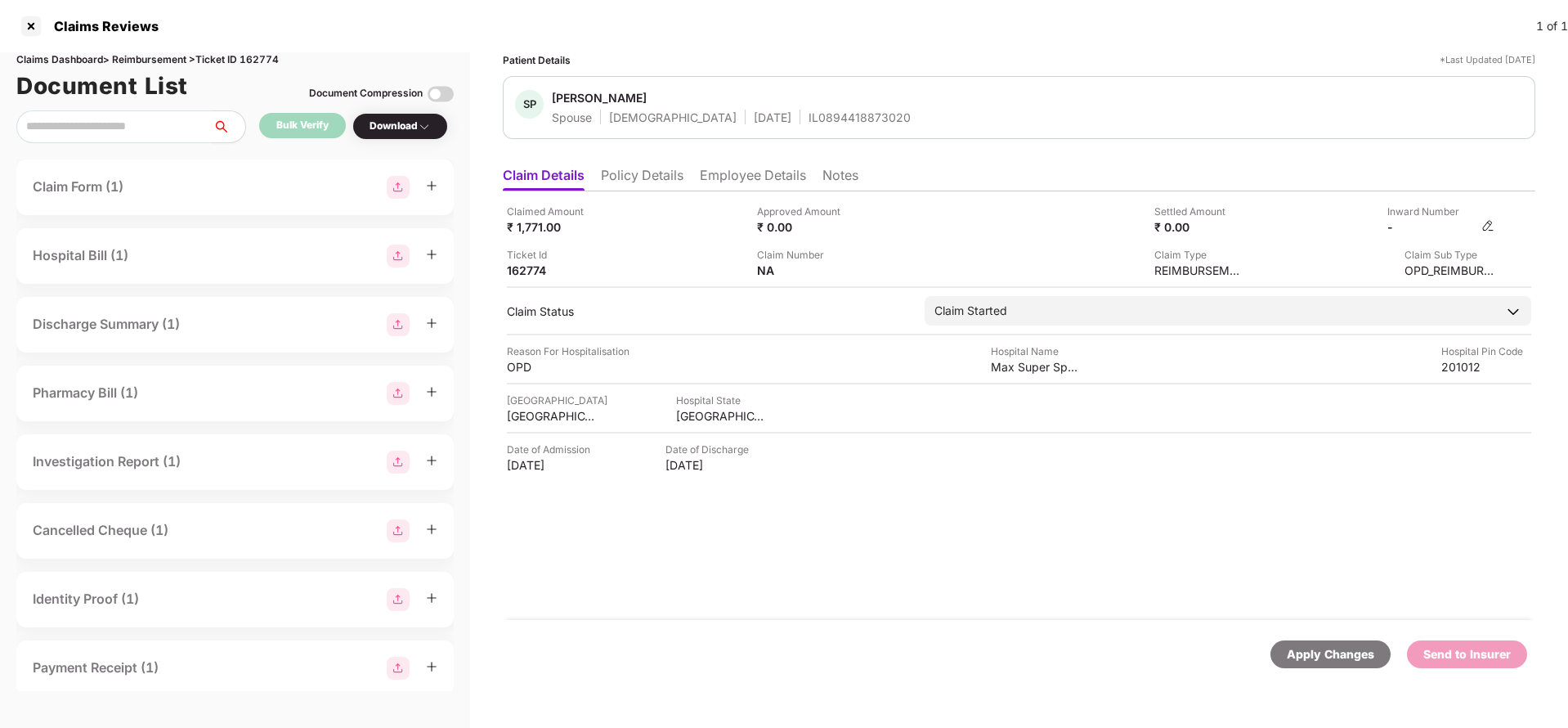
click at [1487, 226] on img at bounding box center [1488, 226] width 13 height 13
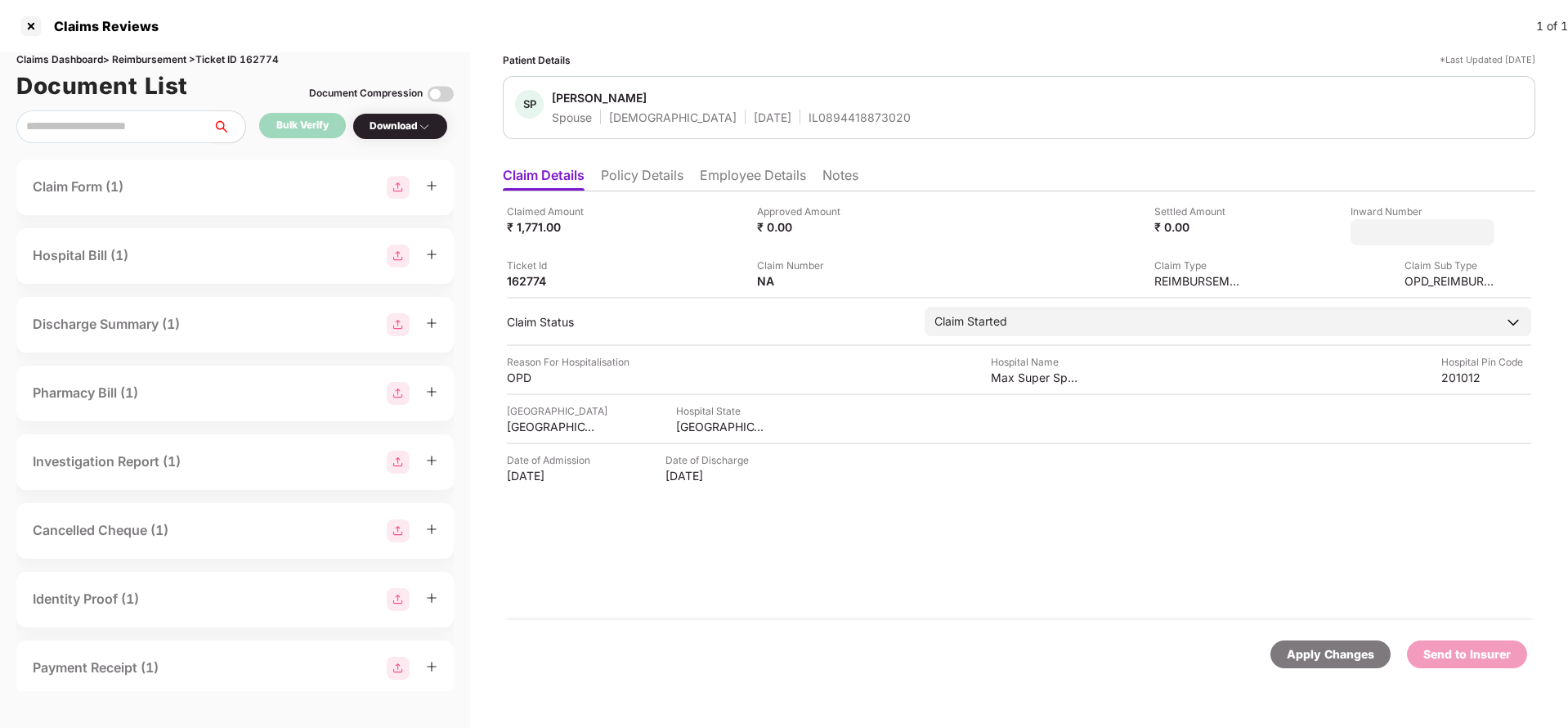
type input "**********"
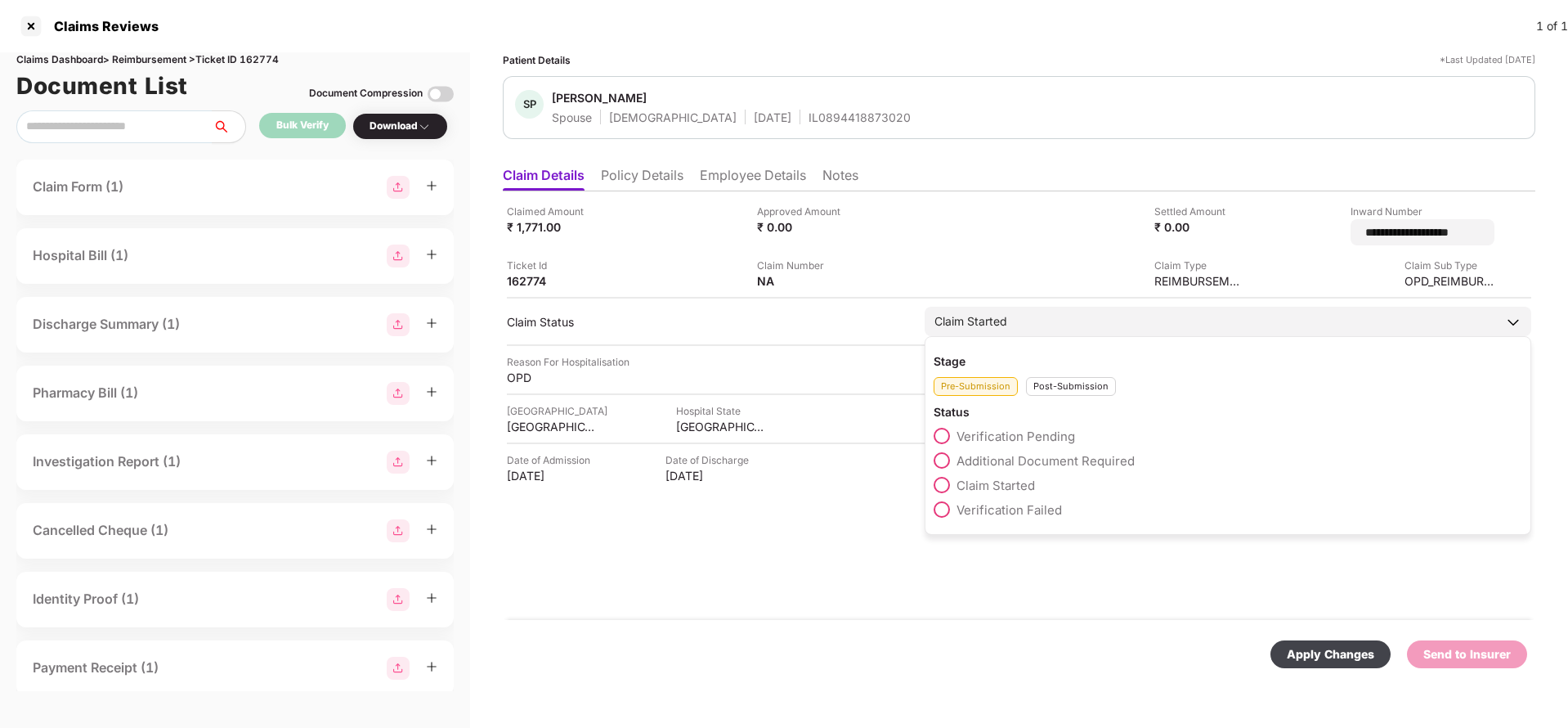
click at [1092, 309] on div "Claim Started" at bounding box center [1228, 321] width 607 height 29
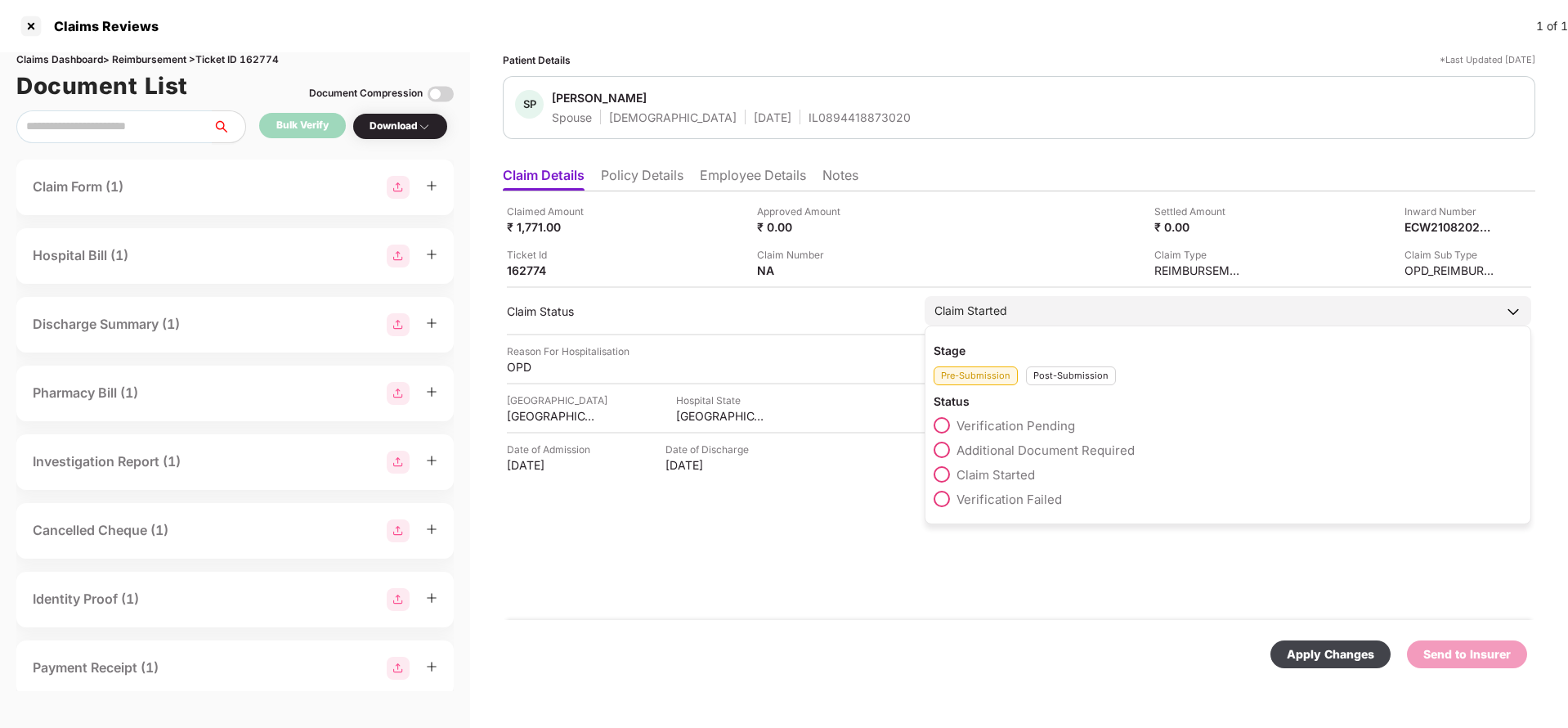
click at [1074, 367] on div "Post-Submission" at bounding box center [1071, 375] width 90 height 19
click at [1017, 444] on span "Claim Under Process" at bounding box center [1018, 450] width 123 height 16
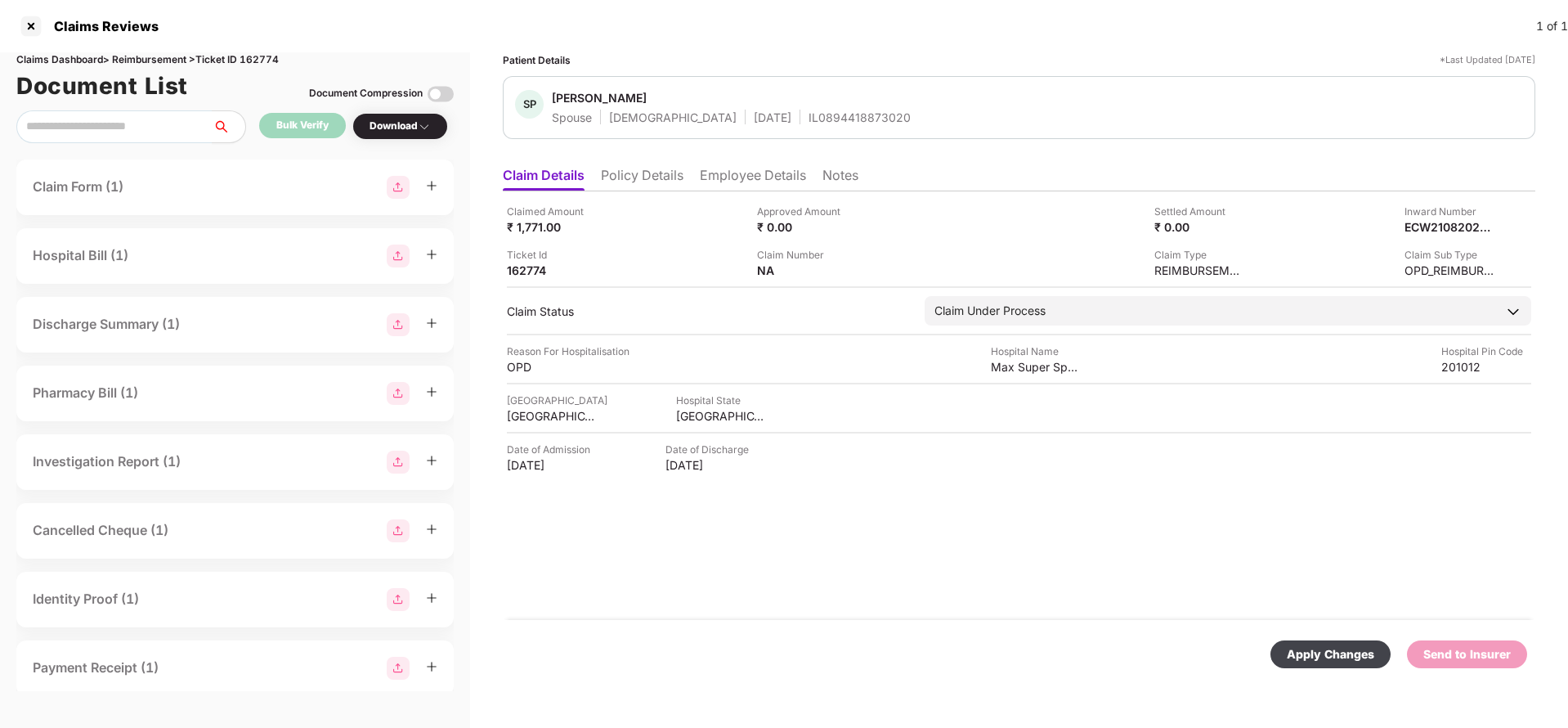
click at [1302, 649] on div "Apply Changes" at bounding box center [1330, 654] width 87 height 18
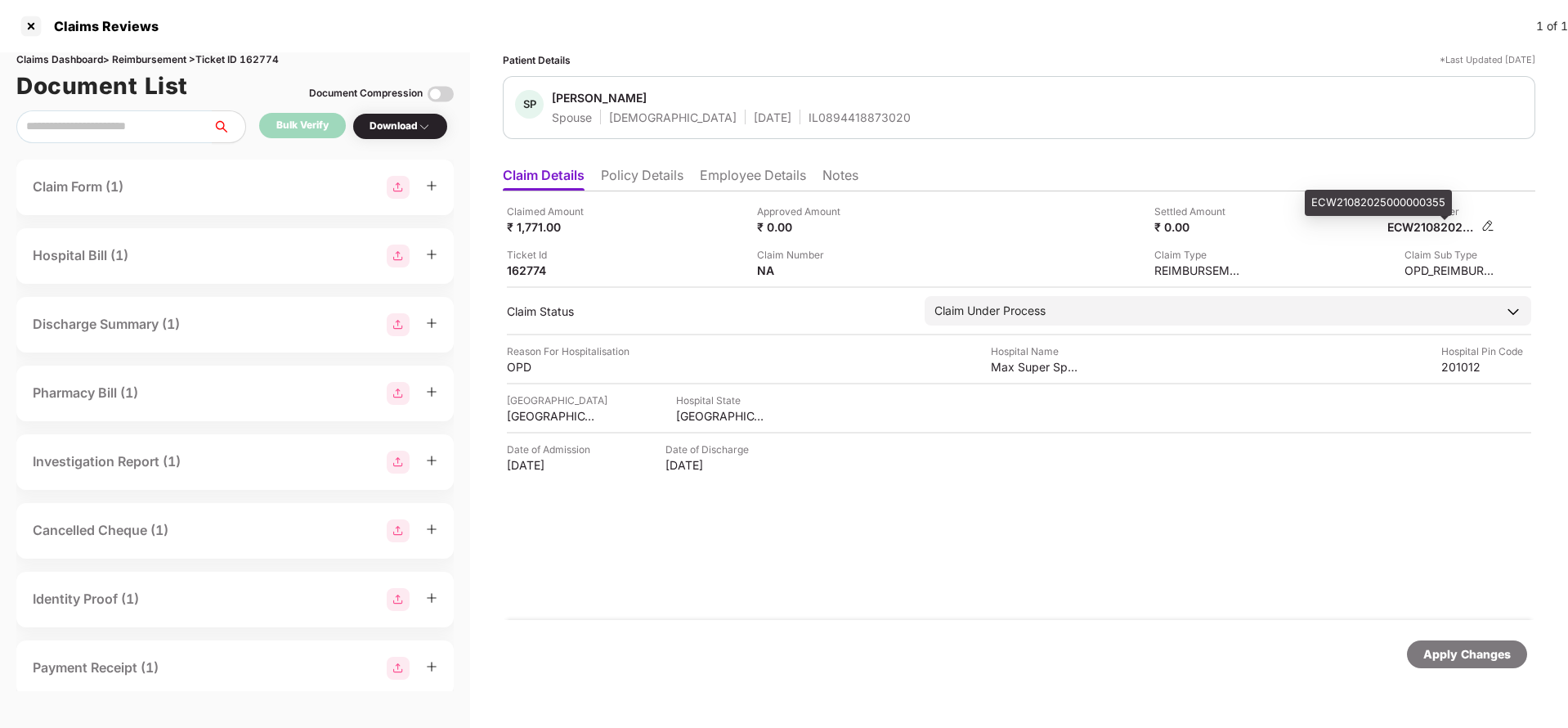
click at [1448, 228] on div "ECW21082025000000355" at bounding box center [1432, 227] width 90 height 16
copy div "ECW21082025000000355"
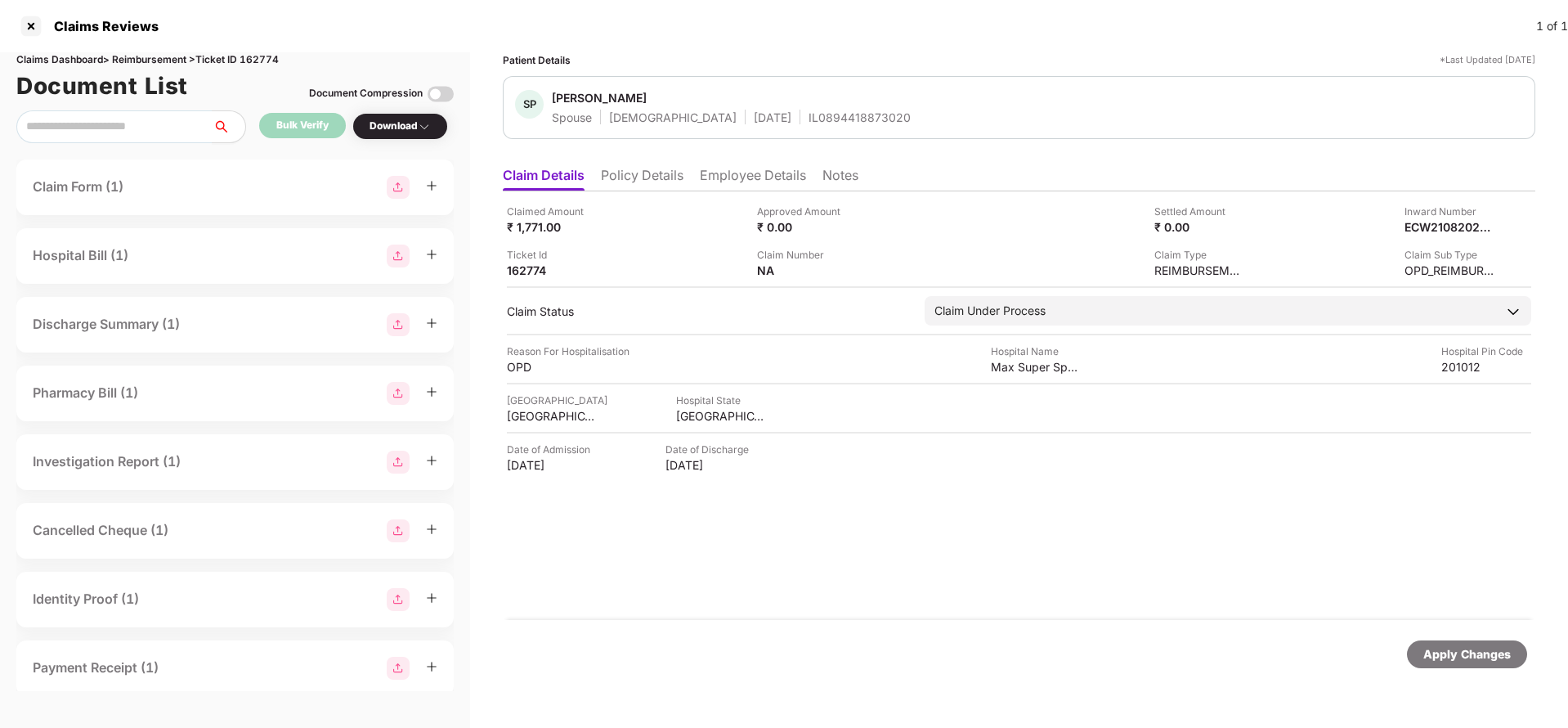
click at [784, 130] on div "SP Swapnil Pandey Spouse Male 03 Dec 1996 IL0894418873020" at bounding box center [1019, 107] width 1032 height 63
click at [1471, 648] on div "Apply Changes" at bounding box center [1467, 654] width 87 height 18
click at [273, 47] on div "Claims Reviews 1 of 1" at bounding box center [784, 26] width 1568 height 52
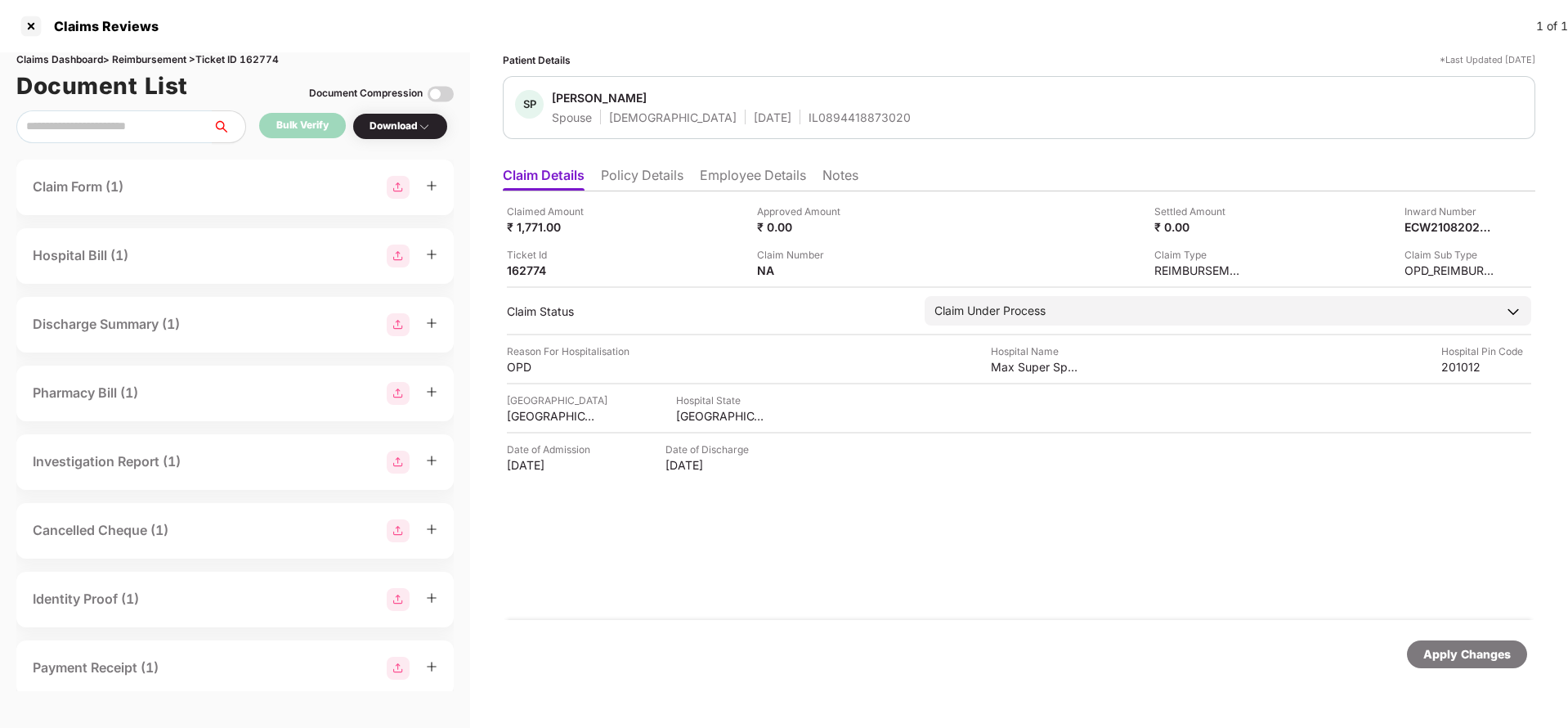
click at [273, 47] on div "Claims Reviews 1 of 1" at bounding box center [784, 26] width 1568 height 52
click at [267, 62] on div "Claims Dashboard > Reimbursement > Ticket ID 162774" at bounding box center [235, 60] width 437 height 16
click at [1440, 654] on div "Apply Changes" at bounding box center [1467, 654] width 87 height 18
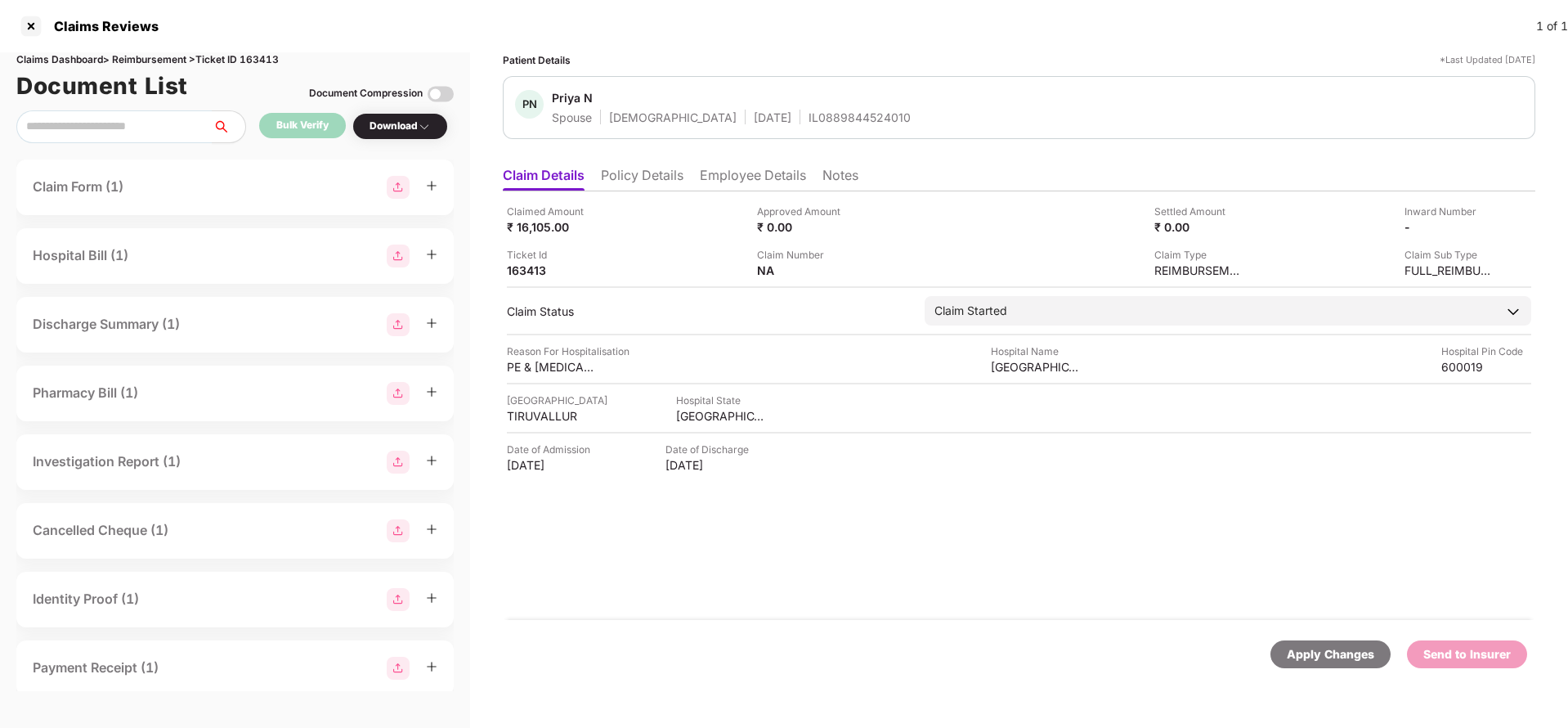
click at [608, 184] on li "Policy Details" at bounding box center [642, 178] width 83 height 24
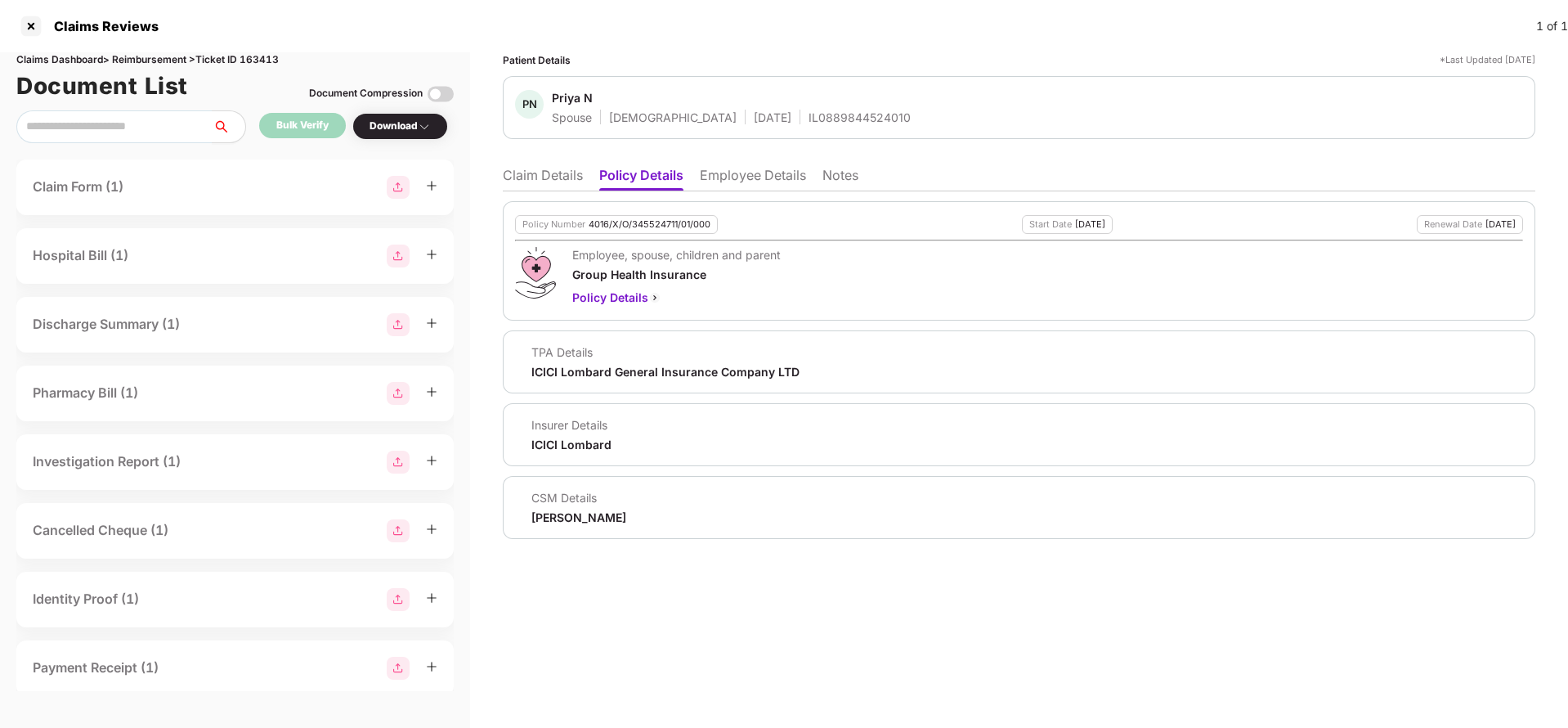
click at [646, 233] on div "Policy Number 4016/X/O/345524711/01/000" at bounding box center [617, 224] width 203 height 19
copy div "4016/X/O/345524711/01/000"
click at [758, 172] on li "Employee Details" at bounding box center [752, 178] width 107 height 24
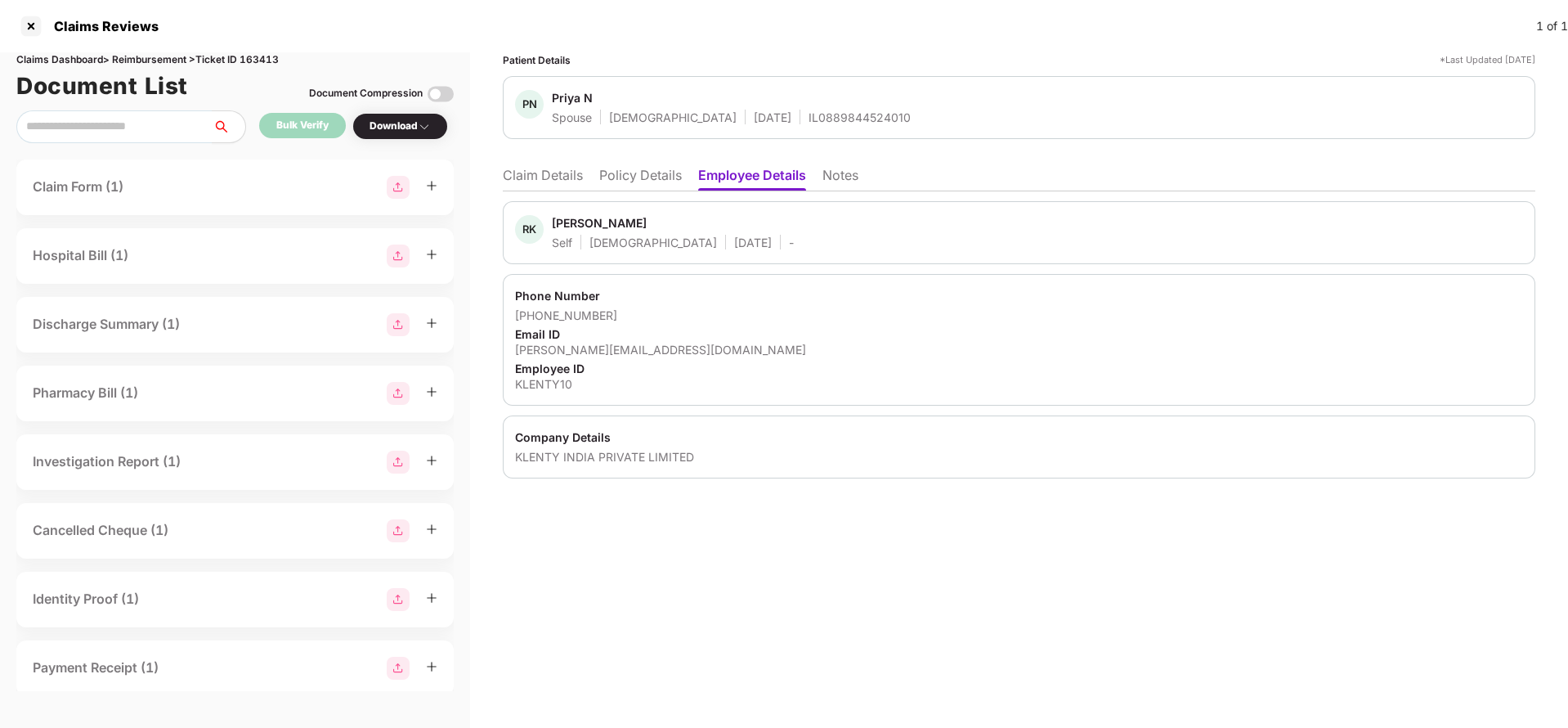
click at [643, 183] on li "Policy Details" at bounding box center [640, 178] width 83 height 24
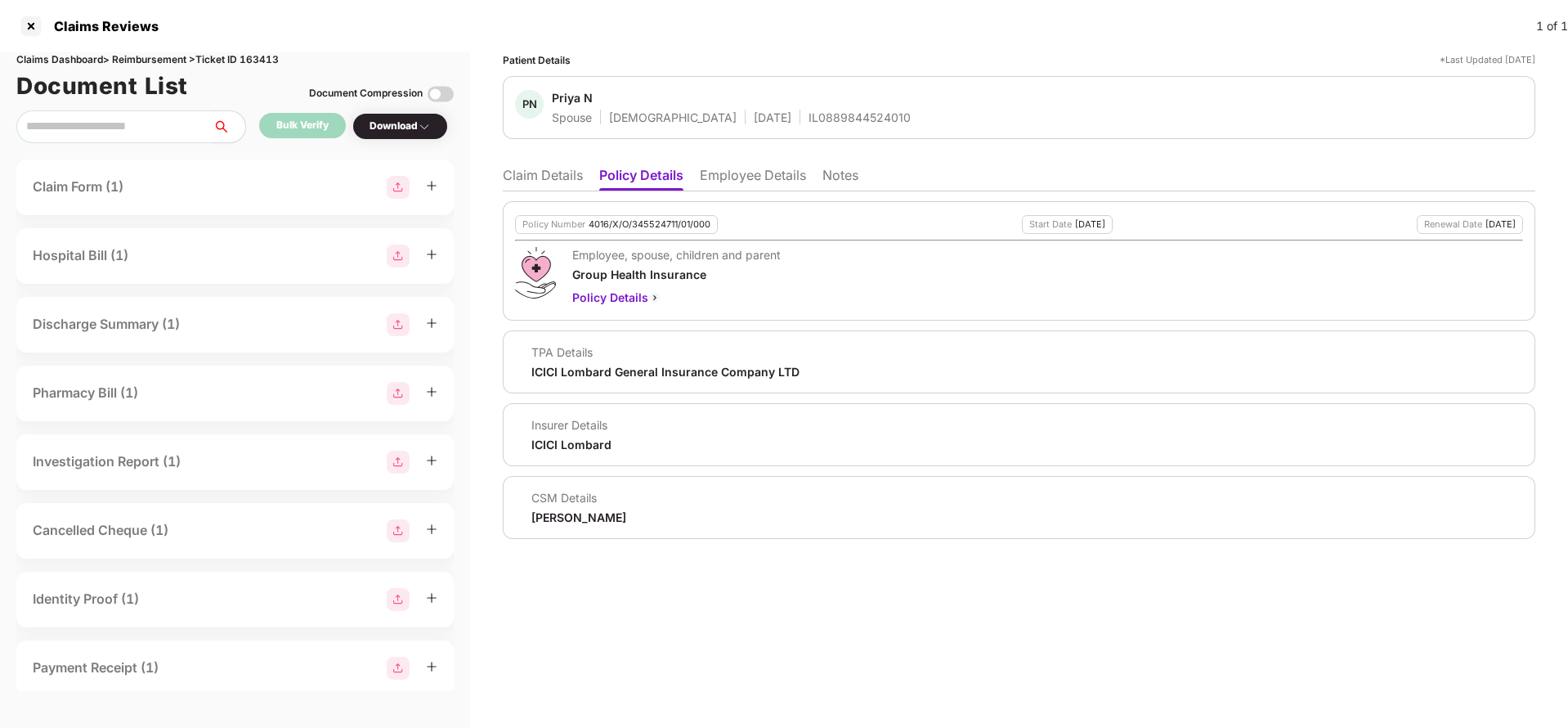
click at [755, 181] on li "Employee Details" at bounding box center [752, 178] width 107 height 24
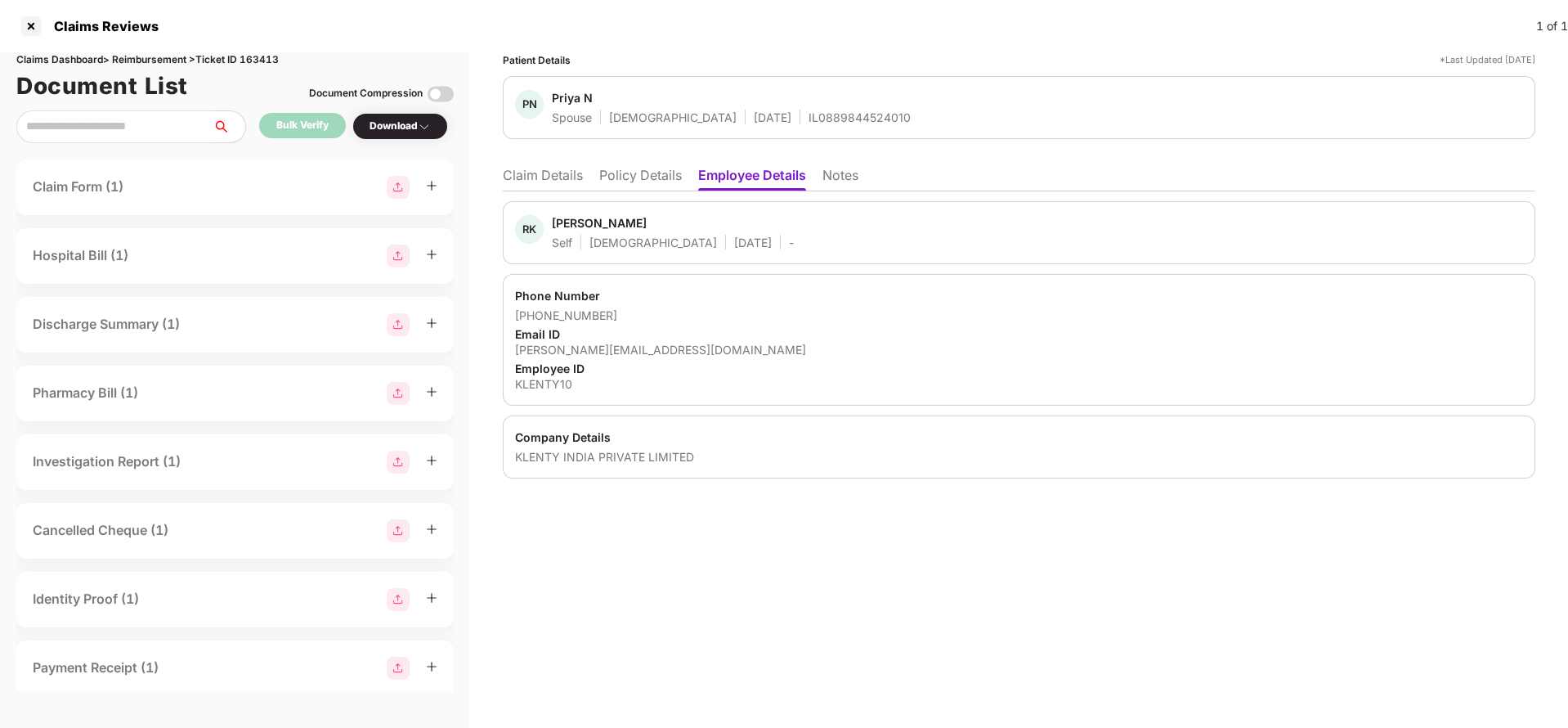
click at [627, 189] on li "Policy Details" at bounding box center [640, 178] width 83 height 24
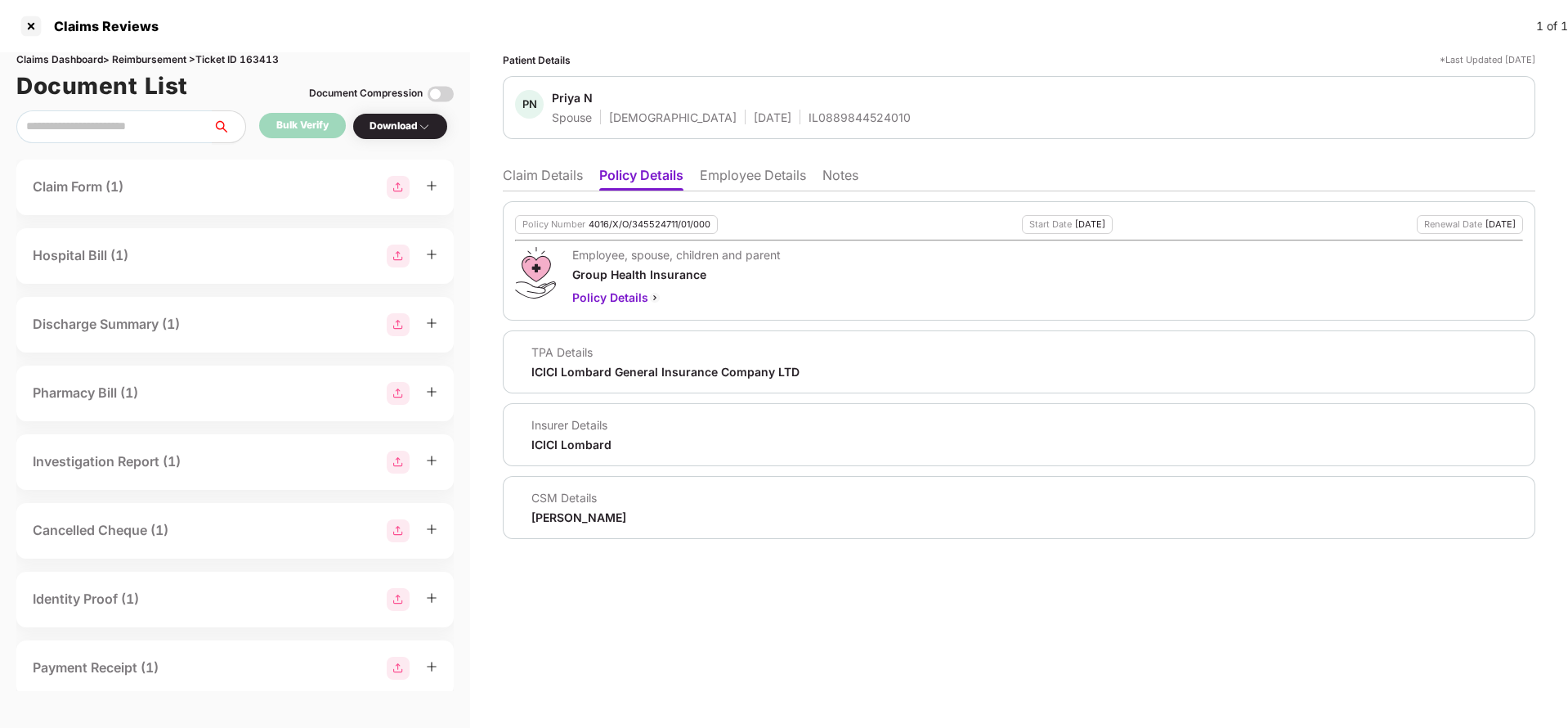
click at [783, 186] on li "Employee Details" at bounding box center [752, 178] width 107 height 24
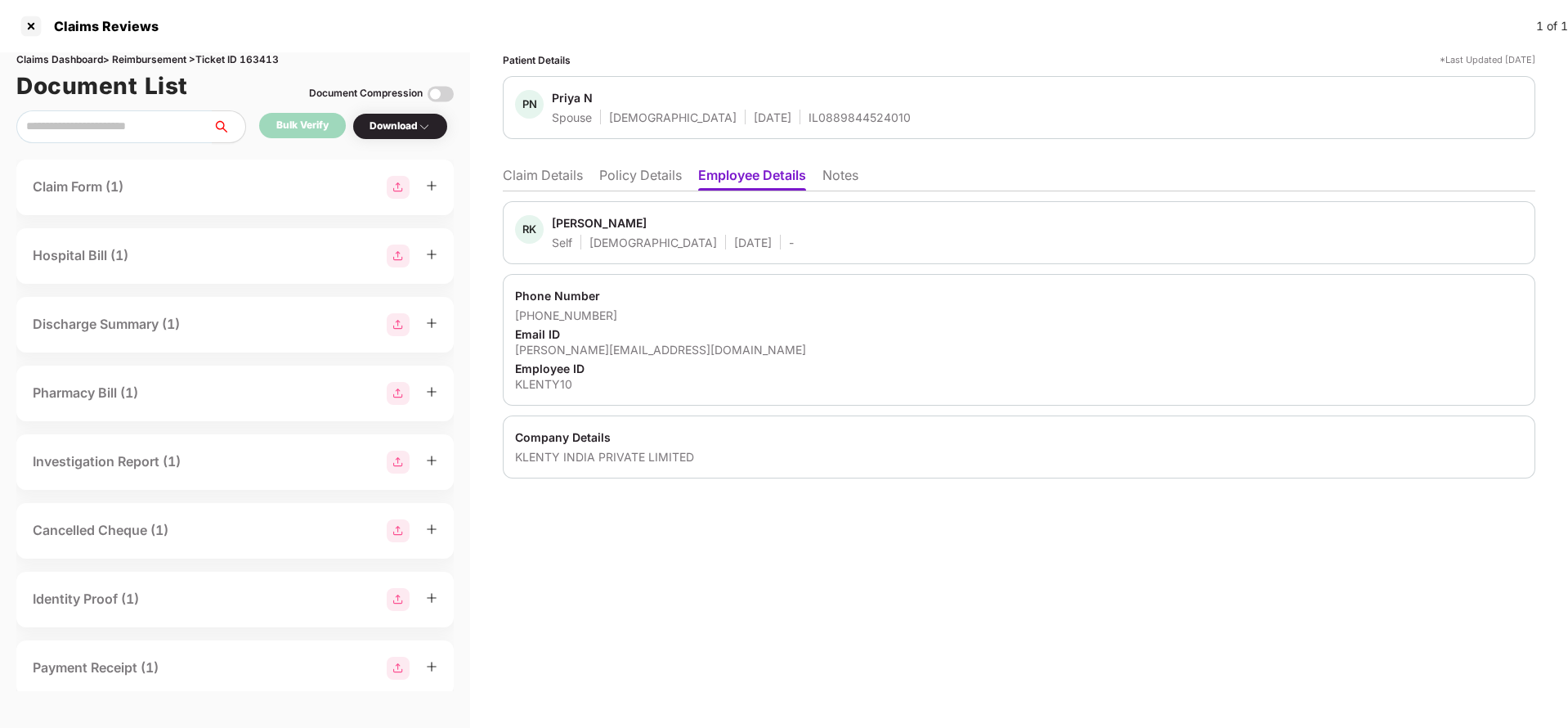
click at [832, 182] on li "Notes" at bounding box center [840, 178] width 36 height 24
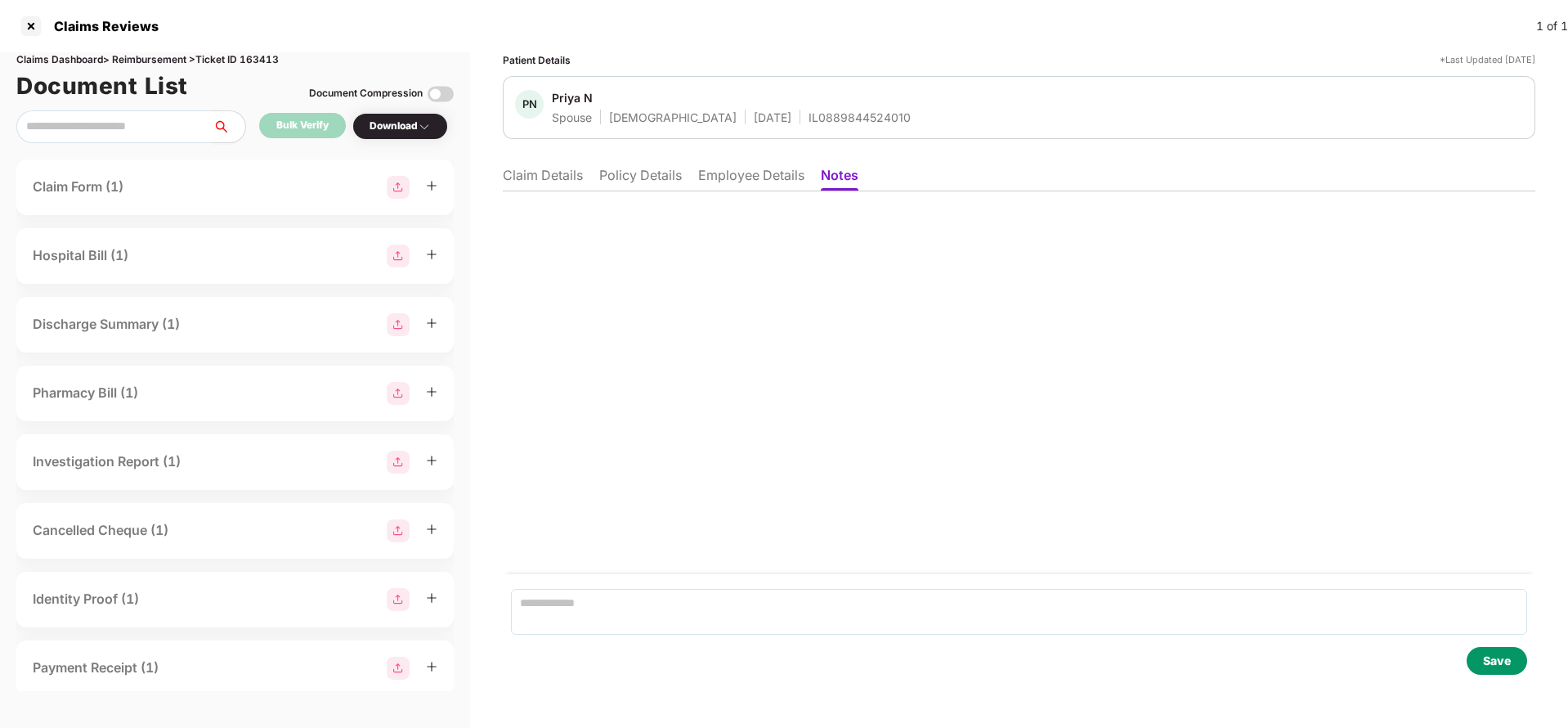
click at [749, 174] on li "Employee Details" at bounding box center [751, 178] width 107 height 24
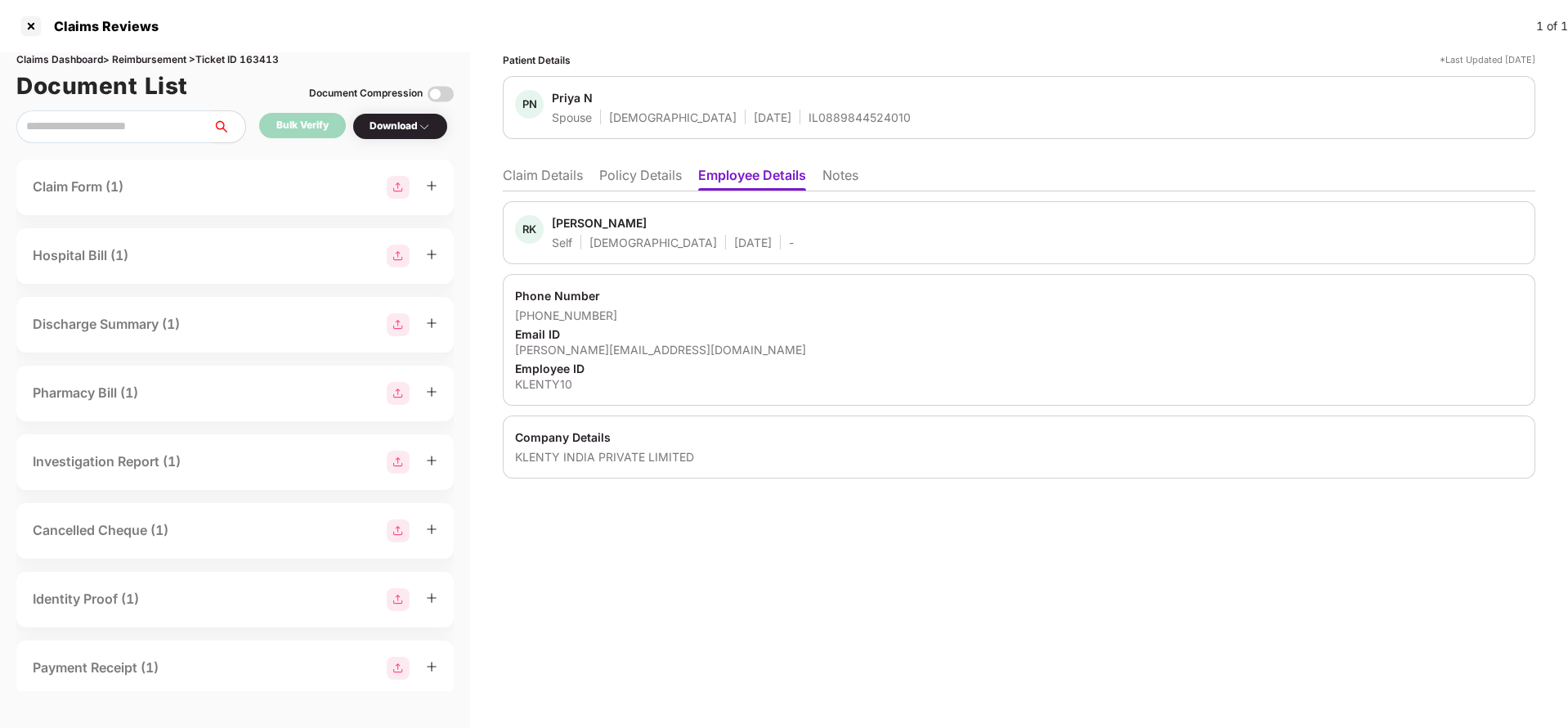
click at [642, 176] on li "Policy Details" at bounding box center [640, 178] width 83 height 24
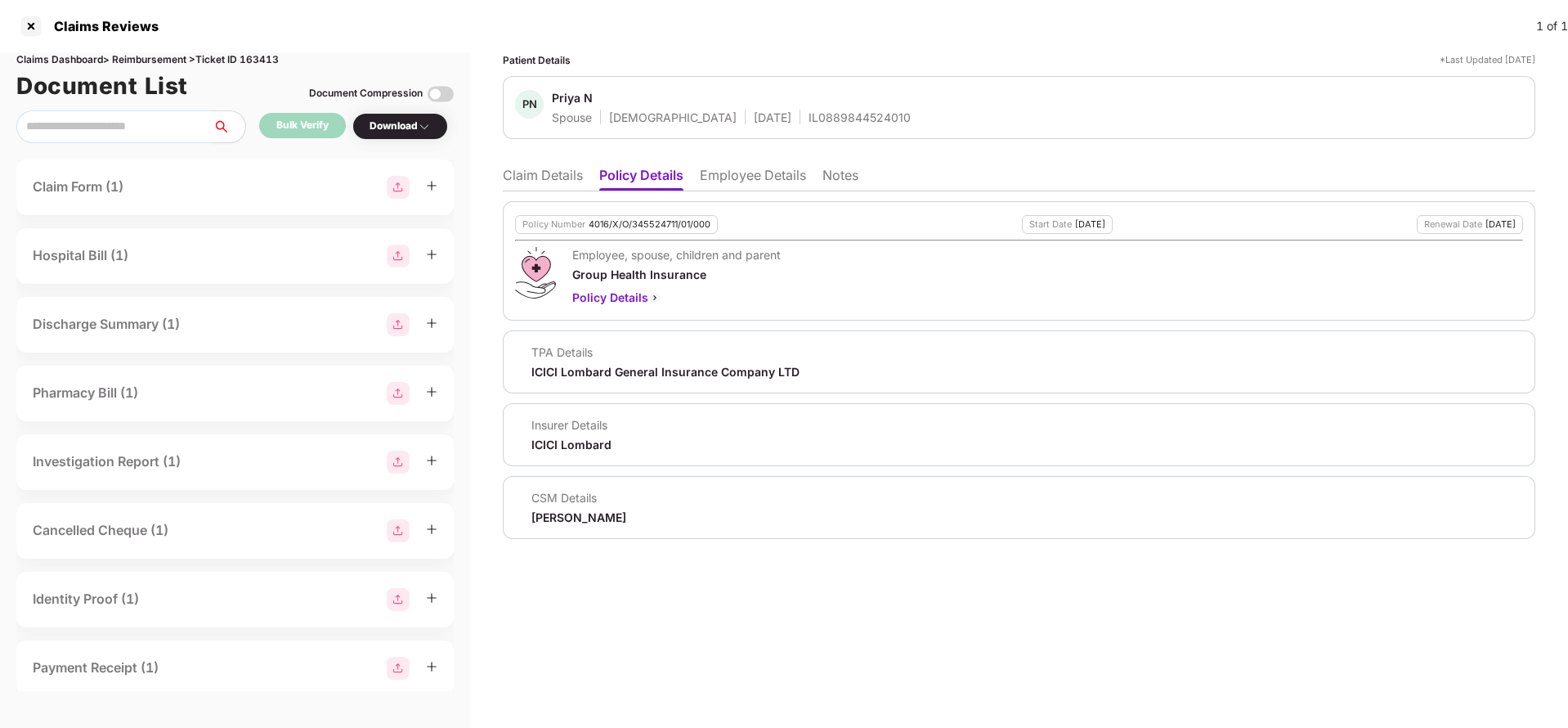
click at [542, 182] on li "Claim Details" at bounding box center [543, 178] width 80 height 24
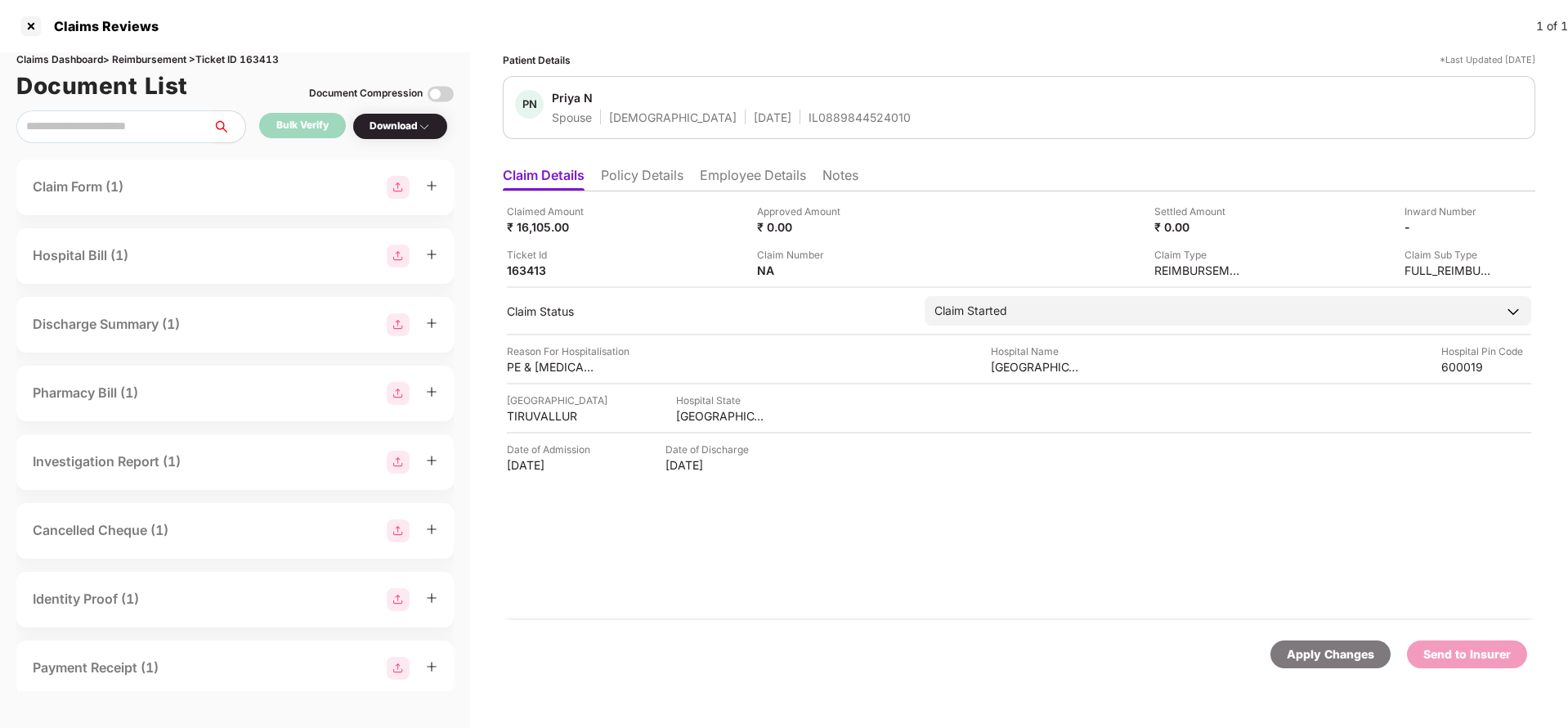
click at [662, 178] on li "Policy Details" at bounding box center [642, 178] width 83 height 24
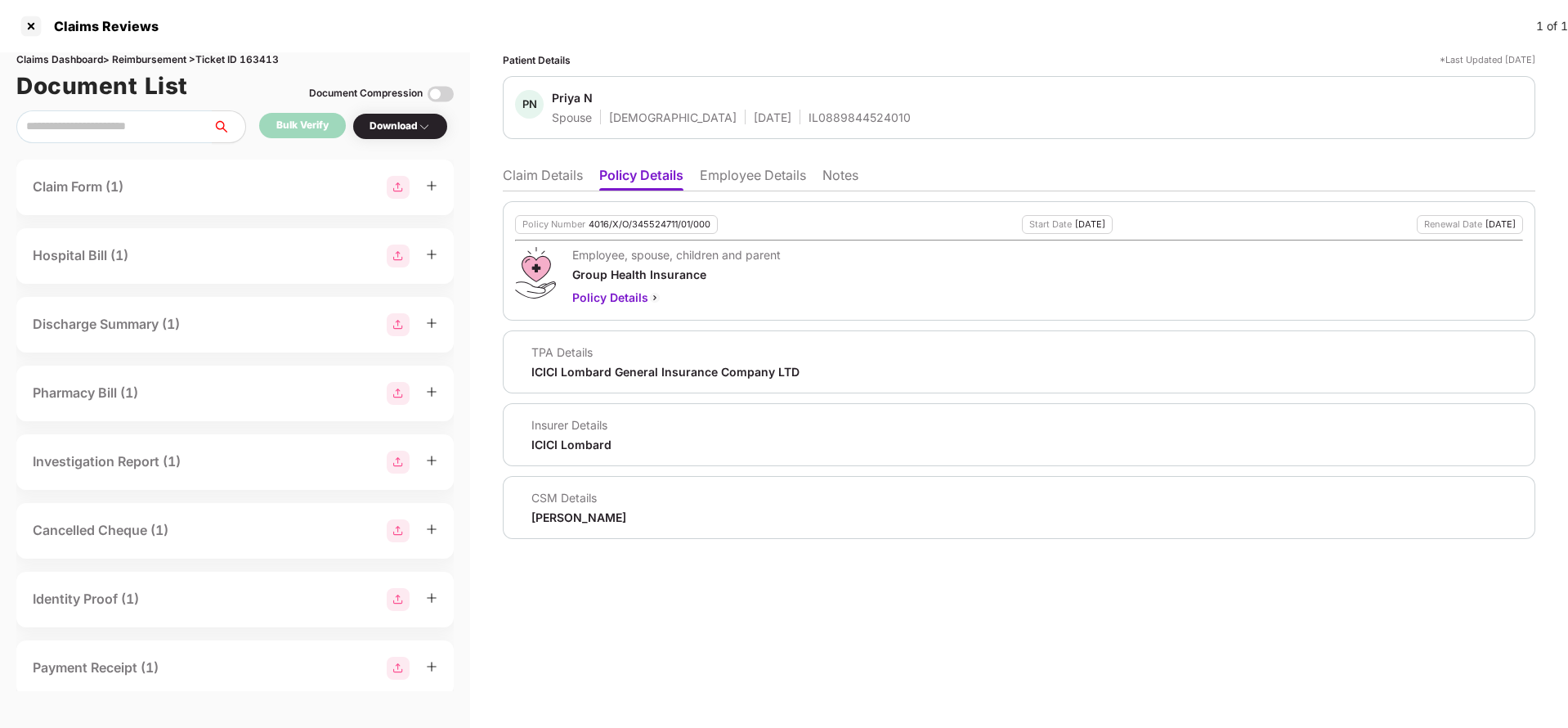
click at [719, 183] on li "Employee Details" at bounding box center [752, 178] width 107 height 24
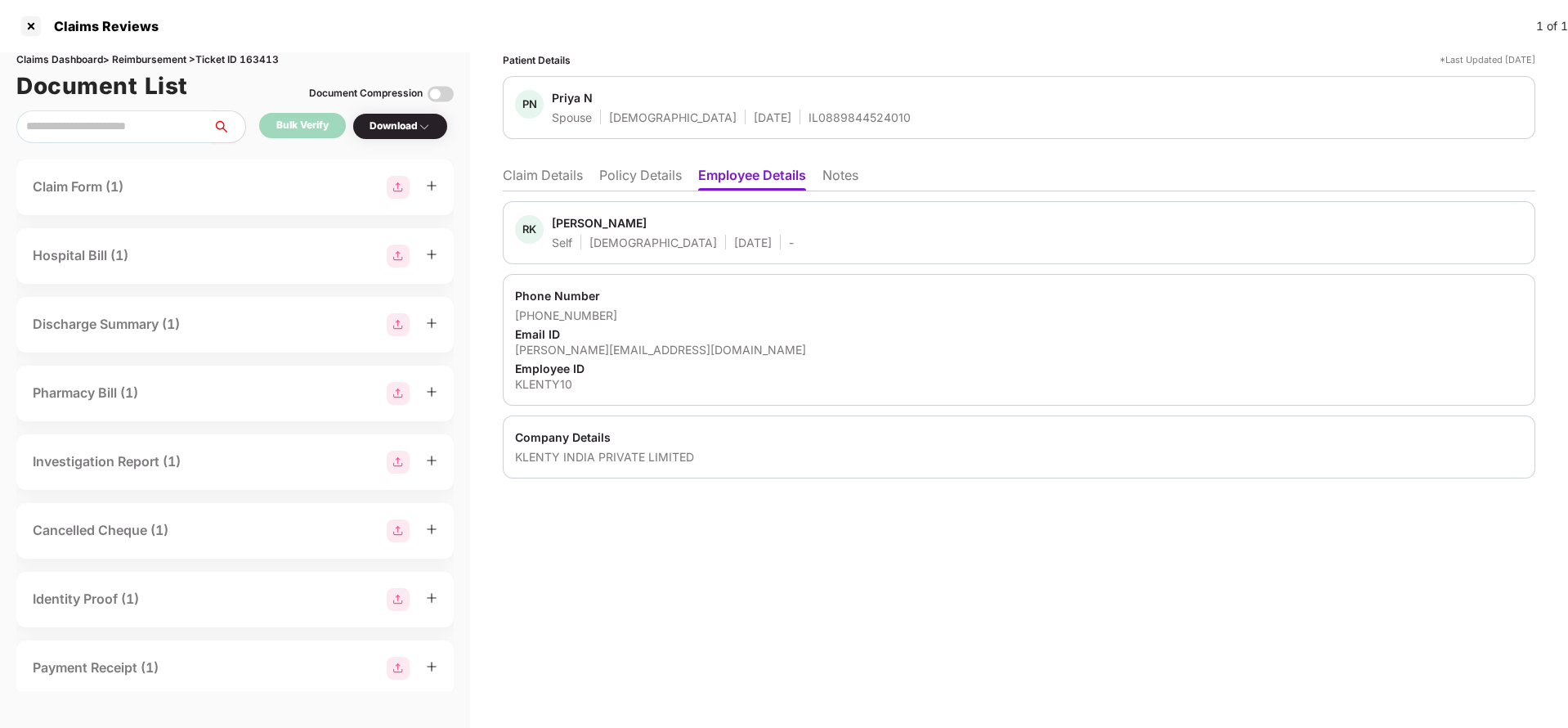
click at [549, 185] on li "Claim Details" at bounding box center [543, 178] width 80 height 24
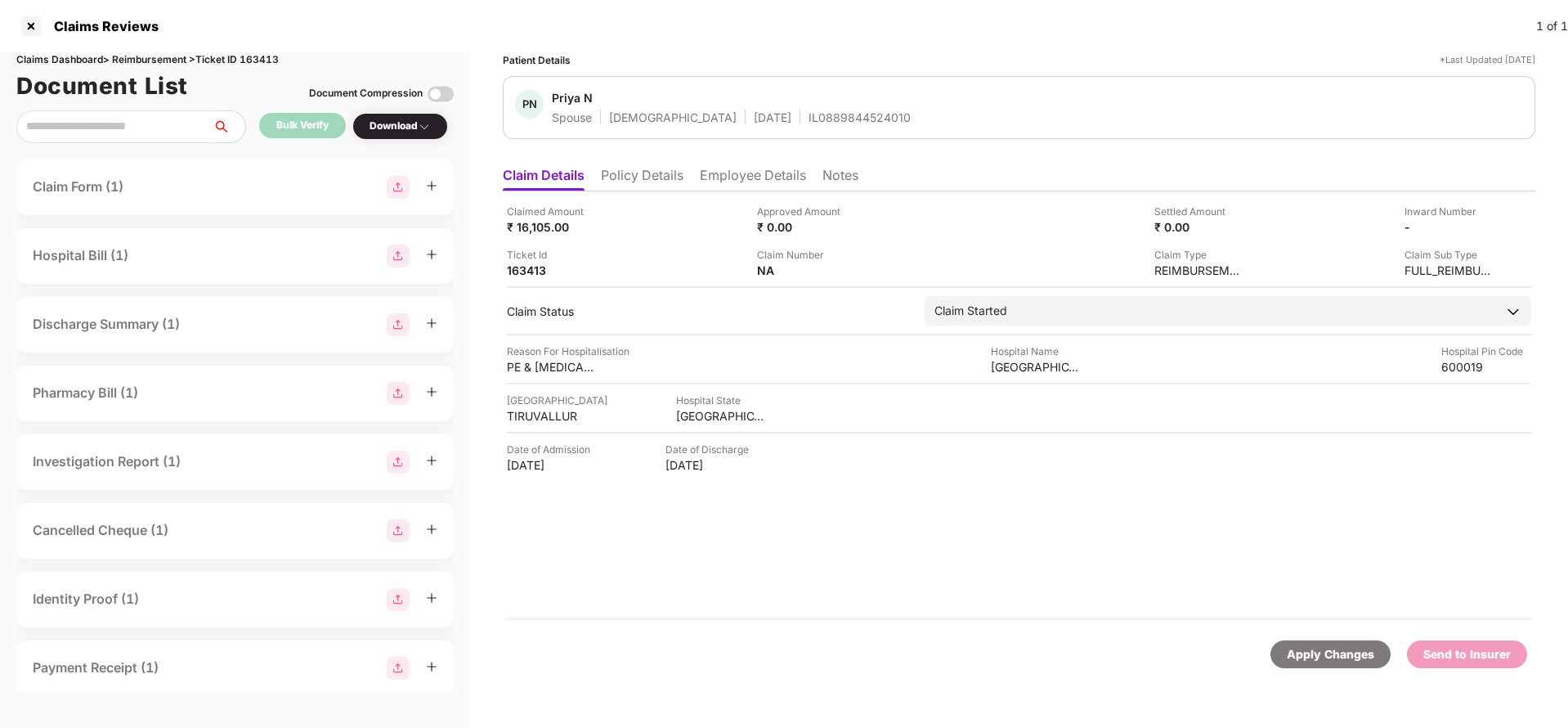
click at [1328, 650] on div "Apply Changes" at bounding box center [1330, 654] width 87 height 18
click at [276, 63] on div "Claims Dashboard > Reimbursement > Ticket ID 163413" at bounding box center [235, 60] width 437 height 16
copy div "163413"
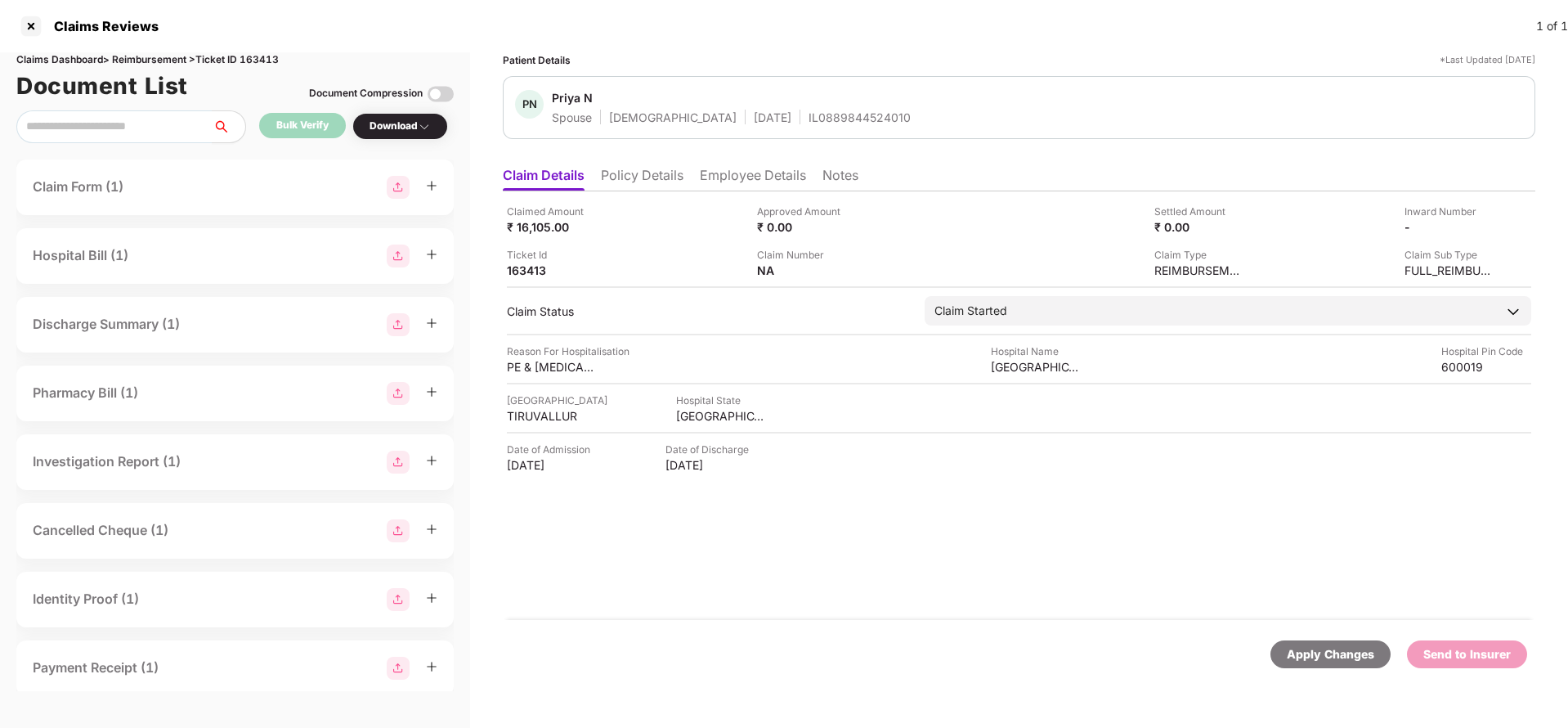
click at [1357, 665] on div "Apply Changes" at bounding box center [1330, 655] width 120 height 28
click at [632, 176] on li "Policy Details" at bounding box center [642, 178] width 83 height 24
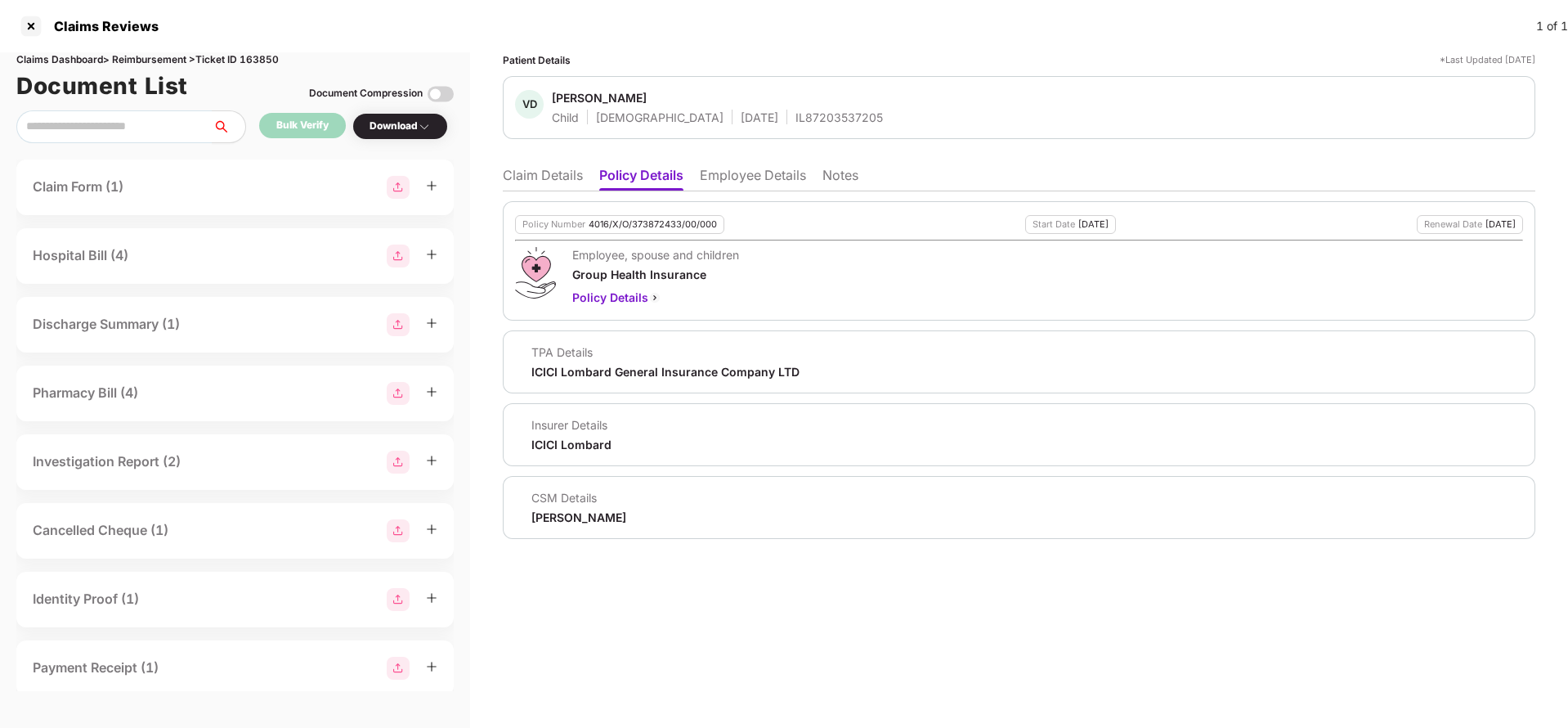
click at [760, 167] on li "Employee Details" at bounding box center [752, 178] width 107 height 24
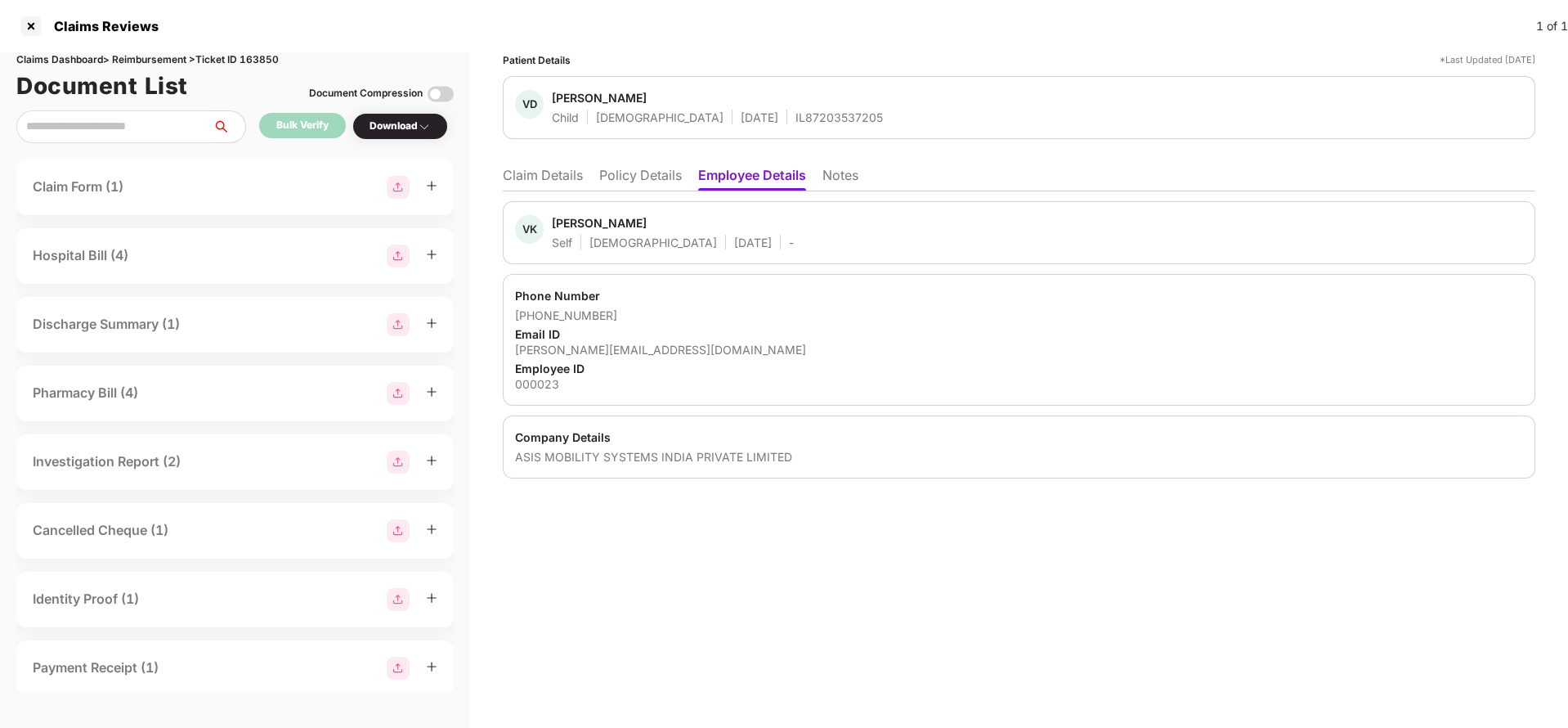
click at [635, 177] on li "Policy Details" at bounding box center [640, 178] width 83 height 24
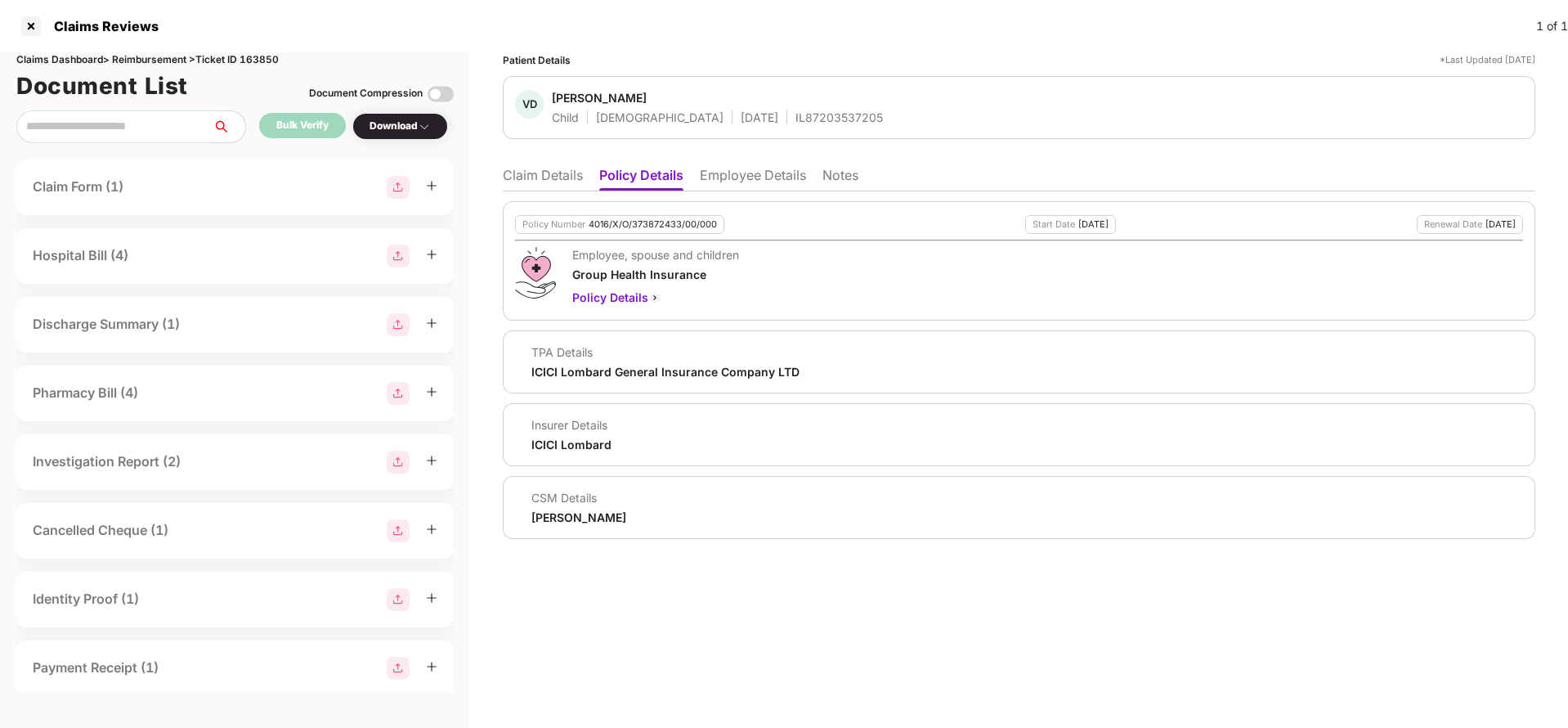
click at [529, 177] on li "Claim Details" at bounding box center [543, 178] width 80 height 24
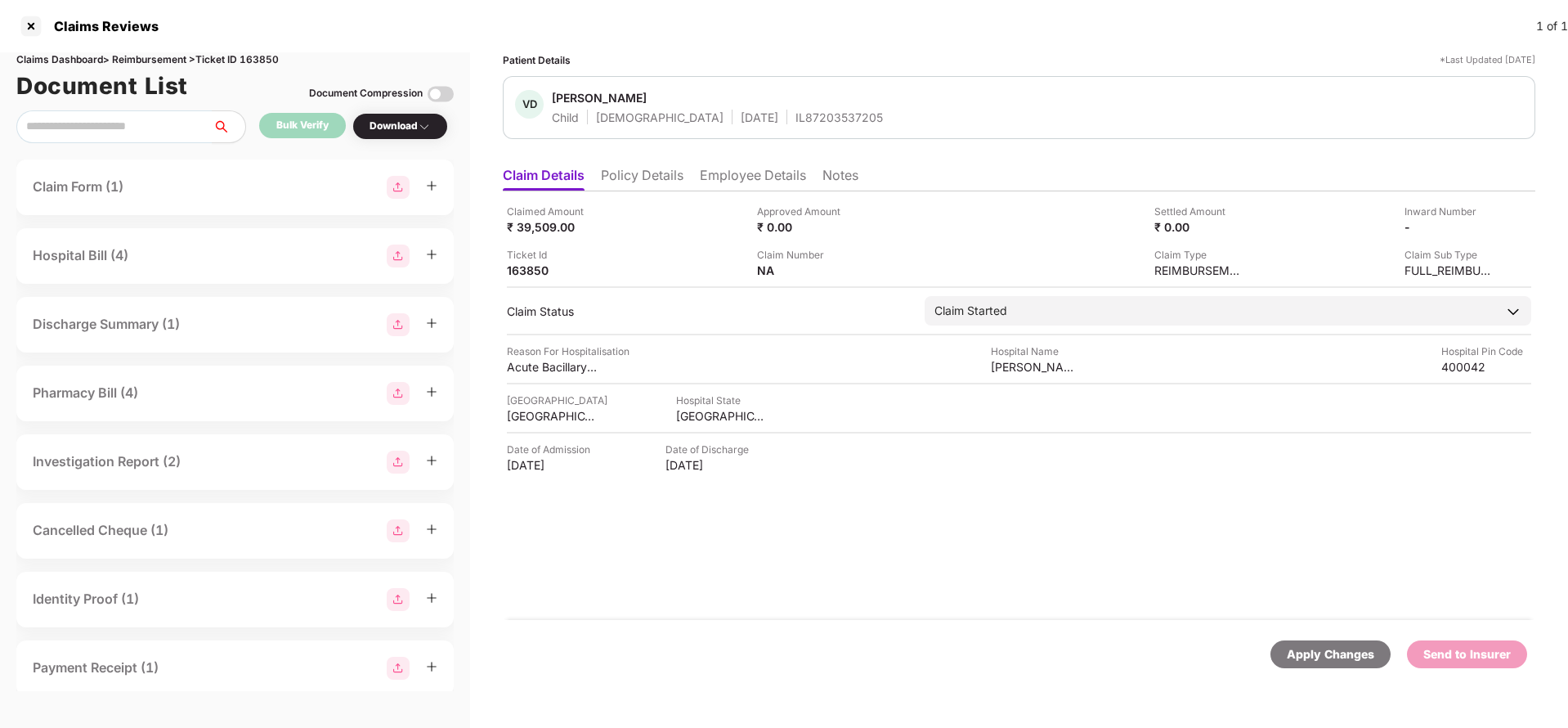
click at [1340, 651] on div "Apply Changes" at bounding box center [1330, 654] width 87 height 18
click at [271, 58] on div "Claims Dashboard > Reimbursement > Ticket ID 163850" at bounding box center [235, 60] width 437 height 16
copy div "163850"
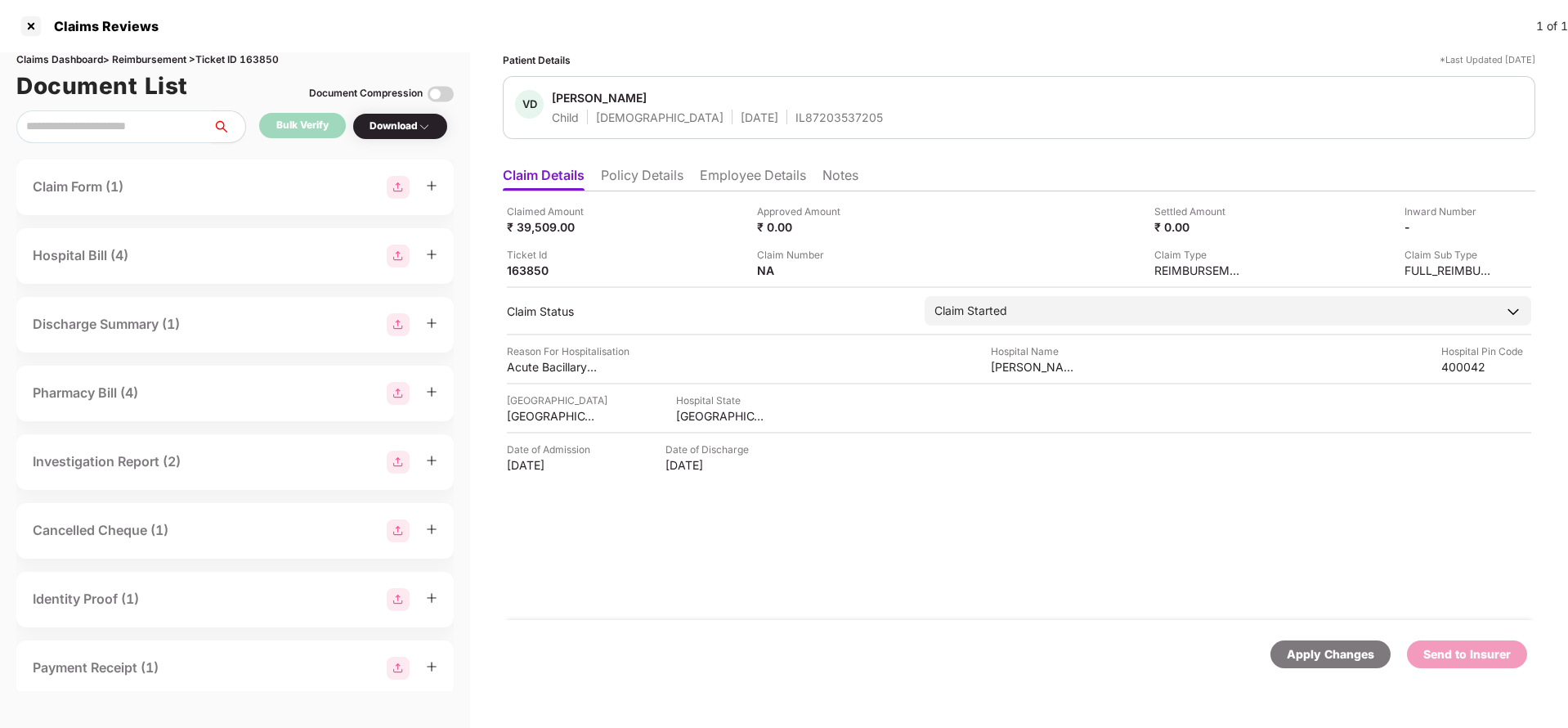
click at [1332, 658] on div "Apply Changes" at bounding box center [1330, 654] width 87 height 18
click at [633, 187] on li "Policy Details" at bounding box center [642, 178] width 83 height 24
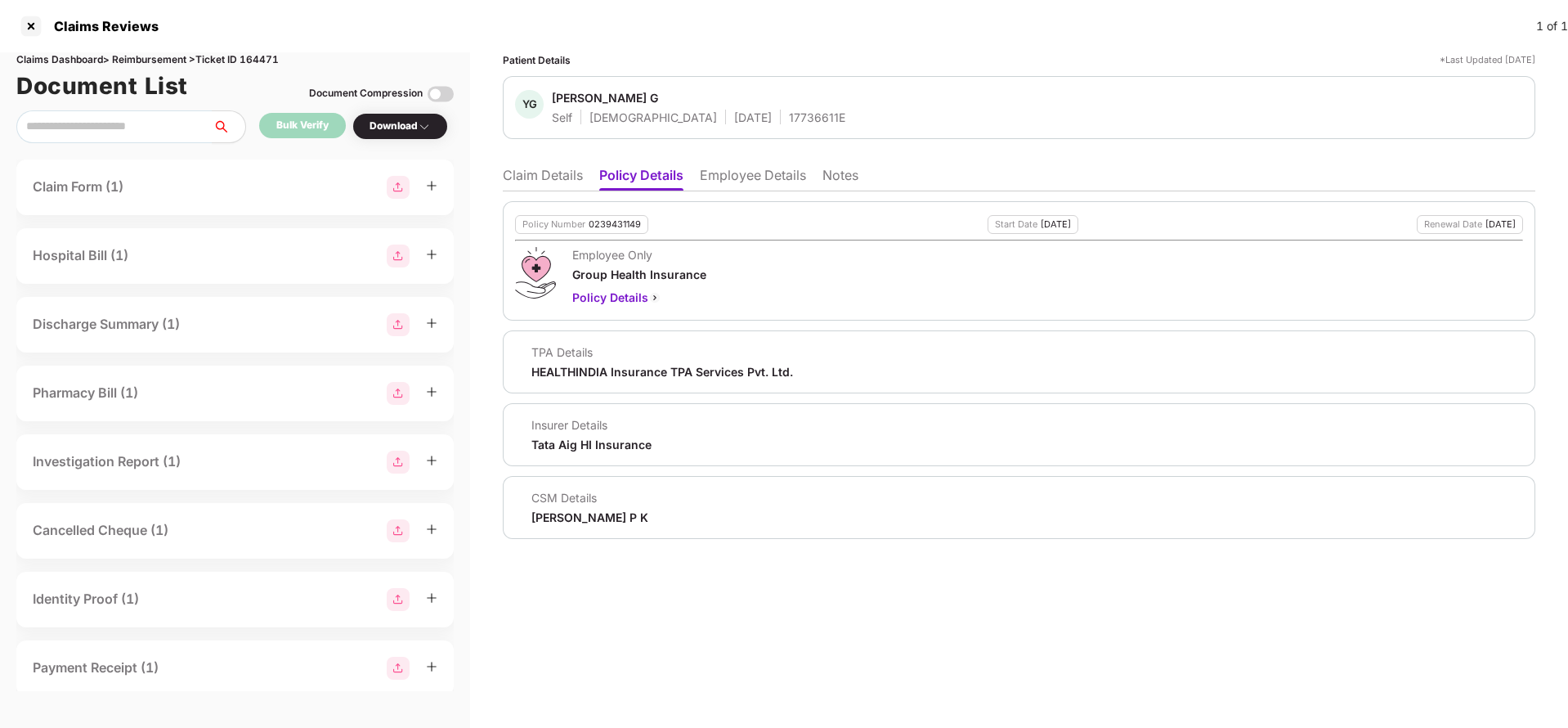
click at [721, 177] on li "Employee Details" at bounding box center [752, 178] width 107 height 24
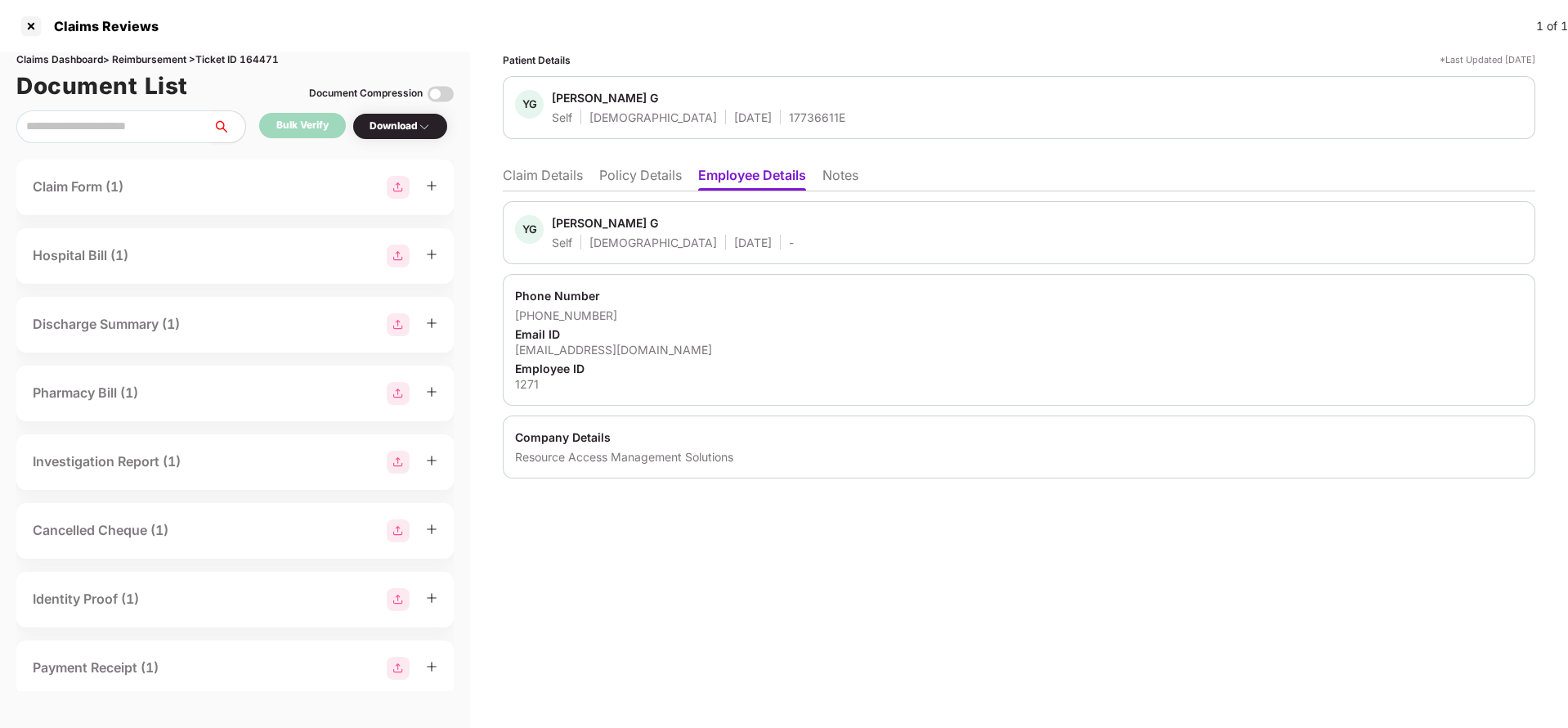
click at [558, 185] on li "Claim Details" at bounding box center [543, 178] width 80 height 24
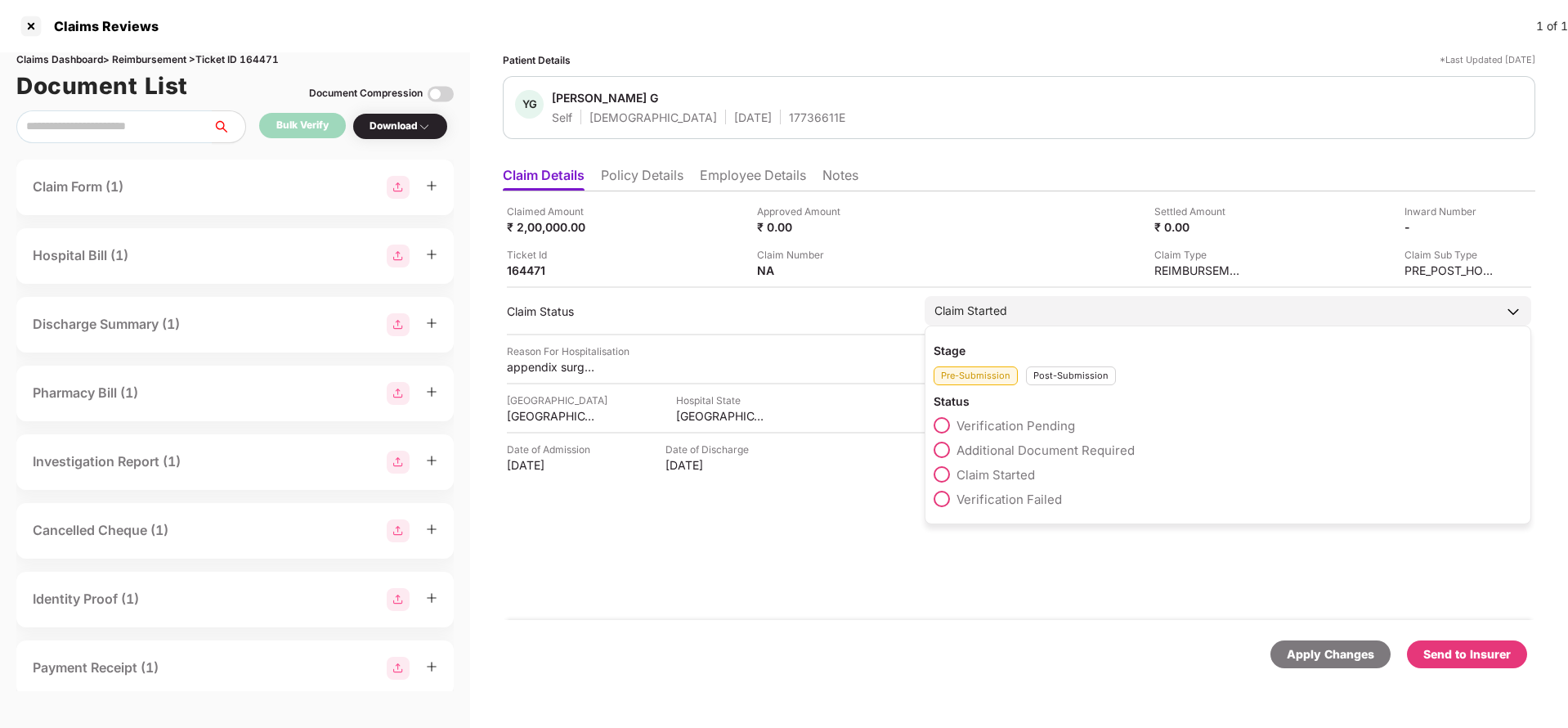
click at [996, 420] on span "Verification Pending" at bounding box center [1016, 426] width 119 height 16
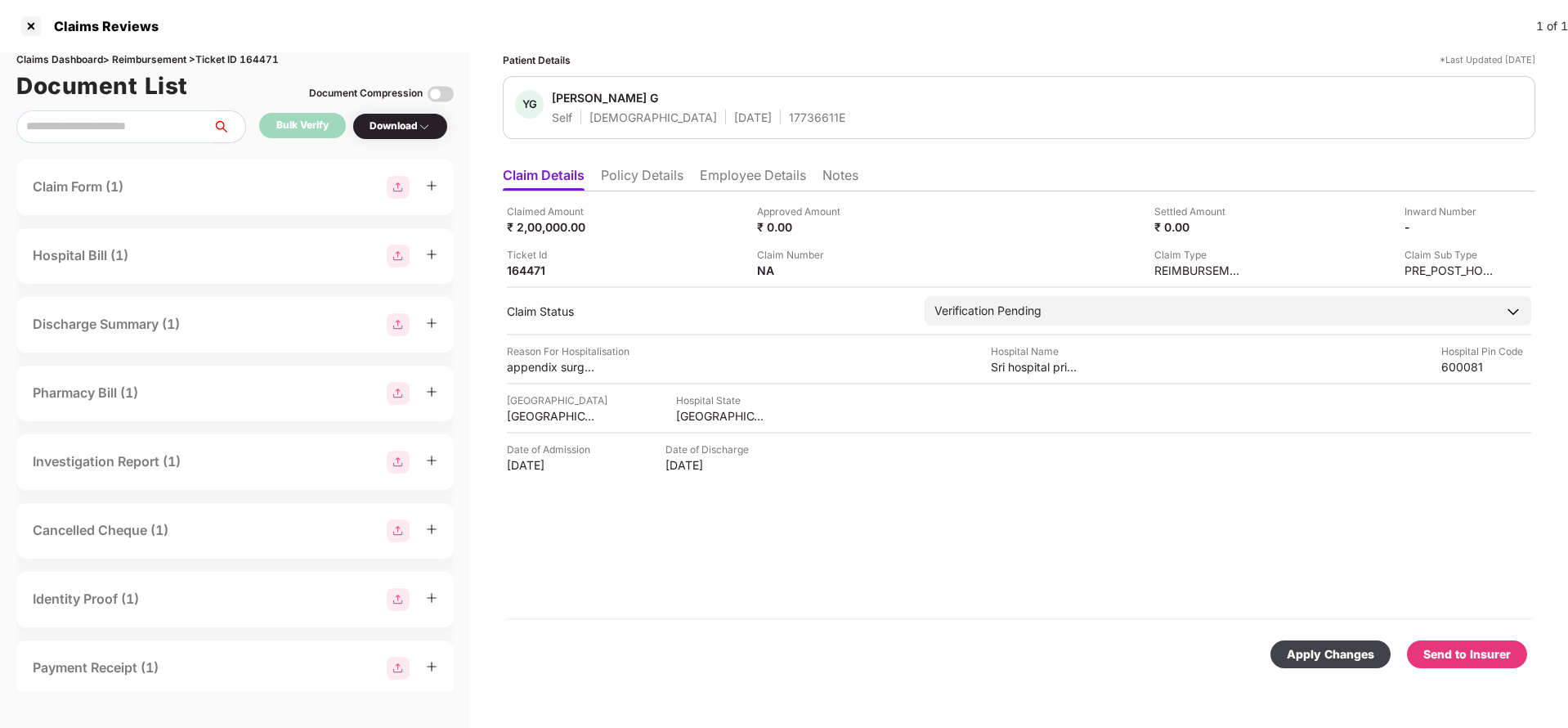
click at [1305, 657] on div "Apply Changes" at bounding box center [1330, 654] width 87 height 18
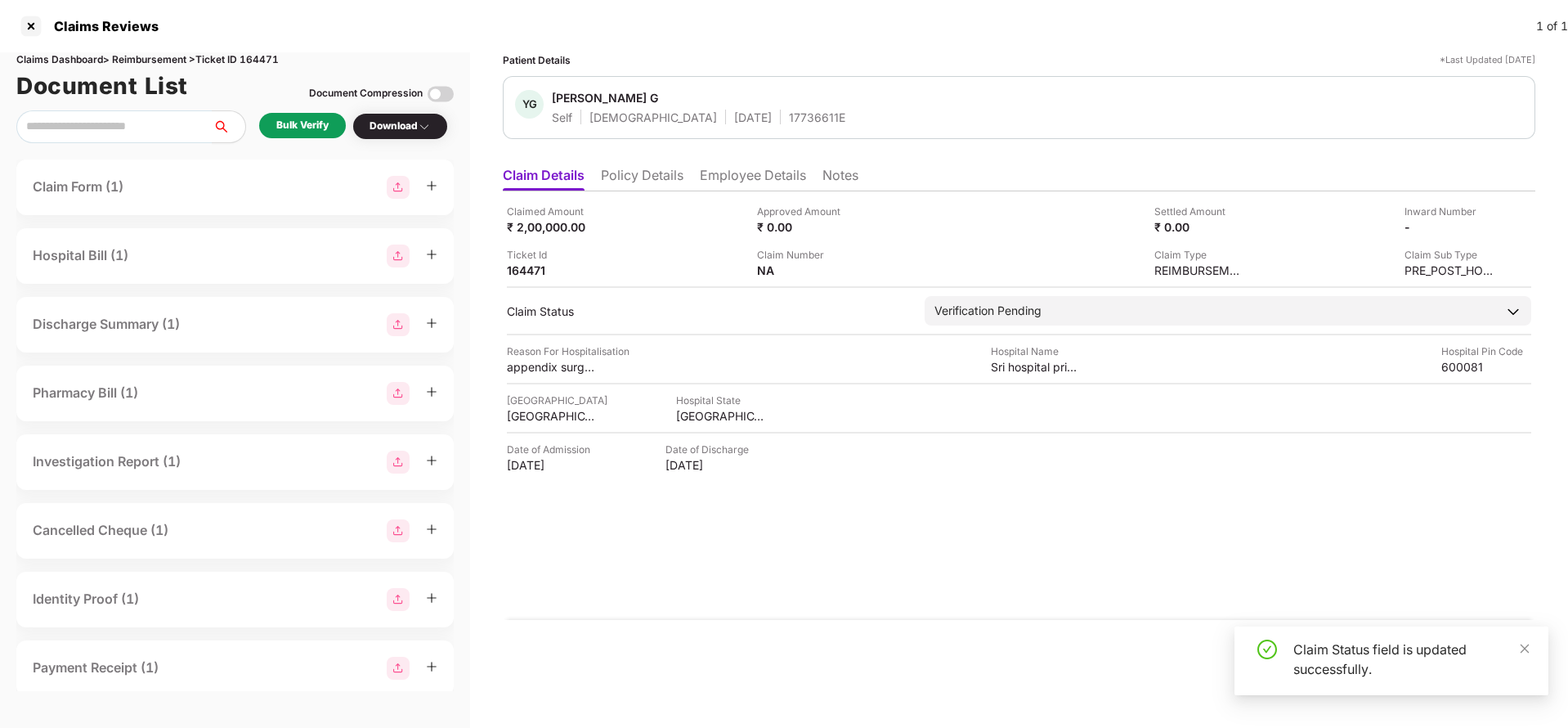
click at [294, 118] on div "Bulk Verify" at bounding box center [302, 126] width 52 height 16
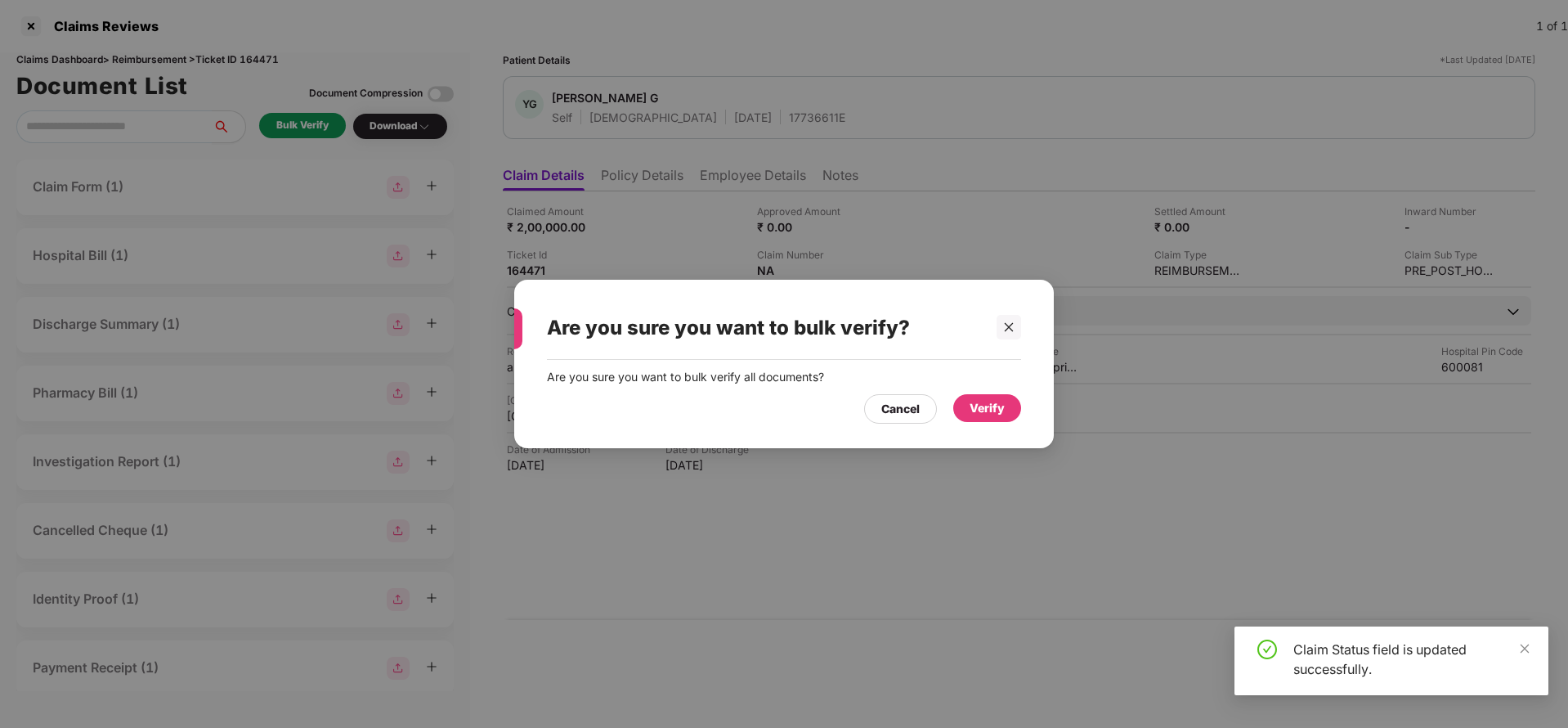
click at [990, 406] on div "Verify" at bounding box center [987, 408] width 35 height 18
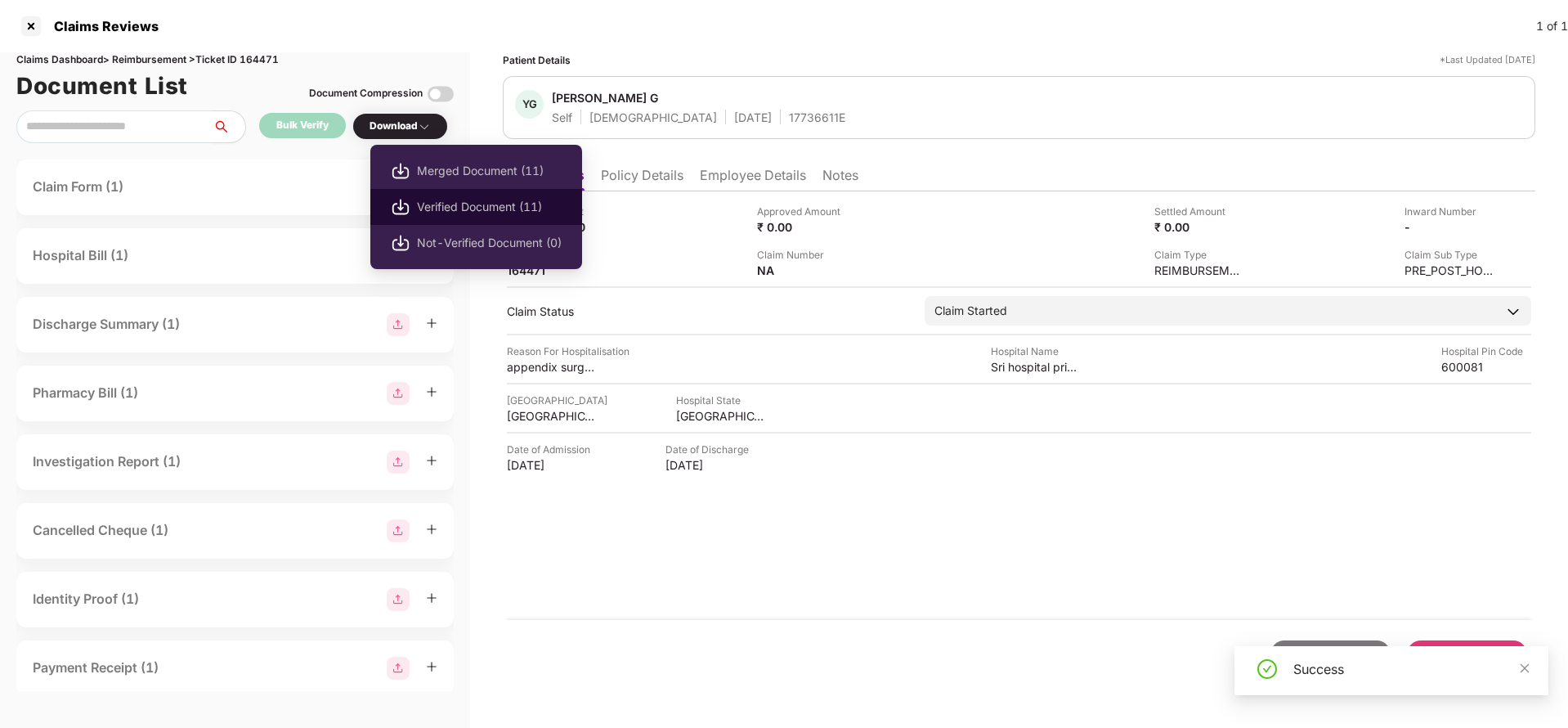
click at [432, 199] on span "Verified Document (11)" at bounding box center [489, 207] width 144 height 18
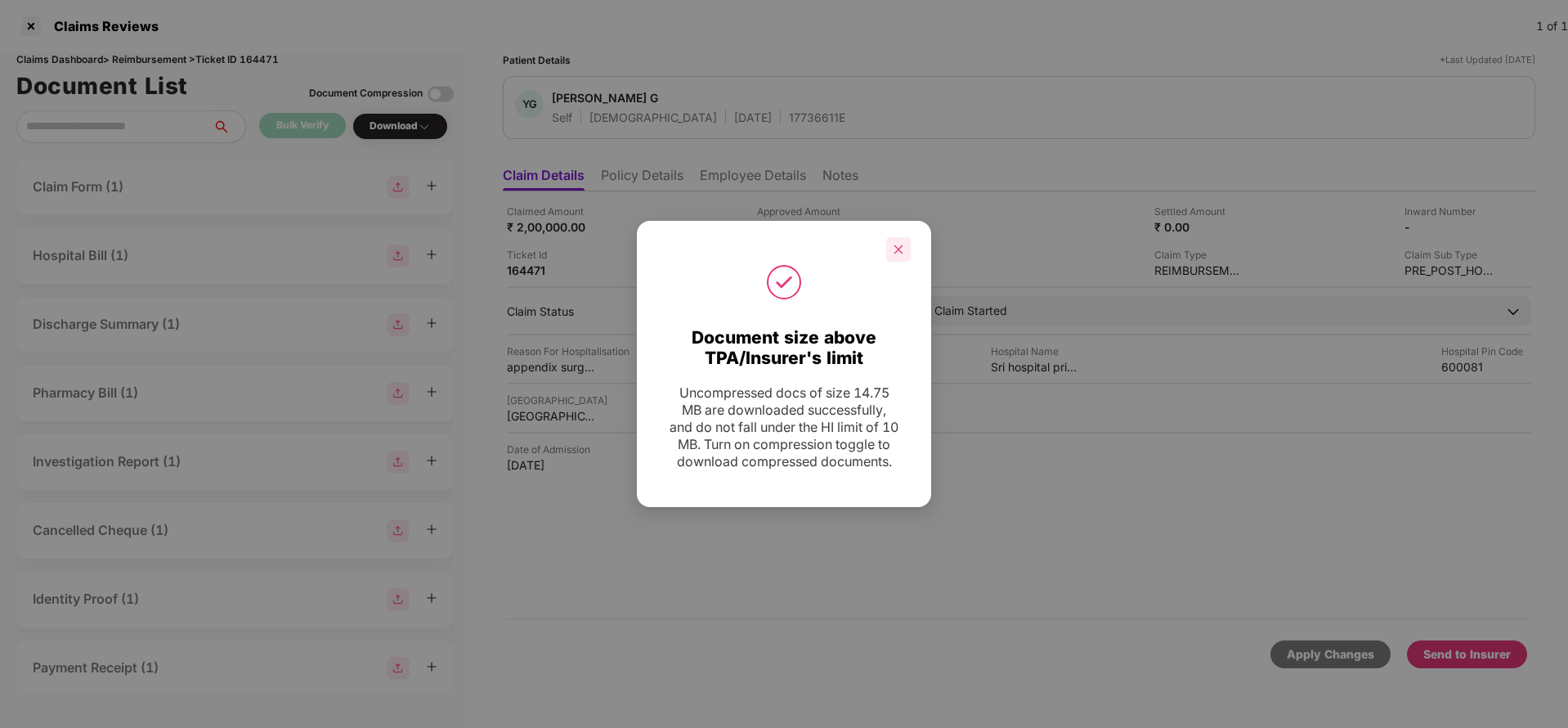
click at [899, 244] on icon "close" at bounding box center [899, 249] width 9 height 9
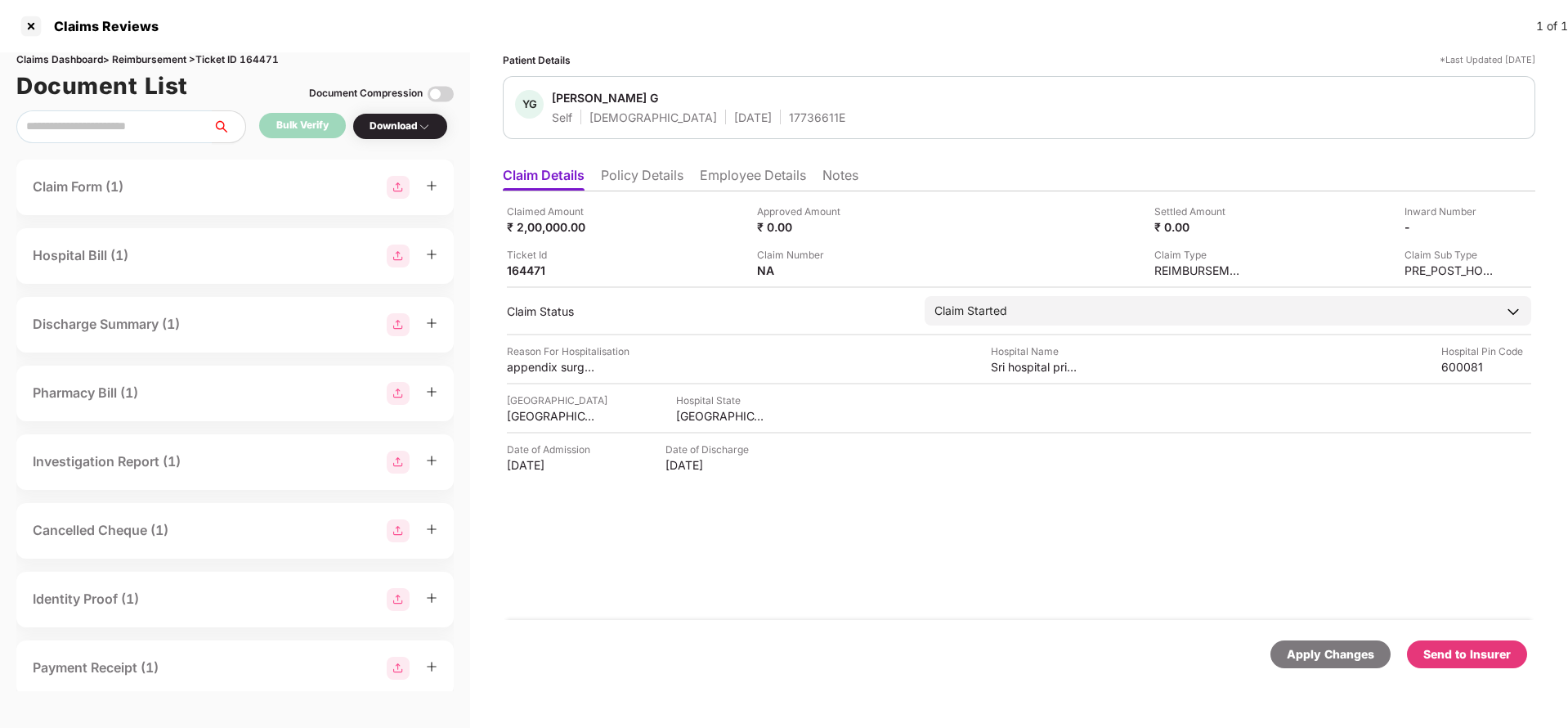
click at [1471, 657] on div "Send to Insurer" at bounding box center [1467, 654] width 87 height 18
click at [630, 172] on li "Policy Details" at bounding box center [642, 178] width 83 height 24
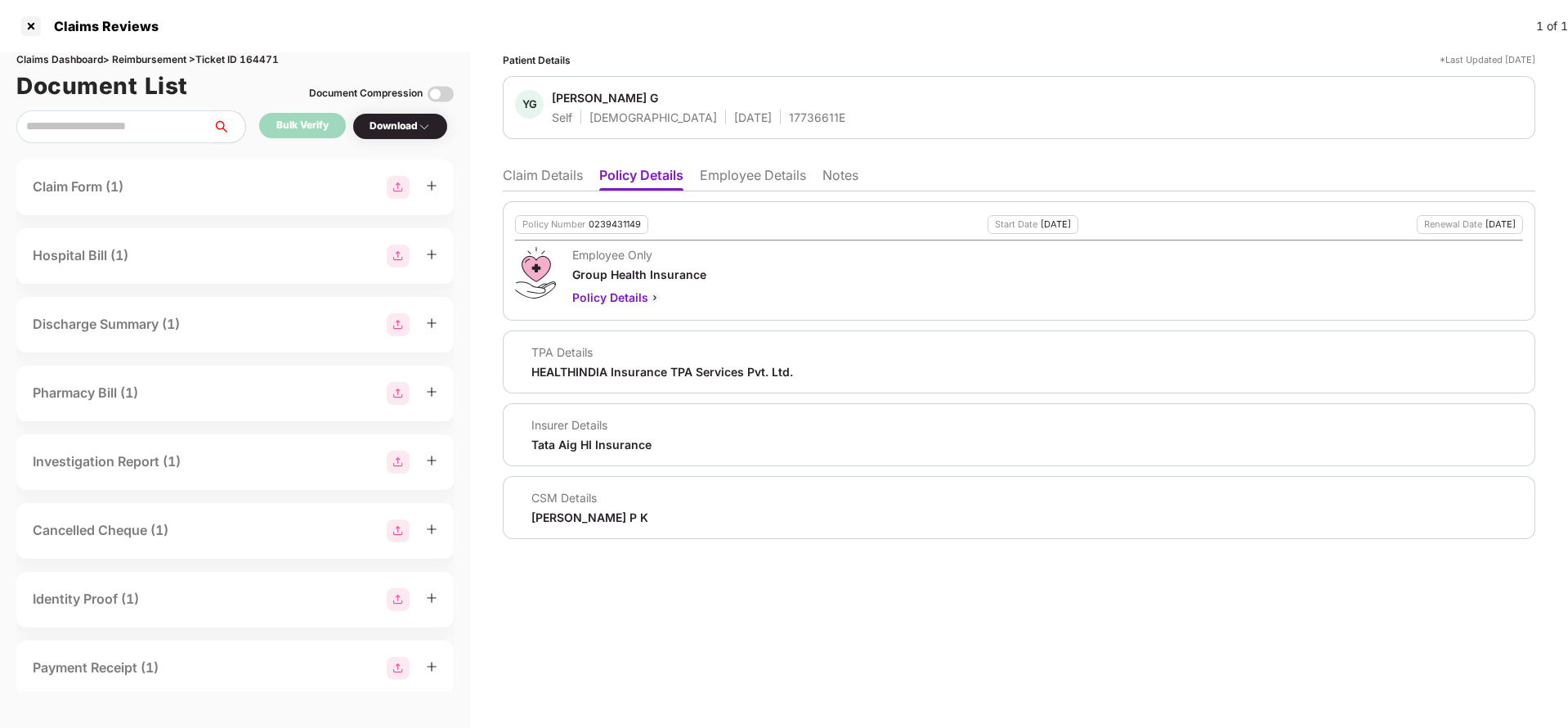
click at [537, 179] on li "Claim Details" at bounding box center [543, 178] width 80 height 24
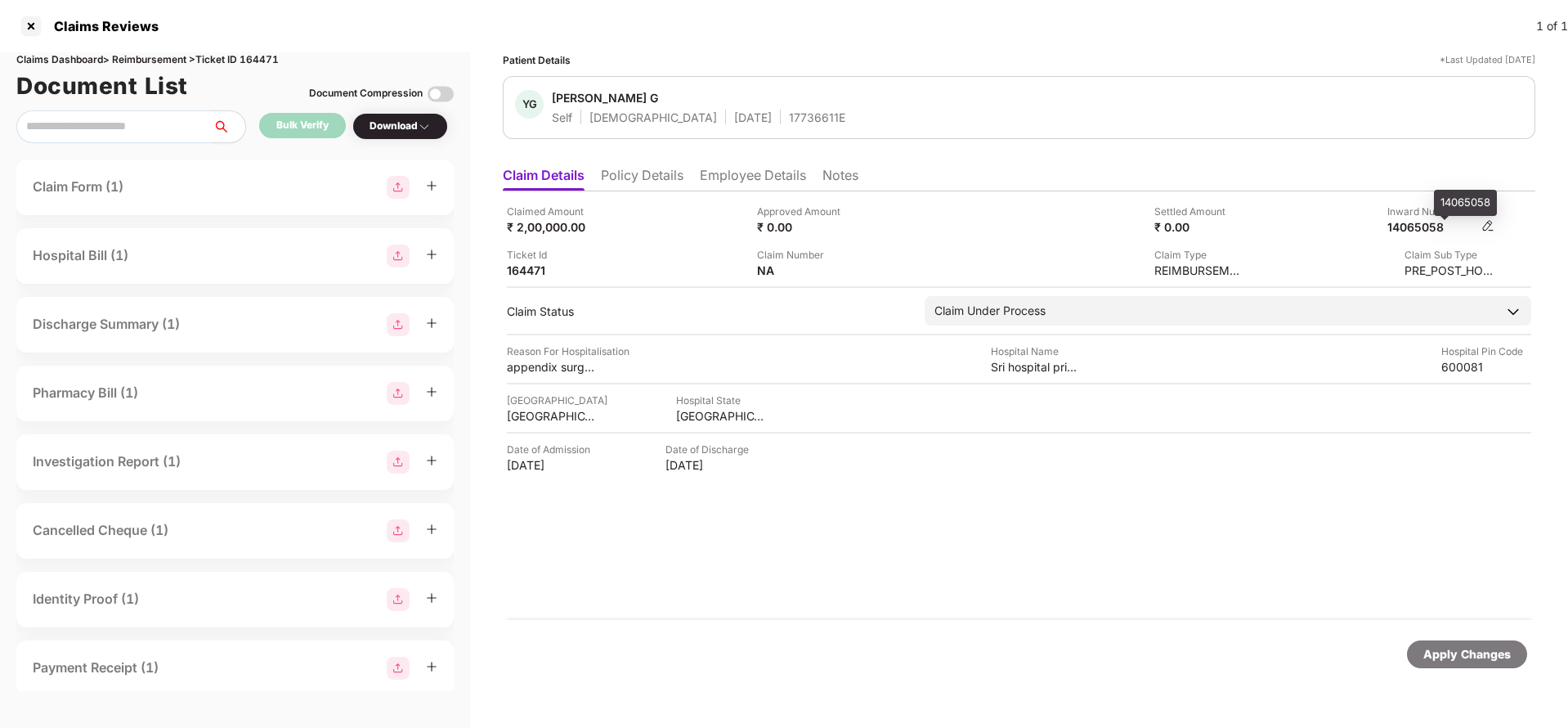
click at [1413, 225] on div "14065058" at bounding box center [1432, 227] width 90 height 16
copy div "14065058"
click at [732, 100] on span "Yamini G" at bounding box center [698, 100] width 293 height 19
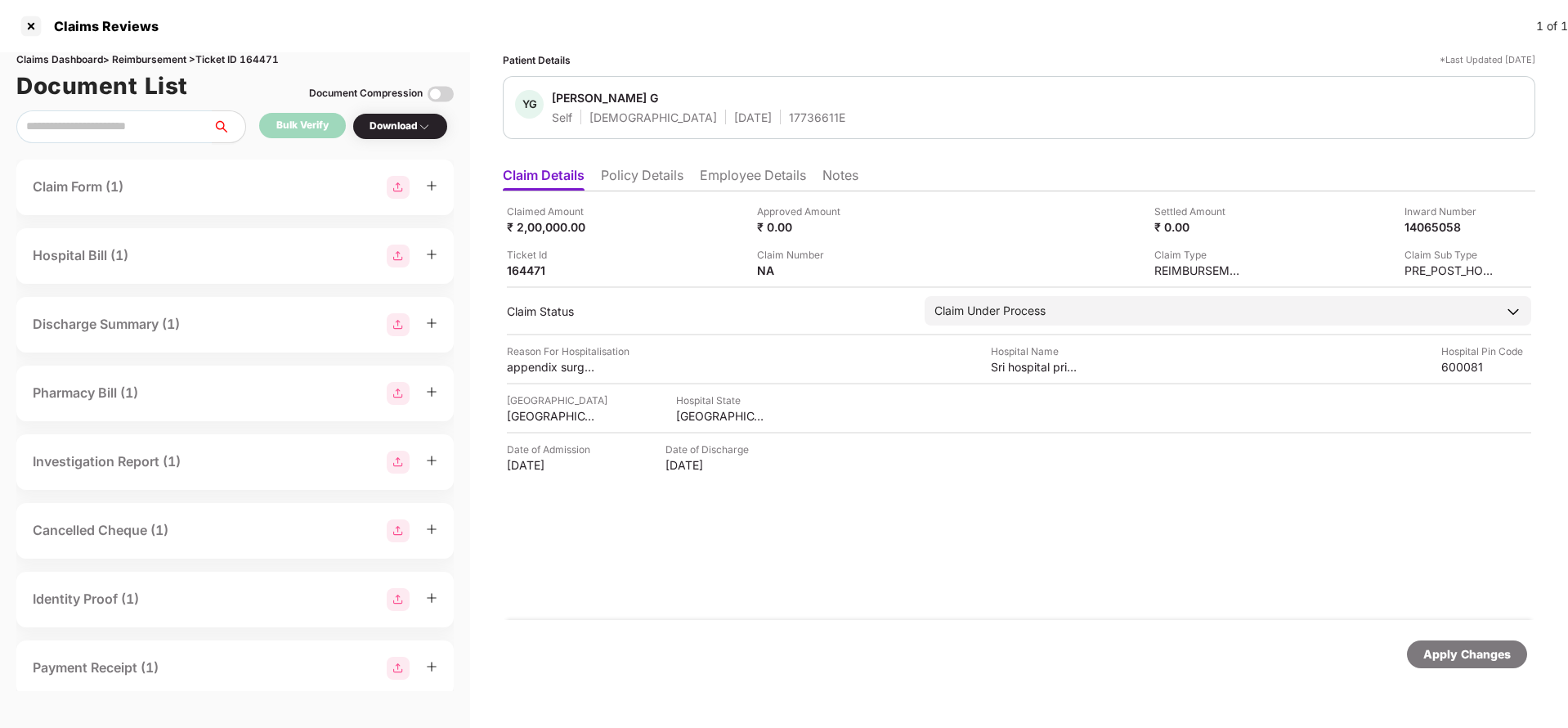
click at [789, 115] on div "17736611E" at bounding box center [817, 117] width 56 height 16
copy div "17736611E"
click at [1449, 657] on div "Apply Changes" at bounding box center [1467, 654] width 87 height 18
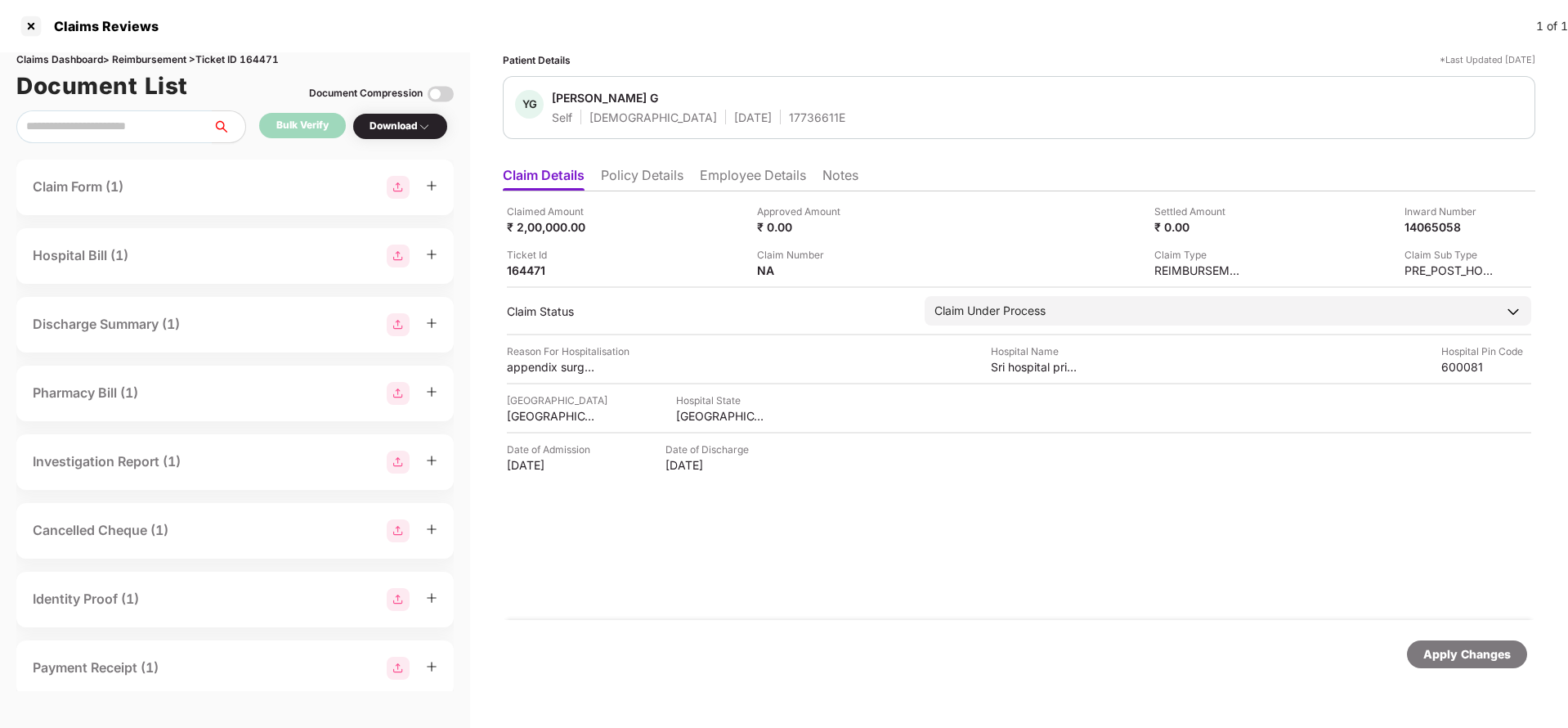
click at [277, 68] on div "Document List Document Compression" at bounding box center [235, 85] width 437 height 36
click at [272, 63] on div "Claims Dashboard > Reimbursement > Ticket ID 164471" at bounding box center [235, 60] width 437 height 16
copy div "164471"
click at [1464, 645] on div "Apply Changes" at bounding box center [1467, 654] width 87 height 18
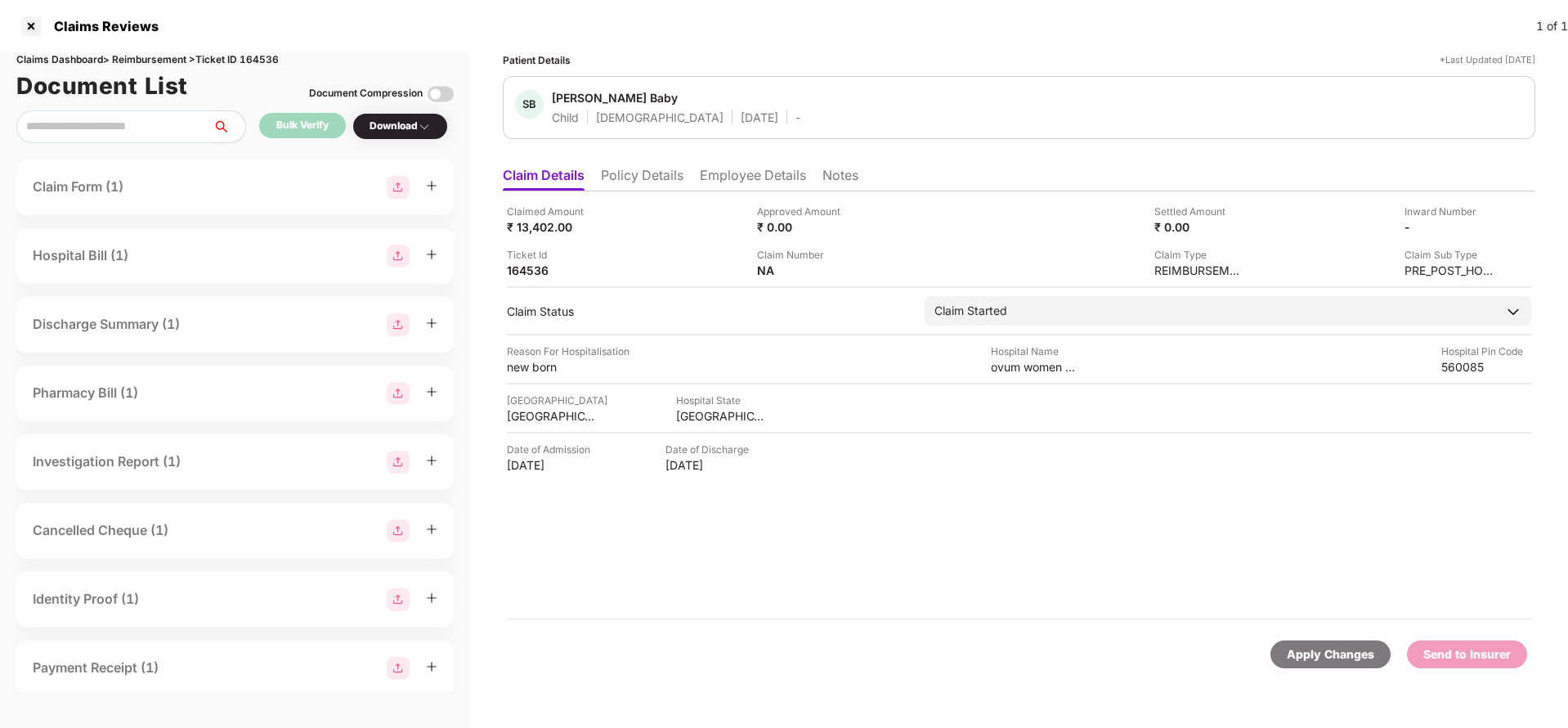
click at [1335, 659] on div "Apply Changes" at bounding box center [1330, 654] width 87 height 18
click at [270, 54] on div "Claims Dashboard > Reimbursement > Ticket ID 164536" at bounding box center [235, 60] width 437 height 16
copy div "164536"
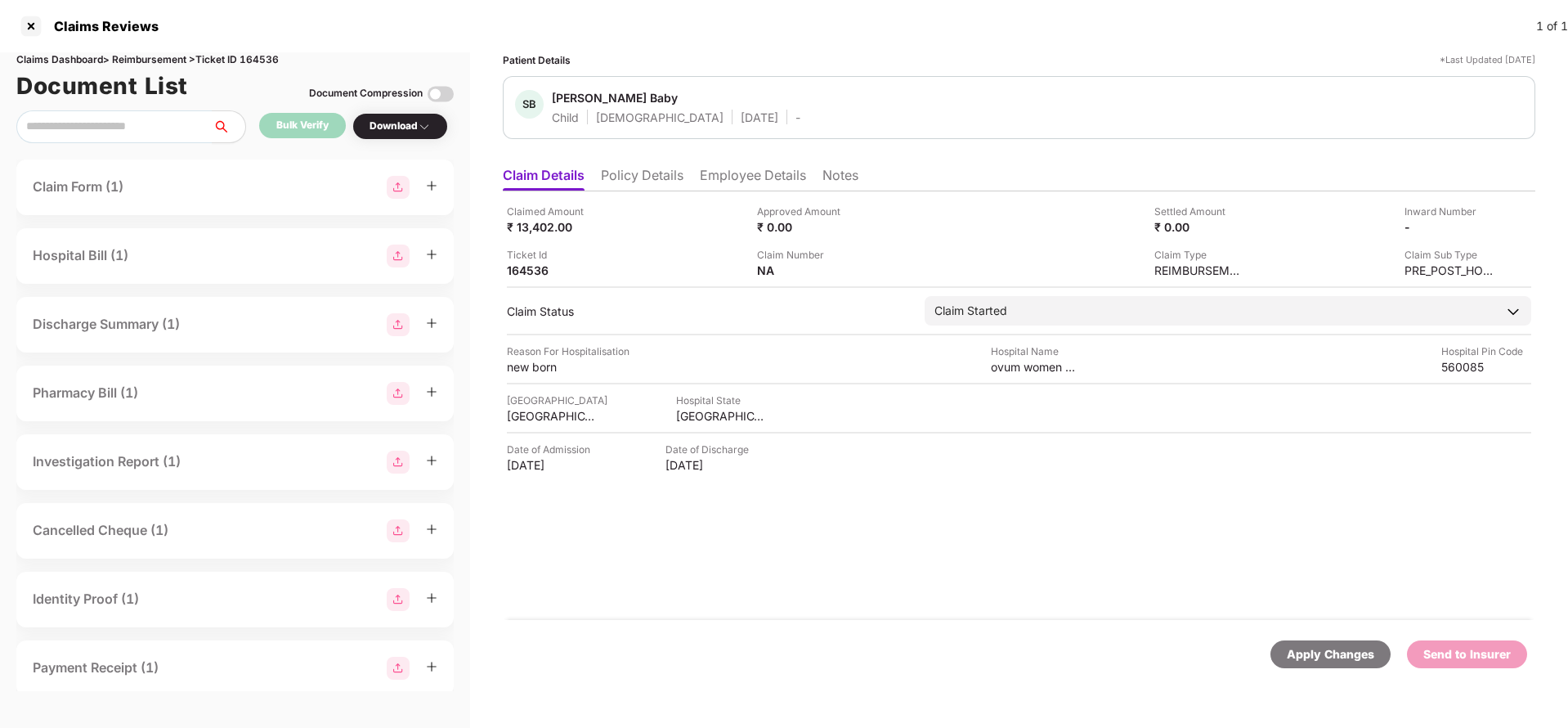
click at [1298, 657] on div "Apply Changes" at bounding box center [1330, 654] width 87 height 18
click at [653, 188] on li "Policy Details" at bounding box center [642, 178] width 83 height 24
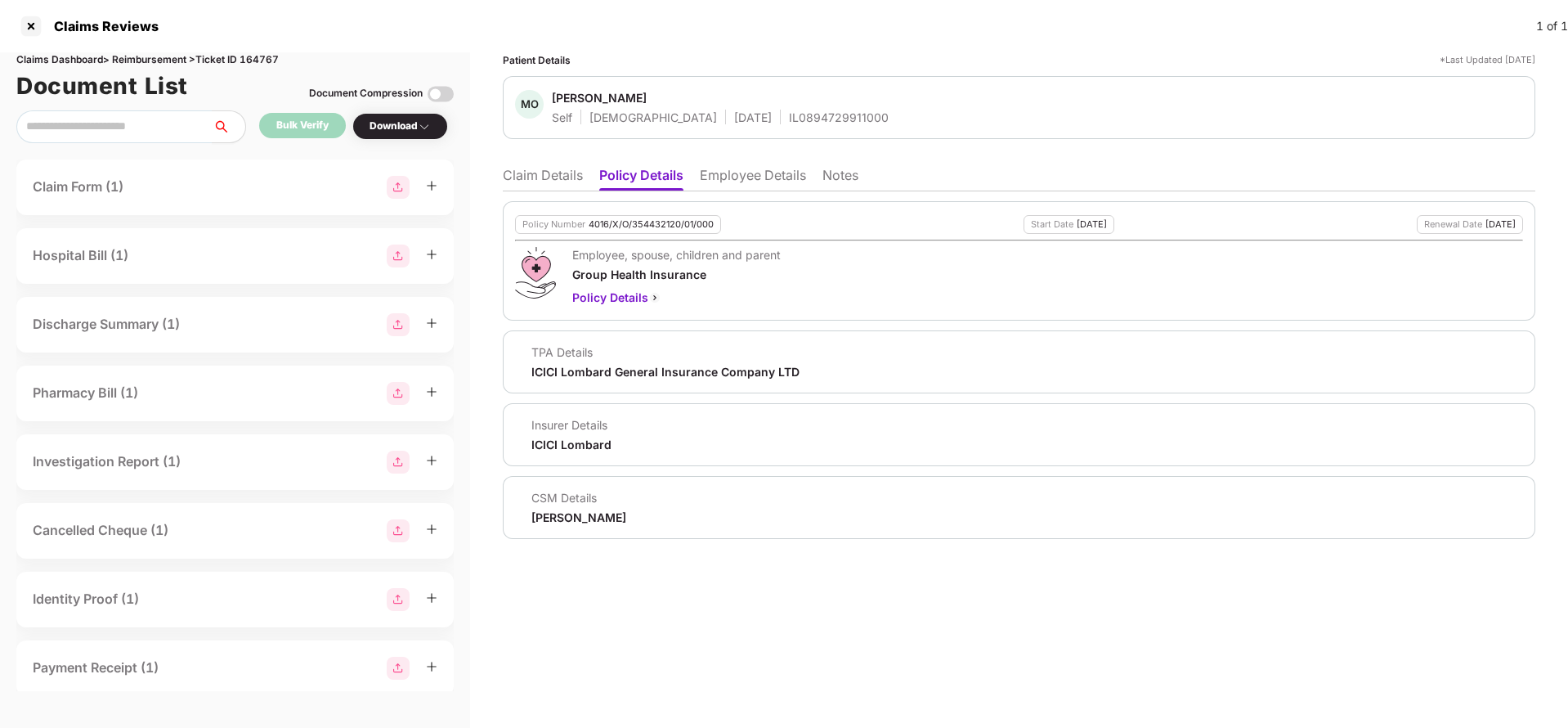
click at [748, 182] on li "Employee Details" at bounding box center [752, 178] width 107 height 24
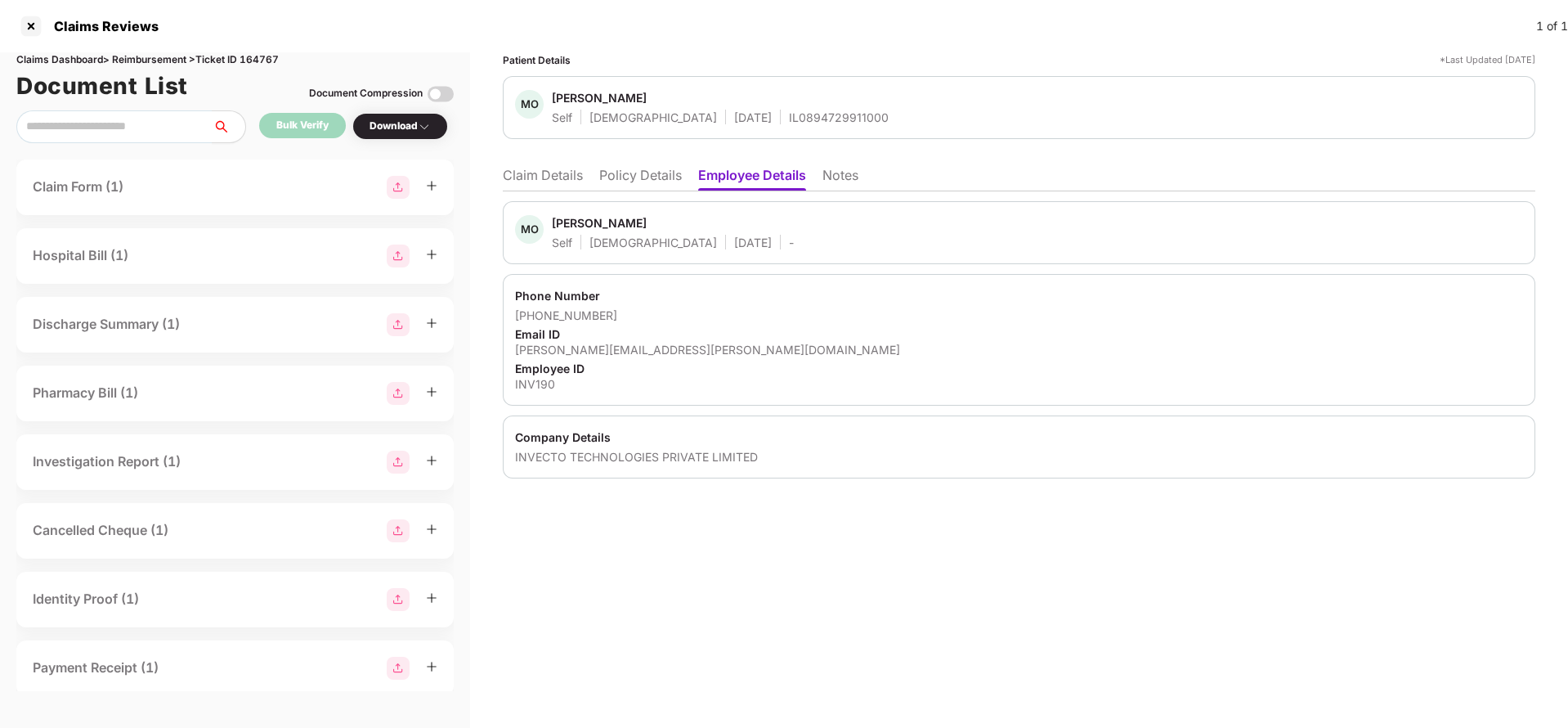
click at [554, 181] on li "Claim Details" at bounding box center [543, 178] width 80 height 24
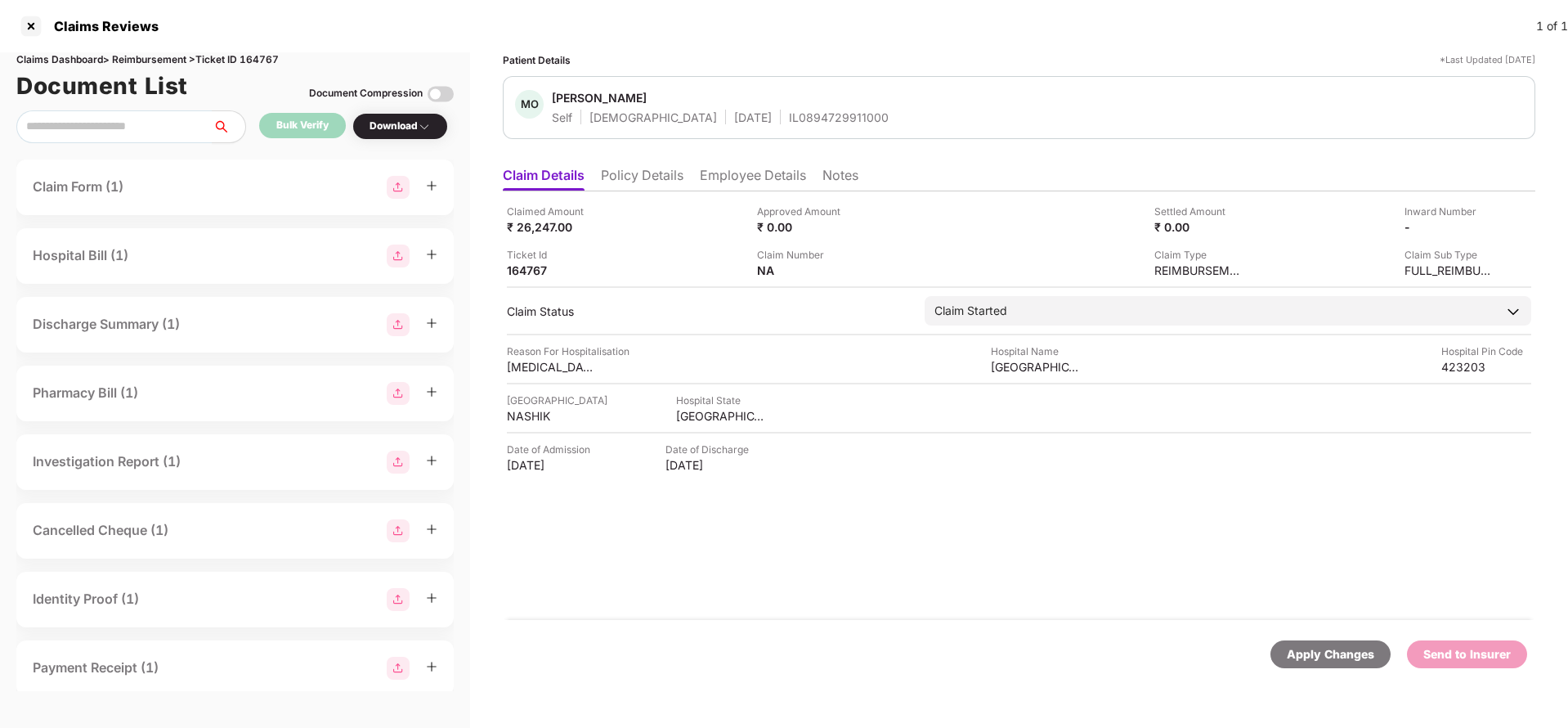
click at [669, 191] on div "Claimed Amount ₹ 26,247.00 Approved Amount ₹ 0.00 Settled Amount ₹ 0.00 Inward …" at bounding box center [1019, 405] width 1032 height 428
click at [652, 184] on li "Policy Details" at bounding box center [642, 178] width 83 height 24
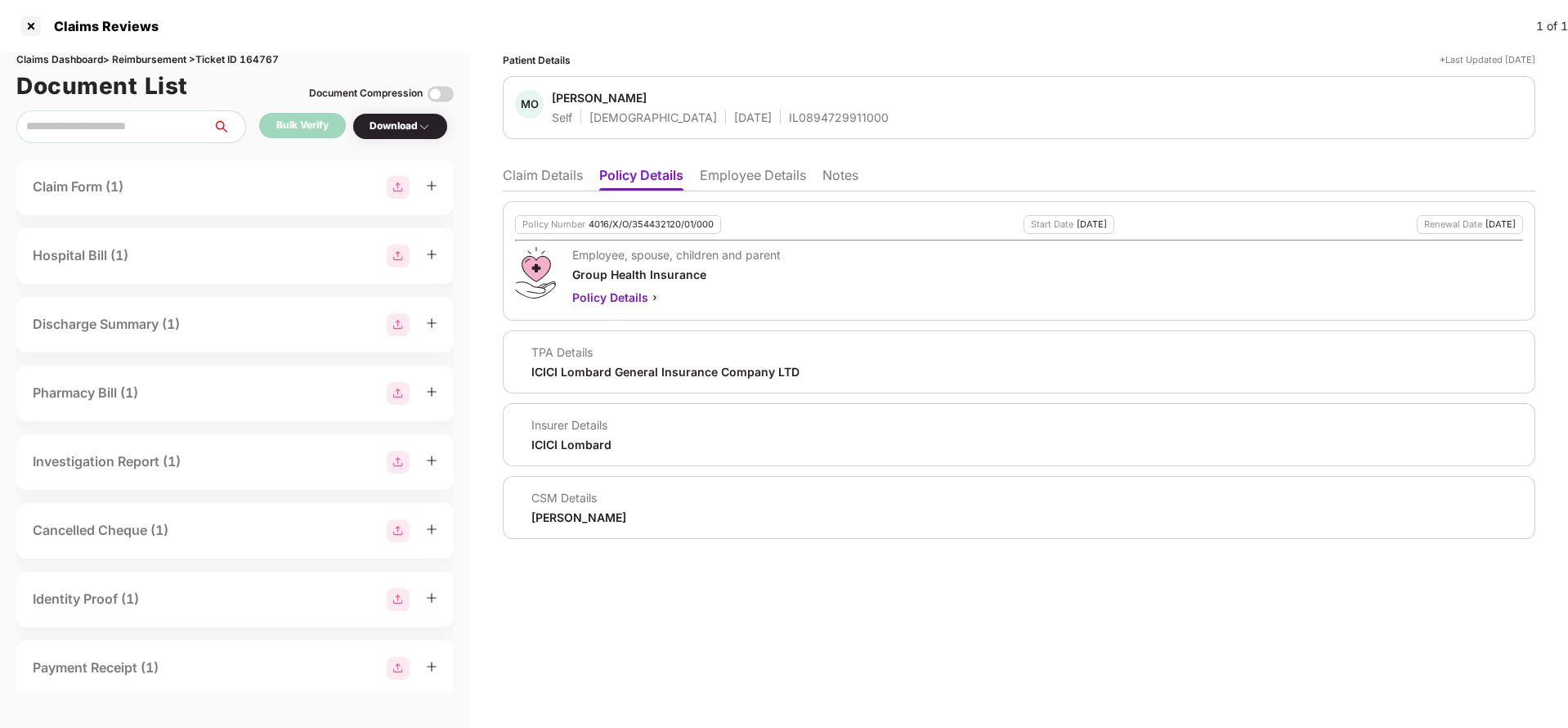
click at [657, 219] on div "4016/X/O/354432120/01/000" at bounding box center [651, 225] width 125 height 11
copy div "4016/X/O/354432120/01/000"
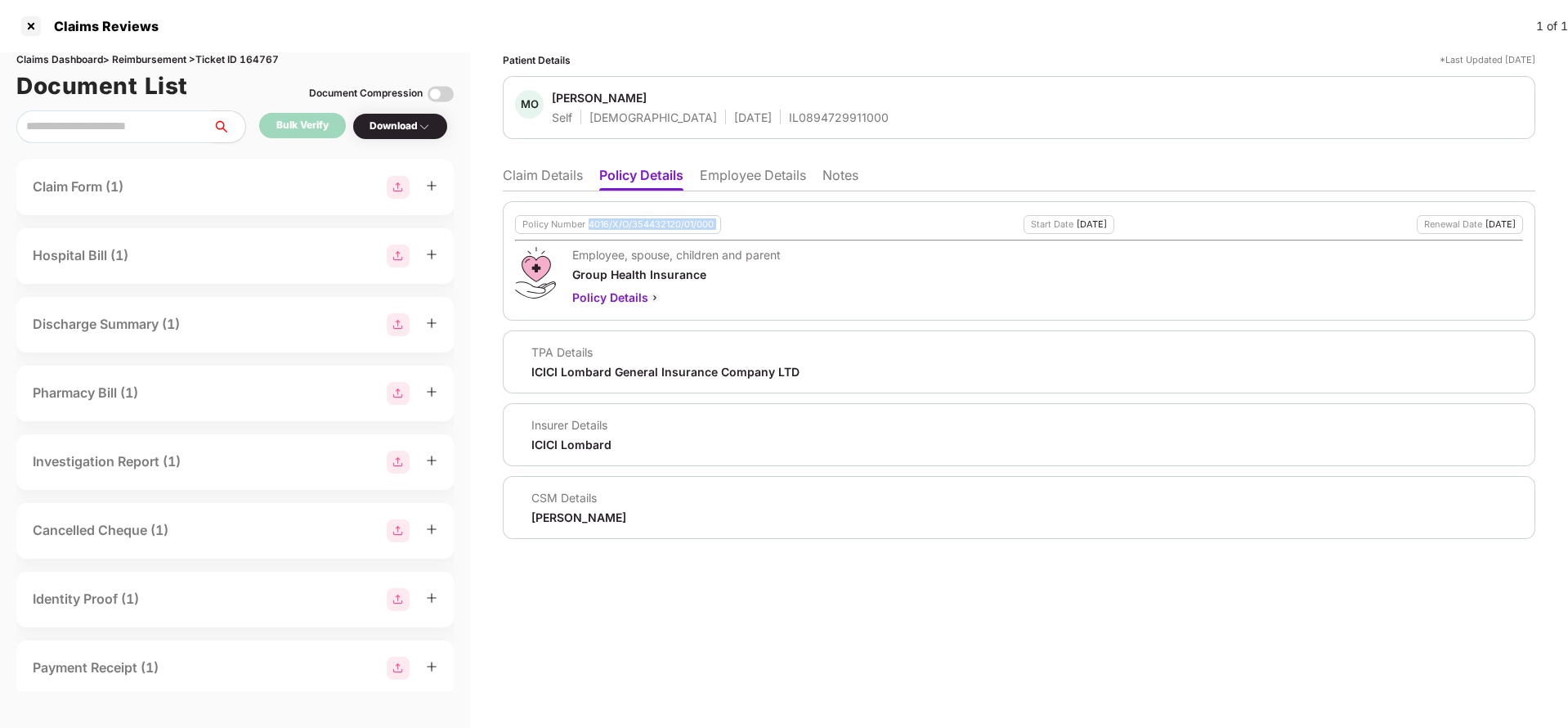
copy div "4016/X/O/354432120/01/000"
click at [789, 113] on div "IL0894729911000" at bounding box center [839, 117] width 100 height 16
copy div "IL0894729911000"
click at [783, 193] on div "Policy Number 4016/X/O/354432120/01/000 Start Date [DATE] Renewal Date [DATE] E…" at bounding box center [1019, 365] width 1032 height 347
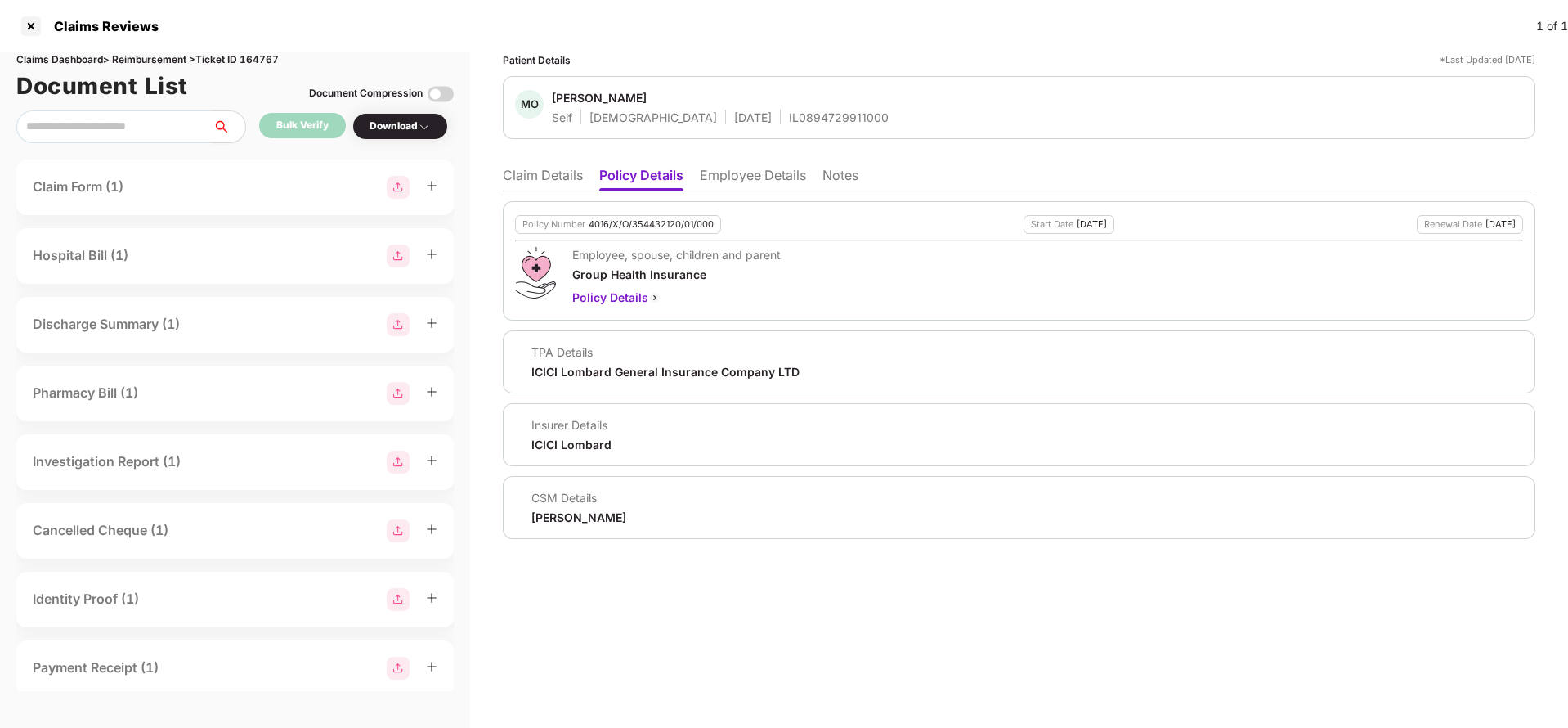
click at [764, 179] on li "Employee Details" at bounding box center [752, 178] width 107 height 24
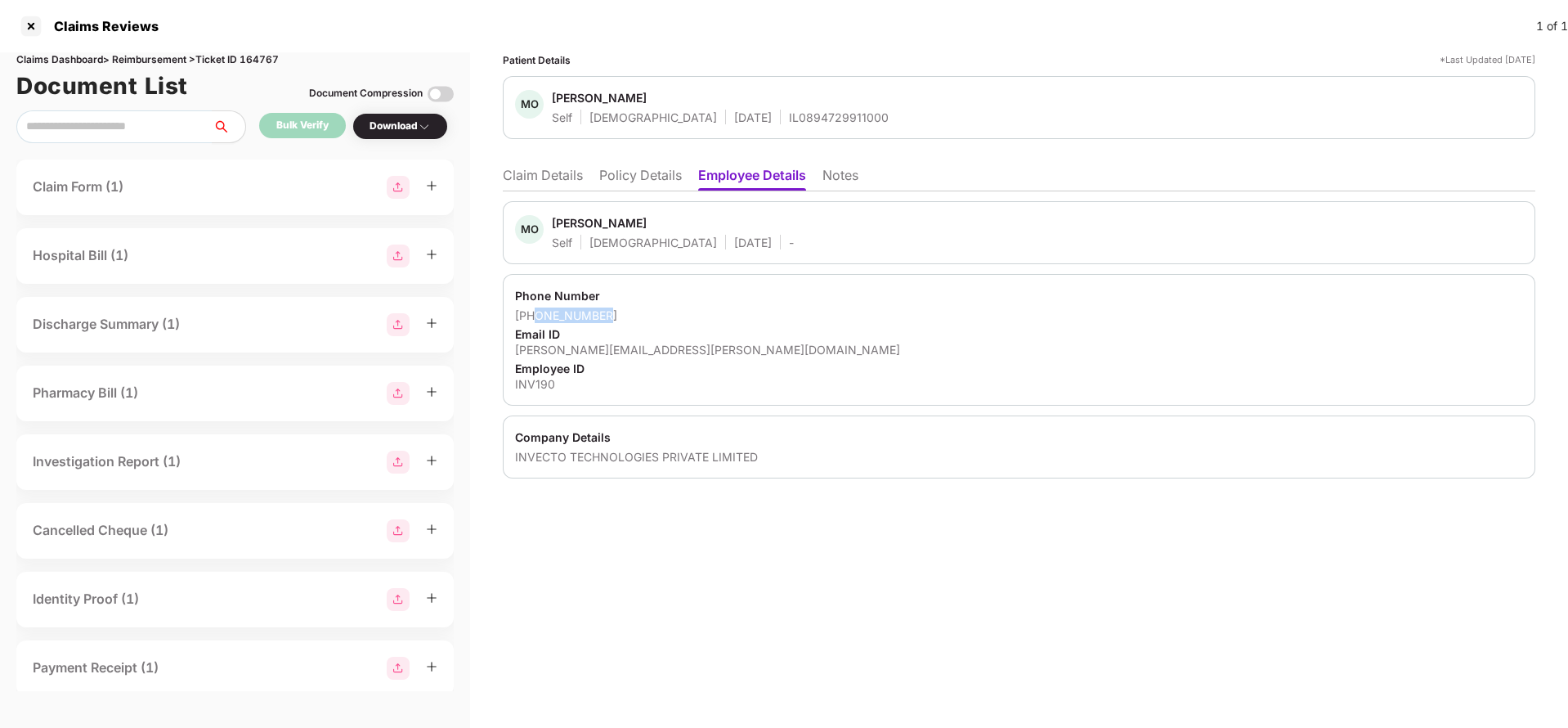
drag, startPoint x: 533, startPoint y: 312, endPoint x: 612, endPoint y: 313, distance: 79.0
click at [612, 313] on div "[PHONE_NUMBER]" at bounding box center [1019, 316] width 1008 height 16
copy div "7040590901"
click at [615, 345] on div "[PERSON_NAME][EMAIL_ADDRESS][PERSON_NAME][DOMAIN_NAME]" at bounding box center [1019, 350] width 1008 height 16
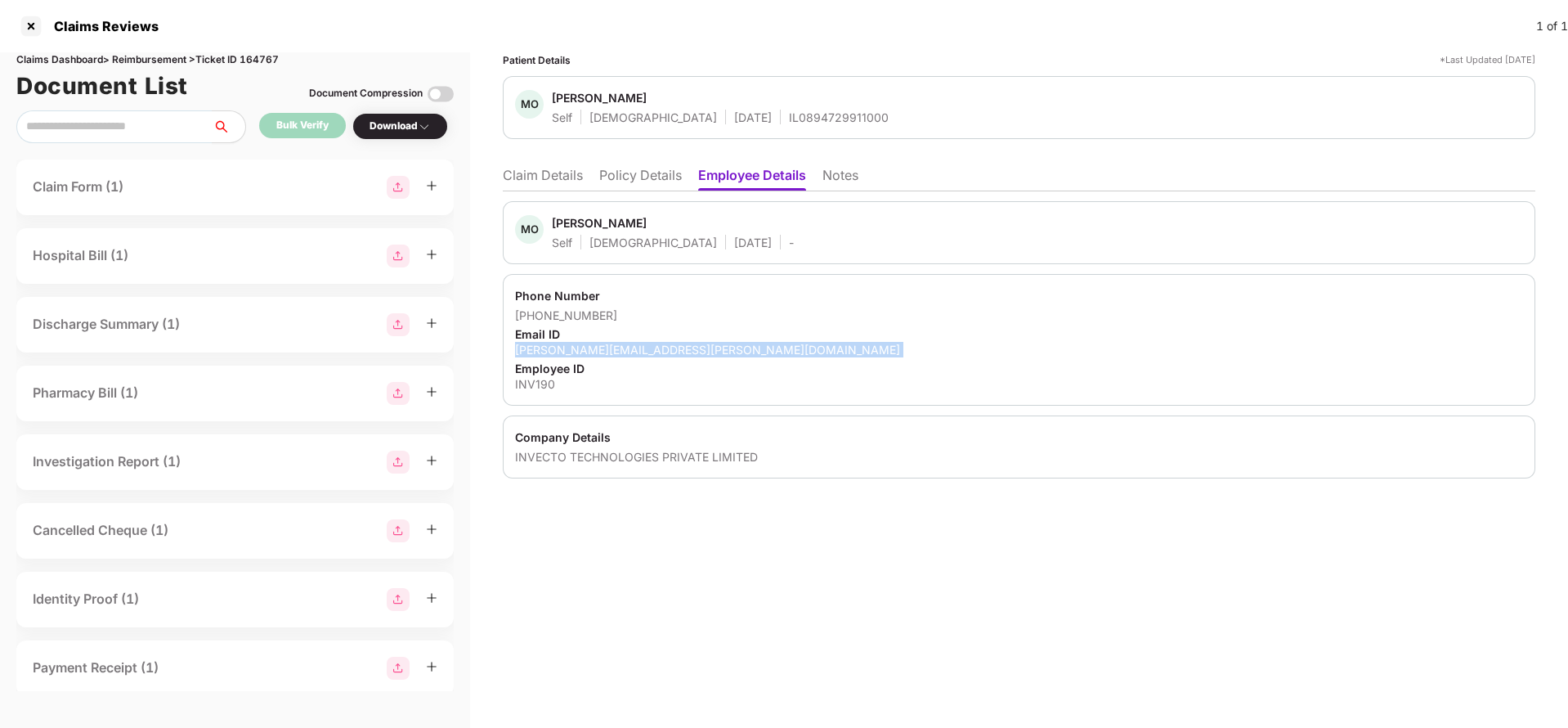
click at [615, 345] on div "[PERSON_NAME][EMAIL_ADDRESS][PERSON_NAME][DOMAIN_NAME]" at bounding box center [1019, 350] width 1008 height 16
copy div "[PERSON_NAME][EMAIL_ADDRESS][PERSON_NAME][DOMAIN_NAME]"
click at [560, 179] on li "Claim Details" at bounding box center [543, 178] width 80 height 24
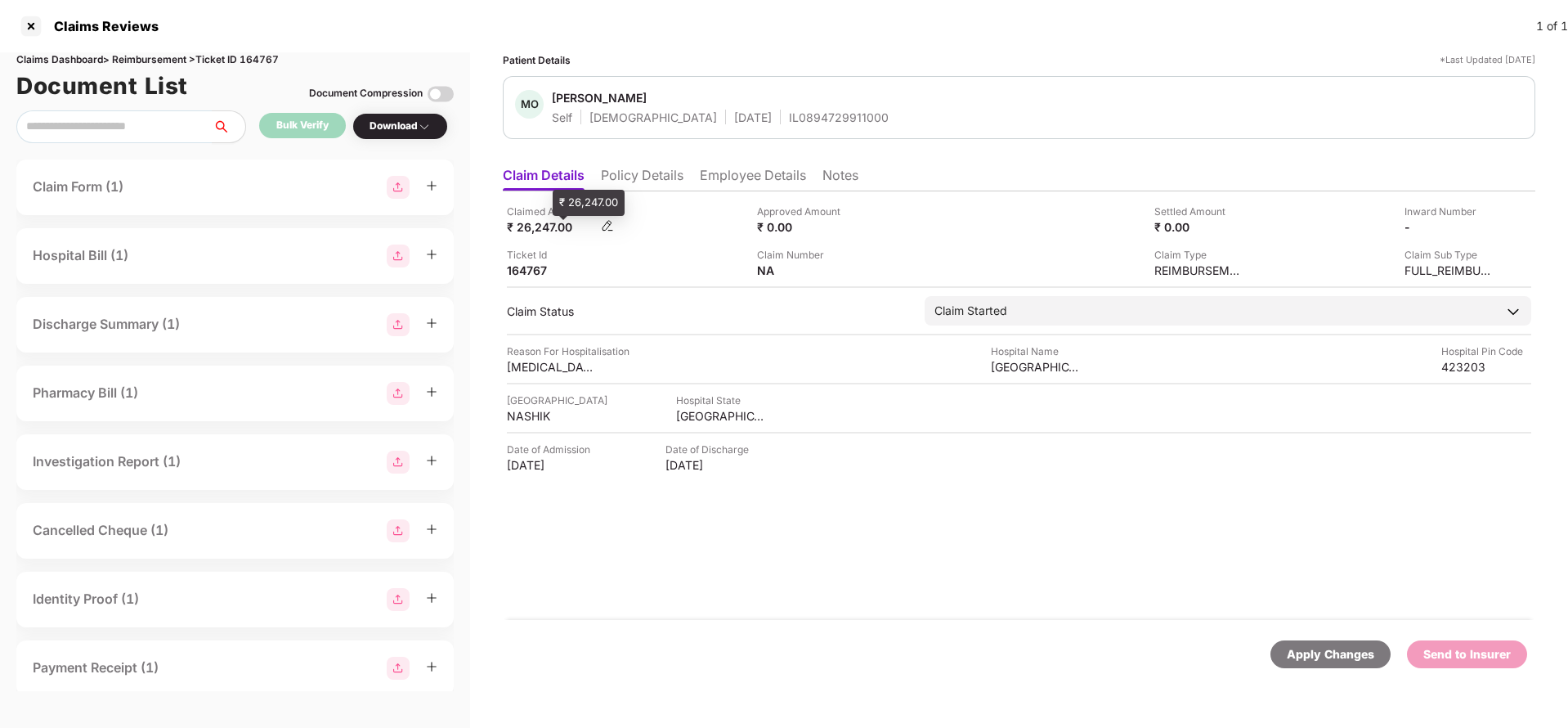
click at [536, 228] on div "₹ 26,247.00" at bounding box center [551, 227] width 90 height 16
copy div "26,247"
click at [1043, 362] on div "[GEOGRAPHIC_DATA]" at bounding box center [1036, 367] width 90 height 16
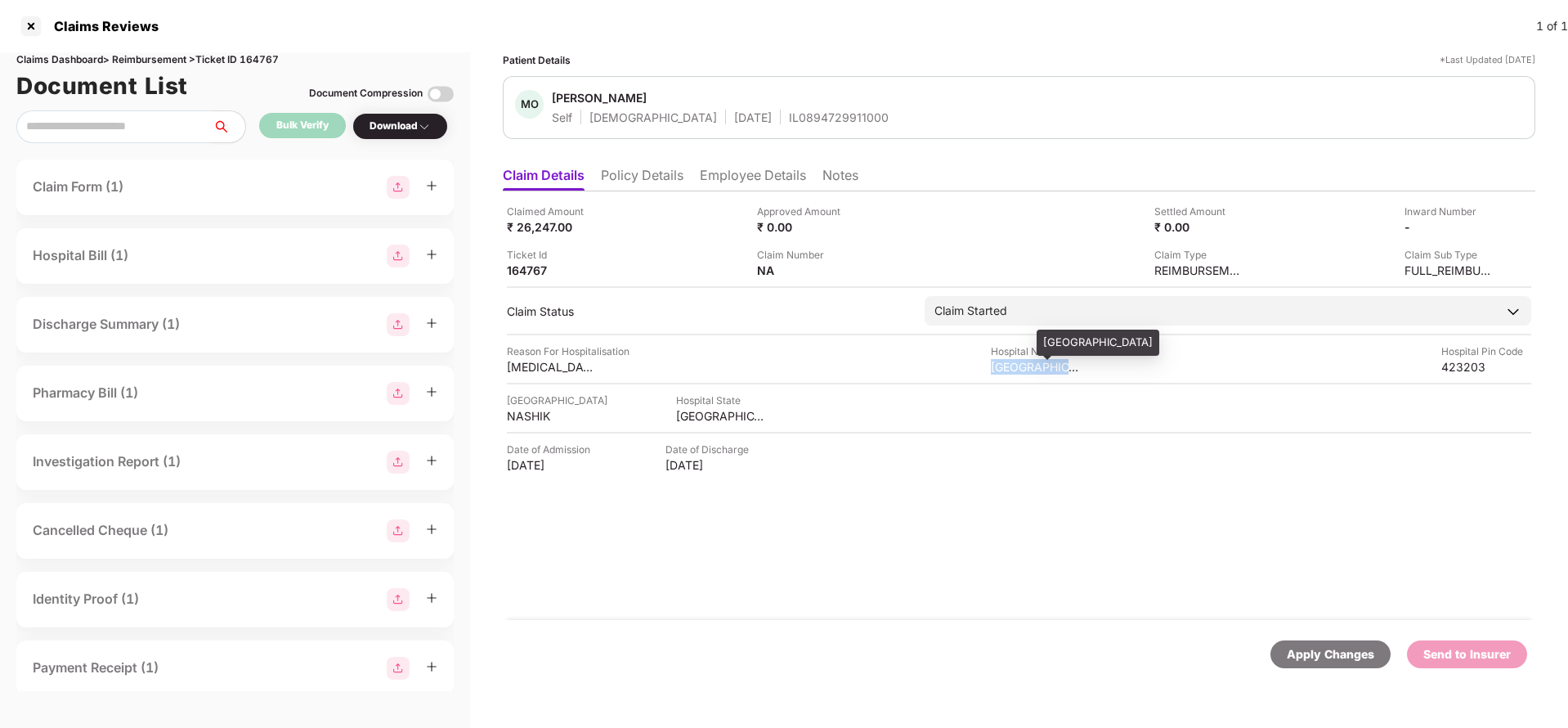
click at [1043, 362] on div "[GEOGRAPHIC_DATA]" at bounding box center [1036, 367] width 90 height 16
copy div "[GEOGRAPHIC_DATA]"
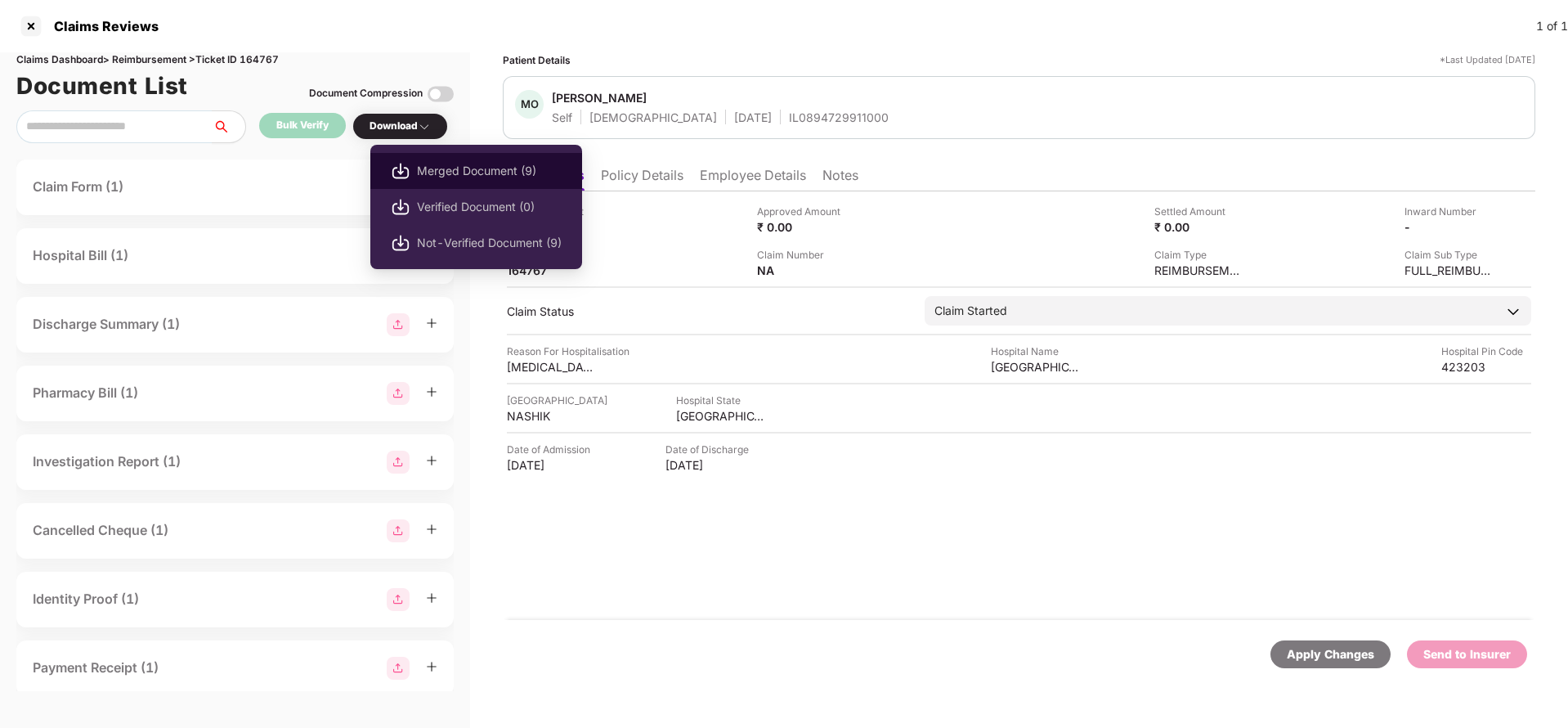
click at [471, 162] on span "Merged Document (9)" at bounding box center [489, 171] width 144 height 18
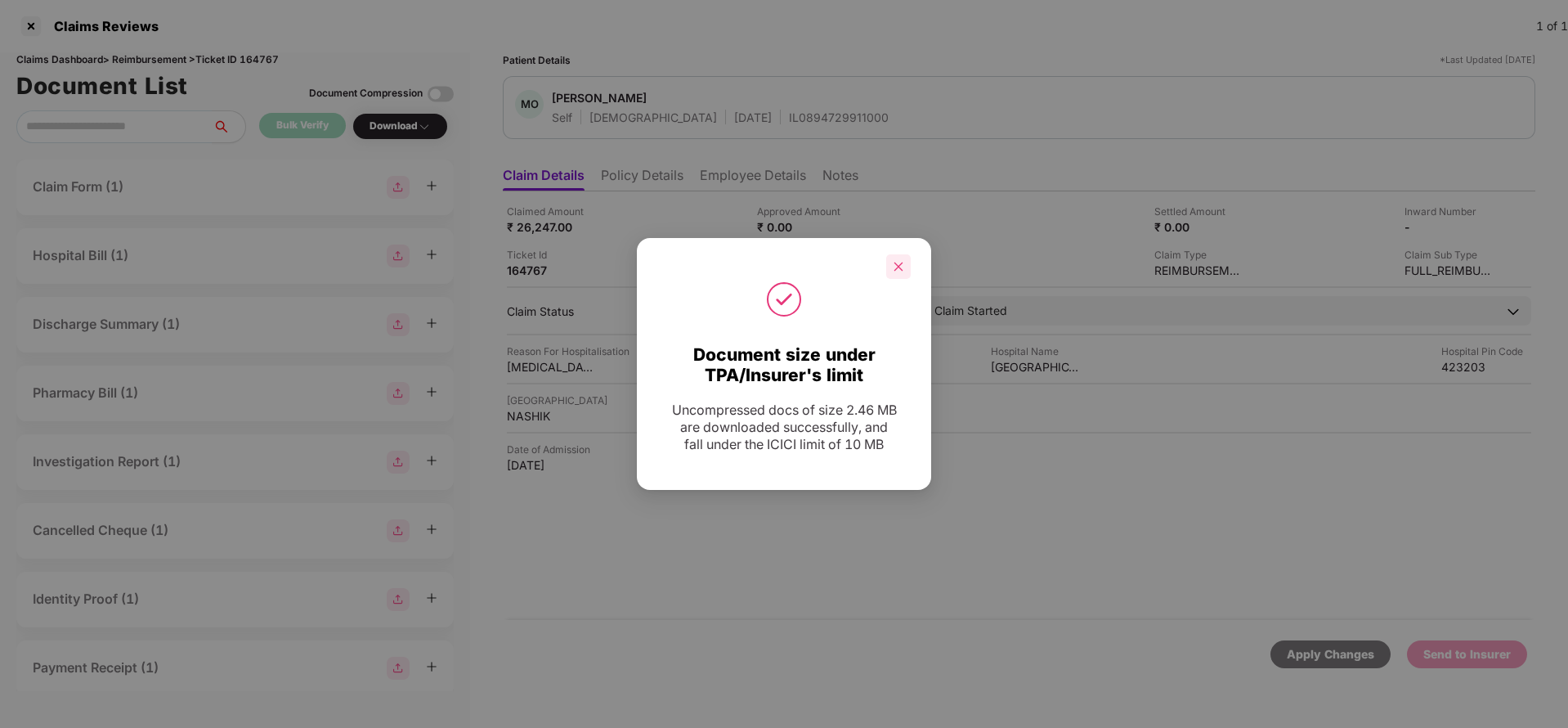
click at [899, 272] on div at bounding box center [899, 267] width 25 height 25
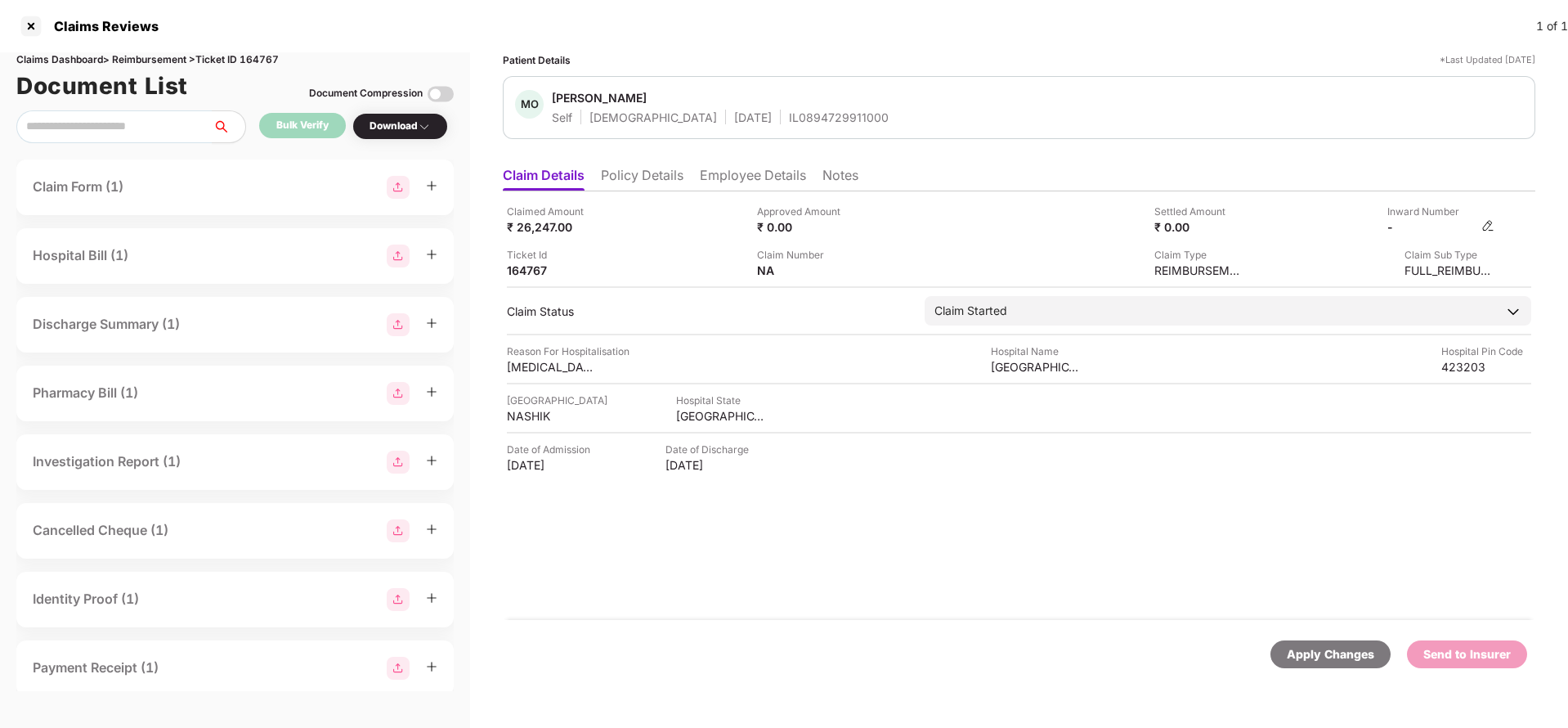
click at [1490, 226] on img at bounding box center [1488, 226] width 13 height 13
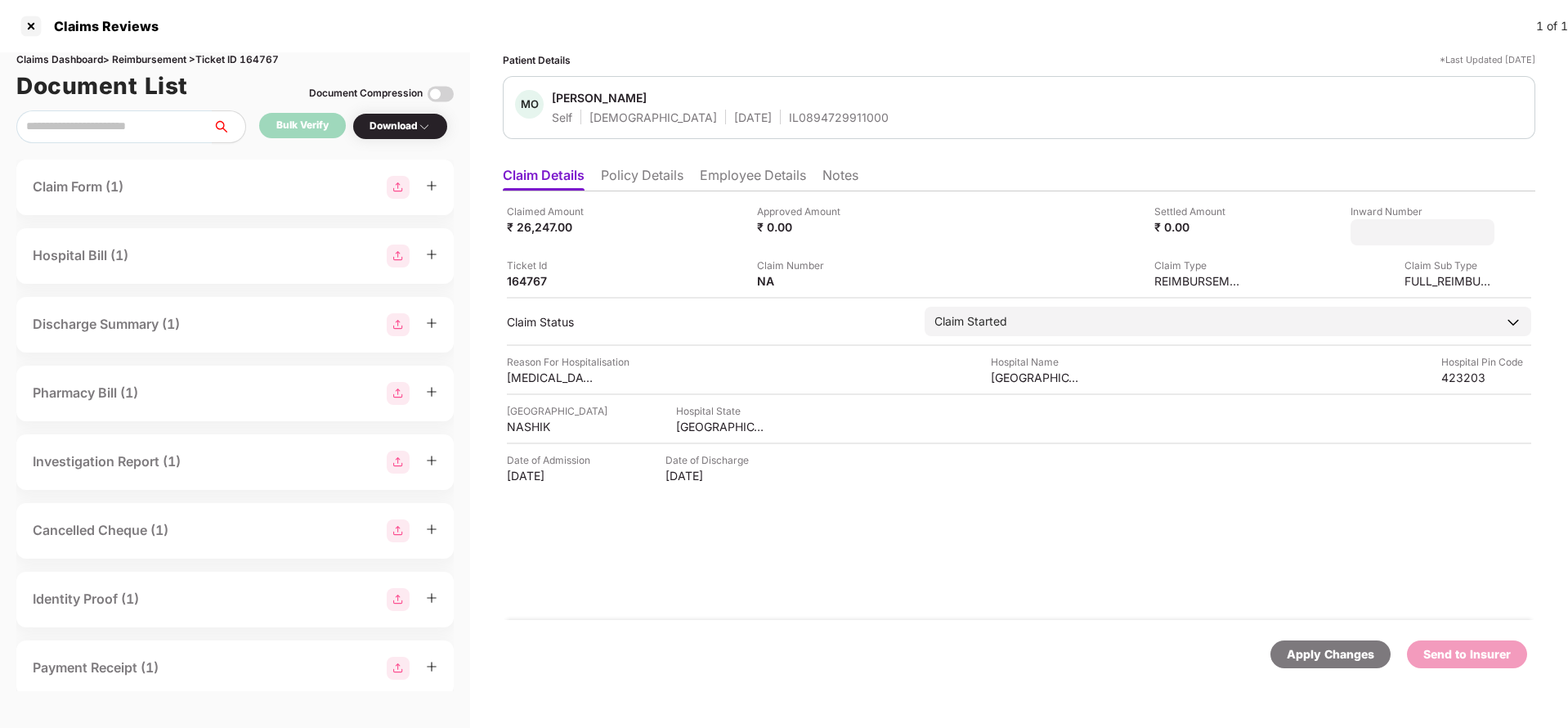
type input "**********"
click at [1016, 301] on div "**********" at bounding box center [1019, 405] width 1032 height 428
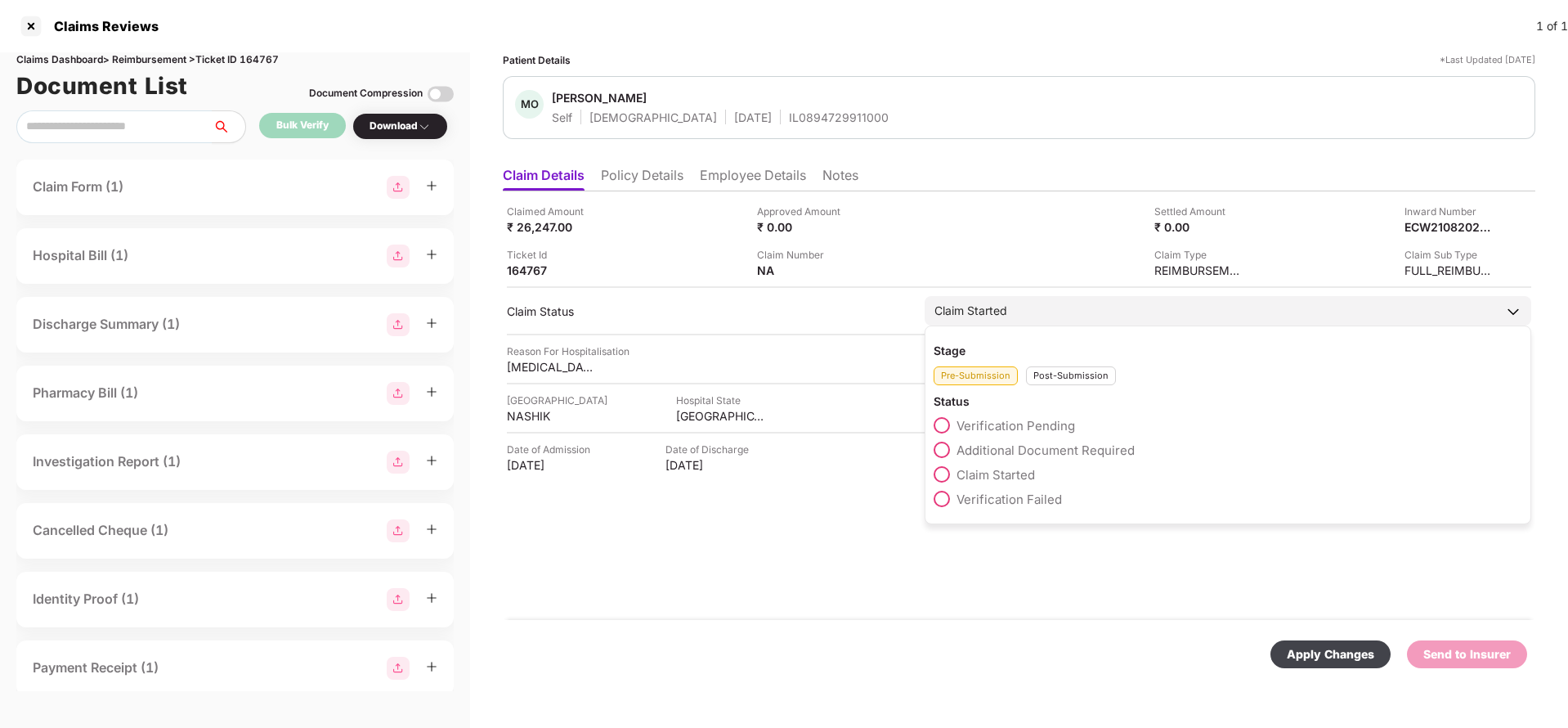
click at [1048, 310] on div "Claim Started" at bounding box center [1228, 310] width 607 height 29
click at [1070, 378] on div "Post-Submission" at bounding box center [1071, 375] width 90 height 19
click at [1024, 460] on div "Claim Under Process" at bounding box center [1228, 454] width 588 height 25
click at [1037, 447] on span "Claim Under Process" at bounding box center [1018, 450] width 123 height 16
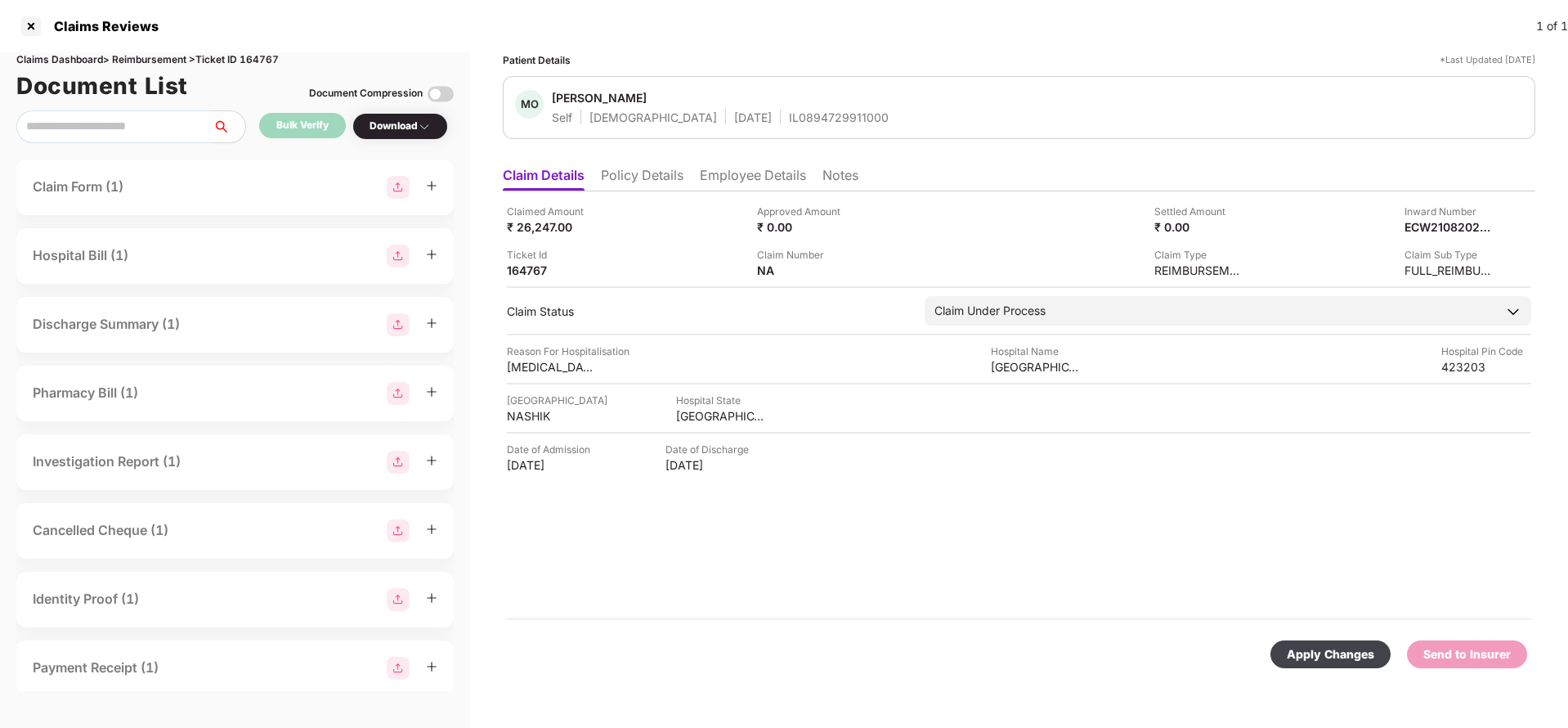
click at [1309, 653] on div "Apply Changes" at bounding box center [1330, 654] width 87 height 18
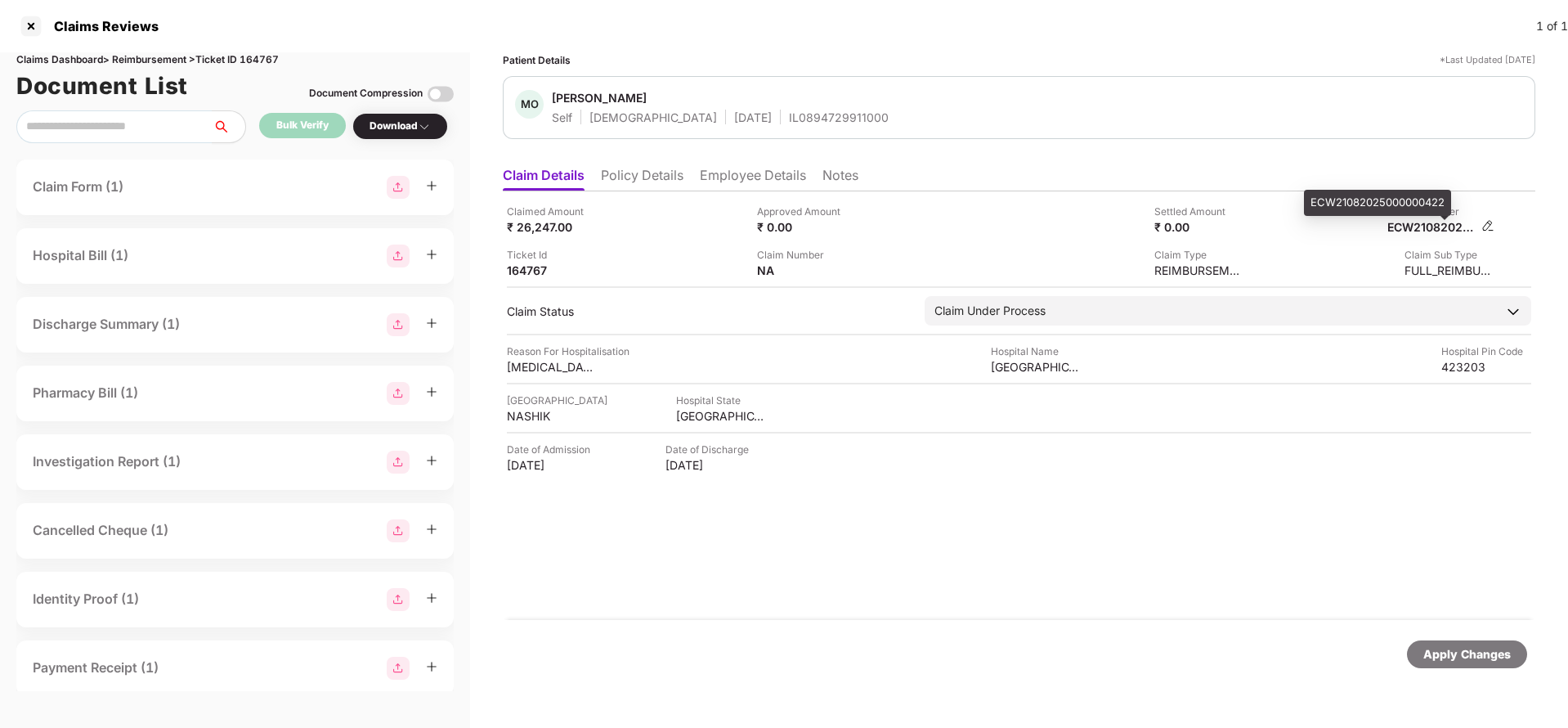
click at [1458, 227] on div "ECW21082025000000422" at bounding box center [1432, 227] width 90 height 16
copy div "ECW21082025000000422"
click at [762, 133] on div "MO Mohammad Osama Mohammad Ah Self Male 01 Dec 1998 IL0894729911000" at bounding box center [1019, 107] width 1032 height 63
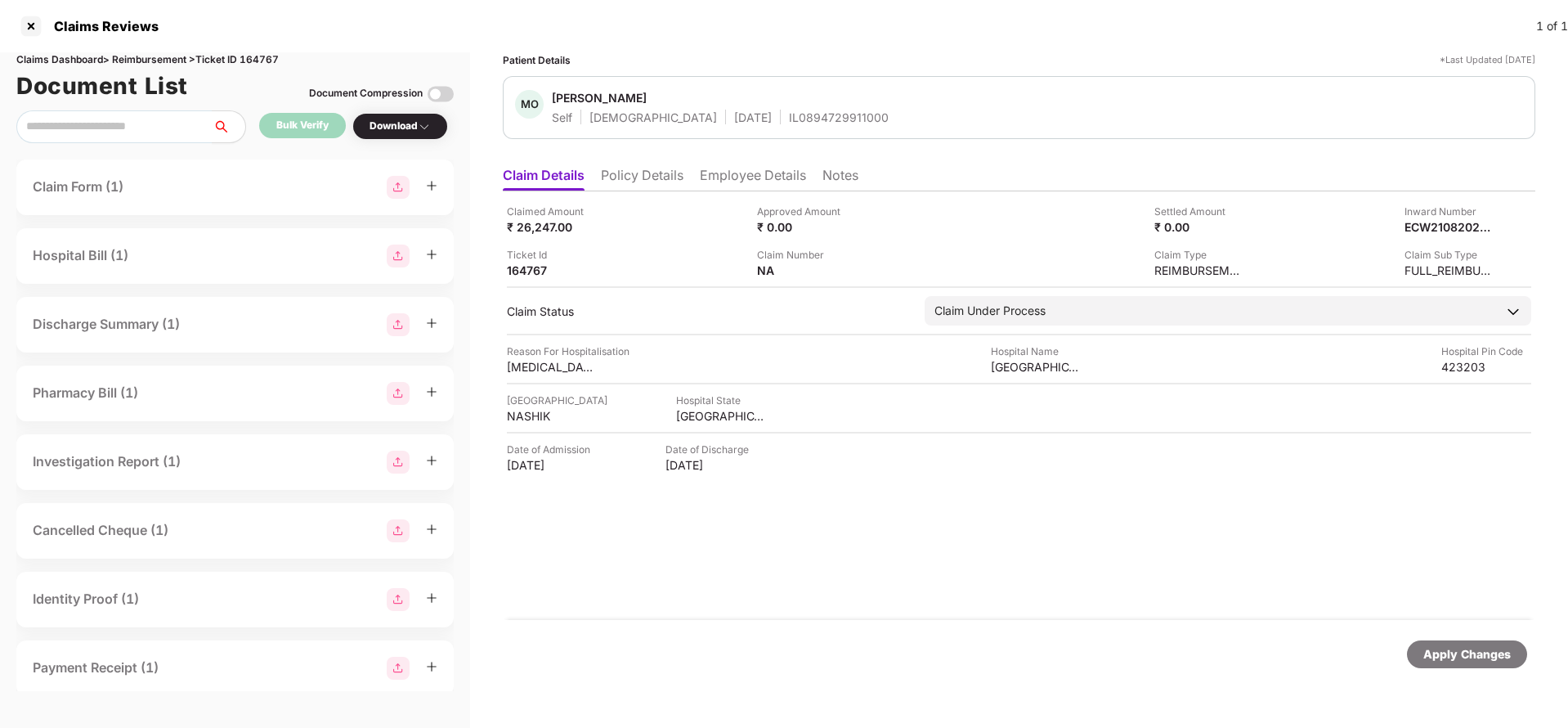
click at [789, 115] on div "IL0894729911000" at bounding box center [839, 117] width 100 height 16
click at [1446, 659] on div "Apply Changes" at bounding box center [1467, 654] width 87 height 18
click at [255, 52] on div "Claims Dashboard > Reimbursement > Ticket ID 164767" at bounding box center [235, 60] width 437 height 16
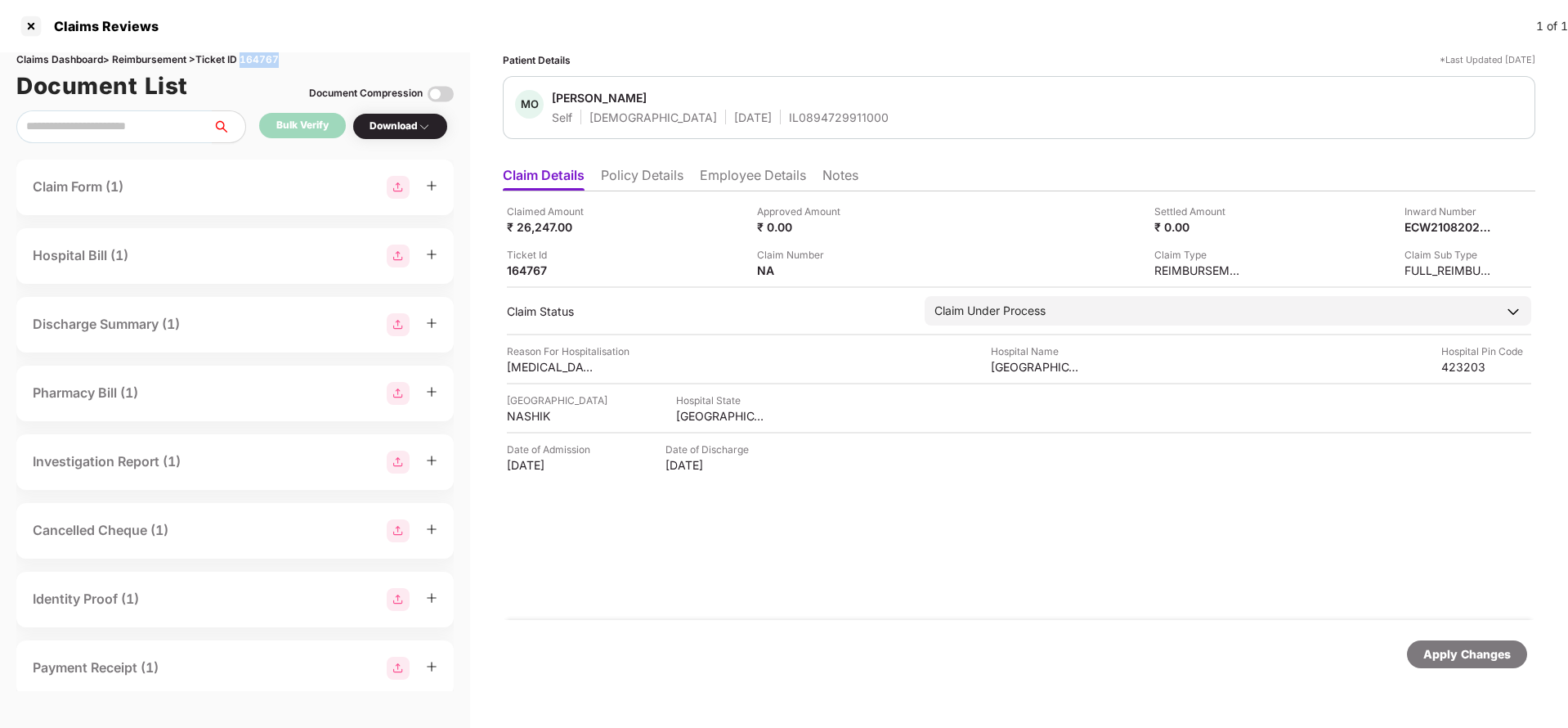
click at [255, 52] on div "Claims Dashboard > Reimbursement > Ticket ID 164767" at bounding box center [235, 60] width 437 height 16
click at [1435, 643] on div "Apply Changes" at bounding box center [1467, 655] width 120 height 28
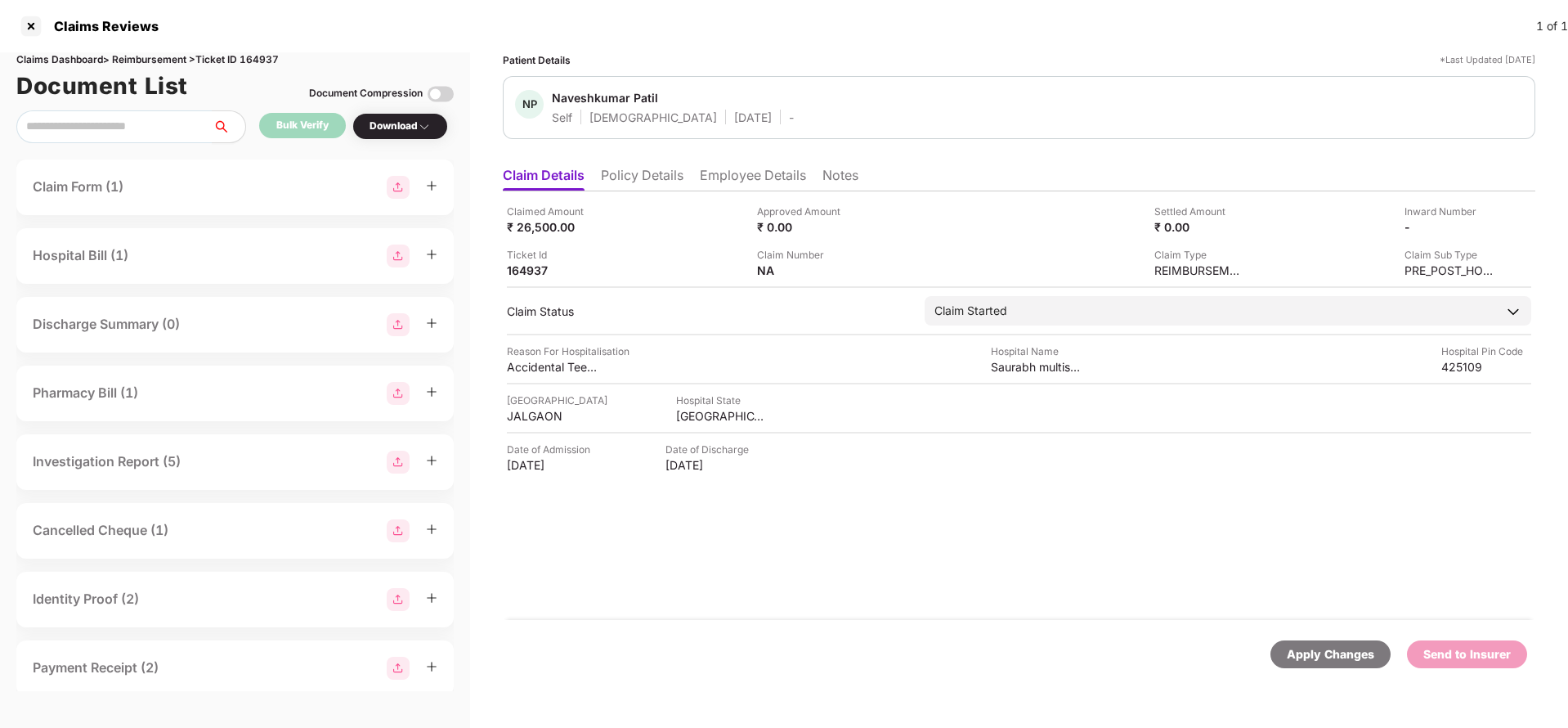
click at [1320, 653] on div "Apply Changes" at bounding box center [1330, 654] width 87 height 18
click at [272, 59] on div "Claims Dashboard > Reimbursement > Ticket ID 164937" at bounding box center [235, 60] width 437 height 16
copy div "164937"
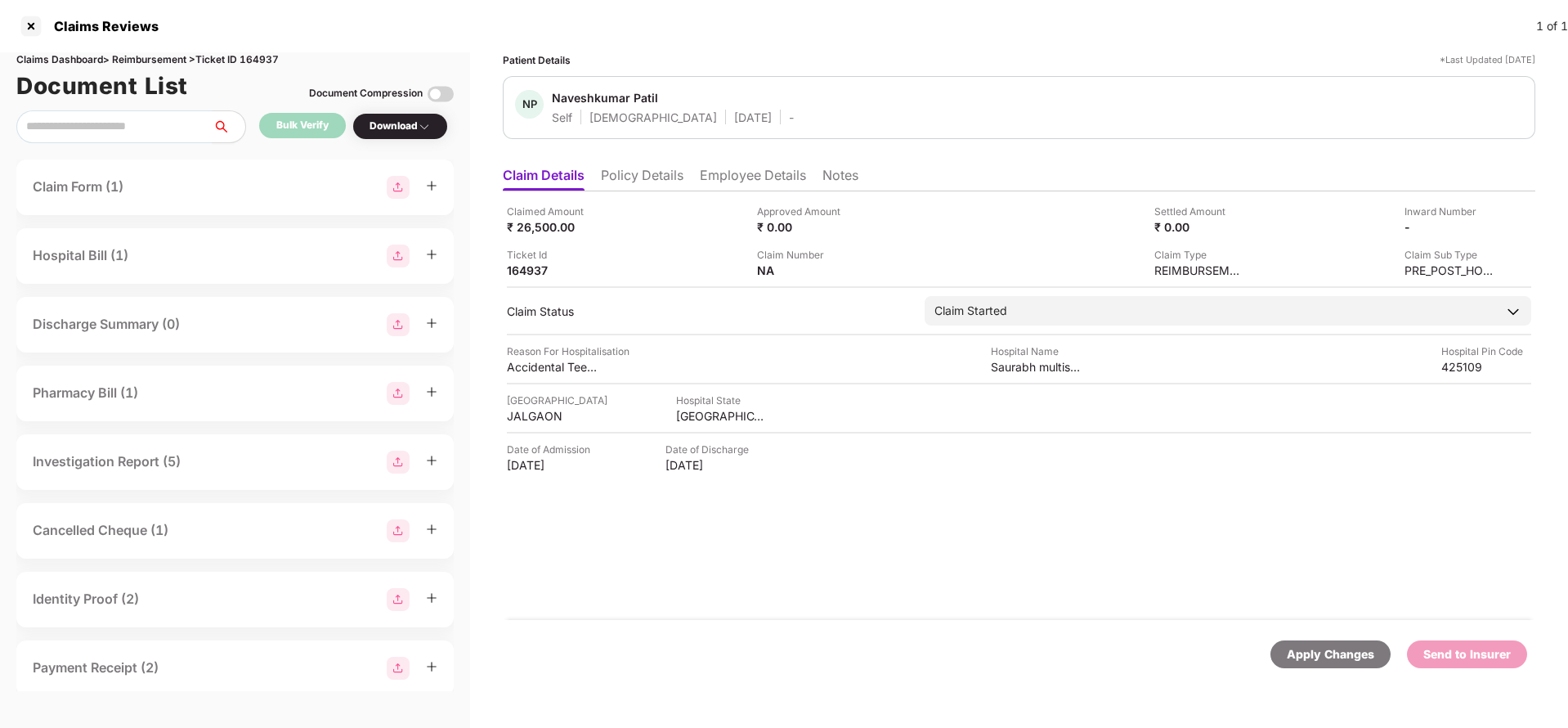
click at [1350, 656] on div "Apply Changes" at bounding box center [1330, 654] width 87 height 18
click at [1301, 662] on div "Apply Changes" at bounding box center [1330, 654] width 87 height 18
click at [268, 61] on div "Claims Dashboard > Reimbursement > Ticket ID 164951" at bounding box center [235, 60] width 437 height 16
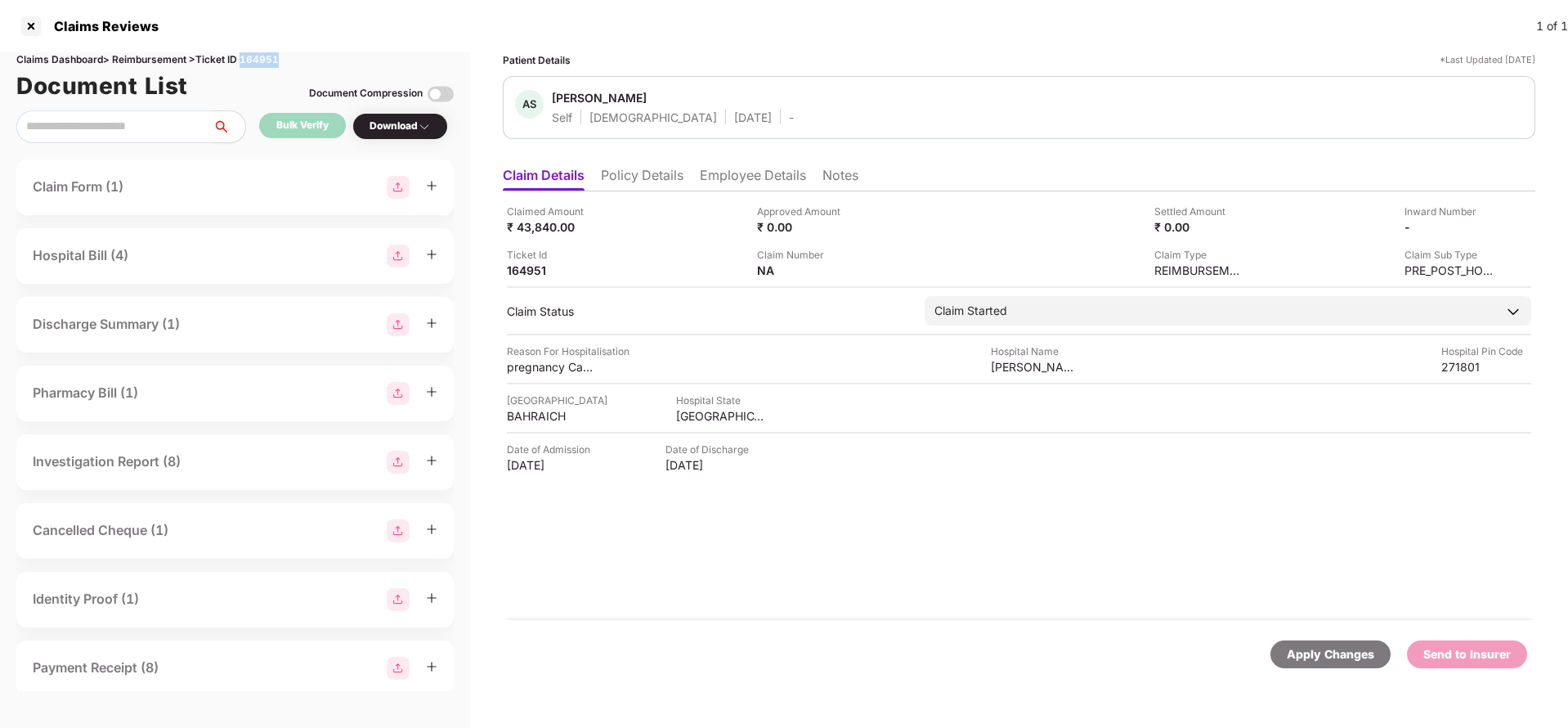
copy div "164951"
click at [1291, 658] on div "Apply Changes" at bounding box center [1330, 654] width 87 height 18
click at [1314, 653] on div "Apply Changes" at bounding box center [1330, 654] width 87 height 18
click at [270, 61] on div "Claims Dashboard > Reimbursement > Ticket ID 164954" at bounding box center [235, 60] width 437 height 16
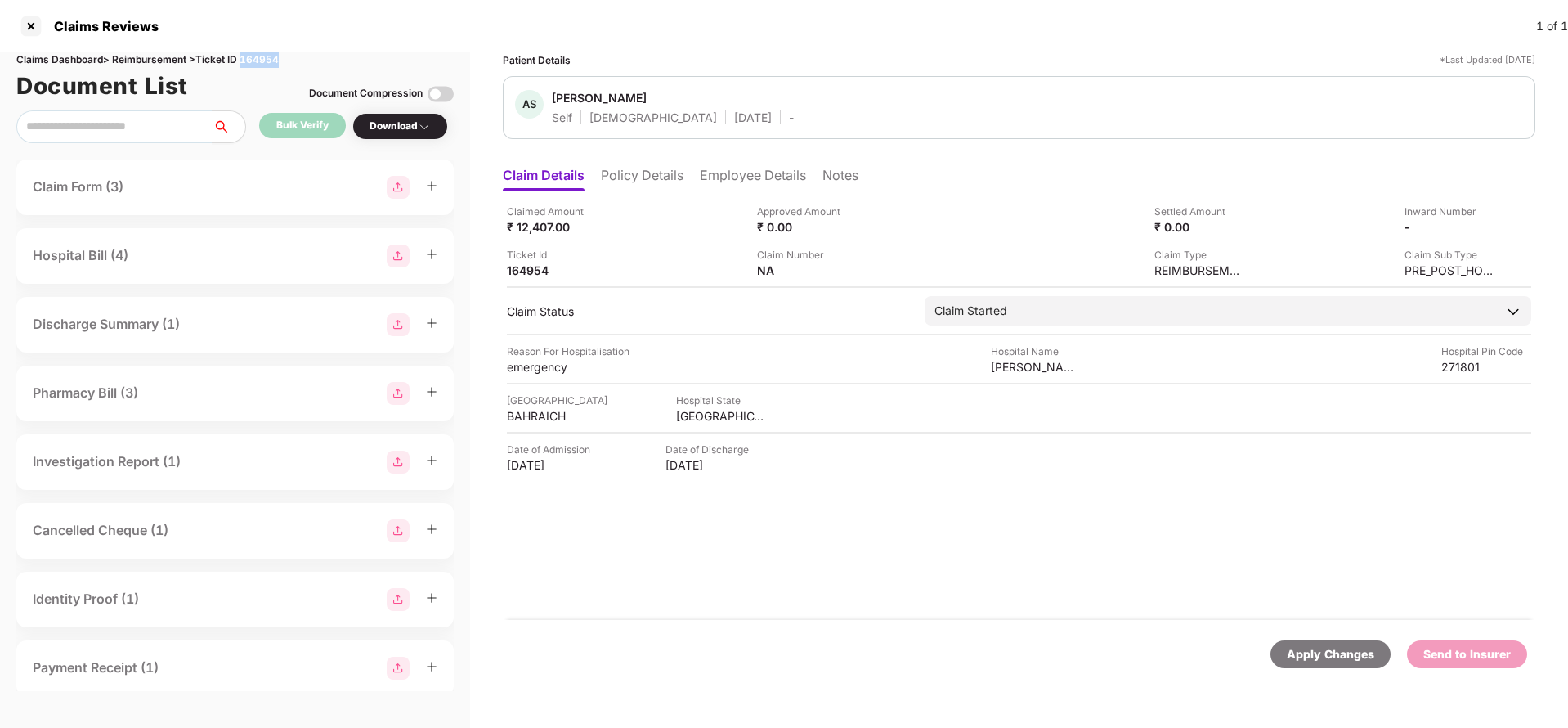
copy div "164954"
click at [1333, 643] on div "Apply Changes" at bounding box center [1330, 655] width 120 height 28
click at [1307, 654] on div "Apply Changes" at bounding box center [1330, 654] width 87 height 18
click at [255, 58] on div "Claims Dashboard > Reimbursement > Ticket ID 164983" at bounding box center [235, 60] width 437 height 16
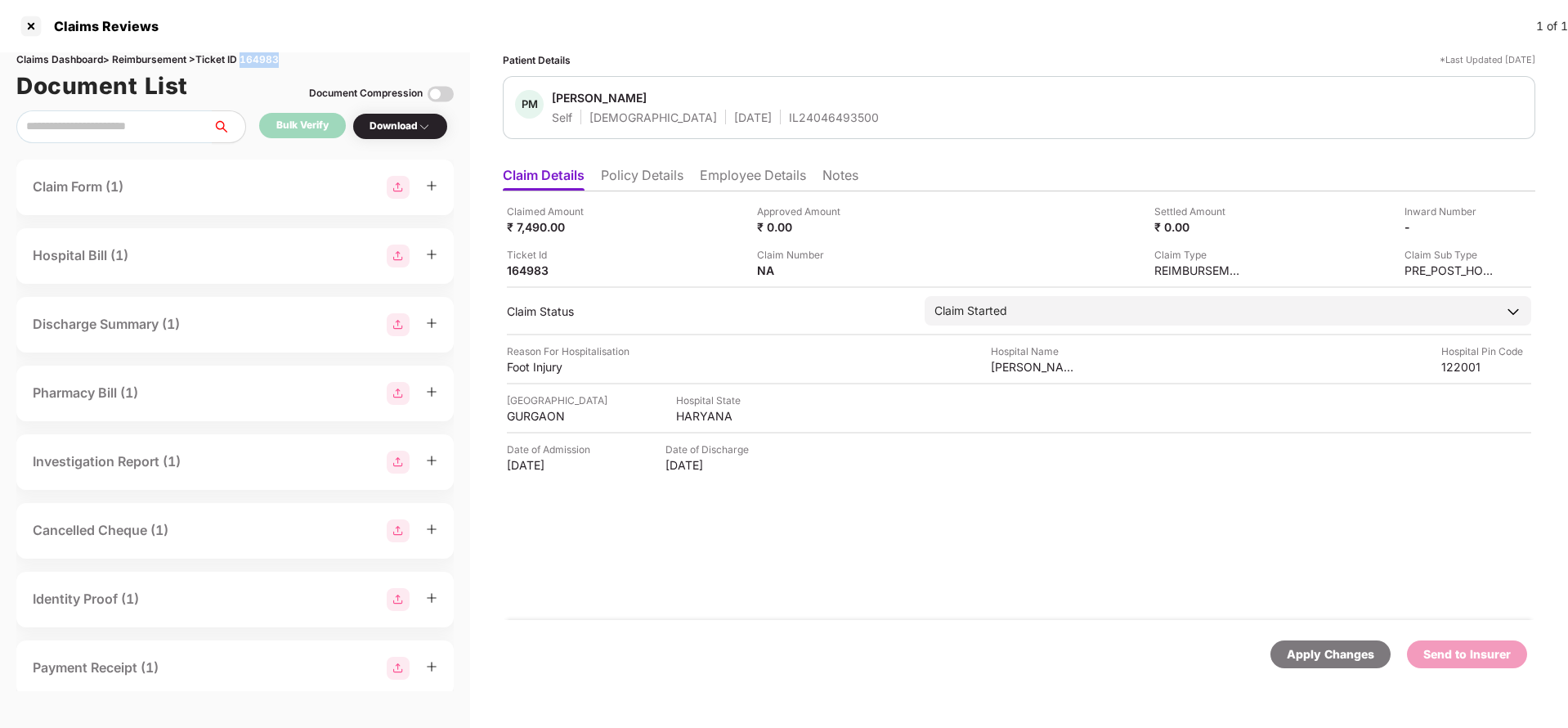
copy div "164983"
click at [1345, 659] on div "Apply Changes" at bounding box center [1330, 654] width 87 height 18
click at [1367, 662] on div "Apply Changes" at bounding box center [1330, 654] width 87 height 18
click at [262, 56] on div "Claims Dashboard > Reimbursement > Ticket ID 165176" at bounding box center [235, 60] width 437 height 16
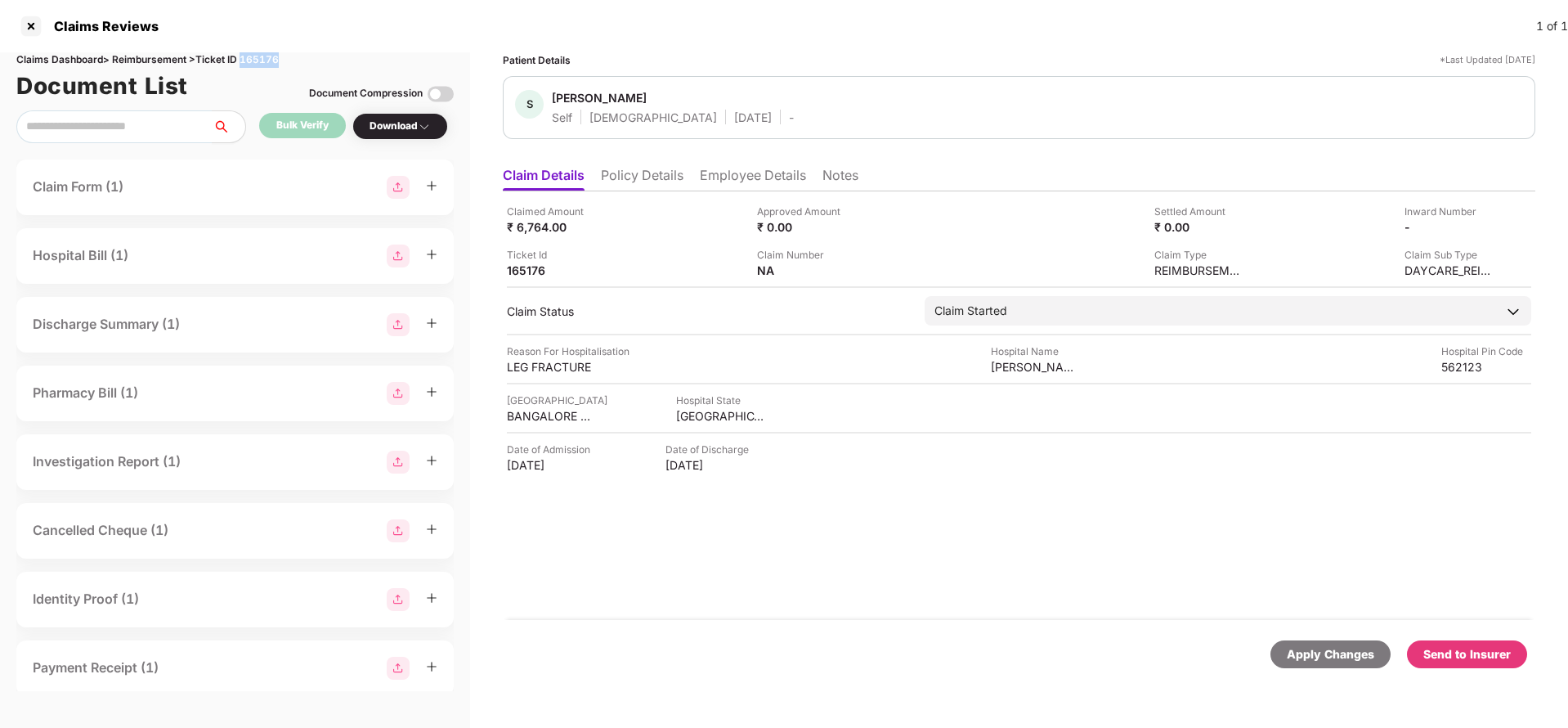
copy div "165176"
click at [1312, 645] on div "Apply Changes" at bounding box center [1330, 654] width 87 height 18
click at [726, 177] on li "Employee Details" at bounding box center [752, 178] width 107 height 24
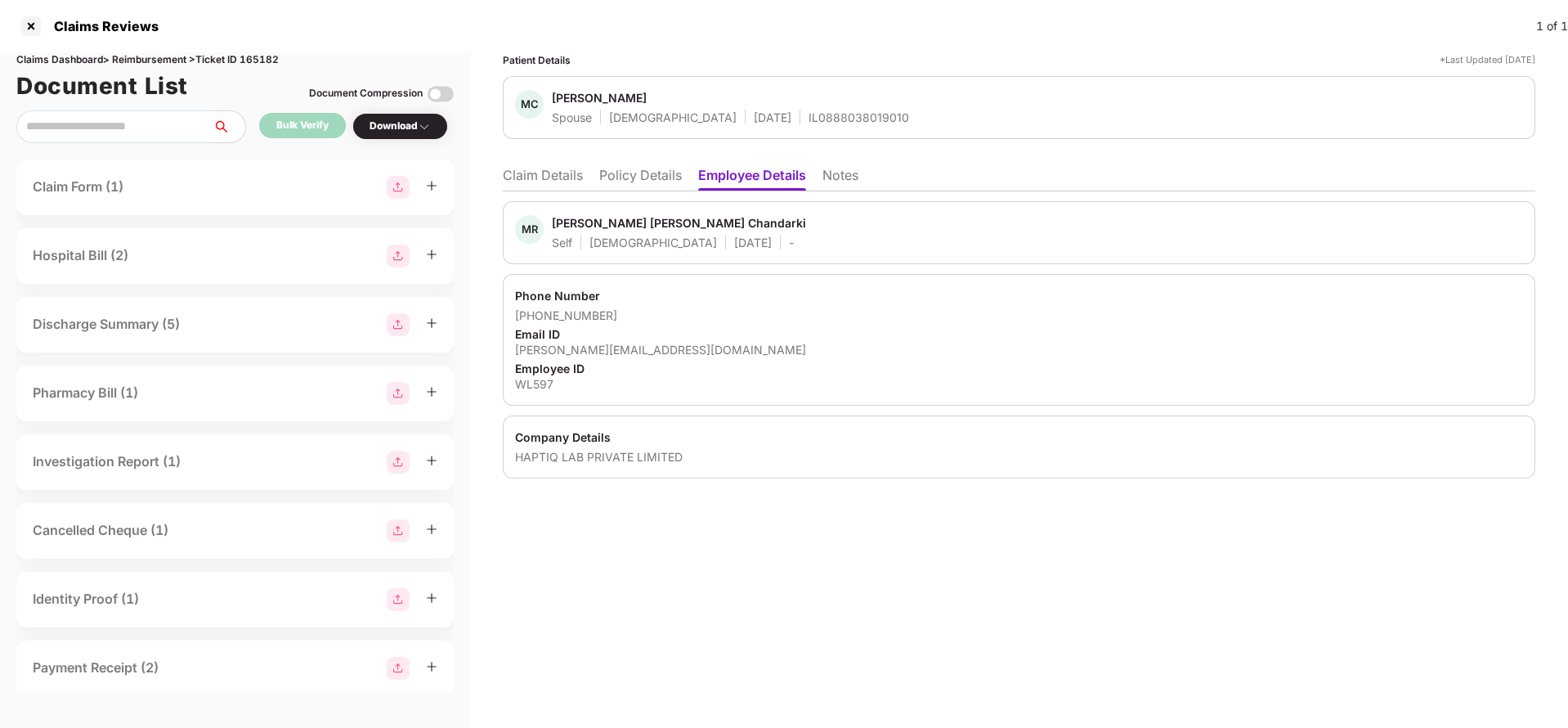
click at [628, 175] on li "Policy Details" at bounding box center [640, 178] width 83 height 24
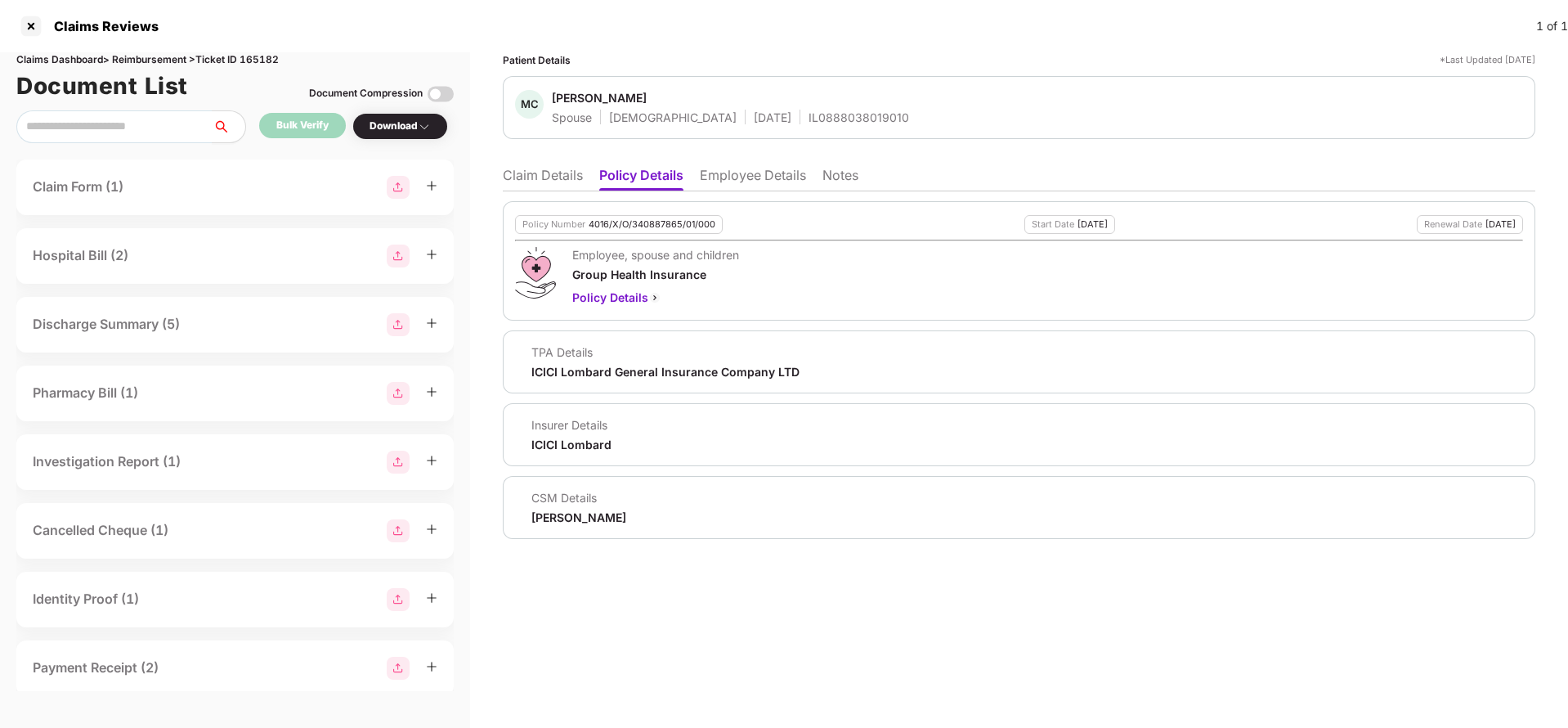
click at [623, 221] on div "4016/X/O/340887865/01/000" at bounding box center [652, 225] width 127 height 11
copy div "4016/X/O/340887865/01/000"
click at [785, 130] on div "MC [PERSON_NAME] Spouse [DEMOGRAPHIC_DATA] [DATE] IL0888038019010" at bounding box center [1019, 107] width 1032 height 63
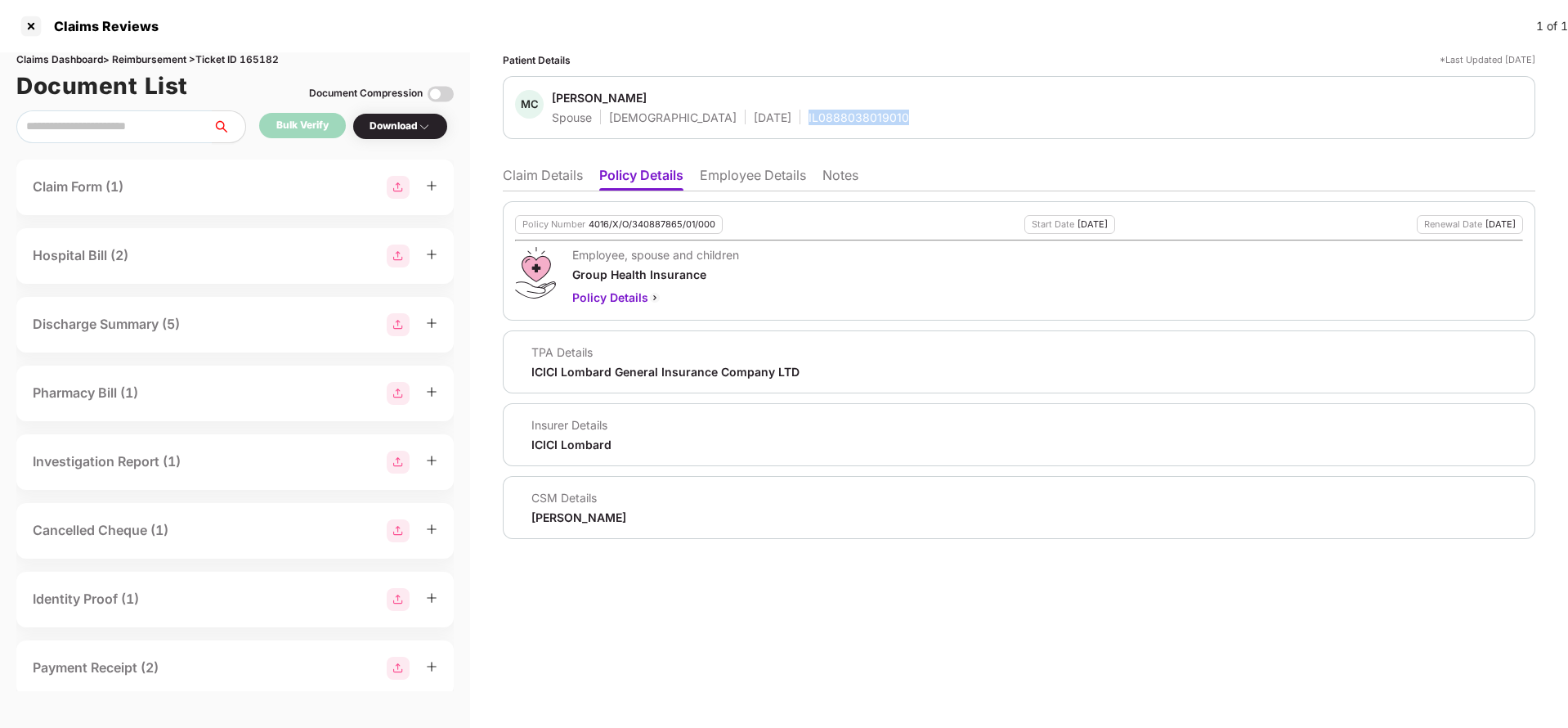
click at [785, 130] on div "MC [PERSON_NAME] Spouse [DEMOGRAPHIC_DATA] [DATE] IL0888038019010" at bounding box center [1019, 107] width 1032 height 63
copy div "IL0888038019010"
click at [535, 176] on li "Claim Details" at bounding box center [543, 178] width 80 height 24
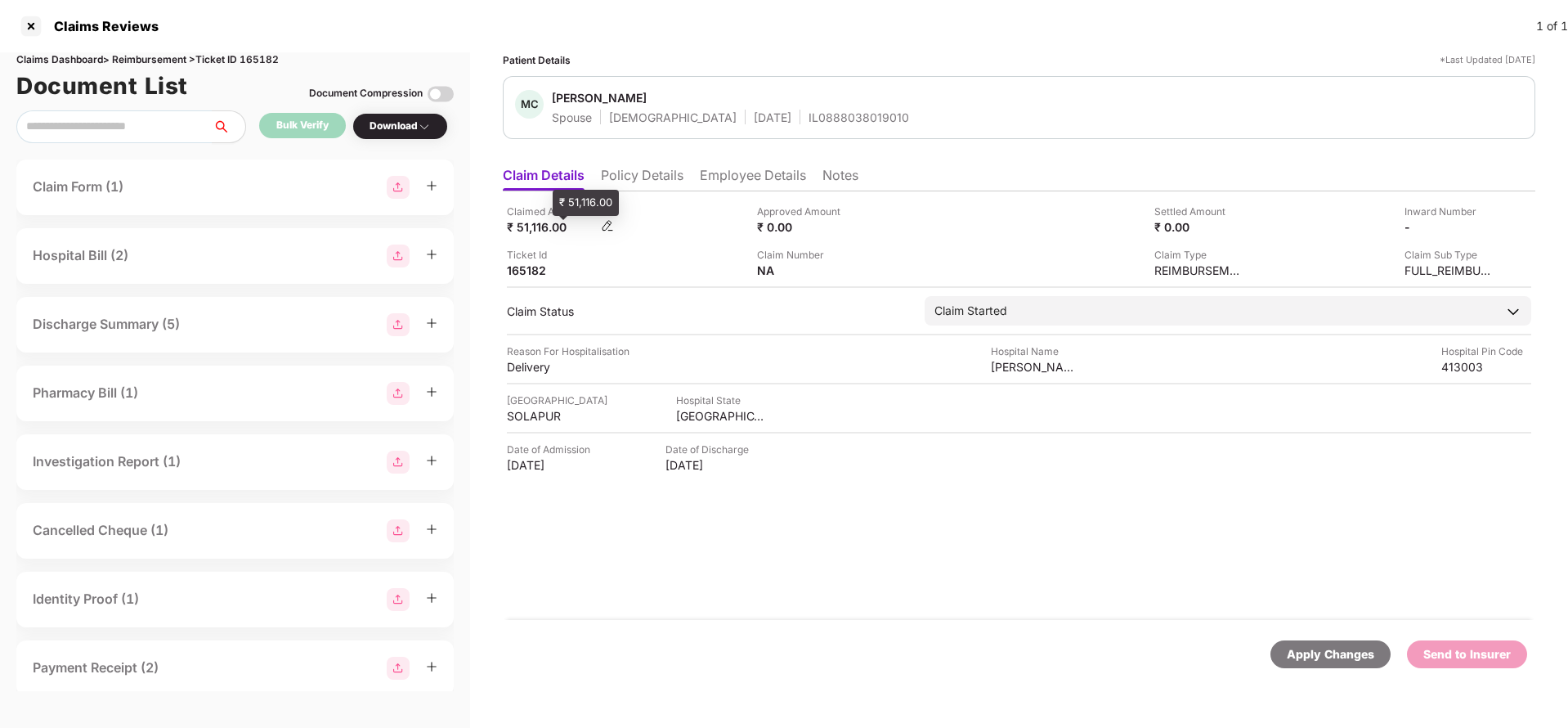
click at [528, 231] on div "₹ 51,116.00" at bounding box center [551, 227] width 90 height 16
copy div "51,116"
click at [1044, 360] on div "[PERSON_NAME] Nursing Home" at bounding box center [1036, 367] width 90 height 16
click at [1044, 360] on div "Suyash Nursing Home" at bounding box center [1036, 367] width 90 height 16
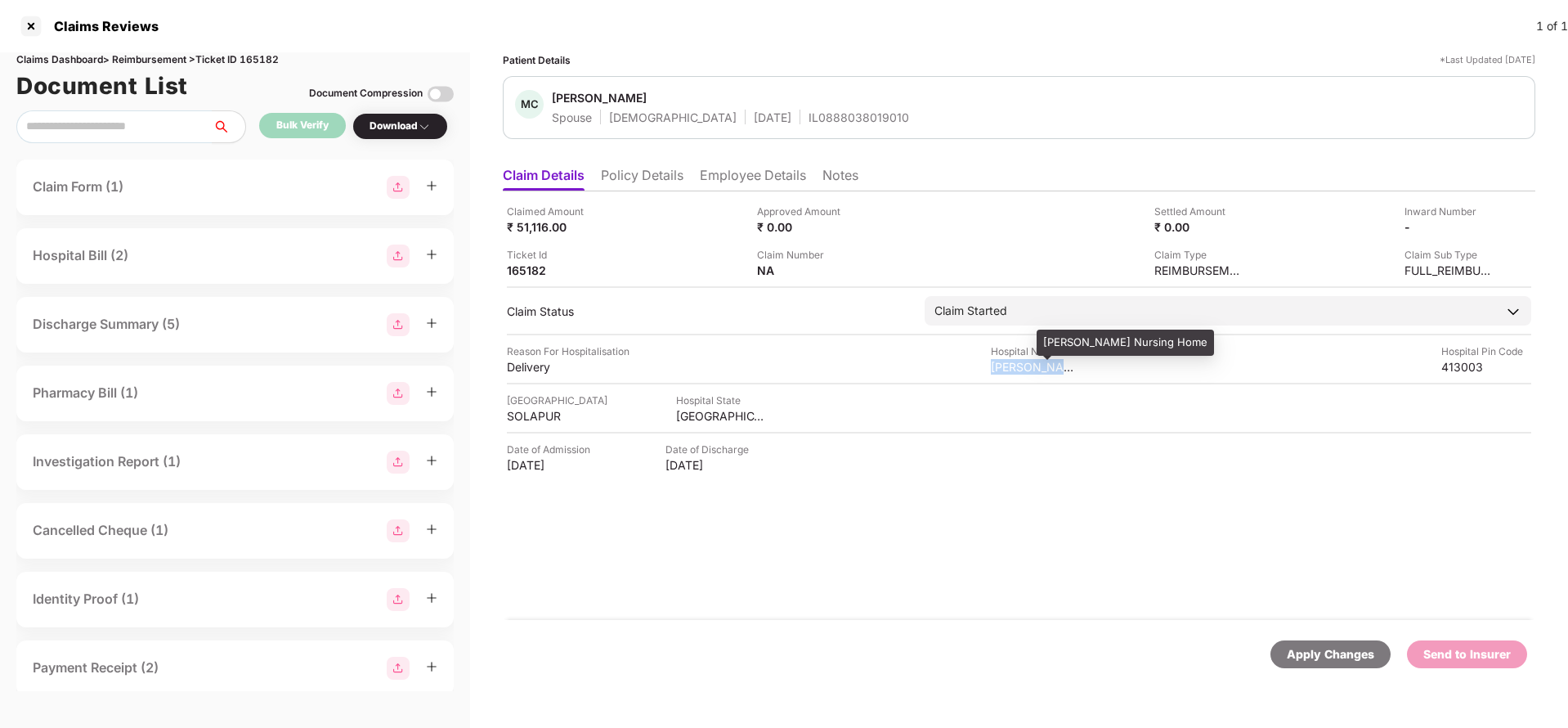
click at [1044, 360] on div "Suyash Nursing Home" at bounding box center [1036, 367] width 90 height 16
copy div "Suyash Nursing Home"
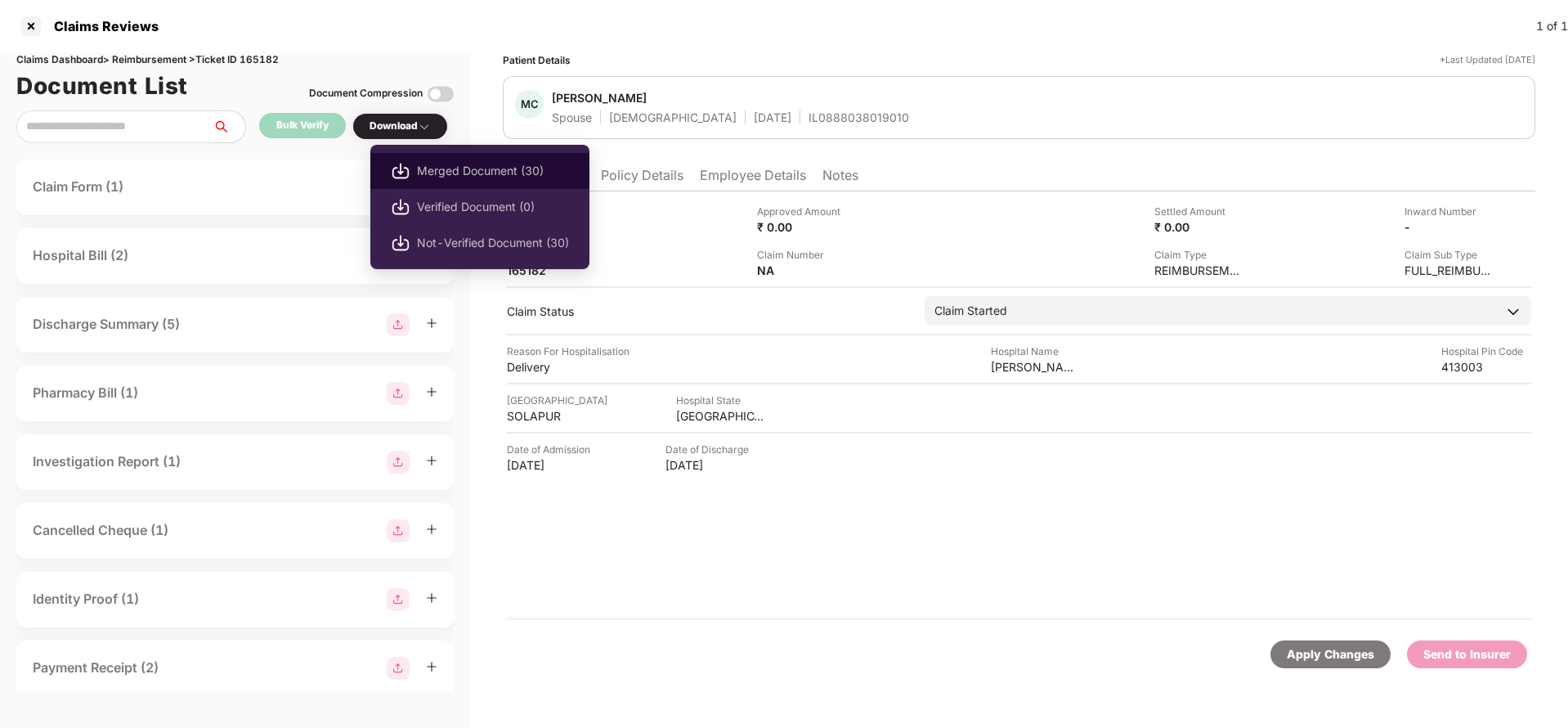
click at [469, 177] on span "Merged Document (30)" at bounding box center [492, 171] width 152 height 18
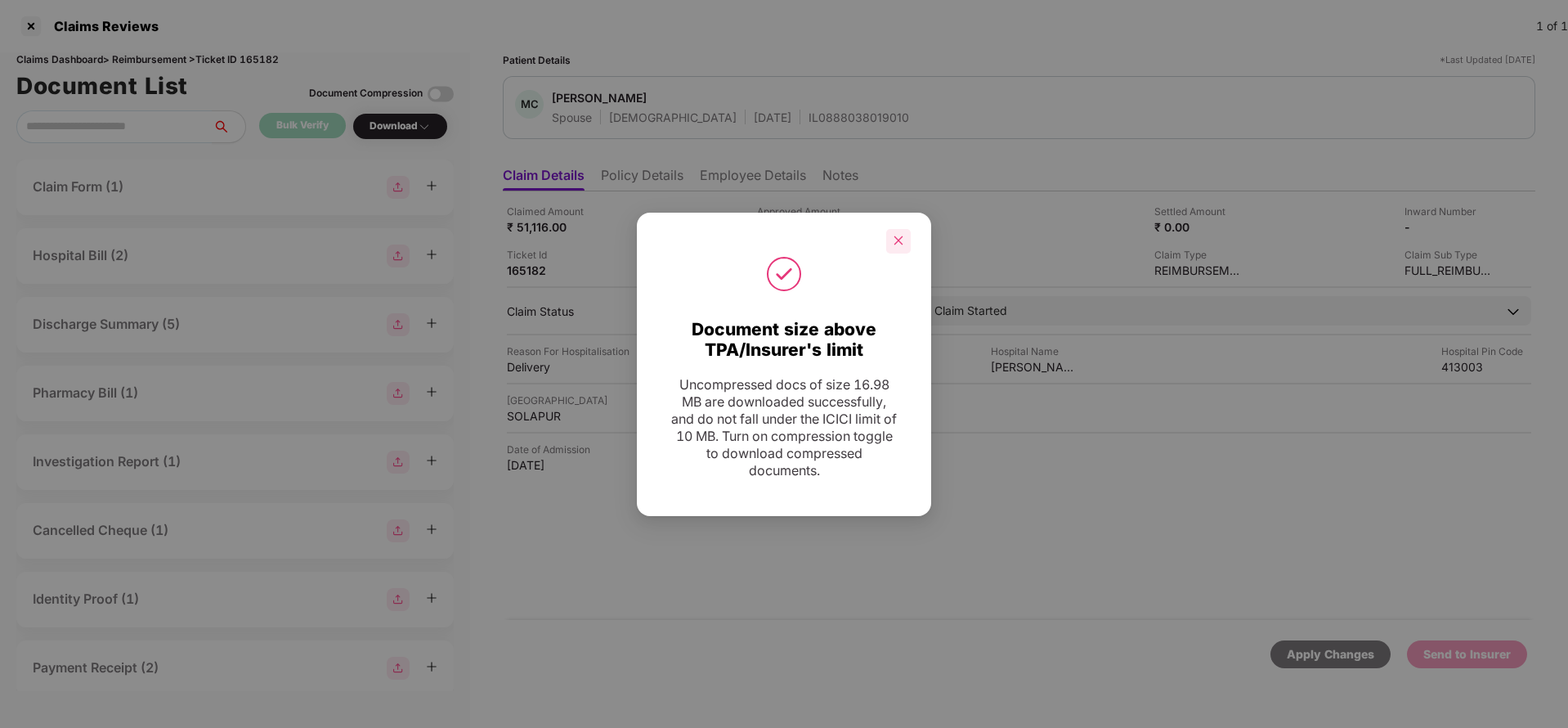
click at [902, 244] on icon "close" at bounding box center [899, 241] width 9 height 9
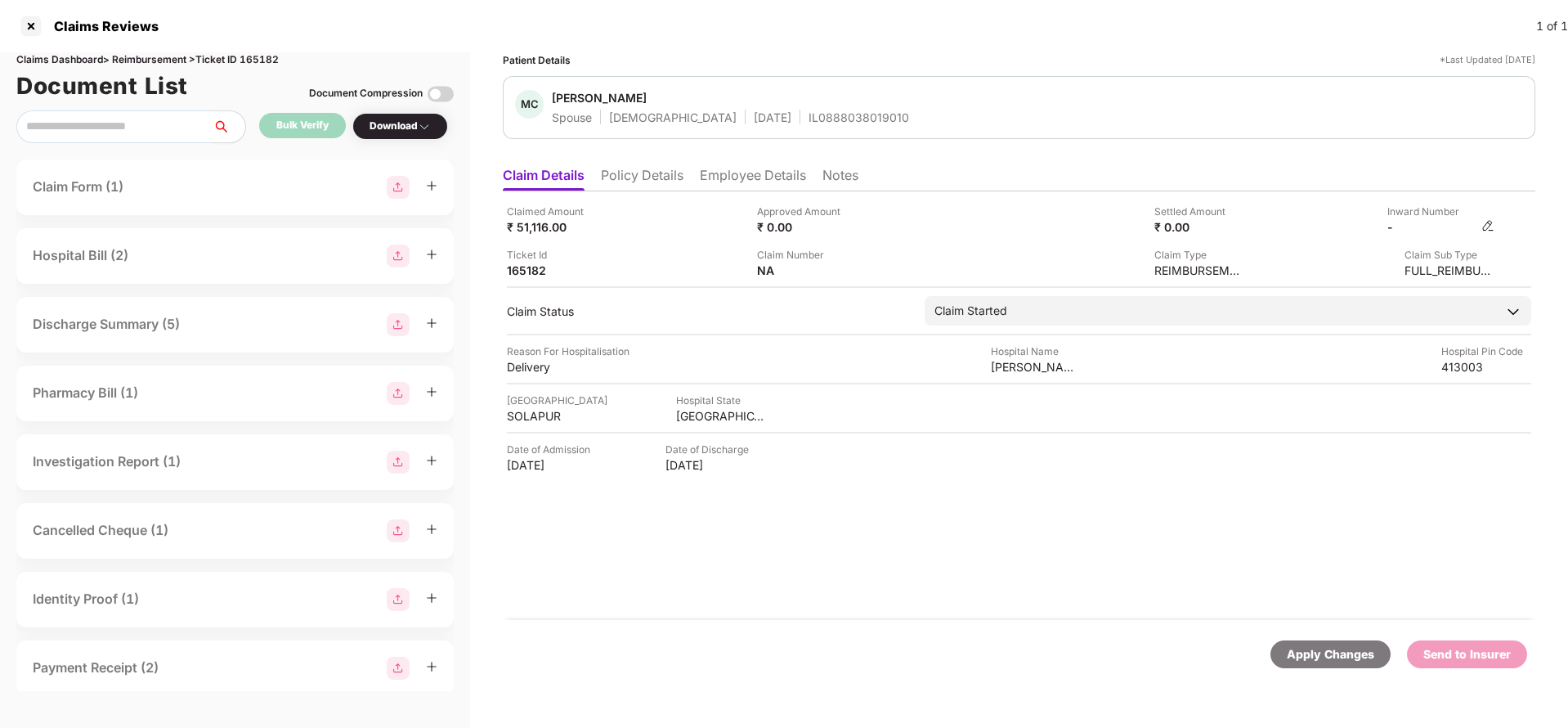
click at [1492, 226] on img at bounding box center [1488, 226] width 13 height 13
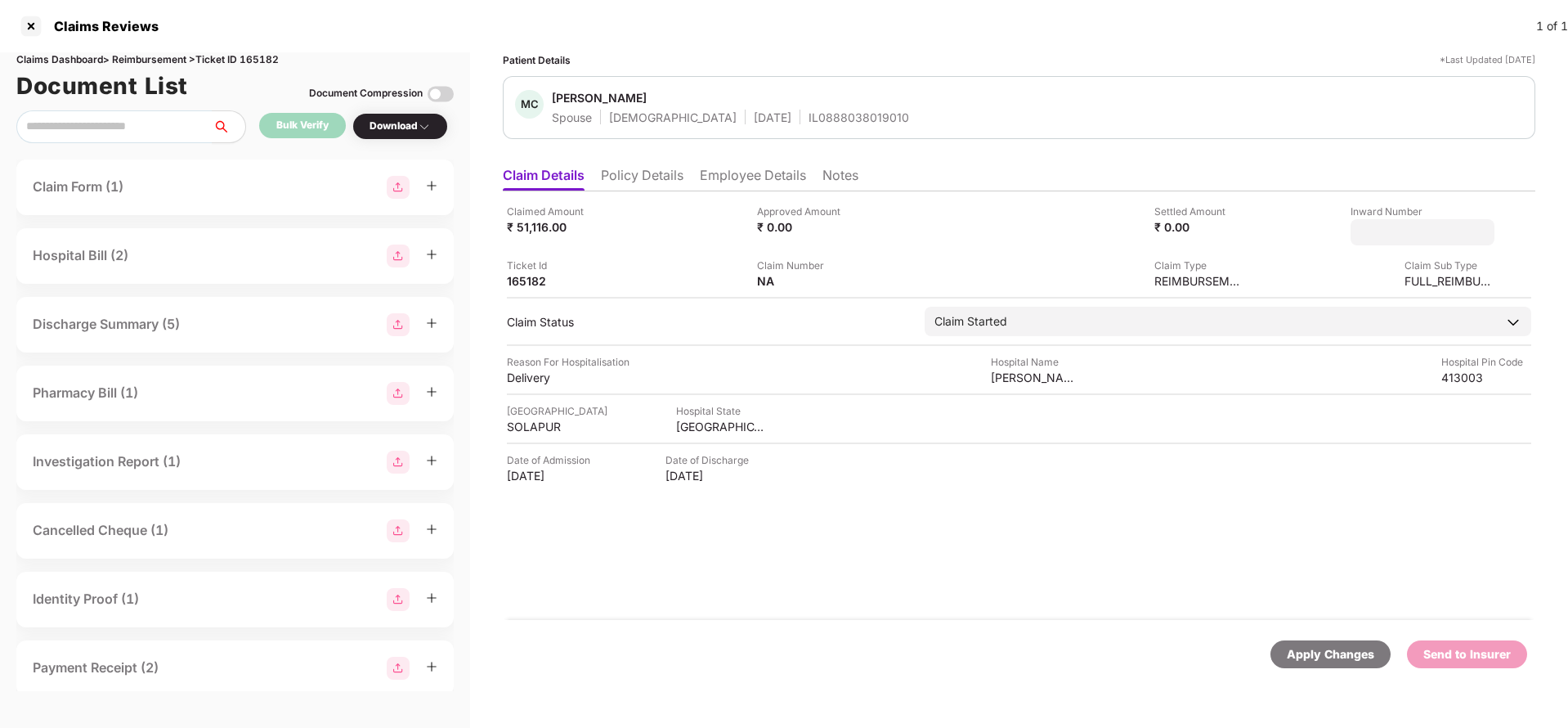
type input "**********"
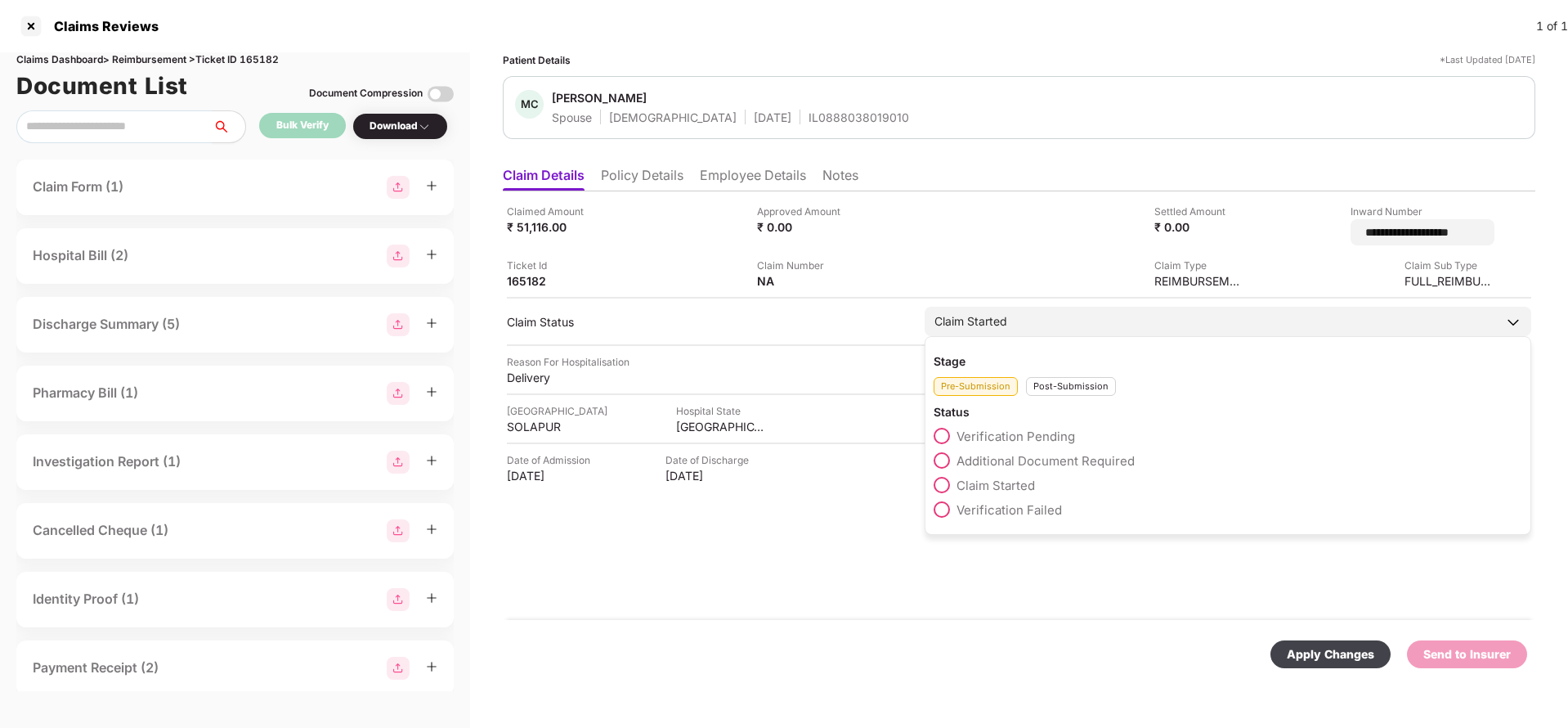
click at [1098, 325] on div "Claim Started Stage Pre-Submission Post-Submission Status Verification Pending …" at bounding box center [1228, 321] width 607 height 29
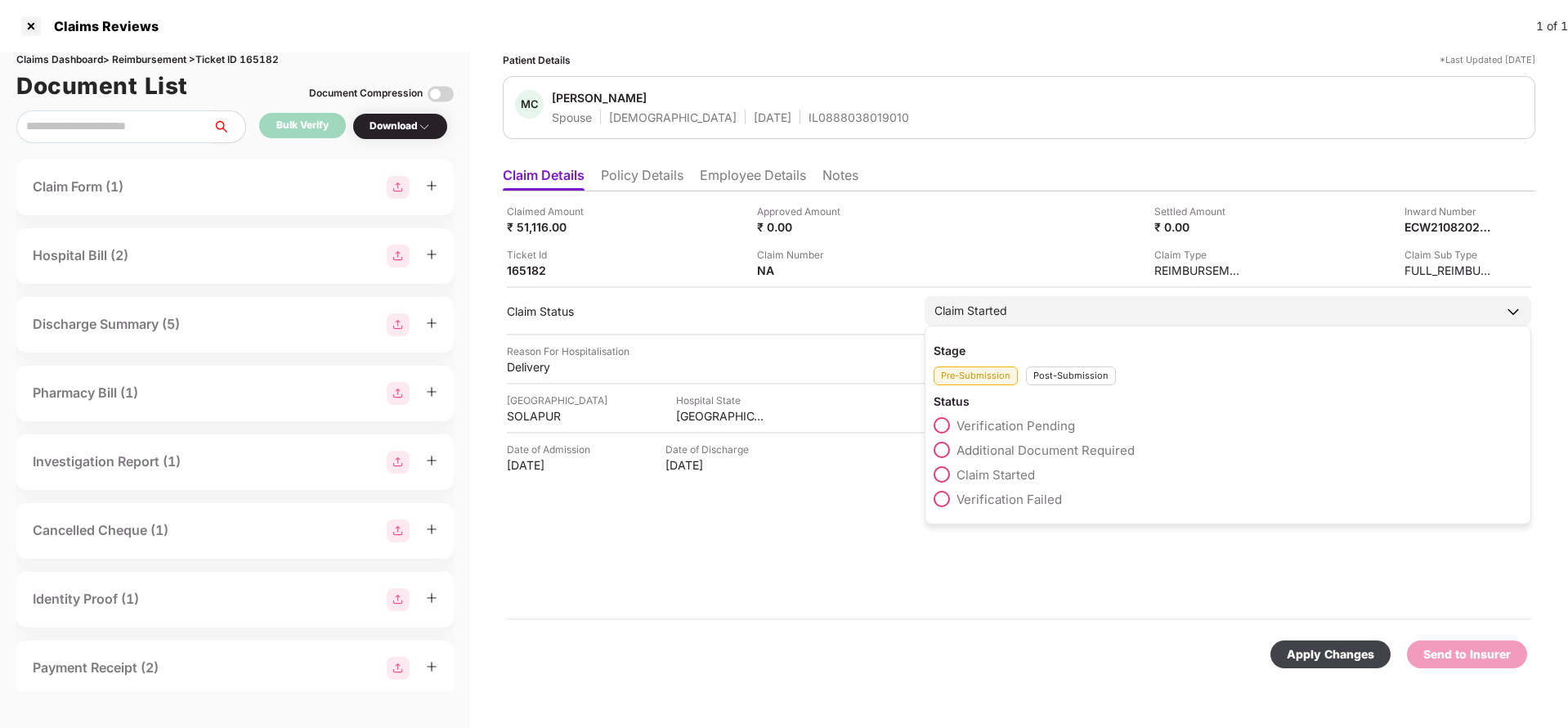
click at [1062, 376] on div "Post-Submission" at bounding box center [1071, 375] width 90 height 19
click at [1012, 442] on span "Claim Under Process" at bounding box center [1018, 450] width 123 height 16
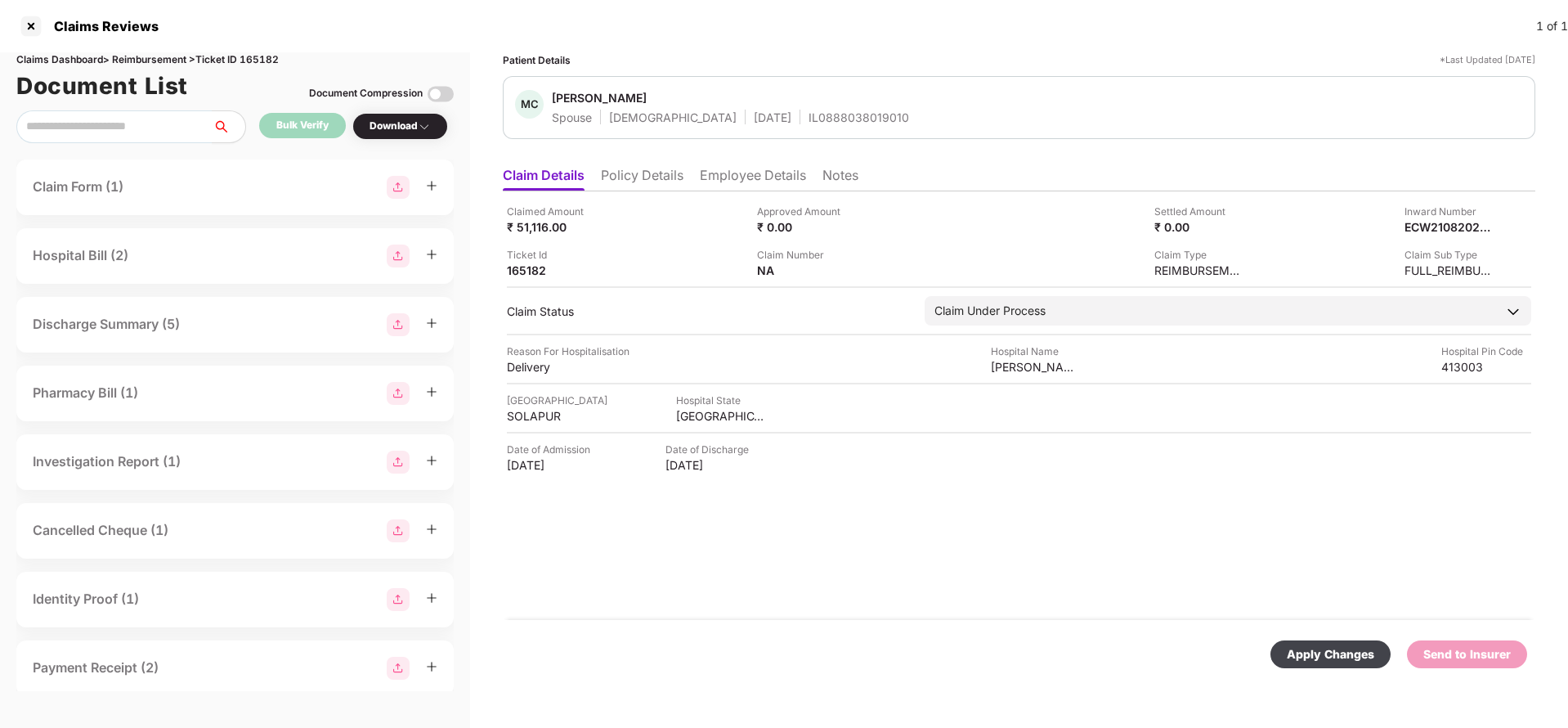
click at [1317, 653] on div "Apply Changes" at bounding box center [1330, 654] width 87 height 18
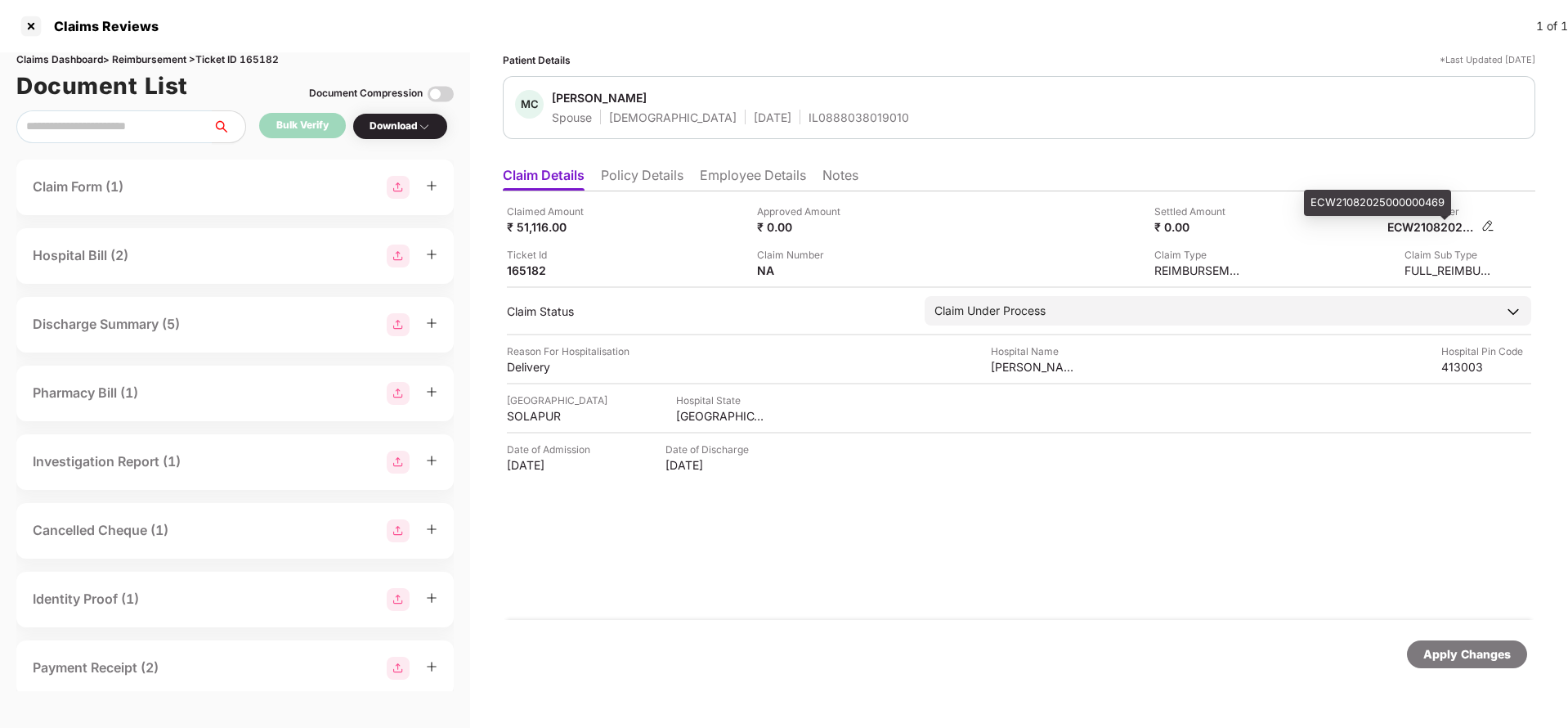
click at [1416, 227] on div "ECW21082025000000469" at bounding box center [1432, 227] width 90 height 16
copy div "ECW21082025000000469"
click at [809, 123] on div "IL0888038019010" at bounding box center [859, 117] width 100 height 16
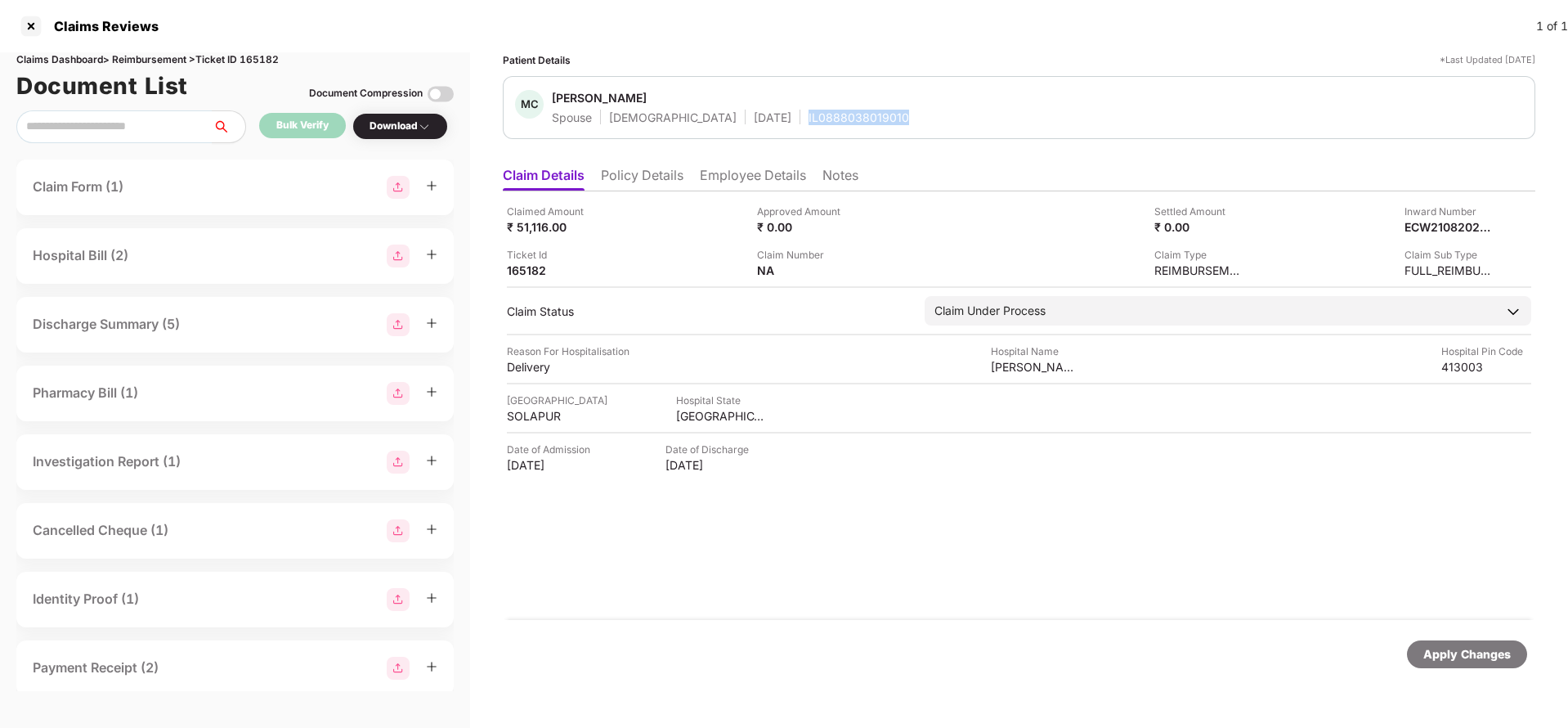
click at [809, 123] on div "IL0888038019010" at bounding box center [859, 117] width 100 height 16
copy div "IL0888038019010"
click at [1501, 657] on div "Apply Changes" at bounding box center [1467, 654] width 87 height 18
click at [263, 55] on div "Claims Dashboard > Reimbursement > Ticket ID 165182" at bounding box center [235, 60] width 437 height 16
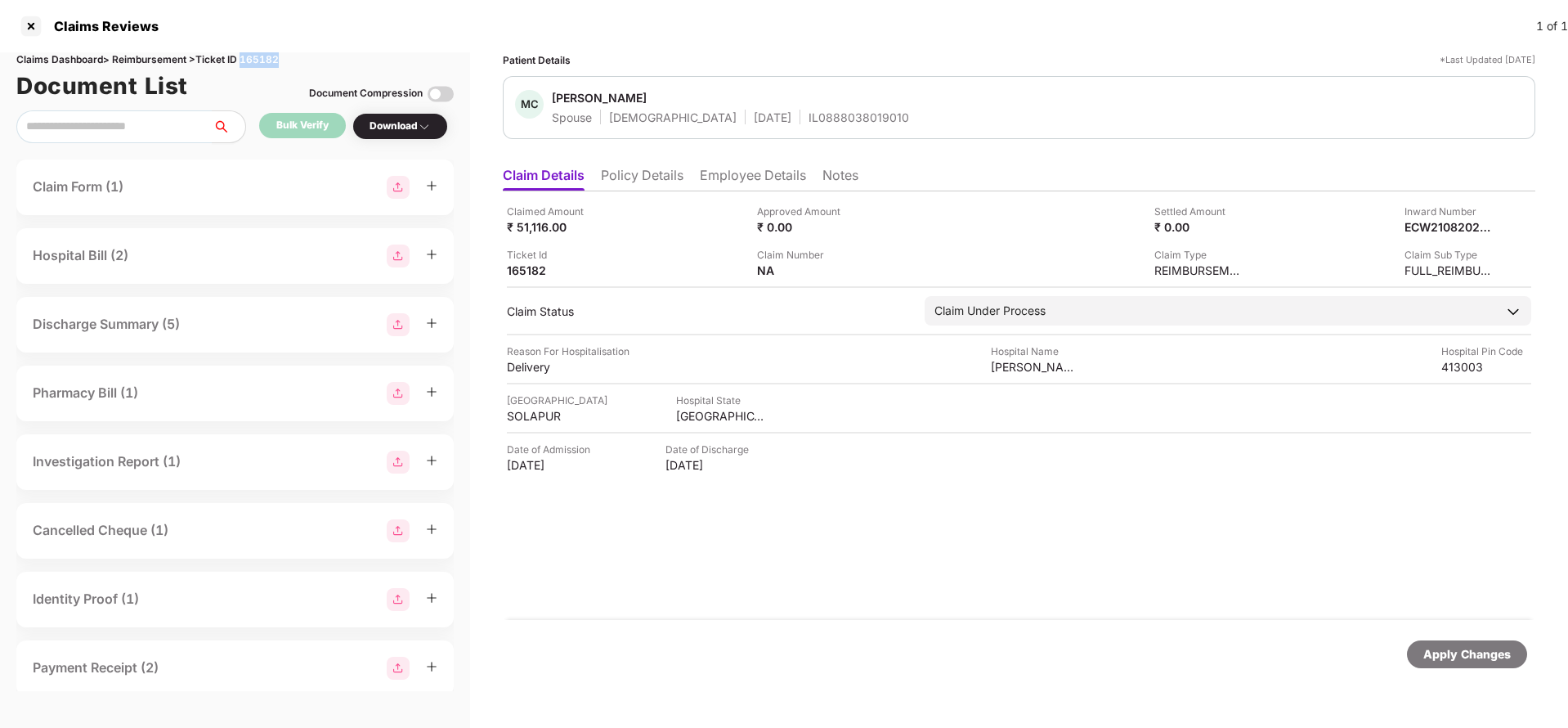
click at [263, 55] on div "Claims Dashboard > Reimbursement > Ticket ID 165182" at bounding box center [235, 60] width 437 height 16
copy div "165182"
click at [1442, 646] on div "Apply Changes" at bounding box center [1467, 654] width 87 height 18
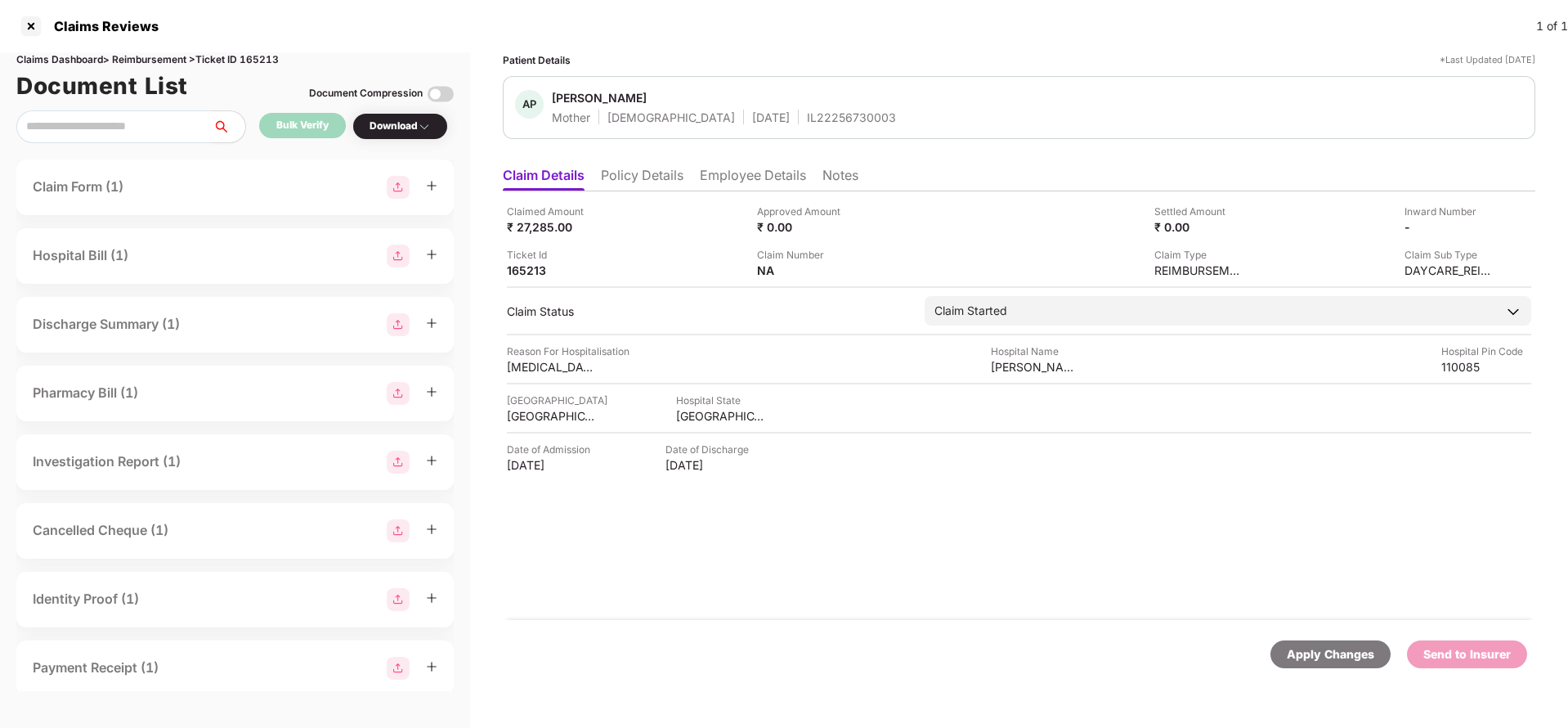
click at [647, 180] on li "Policy Details" at bounding box center [642, 178] width 83 height 24
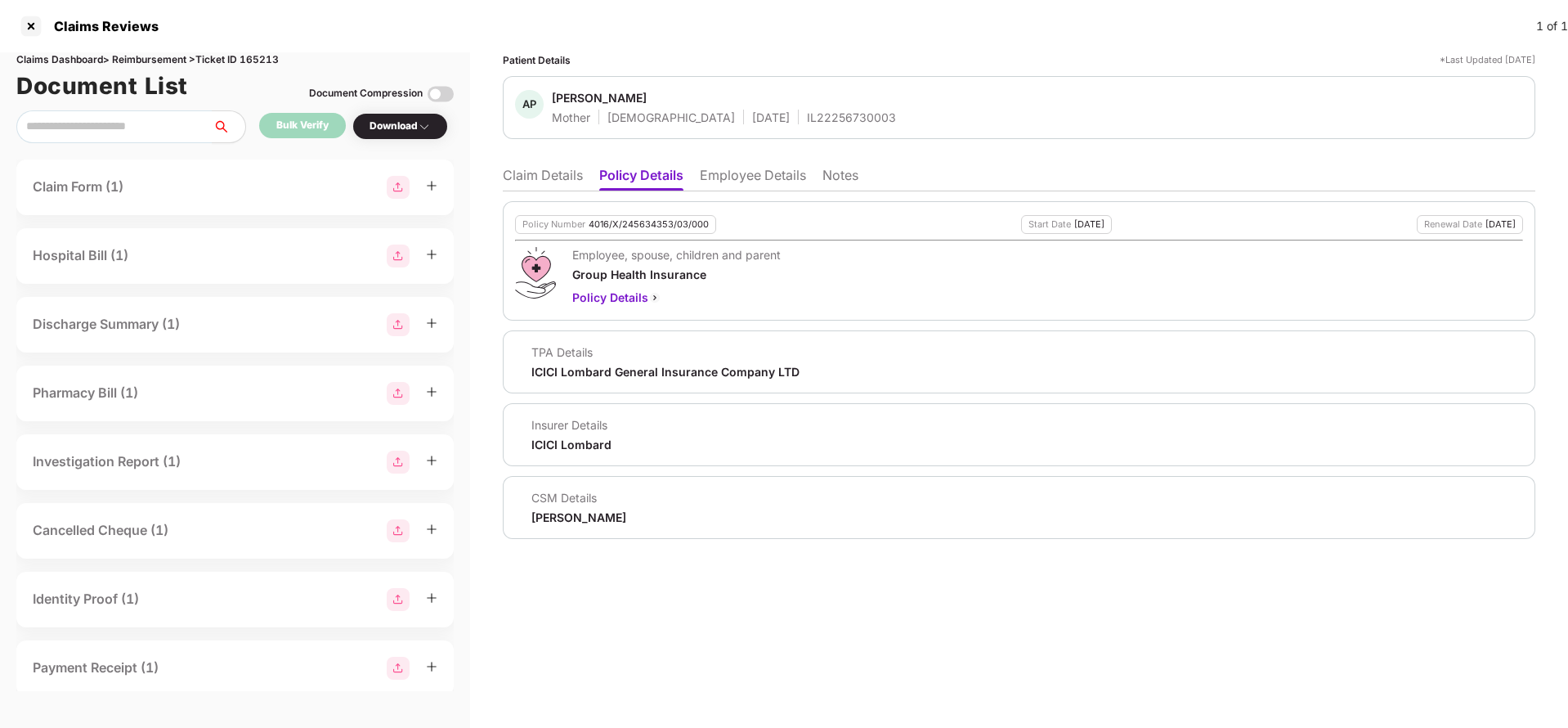
click at [610, 223] on div "4016/X/245634353/03/000" at bounding box center [648, 225] width 120 height 11
copy div "4016/X/245634353/03/000"
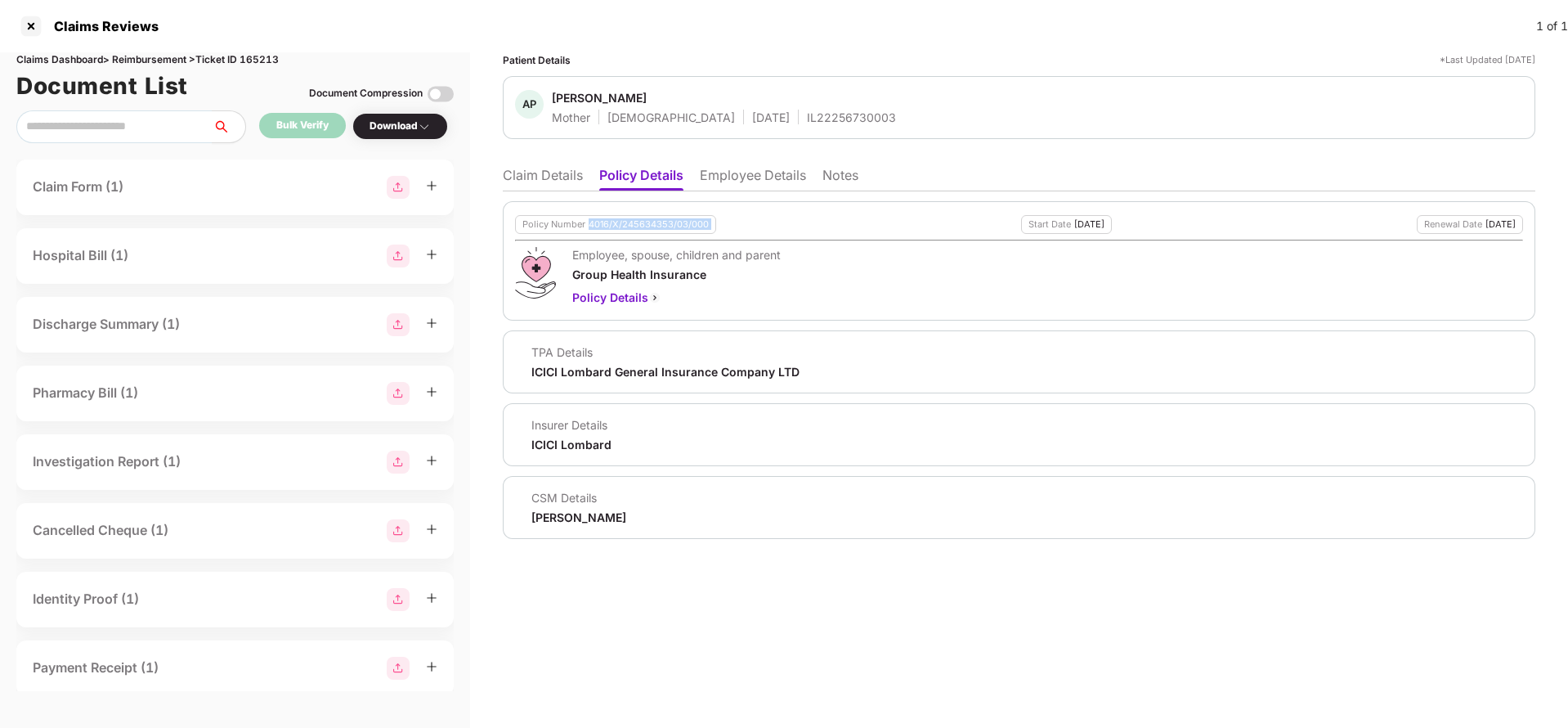
copy div "4016/X/245634353/03/000"
click at [548, 174] on li "Claim Details" at bounding box center [543, 178] width 80 height 24
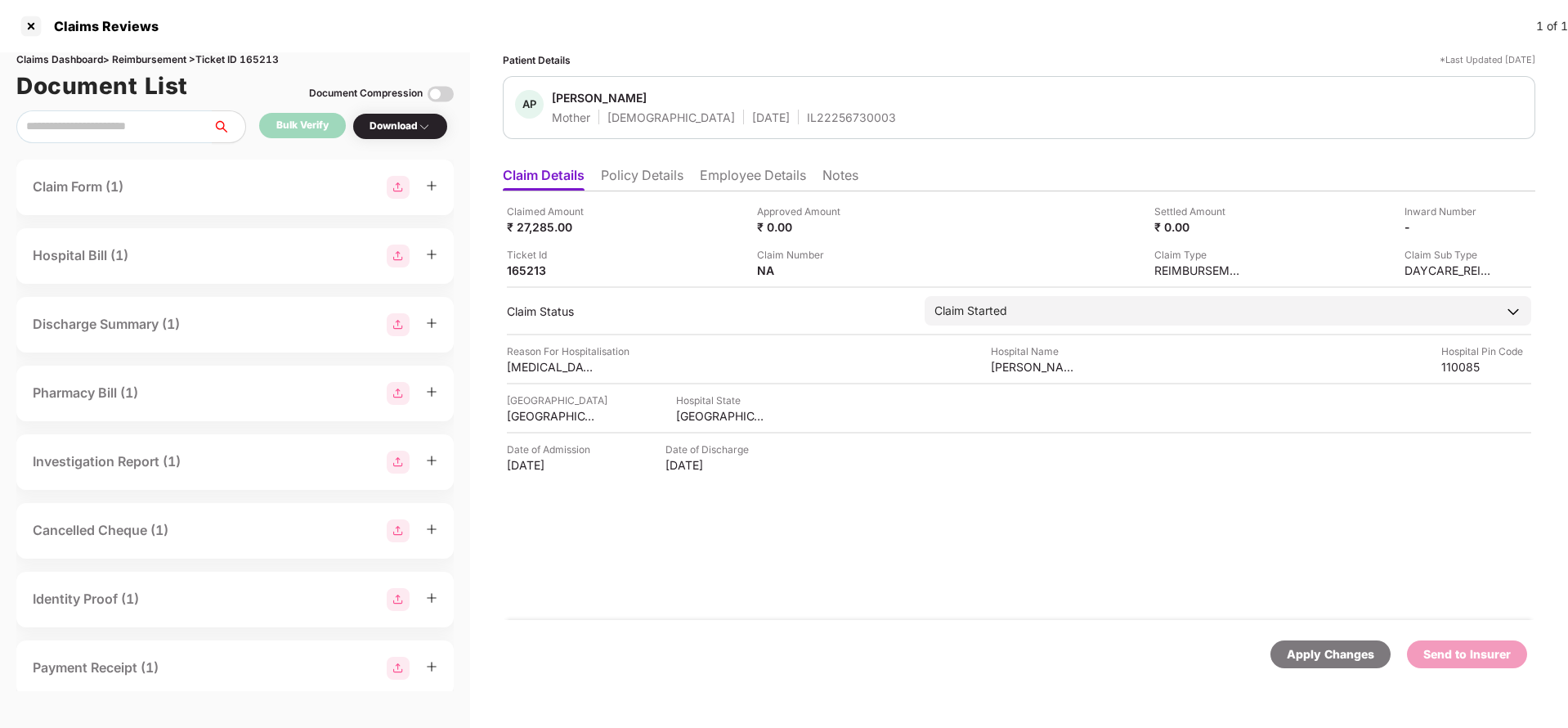
click at [1320, 665] on div "Apply Changes" at bounding box center [1330, 655] width 120 height 28
click at [273, 58] on div "Claims Dashboard > Reimbursement > Ticket ID 165213" at bounding box center [235, 60] width 437 height 16
copy div "165213"
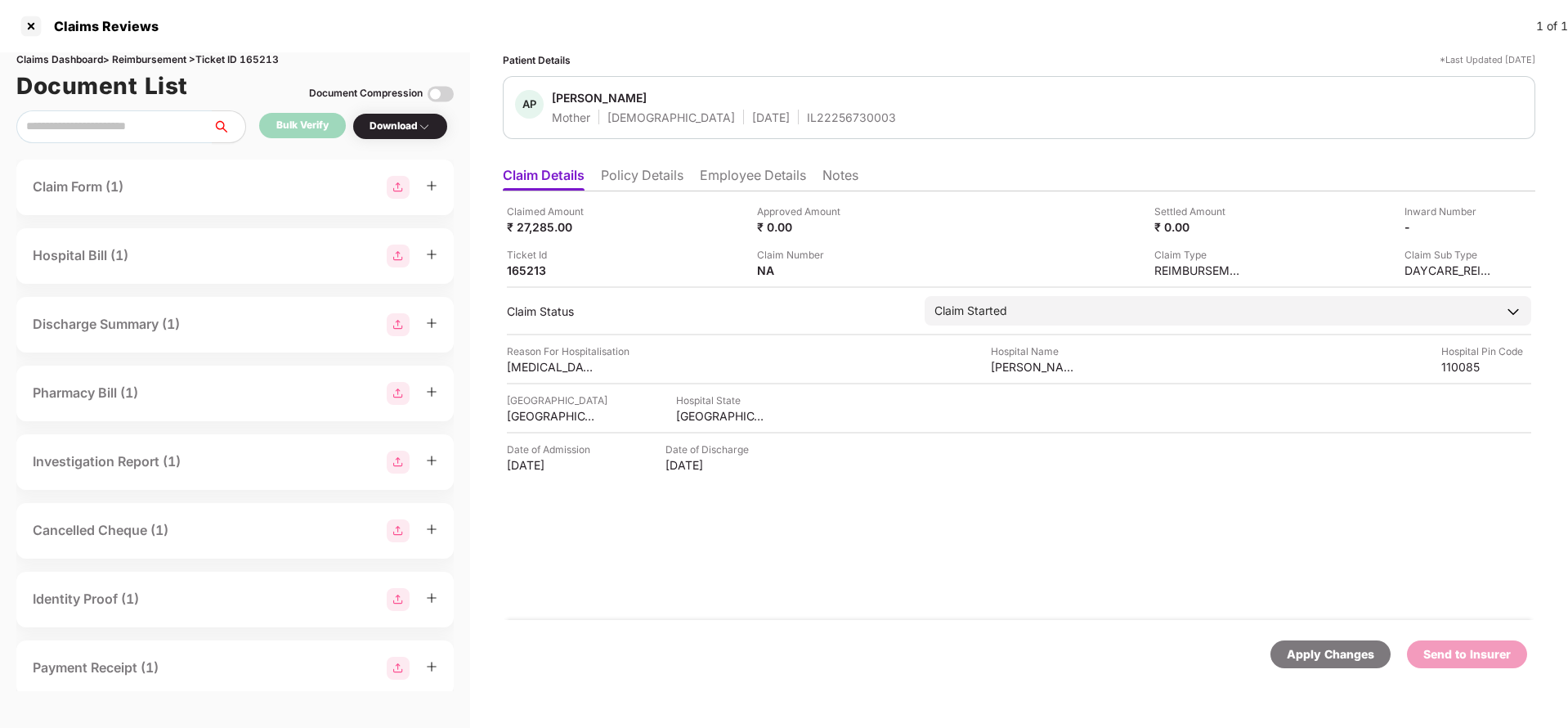
click at [1301, 656] on div "Apply Changes" at bounding box center [1330, 654] width 87 height 18
click at [658, 180] on li "Policy Details" at bounding box center [642, 178] width 83 height 24
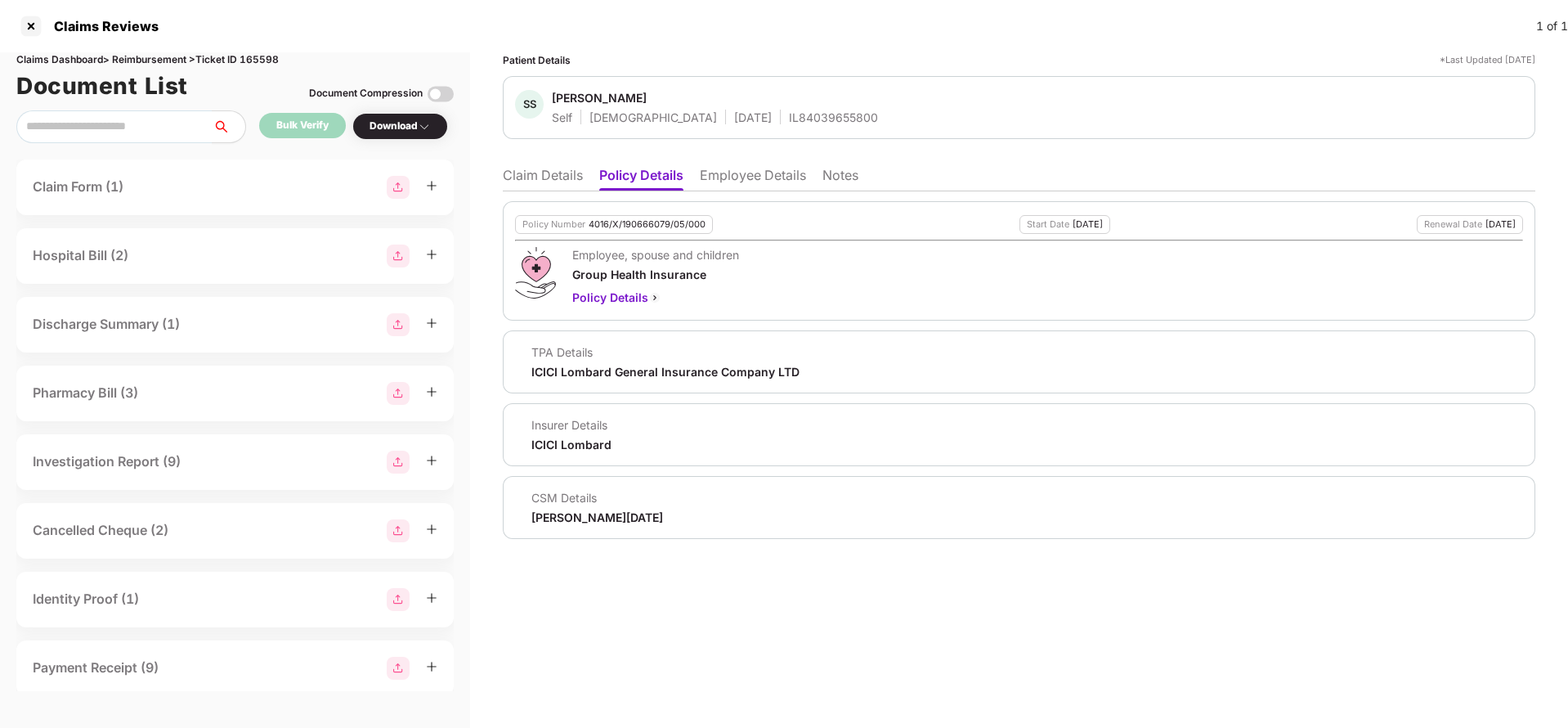
click at [638, 228] on div "4016/X/190666079/05/000" at bounding box center [647, 225] width 117 height 11
copy div "4016/X/190666079/05/000"
click at [789, 119] on div "IL84039655800" at bounding box center [833, 117] width 89 height 16
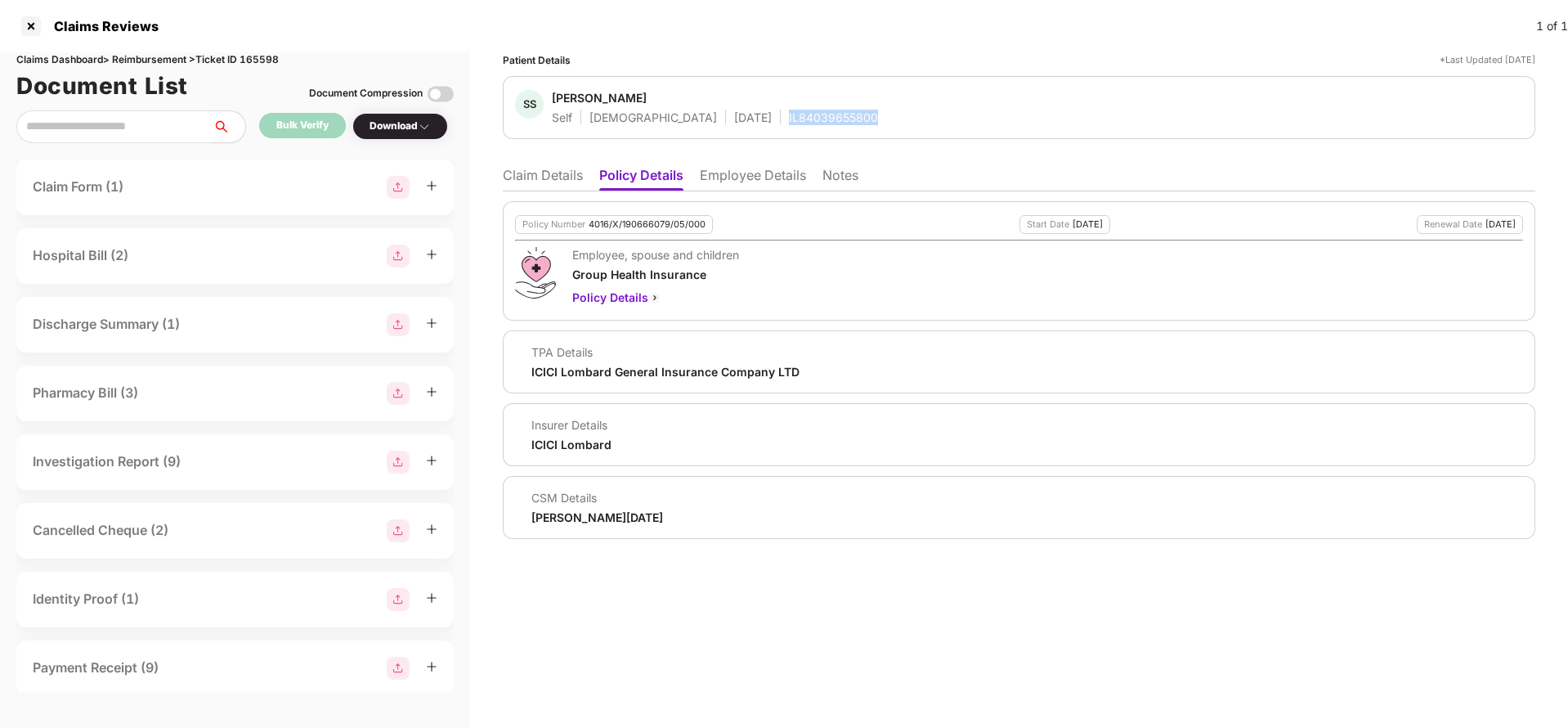
click at [789, 119] on div "IL84039655800" at bounding box center [833, 117] width 89 height 16
copy div "IL84039655800"
click at [570, 194] on div "Policy Number 4016/X/190666079/05/000 Start Date [DATE] Renewal Date [DATE] Emp…" at bounding box center [1019, 365] width 1032 height 347
click at [567, 180] on li "Claim Details" at bounding box center [543, 178] width 80 height 24
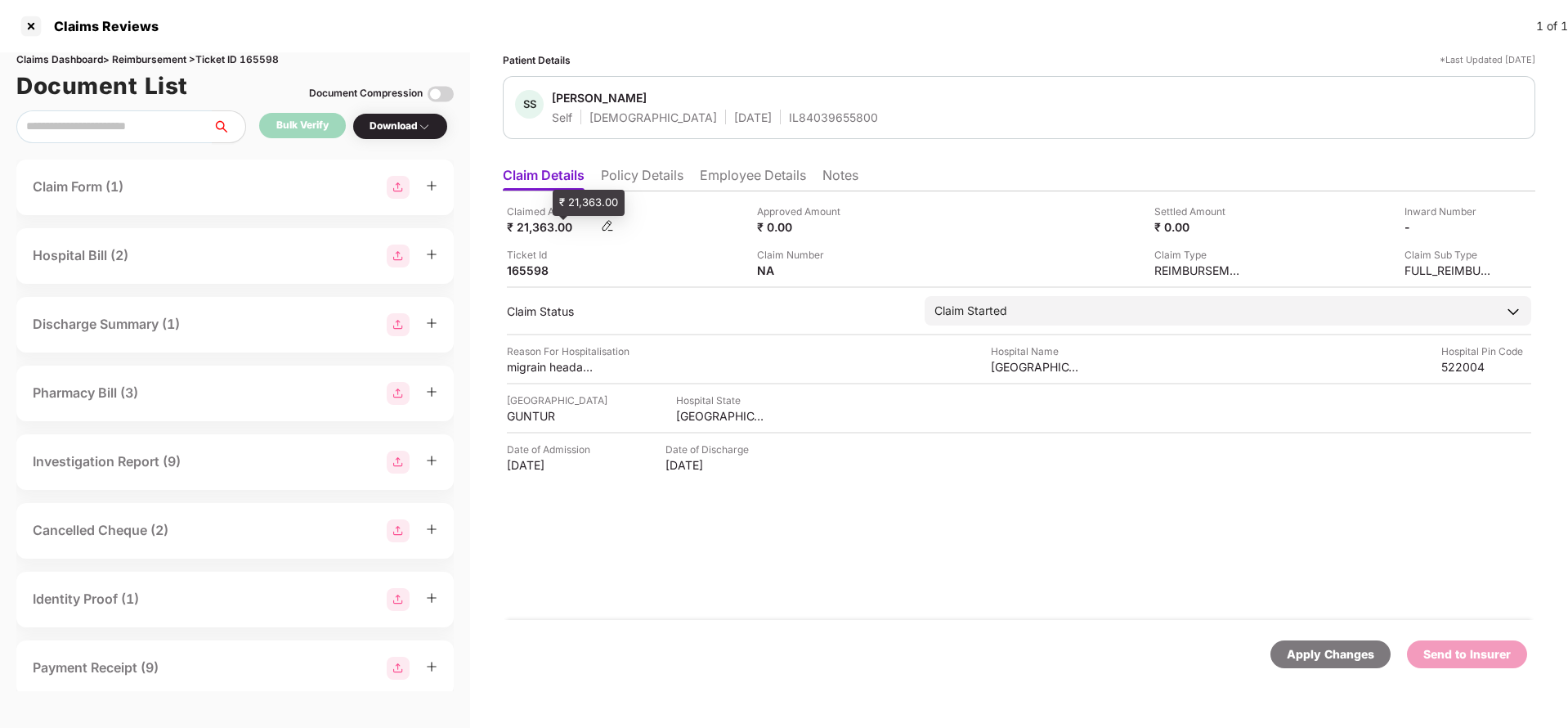
click at [536, 226] on div "₹ 21,363.00" at bounding box center [551, 227] width 90 height 16
drag, startPoint x: 536, startPoint y: 226, endPoint x: 973, endPoint y: 212, distance: 437.2
click at [536, 225] on div "₹ 21,363.00" at bounding box center [551, 227] width 90 height 16
copy div "21,363"
click at [1038, 367] on div "[GEOGRAPHIC_DATA]" at bounding box center [1036, 367] width 90 height 16
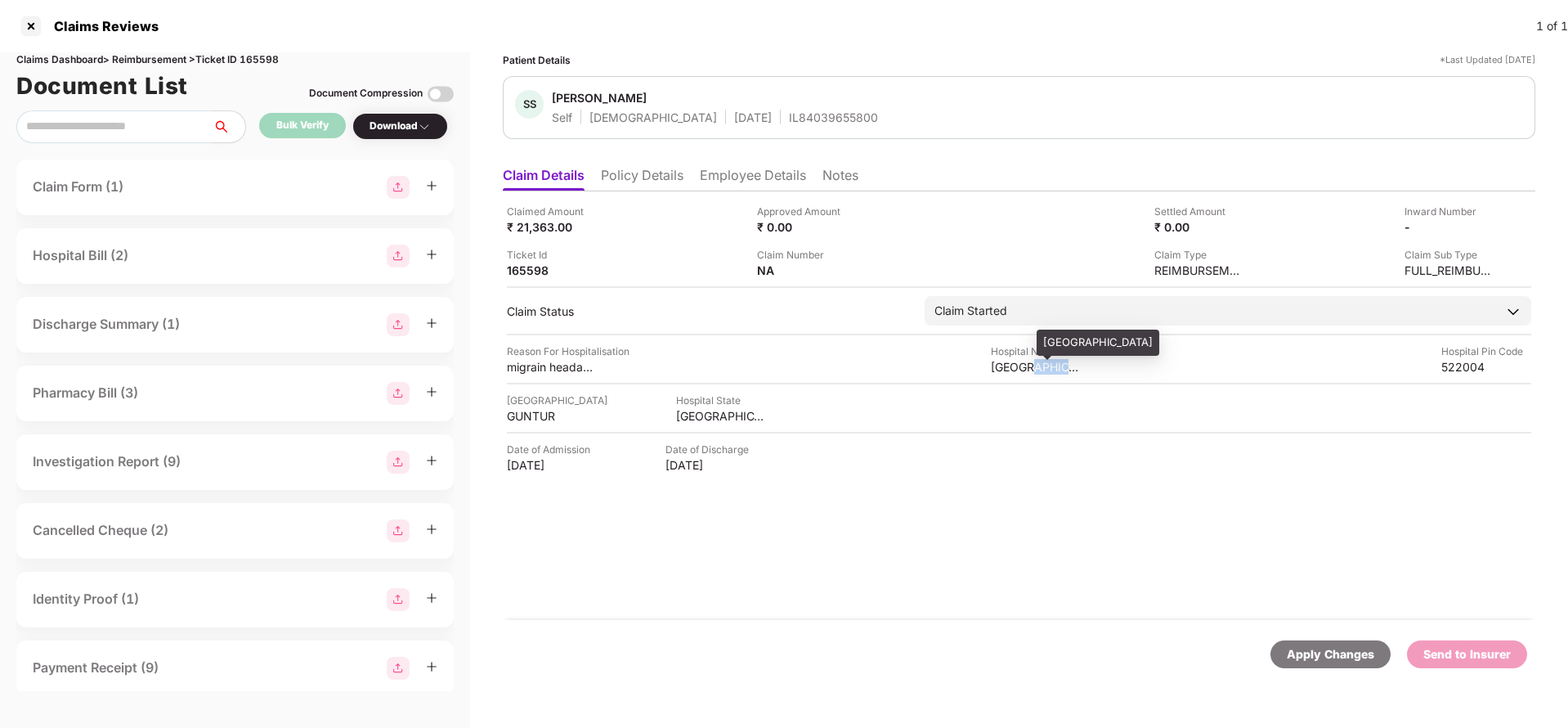
click at [1038, 367] on div "[GEOGRAPHIC_DATA]" at bounding box center [1036, 367] width 90 height 16
copy div "[GEOGRAPHIC_DATA]"
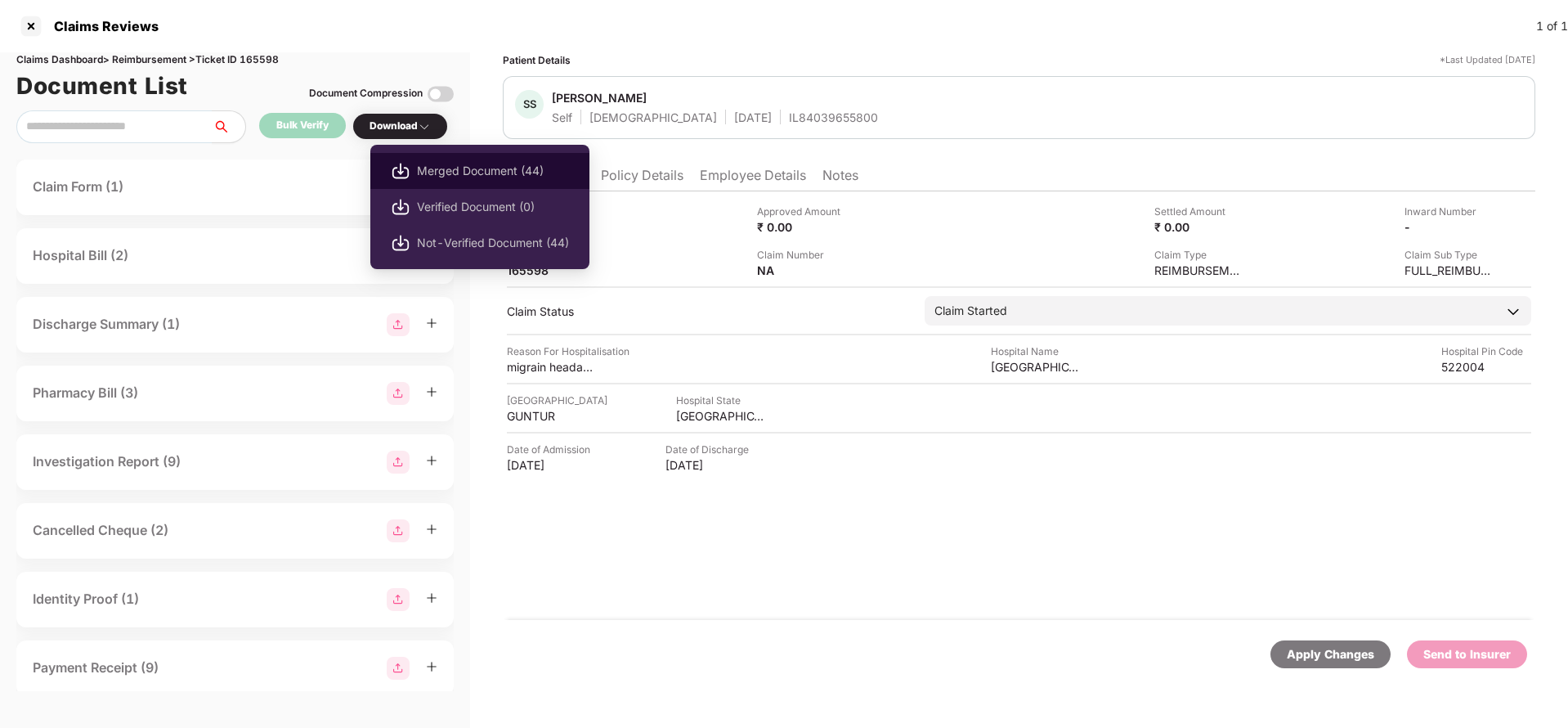
click at [447, 162] on span "Merged Document (44)" at bounding box center [492, 171] width 152 height 18
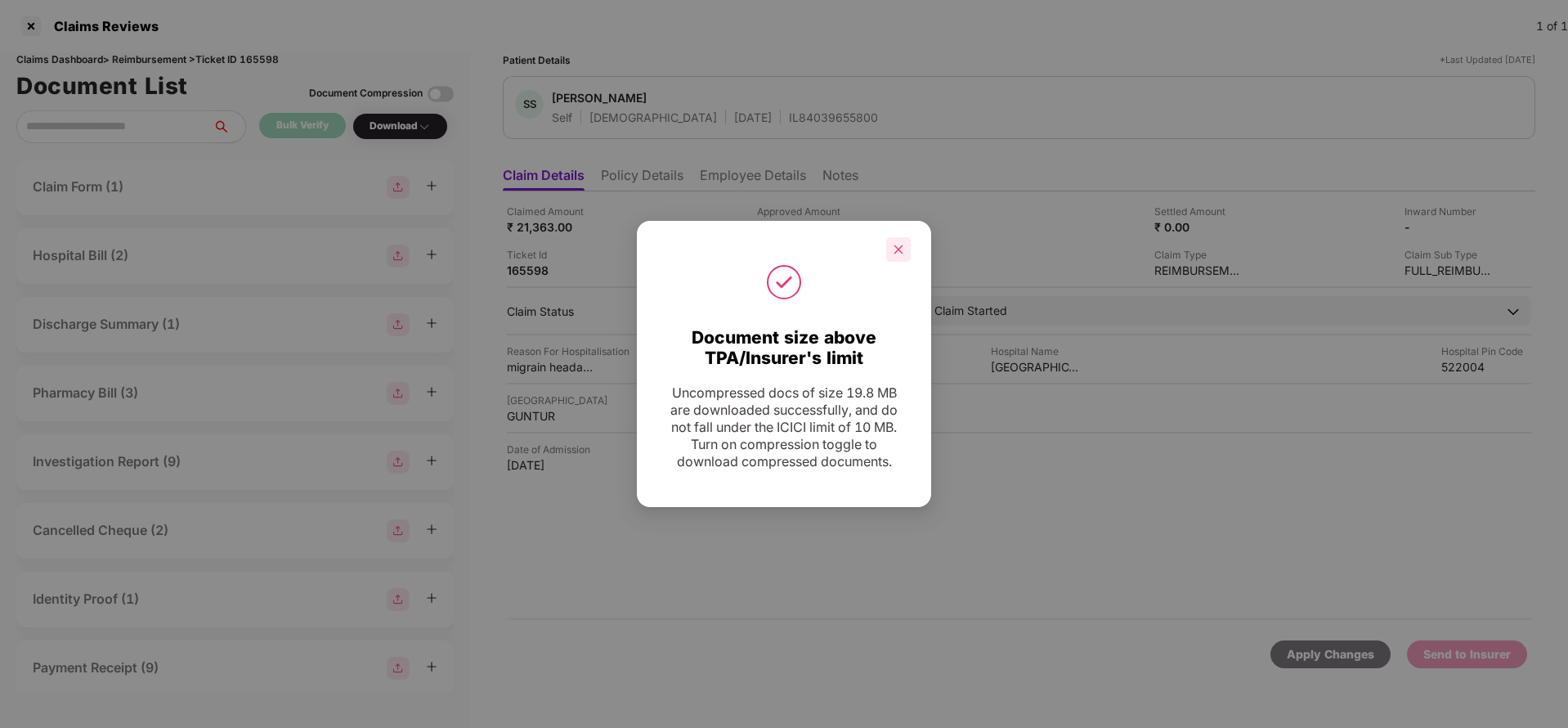
click at [887, 250] on div at bounding box center [899, 249] width 25 height 25
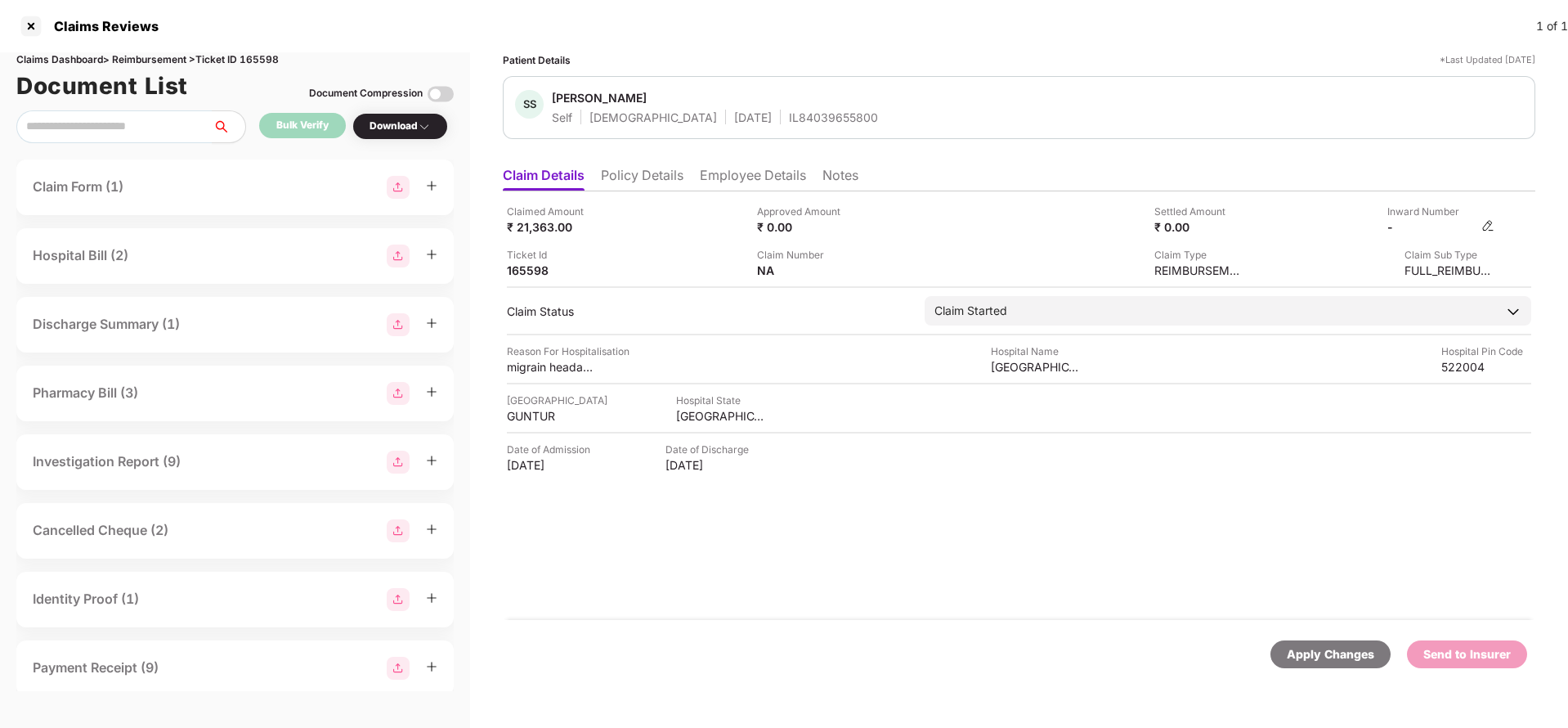
click at [1492, 229] on img at bounding box center [1488, 226] width 13 height 13
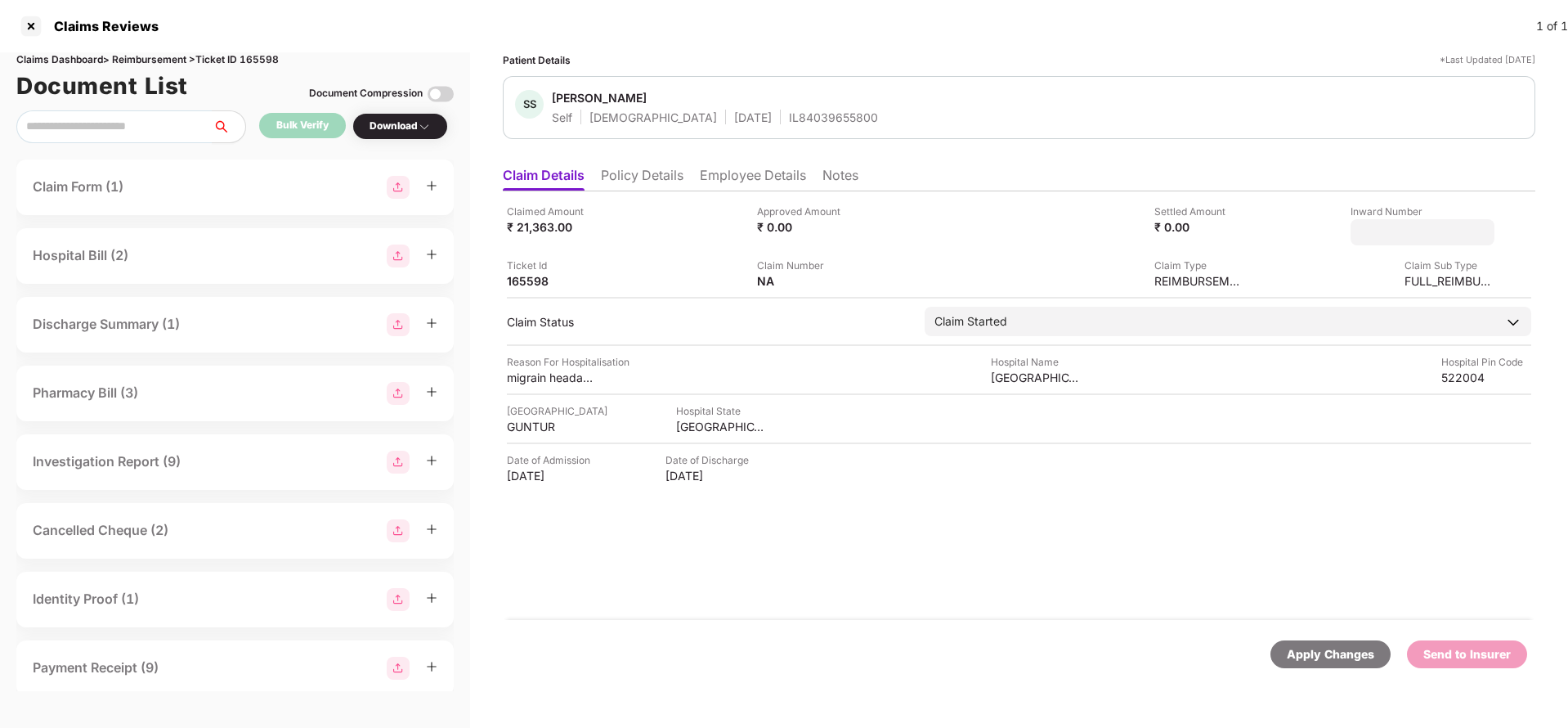
type input "**********"
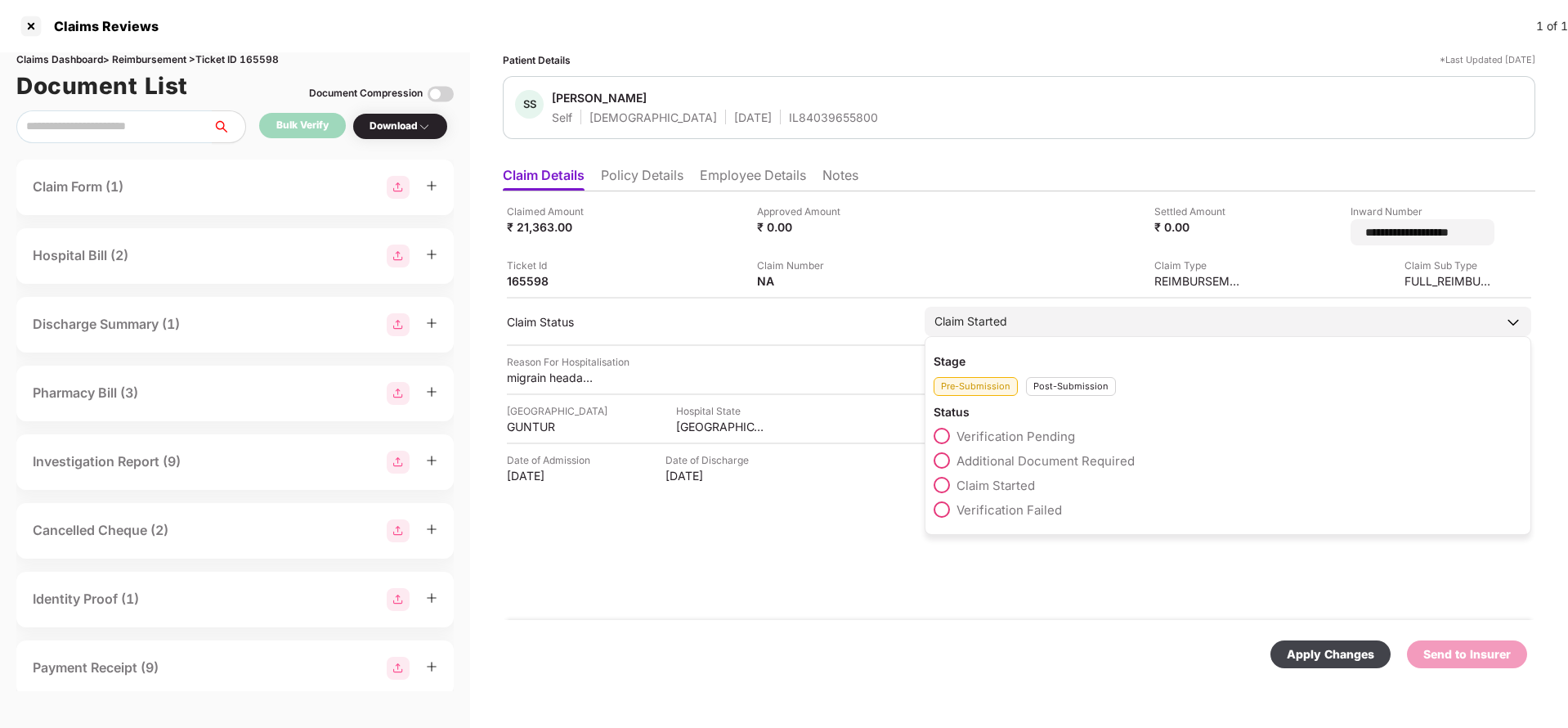
click at [1014, 321] on div "Claim Started" at bounding box center [1228, 321] width 607 height 29
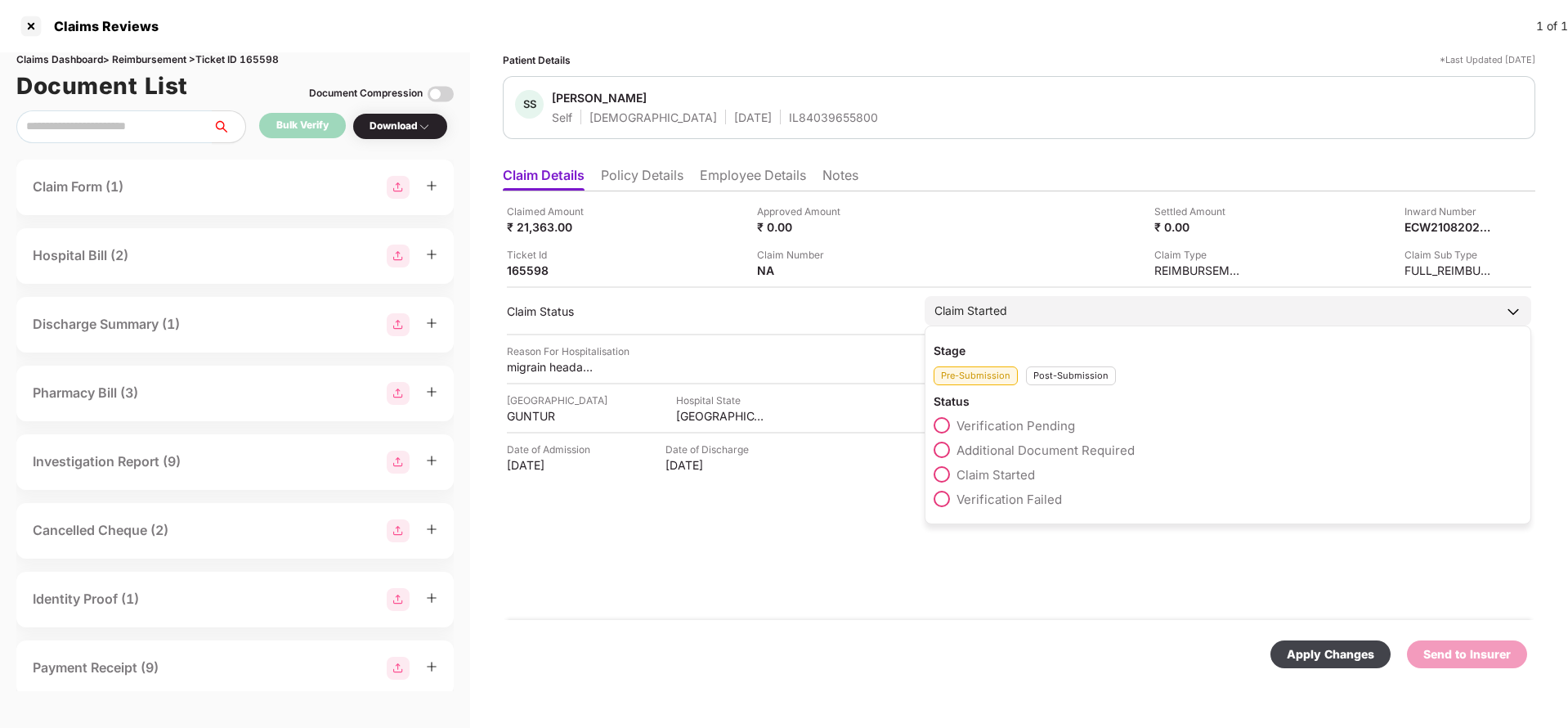
click at [1051, 310] on div "Claim Started" at bounding box center [1228, 310] width 607 height 29
click at [1076, 375] on div "Post-Submission" at bounding box center [1071, 375] width 90 height 19
click at [1046, 444] on span "Claim Under Process" at bounding box center [1018, 450] width 123 height 16
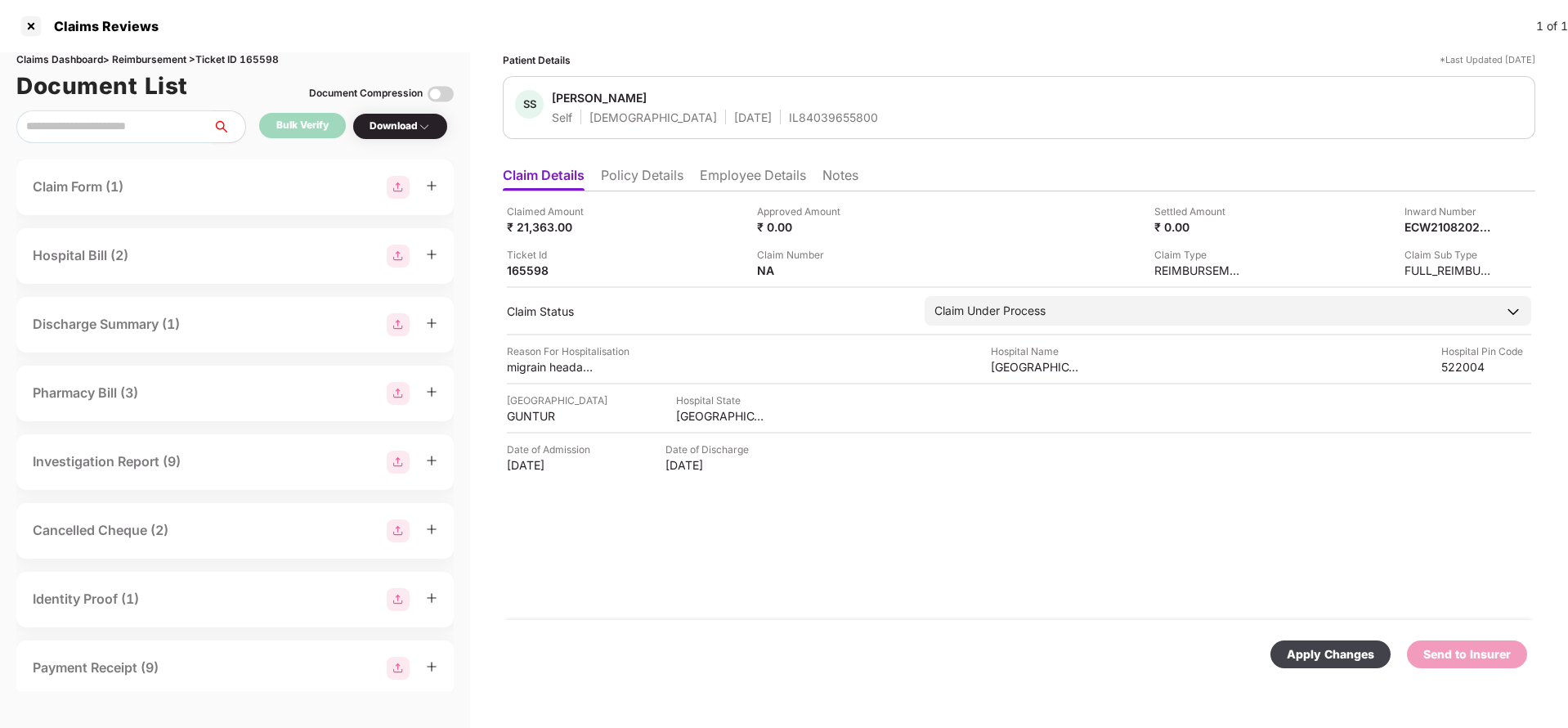
click at [1313, 643] on div "Apply Changes" at bounding box center [1330, 655] width 120 height 28
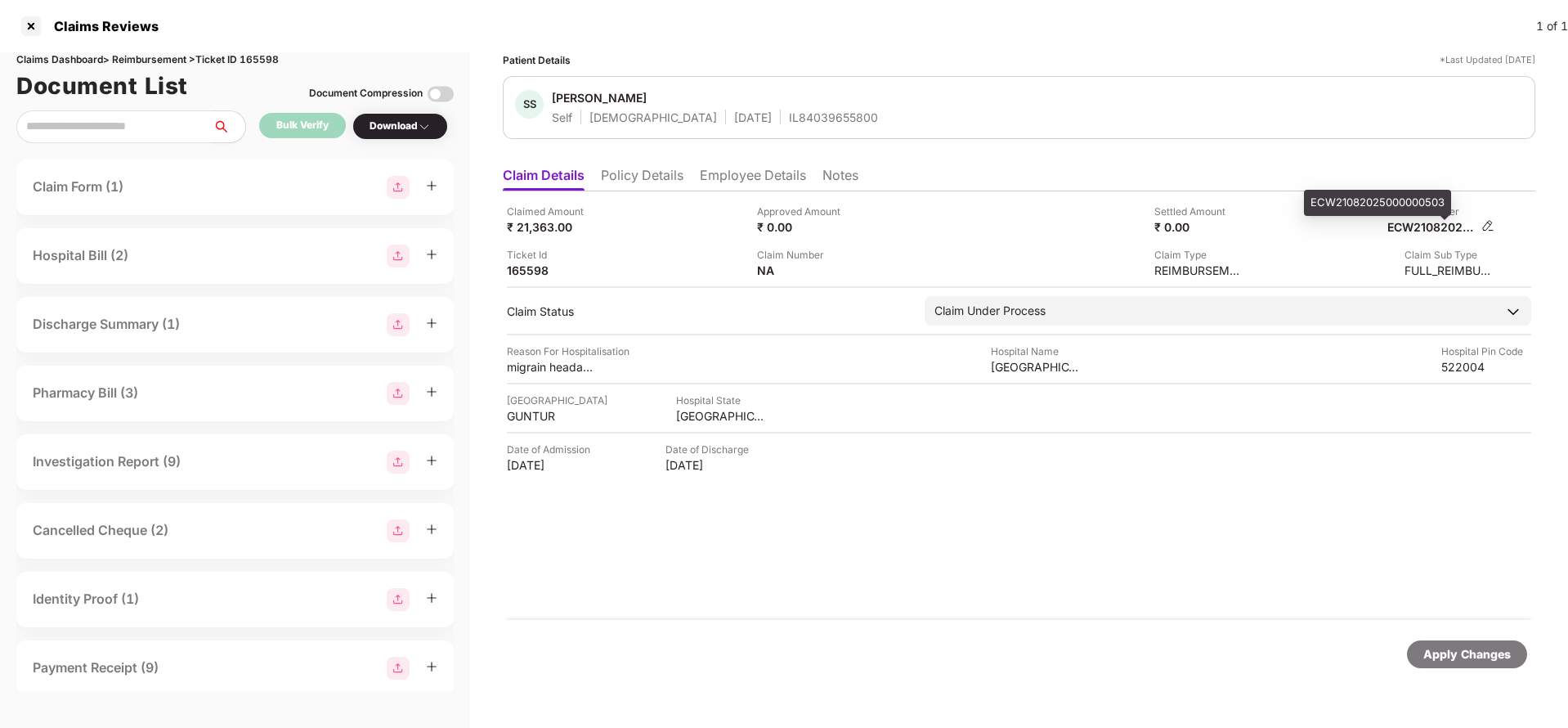
click at [1419, 226] on div "ECW21082025000000503" at bounding box center [1432, 227] width 90 height 16
copy div "ECW21082025000000503"
click at [789, 114] on div "IL84039655800" at bounding box center [833, 117] width 89 height 16
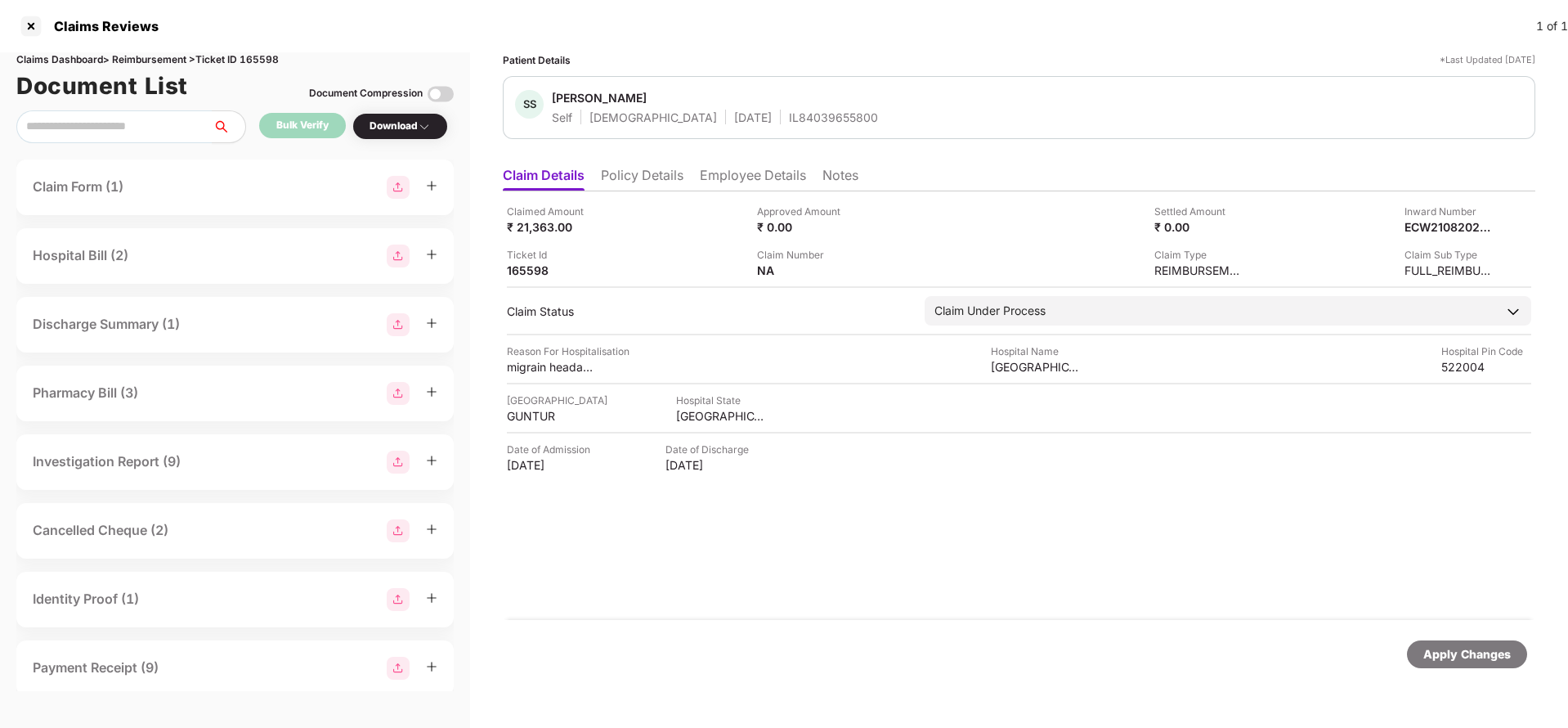
click at [789, 114] on div "IL84039655800" at bounding box center [833, 117] width 89 height 16
copy div "IL84039655800"
click at [1454, 653] on div "Apply Changes" at bounding box center [1467, 654] width 87 height 18
click at [1454, 648] on div "Apply Changes" at bounding box center [1467, 654] width 87 height 18
click at [260, 62] on div "Claims Dashboard > Reimbursement > Ticket ID 165598" at bounding box center [235, 60] width 437 height 16
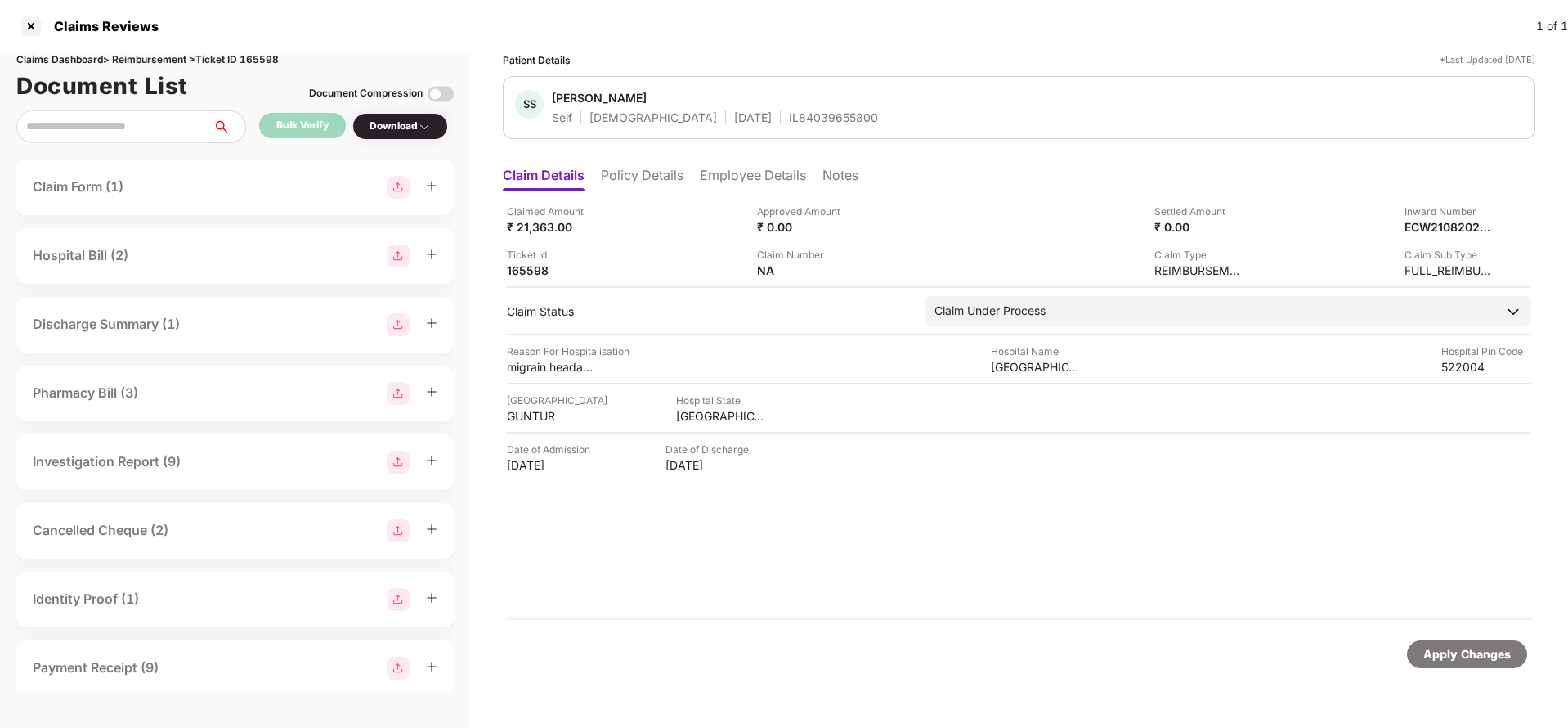
click at [260, 62] on div "Claims Dashboard > Reimbursement > Ticket ID 165598" at bounding box center [235, 60] width 437 height 16
copy div "165598"
click at [1457, 647] on div "Apply Changes" at bounding box center [1467, 654] width 87 height 18
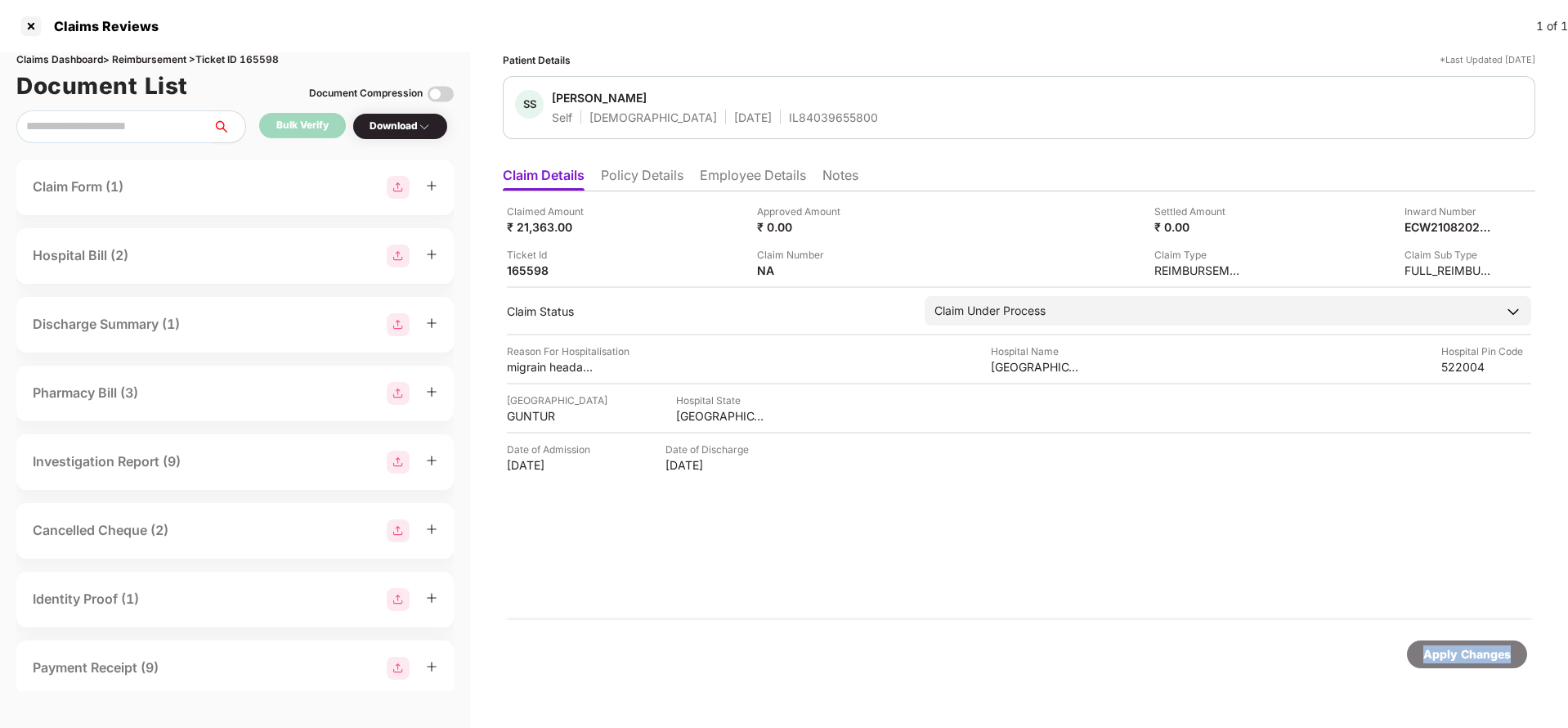
click at [1490, 647] on div "Apply Changes" at bounding box center [1467, 654] width 87 height 18
click at [1488, 650] on div "Apply Changes" at bounding box center [1467, 654] width 87 height 18
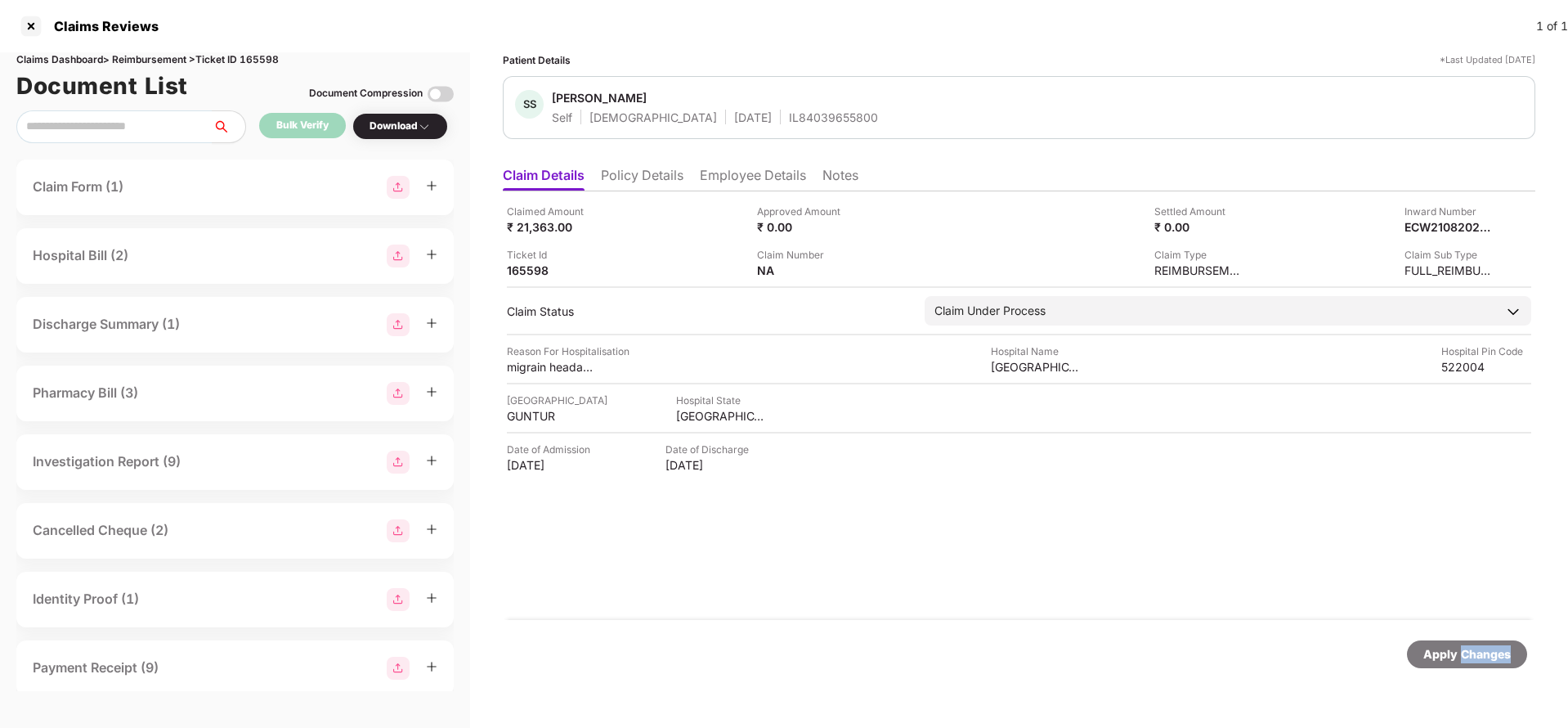
click at [1488, 650] on div "Apply Changes" at bounding box center [1467, 654] width 87 height 18
